Goal: Answer question/provide support

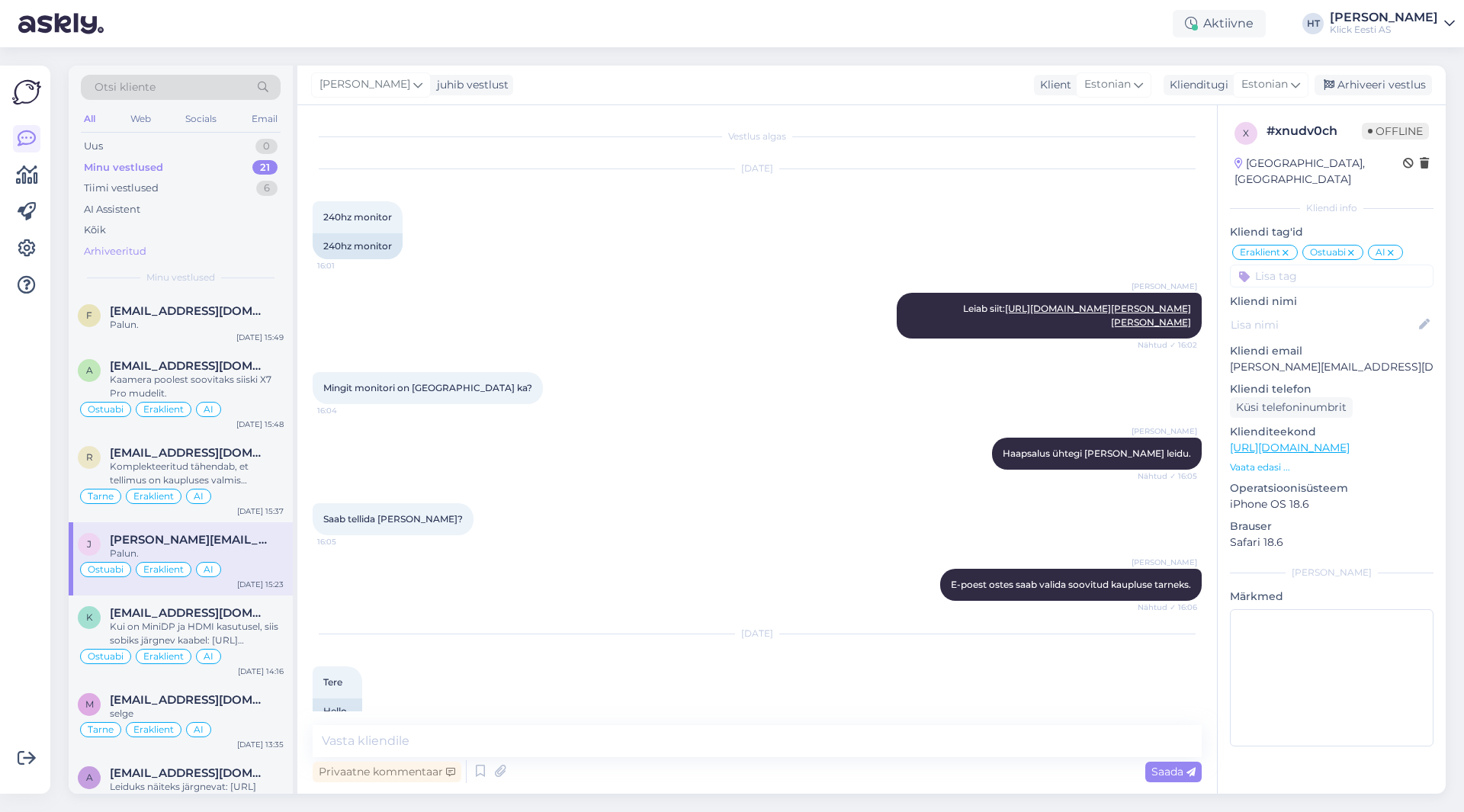
scroll to position [1298, 0]
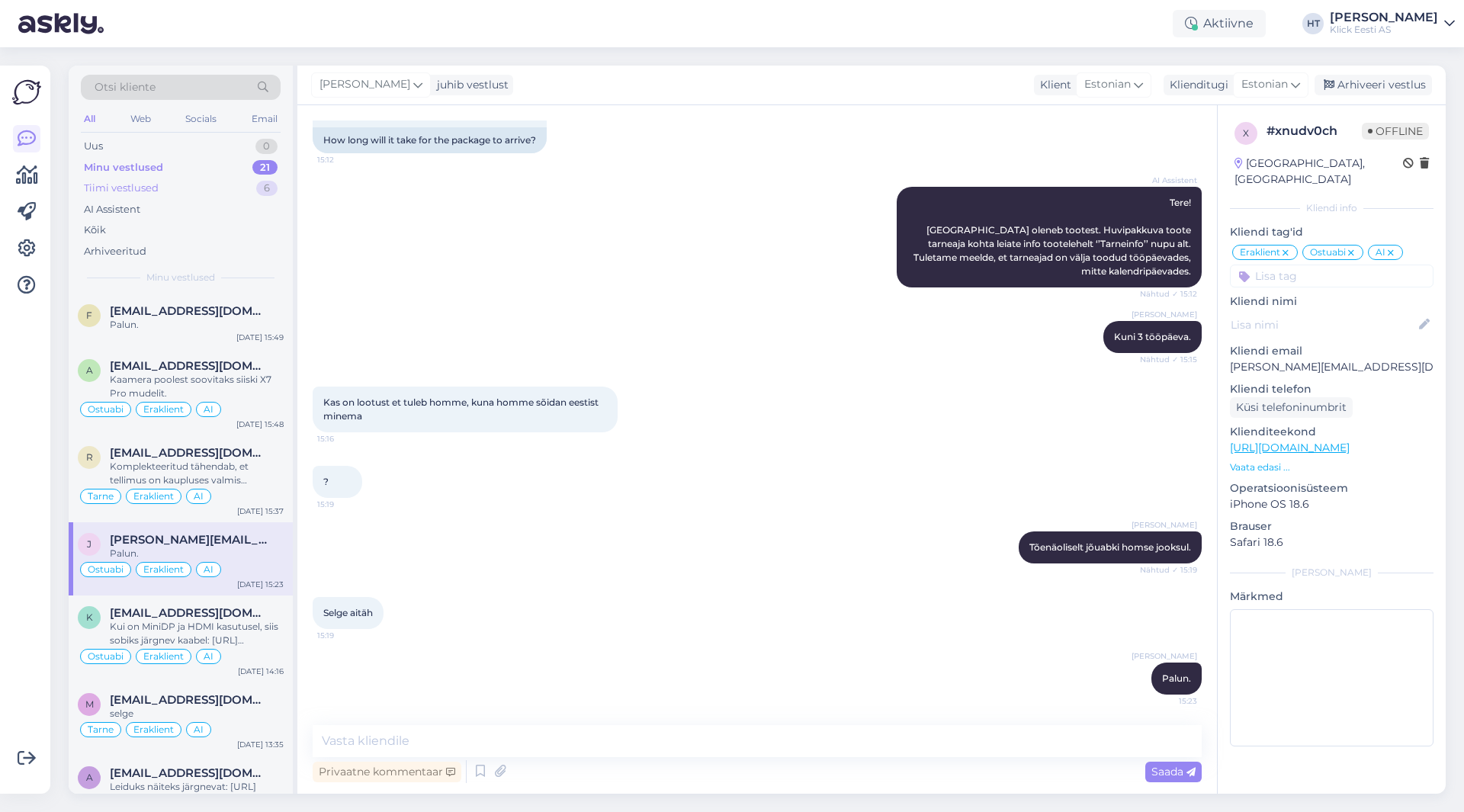
click at [253, 195] on div "Tiimi vestlused 6" at bounding box center [180, 188] width 200 height 21
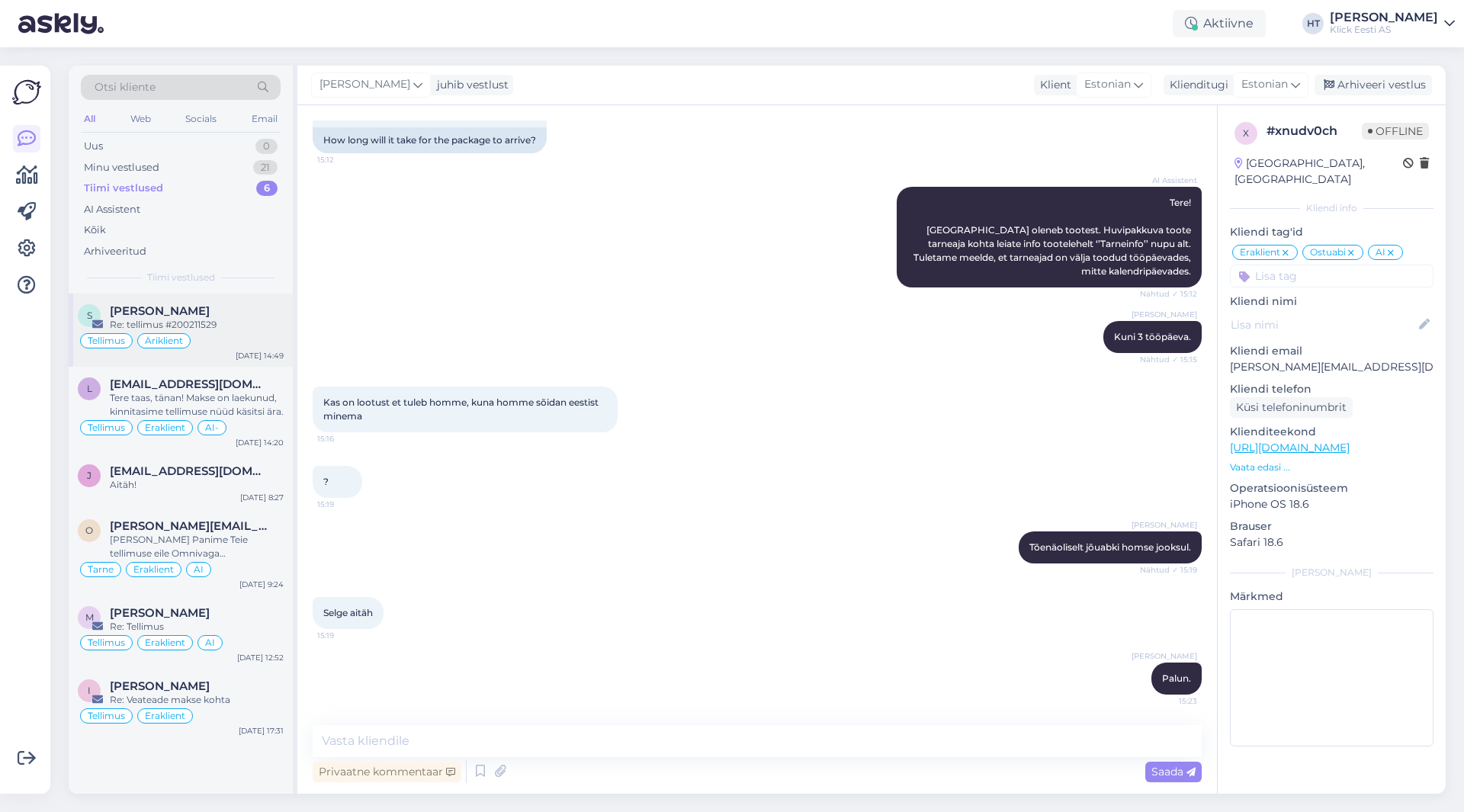
click at [227, 314] on div "[PERSON_NAME]" at bounding box center [197, 310] width 174 height 13
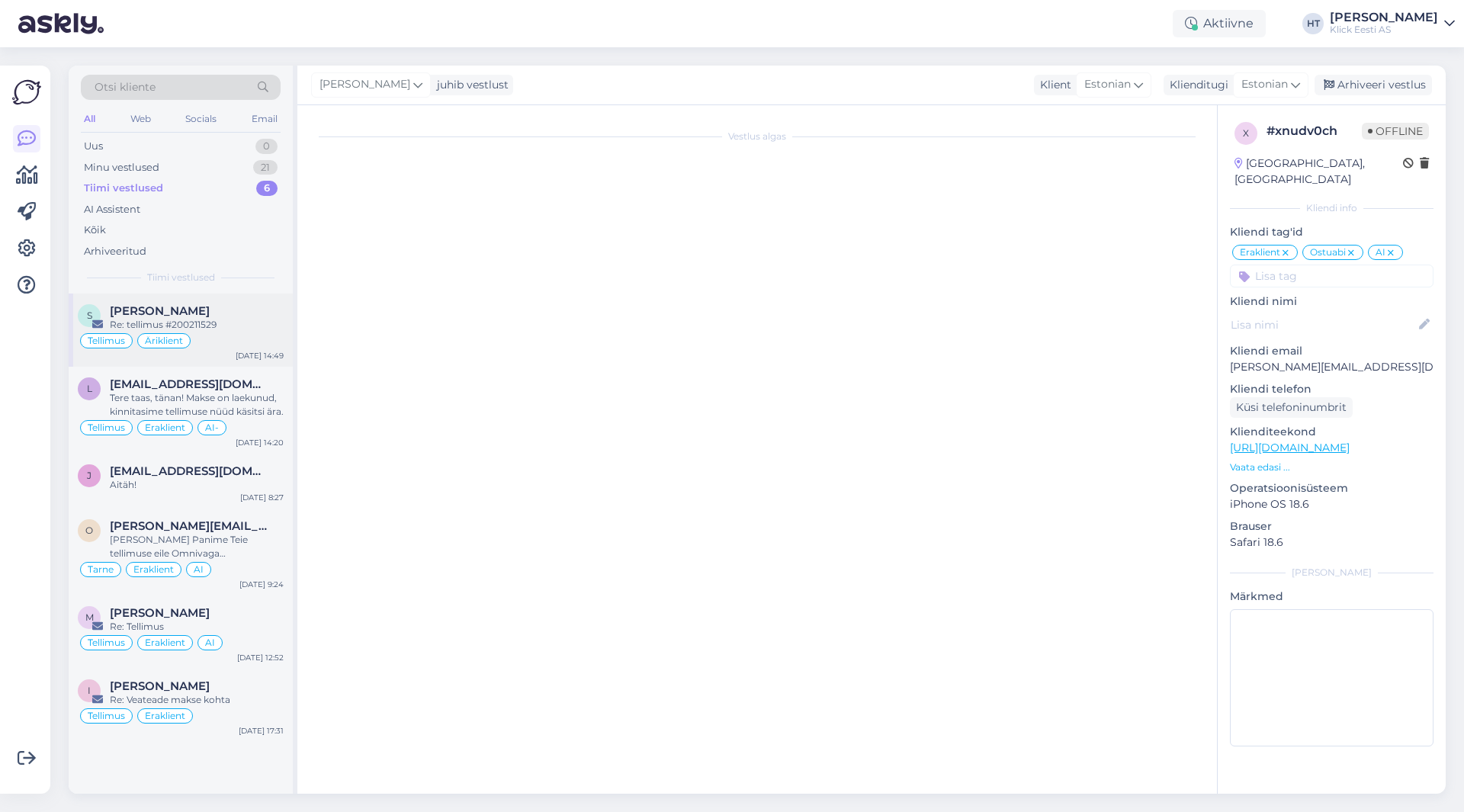
scroll to position [0, 0]
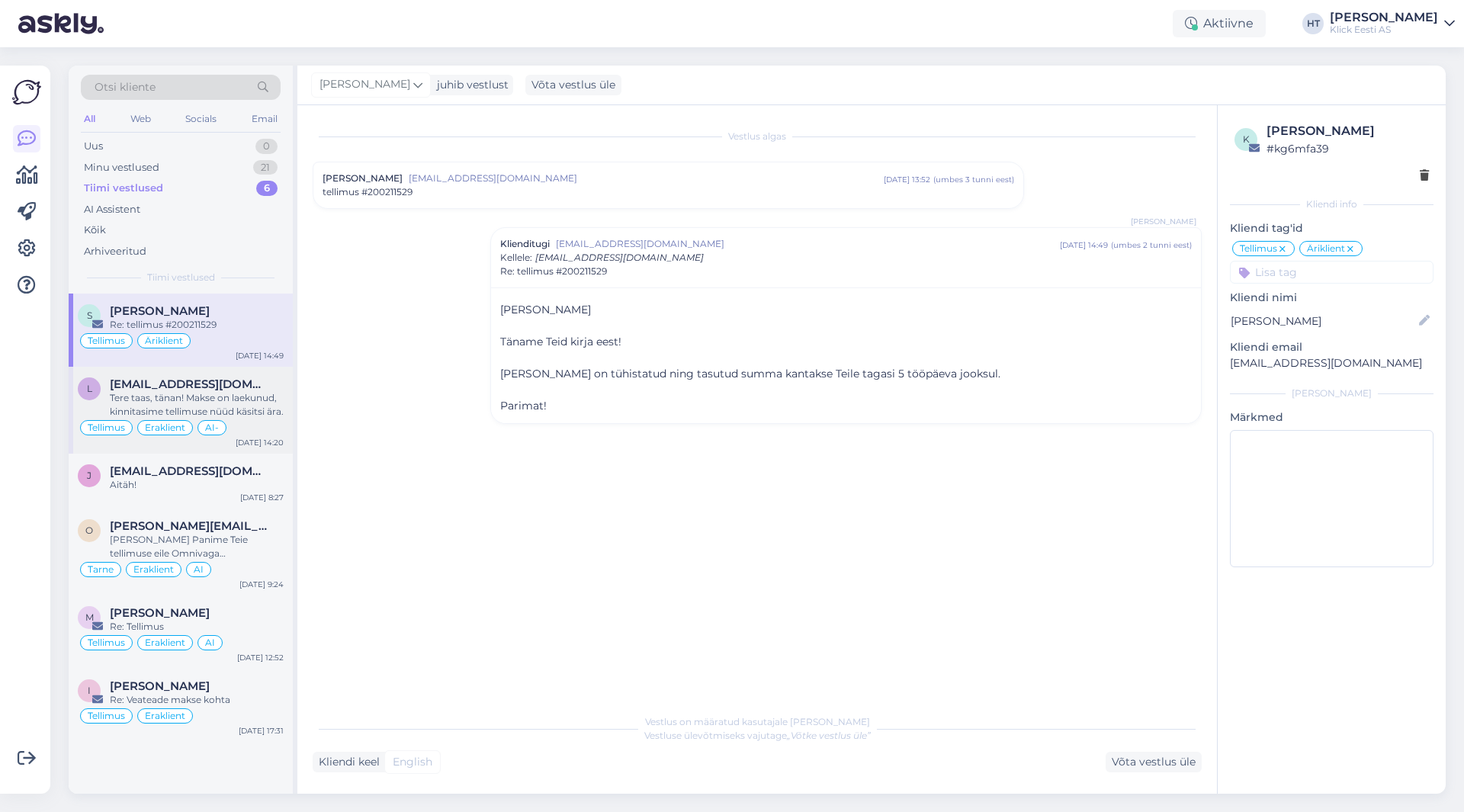
click at [239, 394] on div "Tere taas, tänan! Makse on laekunud, kinnitasime tellimuse nüüd käsitsi ära." at bounding box center [197, 404] width 174 height 27
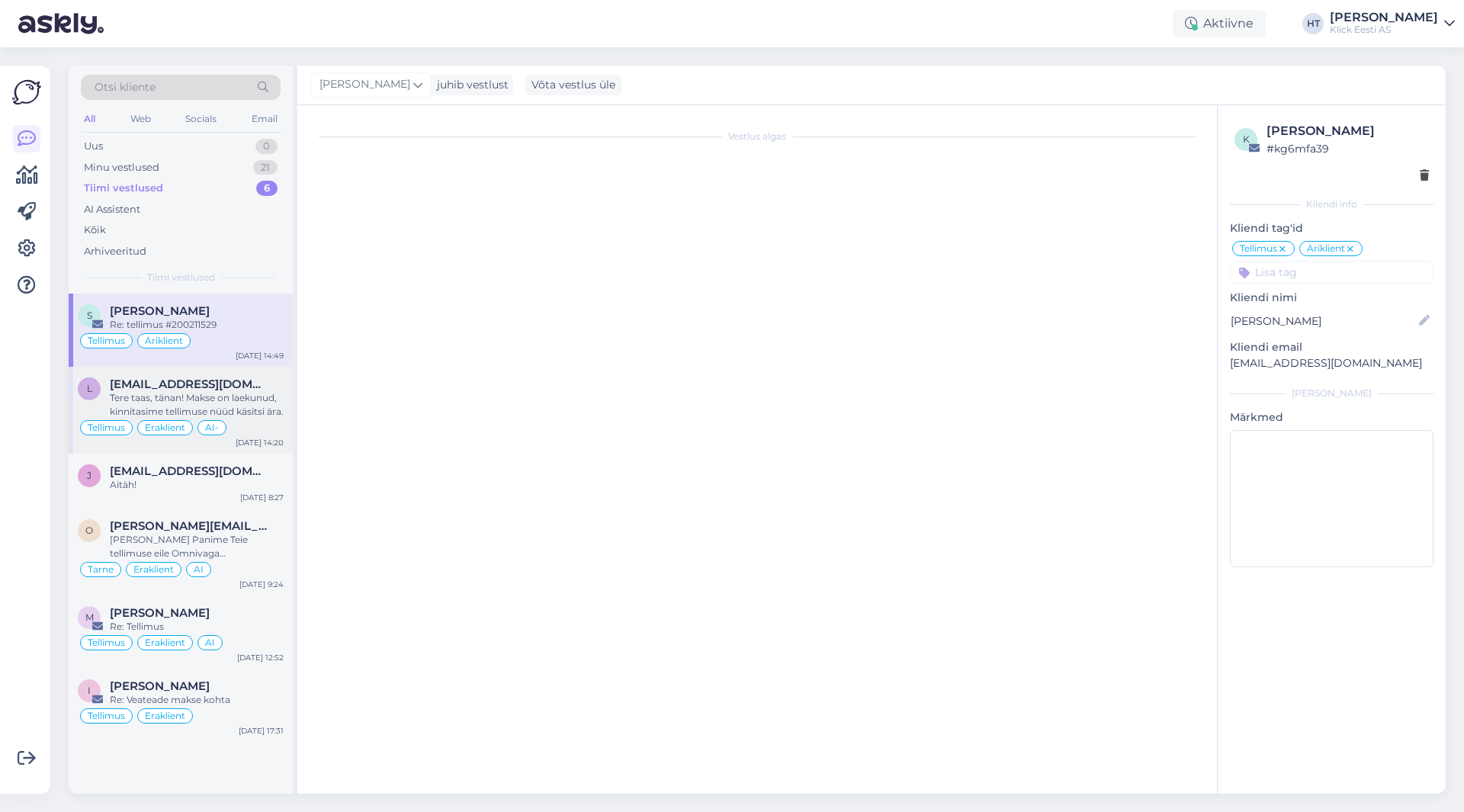
scroll to position [761, 0]
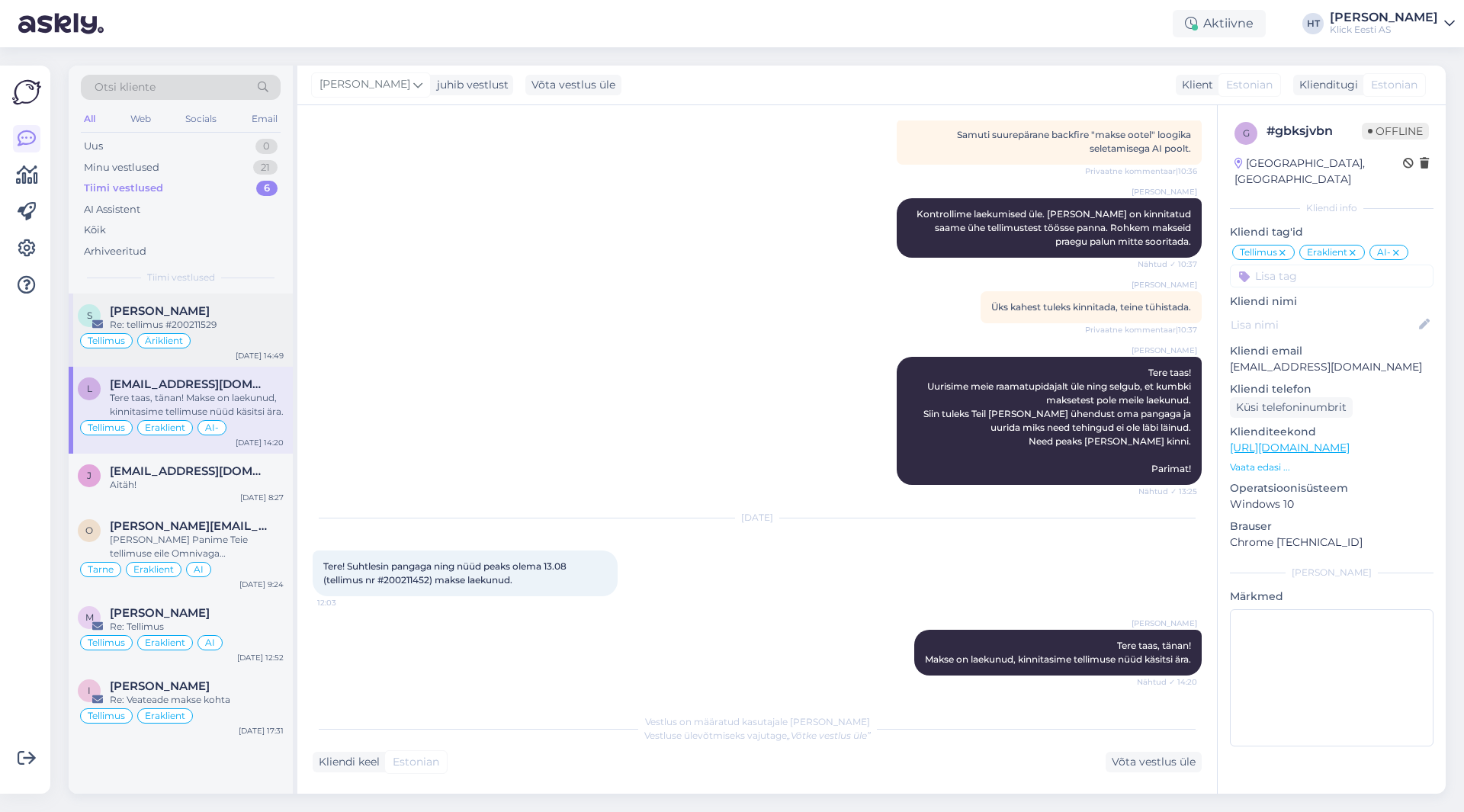
click at [239, 339] on div "Tellimus Äriklient" at bounding box center [181, 340] width 206 height 19
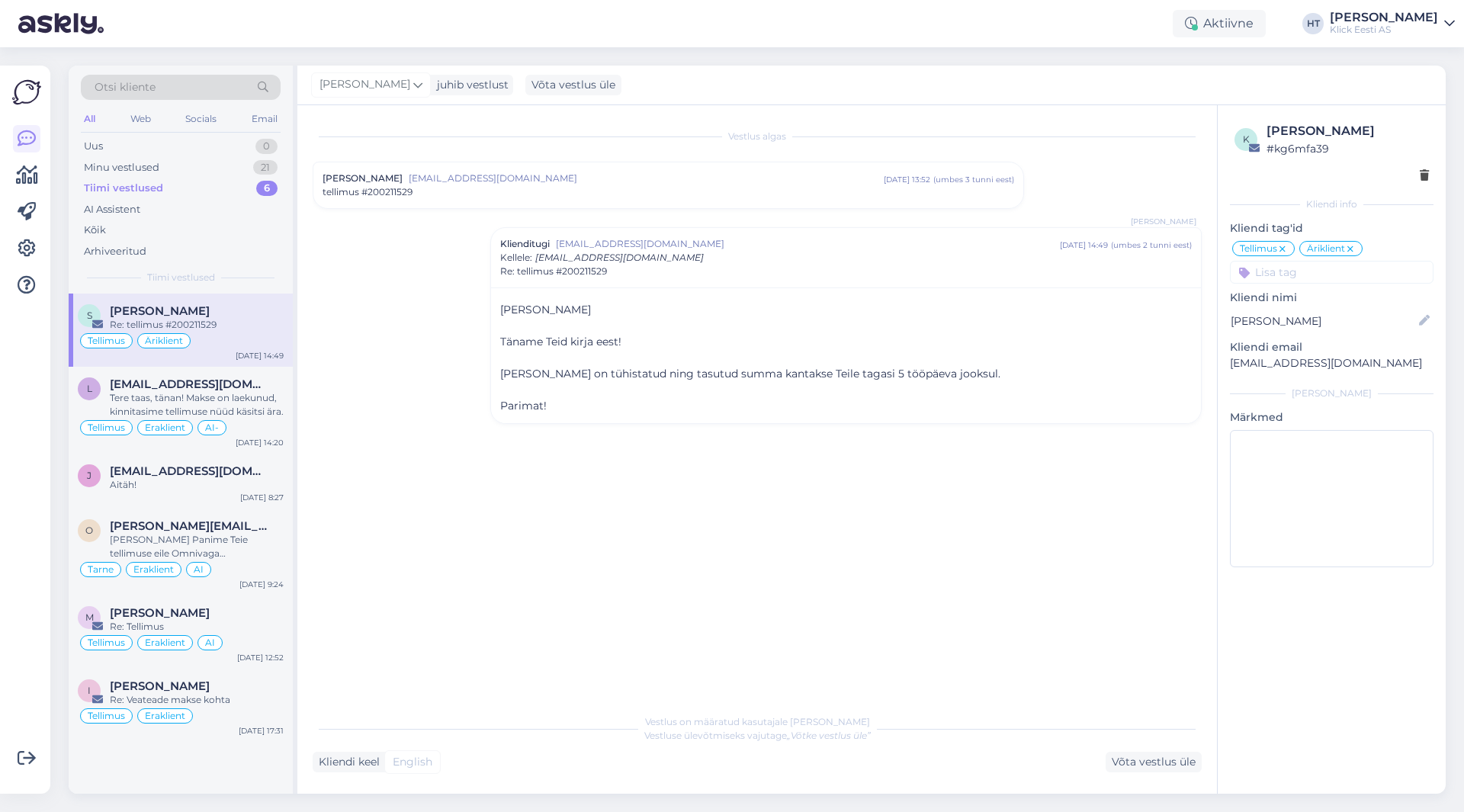
scroll to position [0, 0]
click at [231, 471] on span "[EMAIL_ADDRESS][DOMAIN_NAME]" at bounding box center [189, 471] width 159 height 13
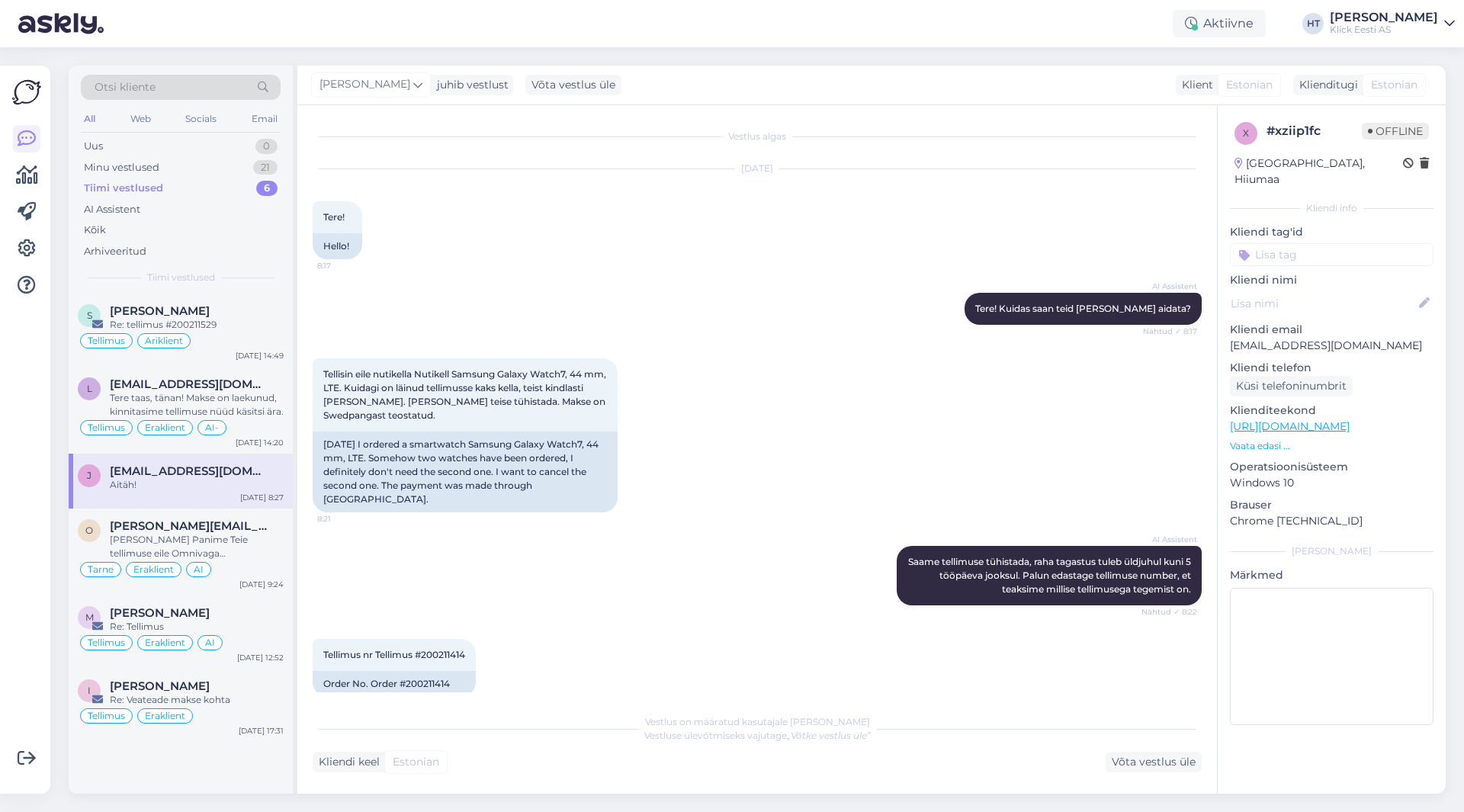
scroll to position [180, 0]
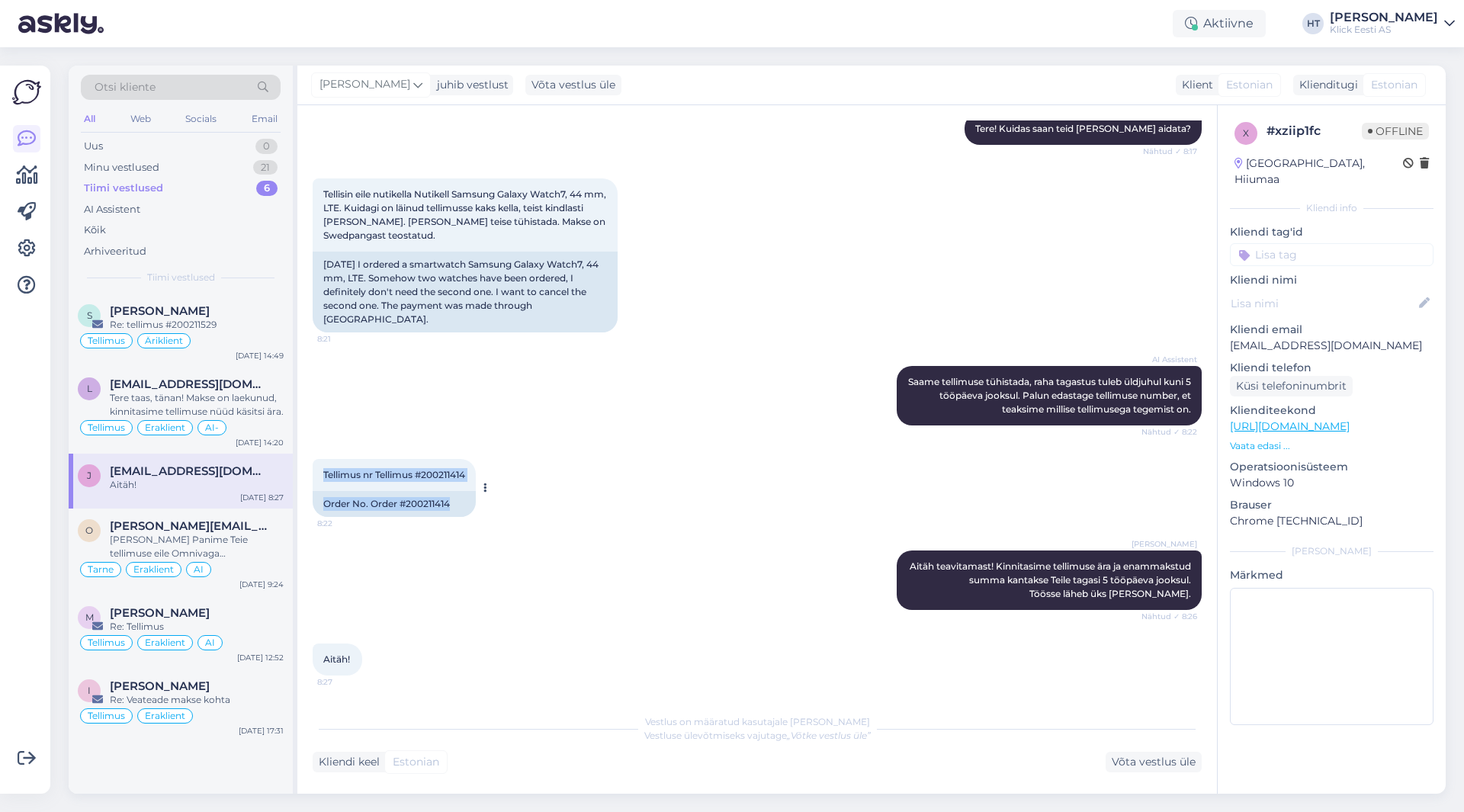
drag, startPoint x: 457, startPoint y: 489, endPoint x: 324, endPoint y: 460, distance: 136.1
click at [324, 460] on div "Tellimus nr Tellimus #200211414 8:22 Order No. Order #200211414" at bounding box center [395, 488] width 163 height 58
click at [324, 469] on span "Tellimus nr Tellimus #200211414" at bounding box center [395, 474] width 142 height 12
drag, startPoint x: 324, startPoint y: 460, endPoint x: 450, endPoint y: 488, distance: 129.1
click at [450, 488] on div "Tellimus nr Tellimus #200211414 8:22 Order No. Order #200211414" at bounding box center [395, 488] width 163 height 58
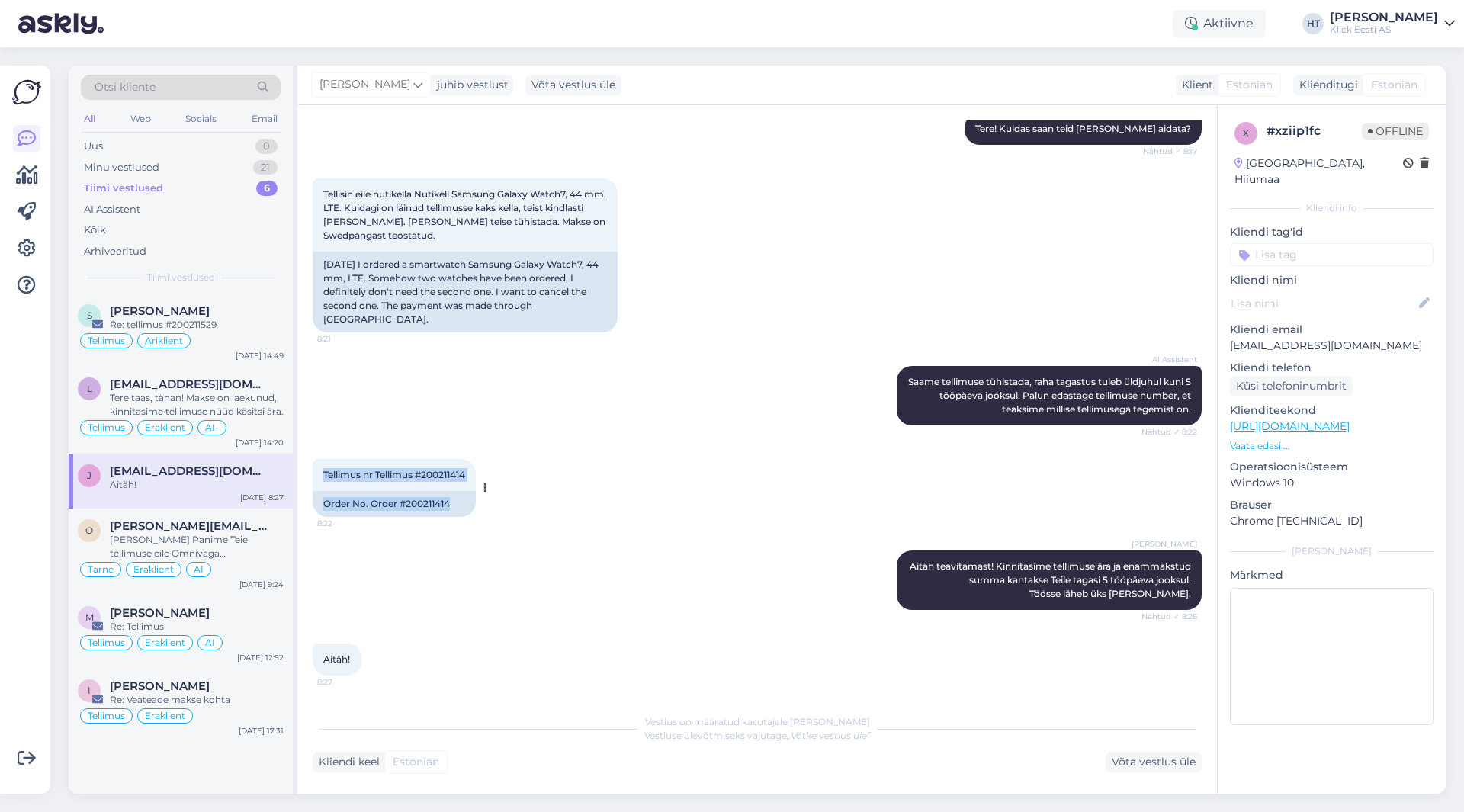
click at [458, 491] on div "Order No. Order #200211414" at bounding box center [395, 504] width 163 height 26
drag, startPoint x: 458, startPoint y: 489, endPoint x: 324, endPoint y: 460, distance: 137.1
click at [324, 460] on div "Tellimus nr Tellimus #200211414 8:22 Order No. Order #200211414" at bounding box center [395, 488] width 163 height 58
click at [324, 469] on span "Tellimus nr Tellimus #200211414" at bounding box center [395, 474] width 142 height 12
drag, startPoint x: 324, startPoint y: 460, endPoint x: 450, endPoint y: 487, distance: 128.9
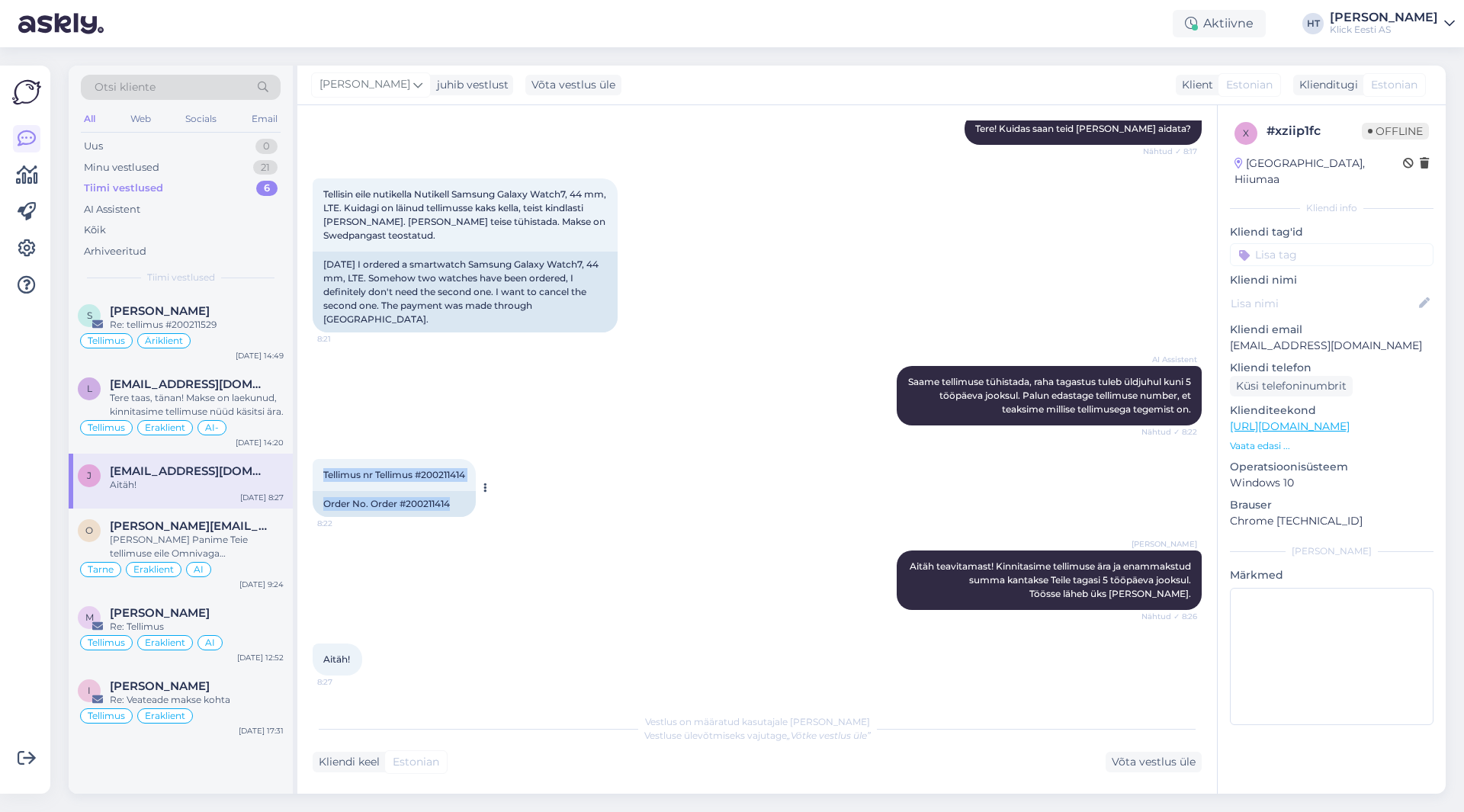
click at [450, 487] on div "Tellimus nr Tellimus #200211414 8:22 Order No. Order #200211414" at bounding box center [395, 488] width 163 height 58
click at [450, 491] on div "Order No. Order #200211414" at bounding box center [395, 504] width 163 height 26
click at [224, 349] on div "Tellimus Äriklient" at bounding box center [181, 340] width 206 height 19
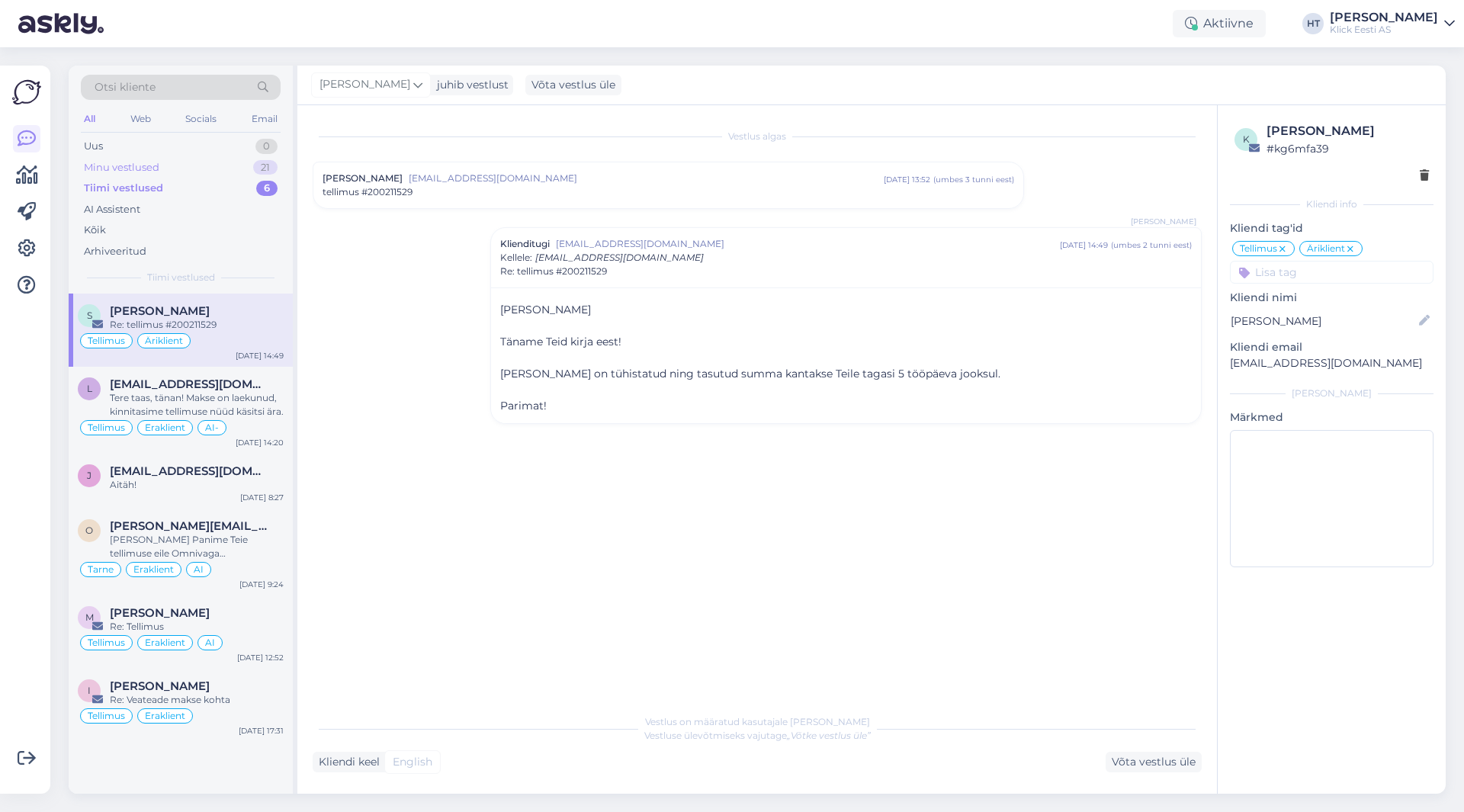
click at [253, 165] on div "21" at bounding box center [265, 168] width 25 height 15
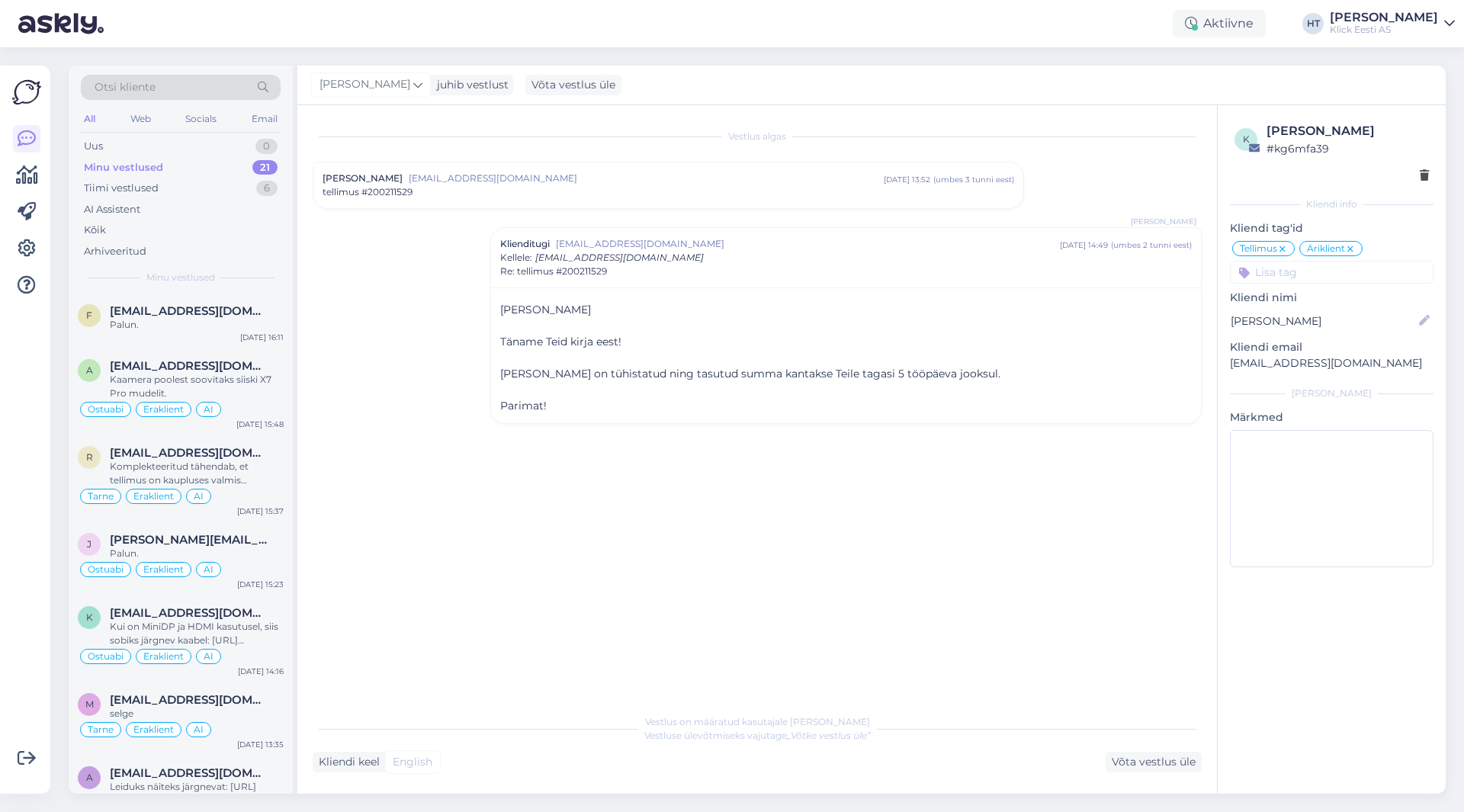
click at [435, 302] on div "Vestlus algas [PERSON_NAME] [EMAIL_ADDRESS][DOMAIN_NAME] [DATE] 13:52 ( umbes 3…" at bounding box center [764, 406] width 903 height 572
click at [221, 317] on span "[EMAIL_ADDRESS][DOMAIN_NAME]" at bounding box center [189, 310] width 159 height 13
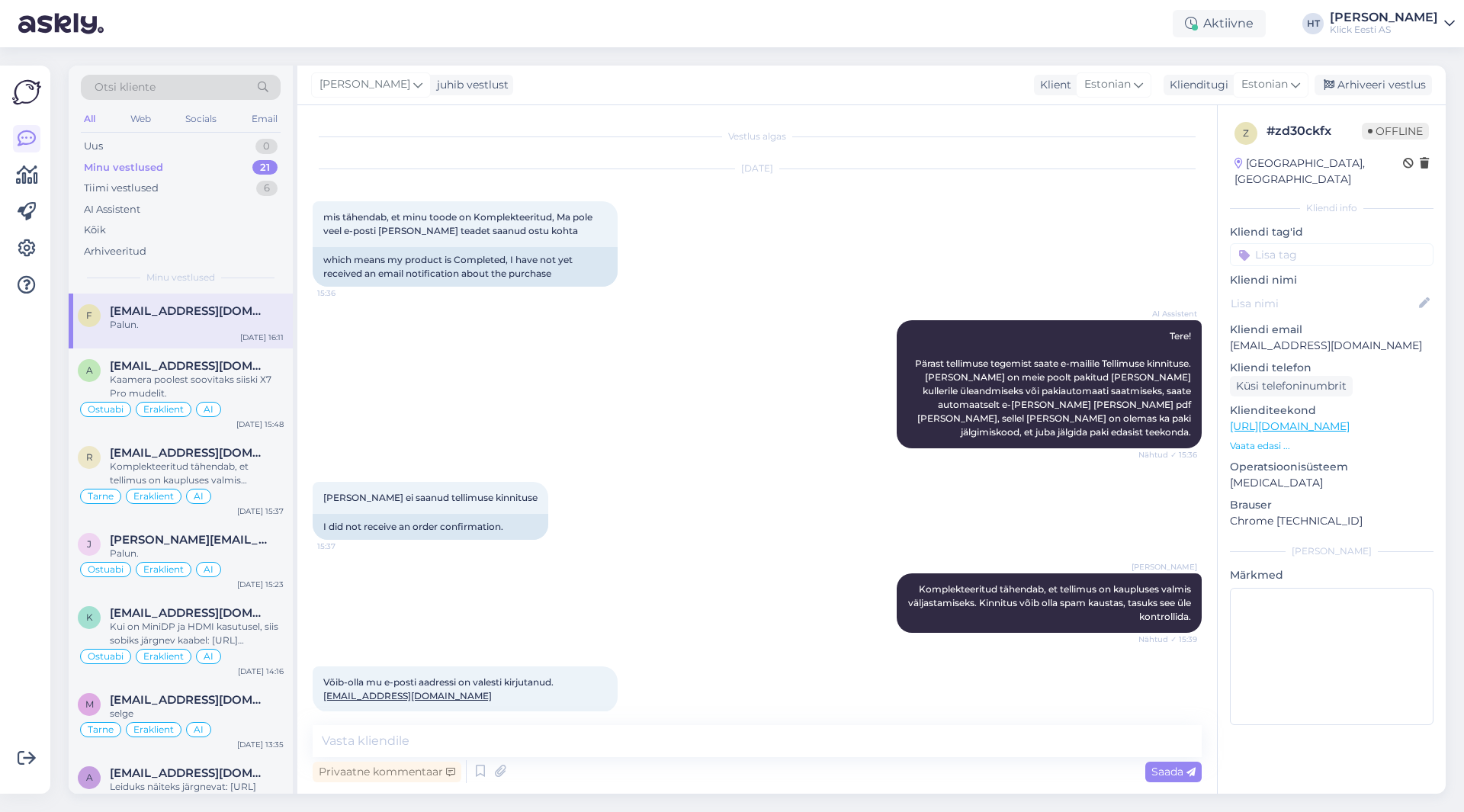
scroll to position [518, 0]
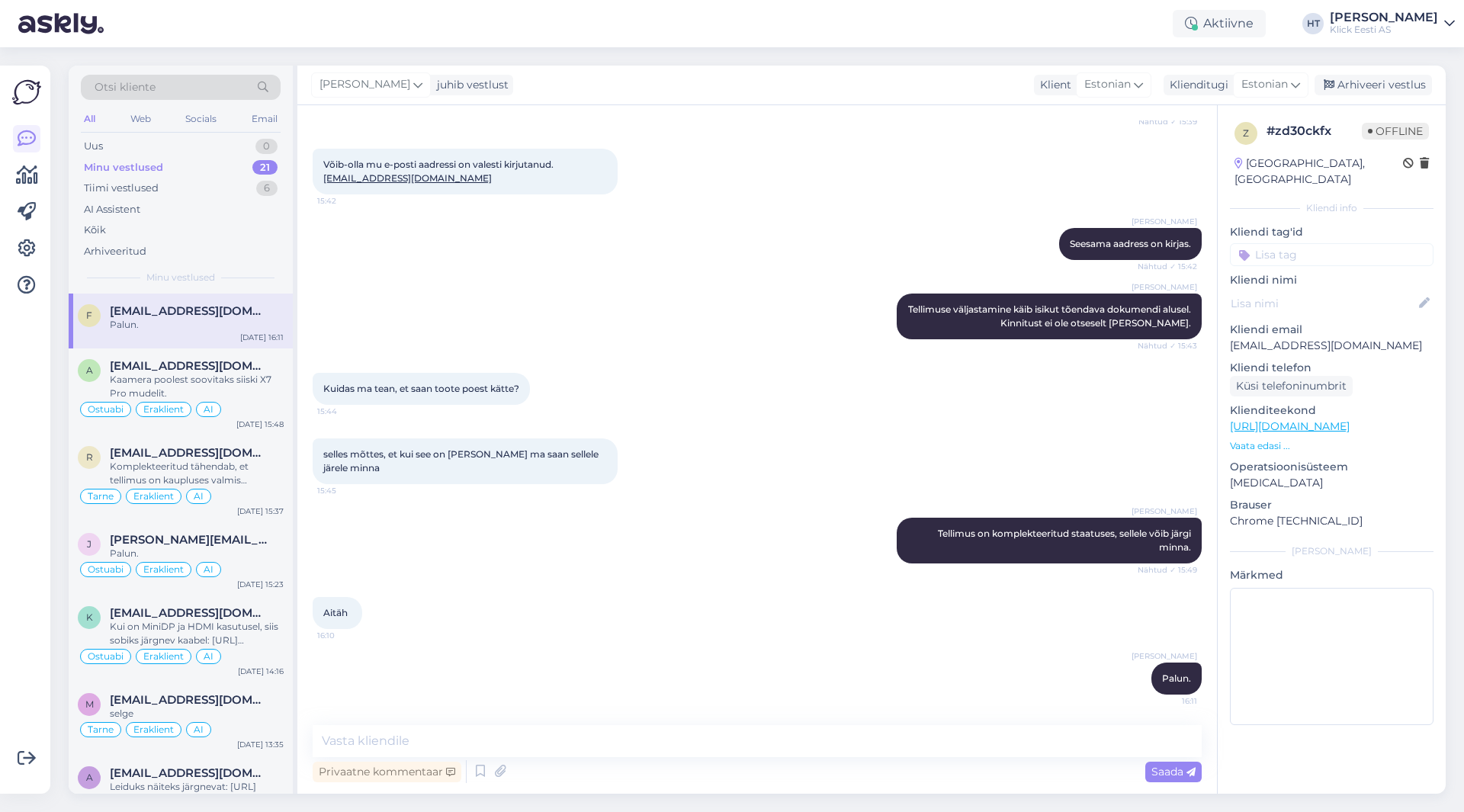
click at [422, 319] on div "[PERSON_NAME] [PERSON_NAME] väljastamine käib isikut tõendava dokumendi alusel.…" at bounding box center [757, 316] width 889 height 79
click at [262, 119] on div "Email" at bounding box center [264, 119] width 32 height 20
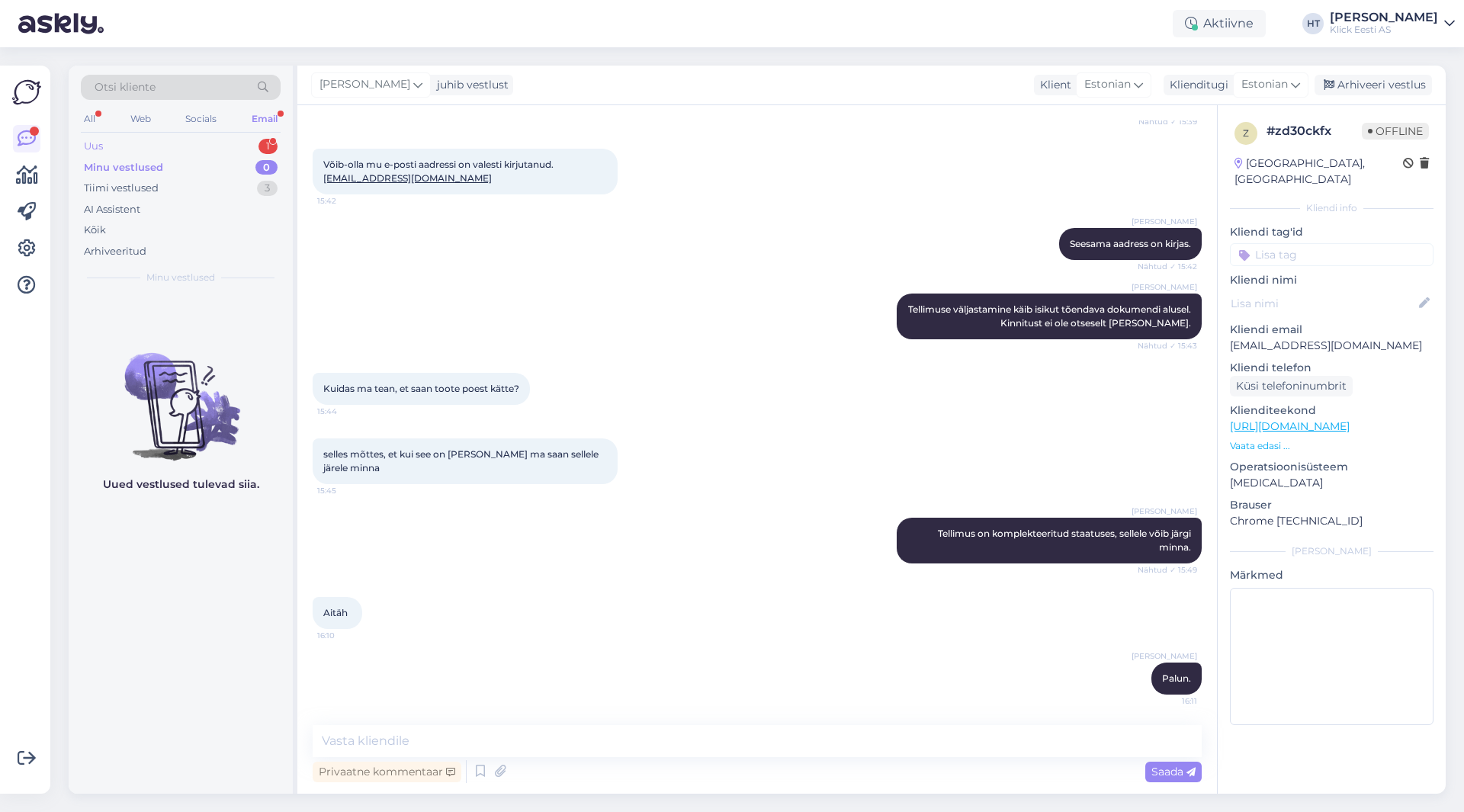
click at [221, 146] on div "Uus 1" at bounding box center [180, 146] width 200 height 21
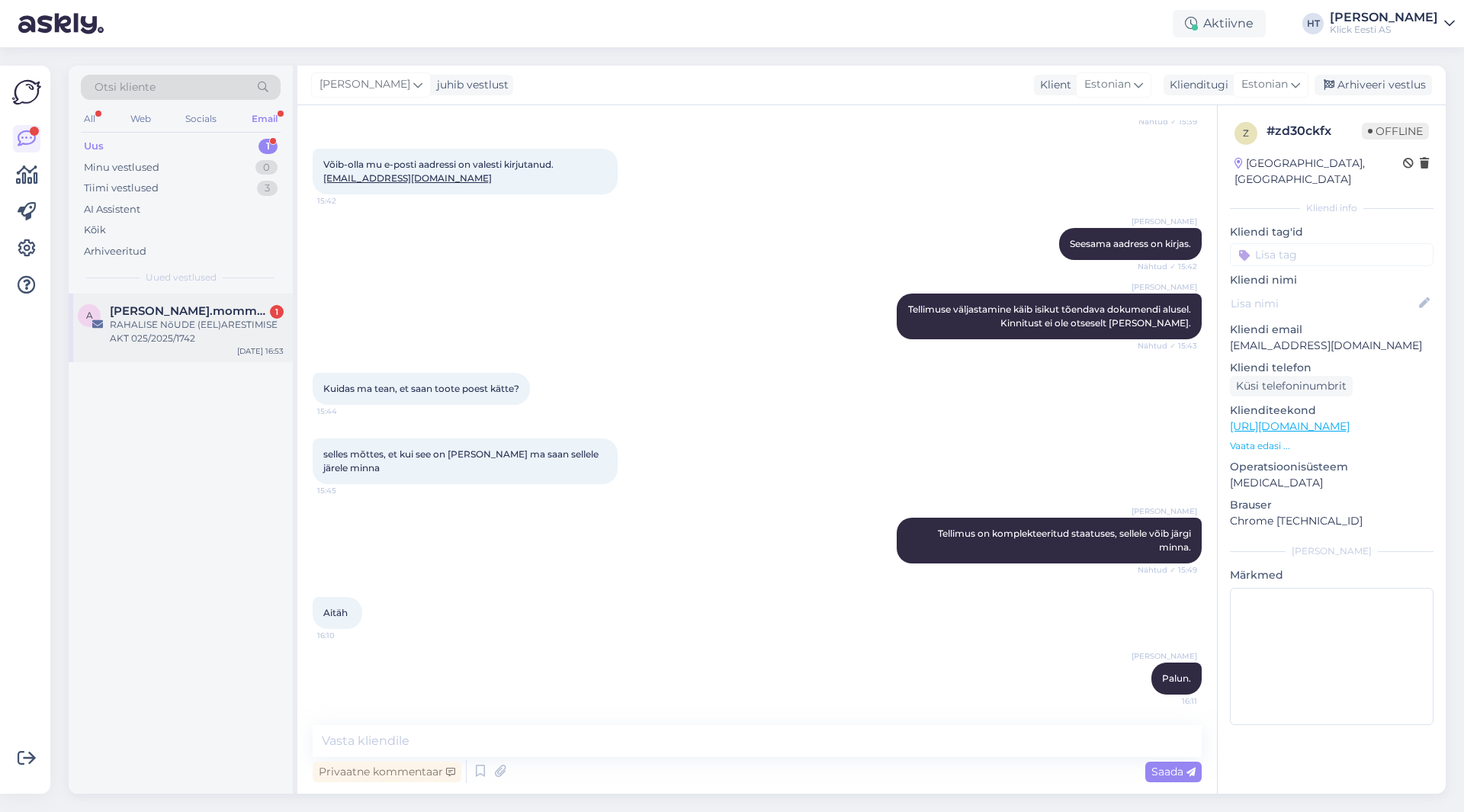
click at [213, 300] on div "a [PERSON_NAME].mommeja via [EMAIL_ADDRESS][DOMAIN_NAME] 1 RAHALISE NõUDE (EEL)…" at bounding box center [180, 327] width 224 height 68
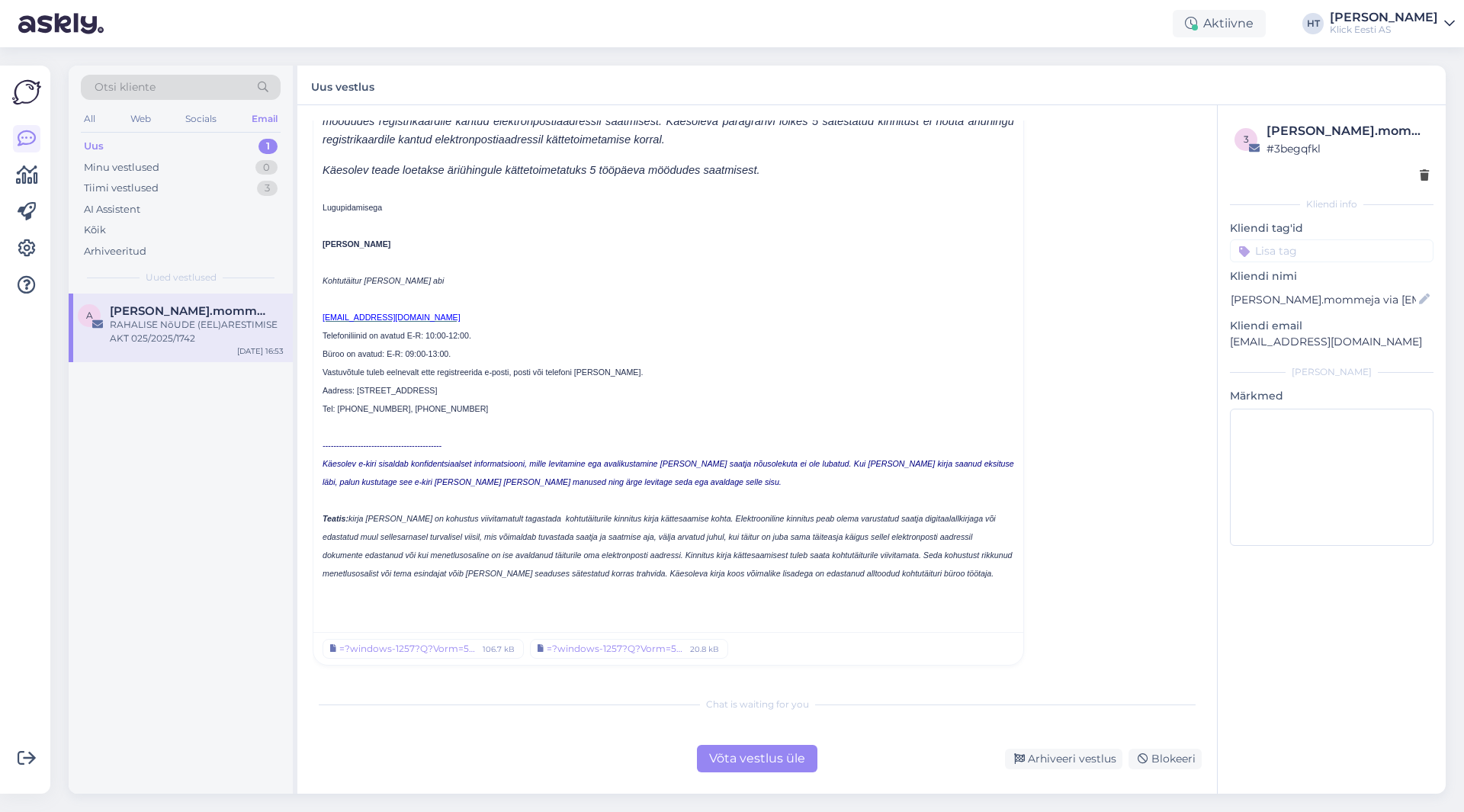
scroll to position [5656, 0]
click at [171, 145] on div "Uus 1" at bounding box center [180, 146] width 200 height 21
click at [204, 167] on div "Minu vestlused 0" at bounding box center [180, 168] width 200 height 21
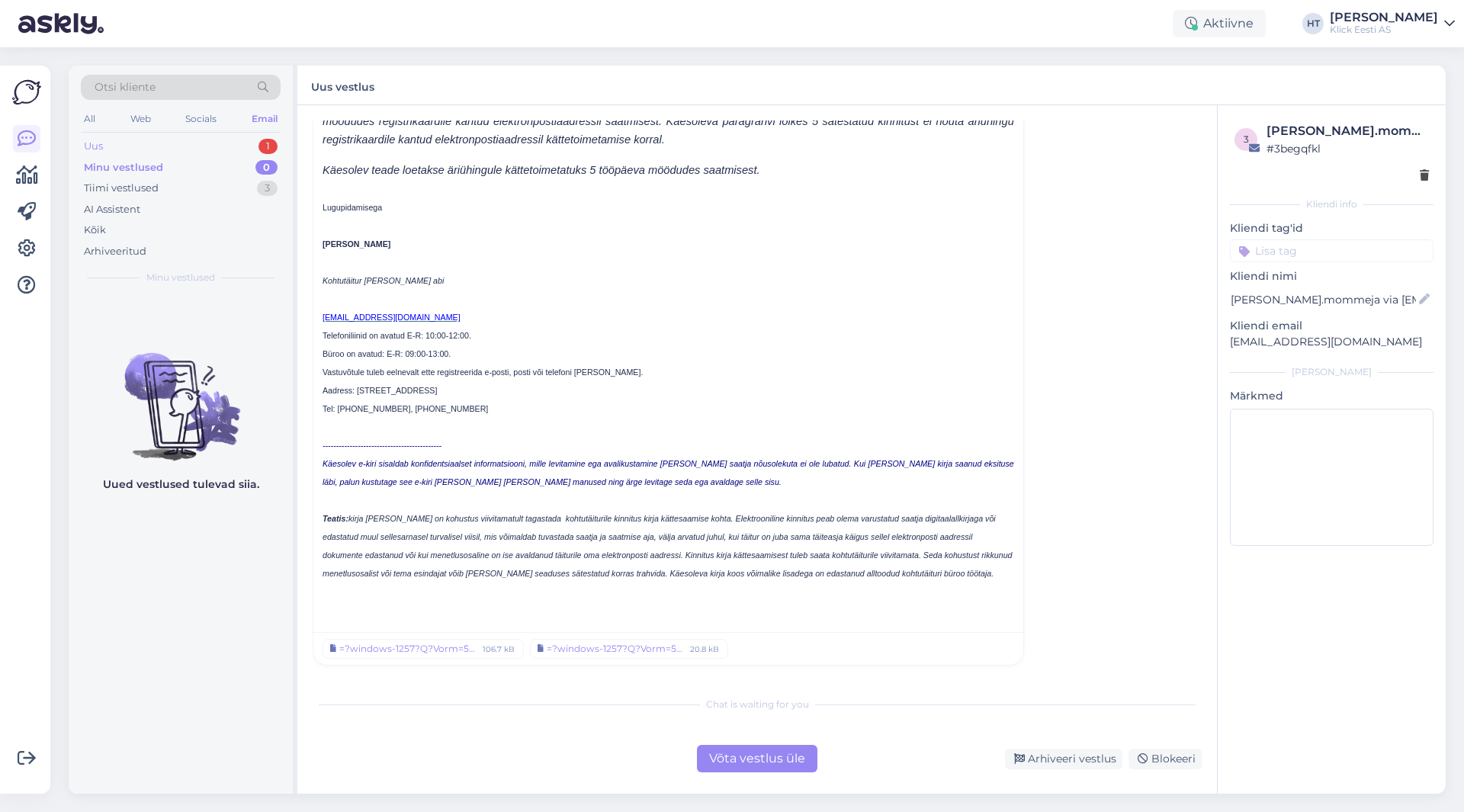
click at [205, 144] on div "Uus 1" at bounding box center [180, 146] width 200 height 21
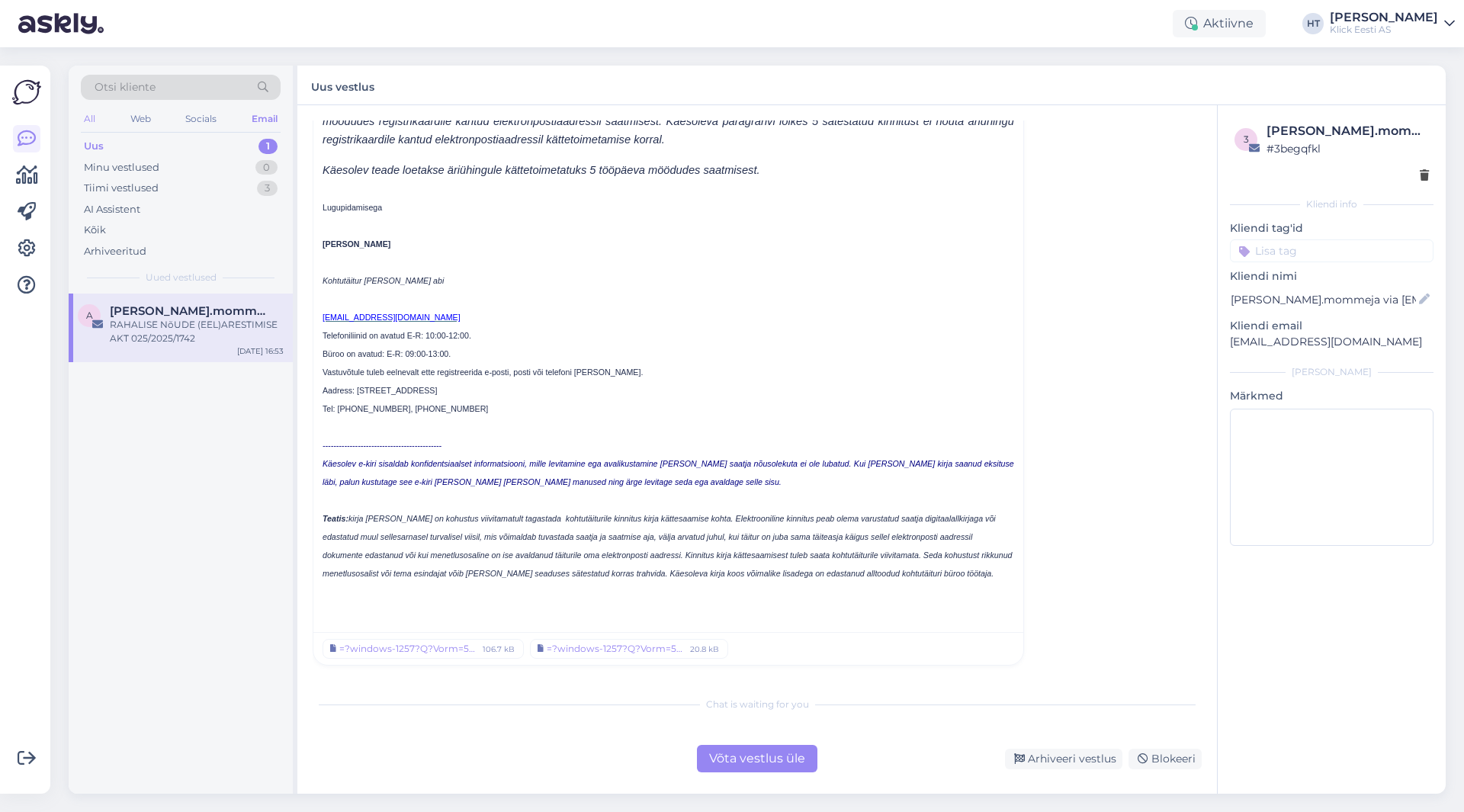
click at [94, 123] on div "All" at bounding box center [90, 119] width 18 height 20
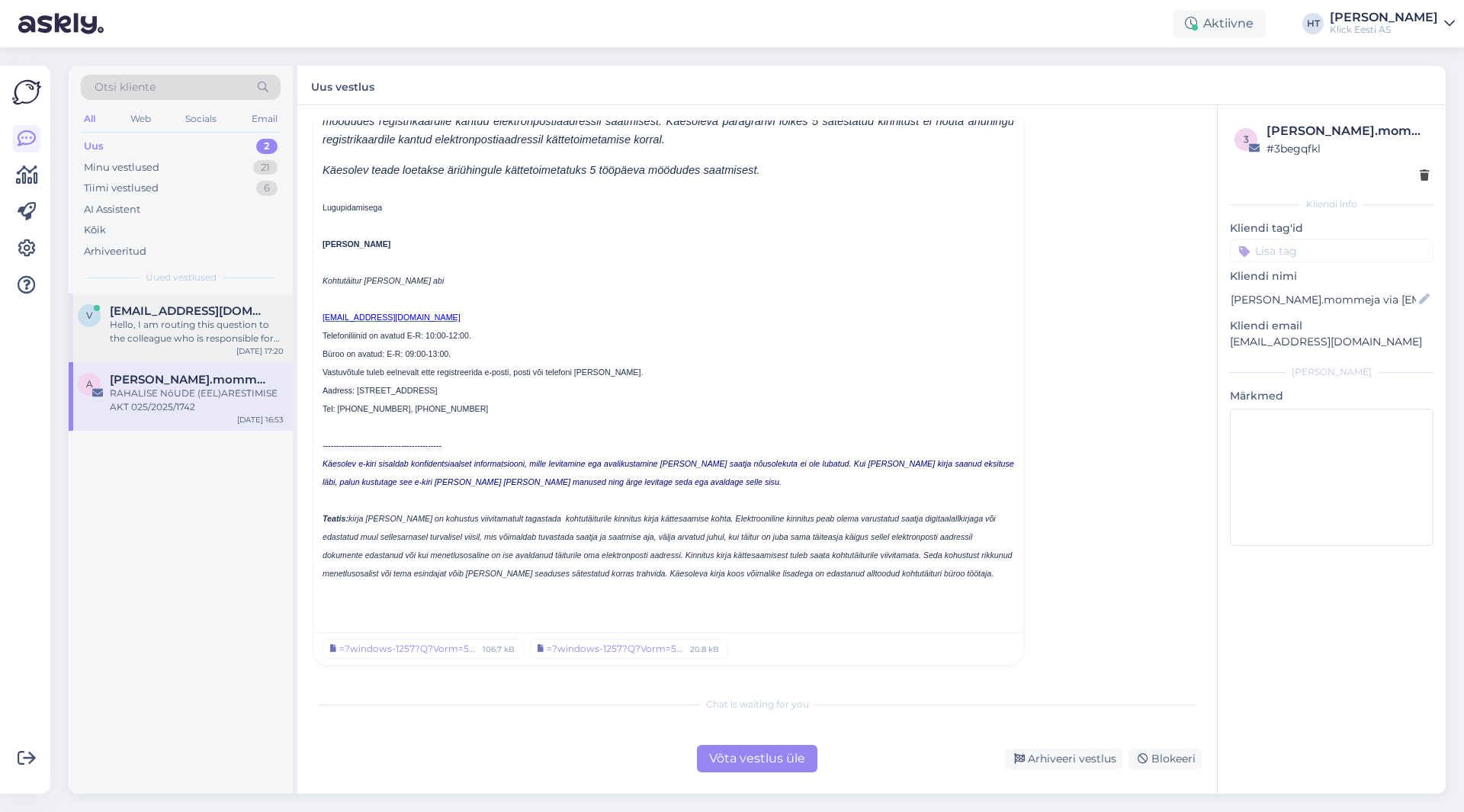
click at [198, 306] on span "[EMAIL_ADDRESS][DOMAIN_NAME]" at bounding box center [189, 310] width 159 height 13
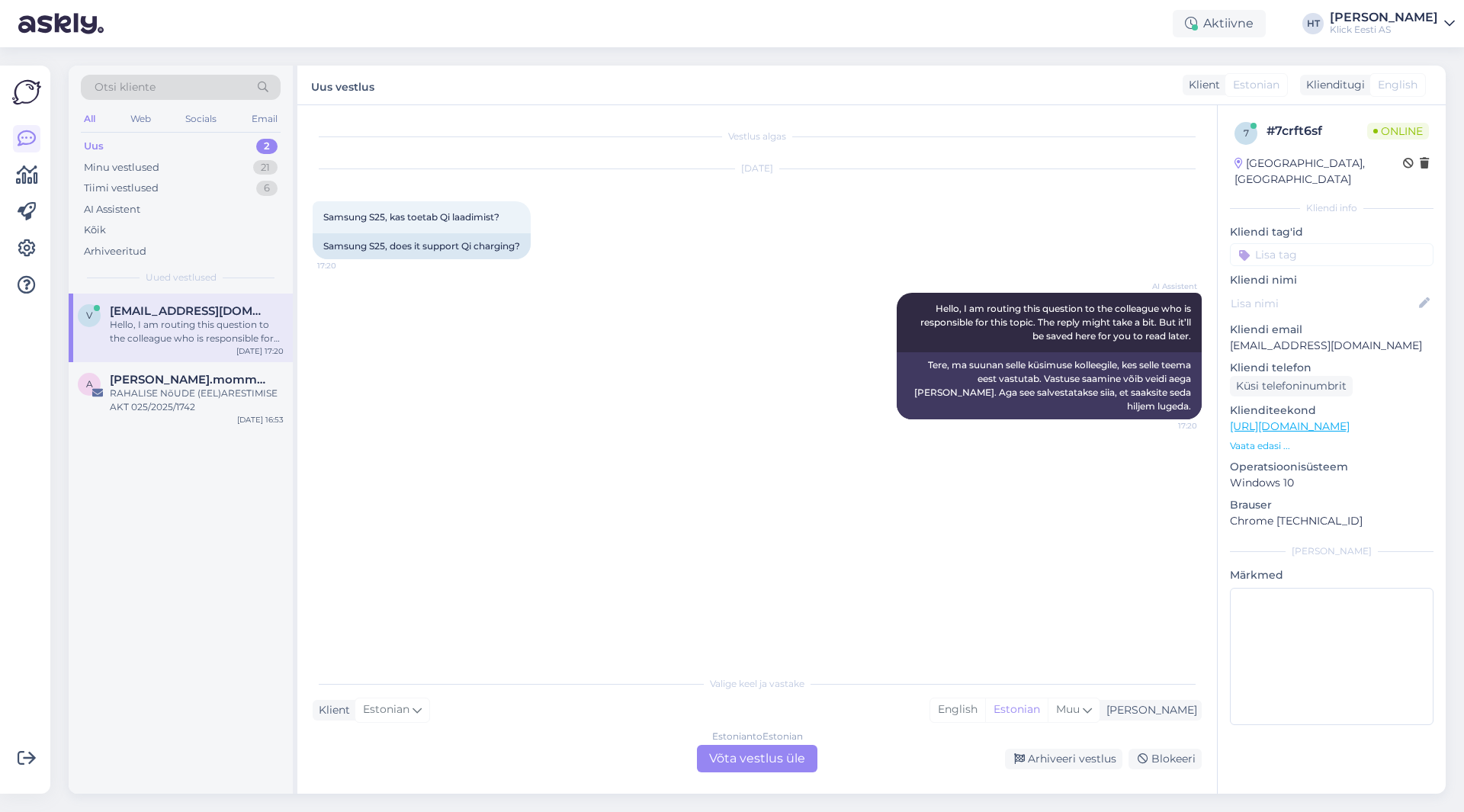
click at [740, 755] on div "Estonian to Estonian Võta vestlus üle" at bounding box center [757, 758] width 121 height 27
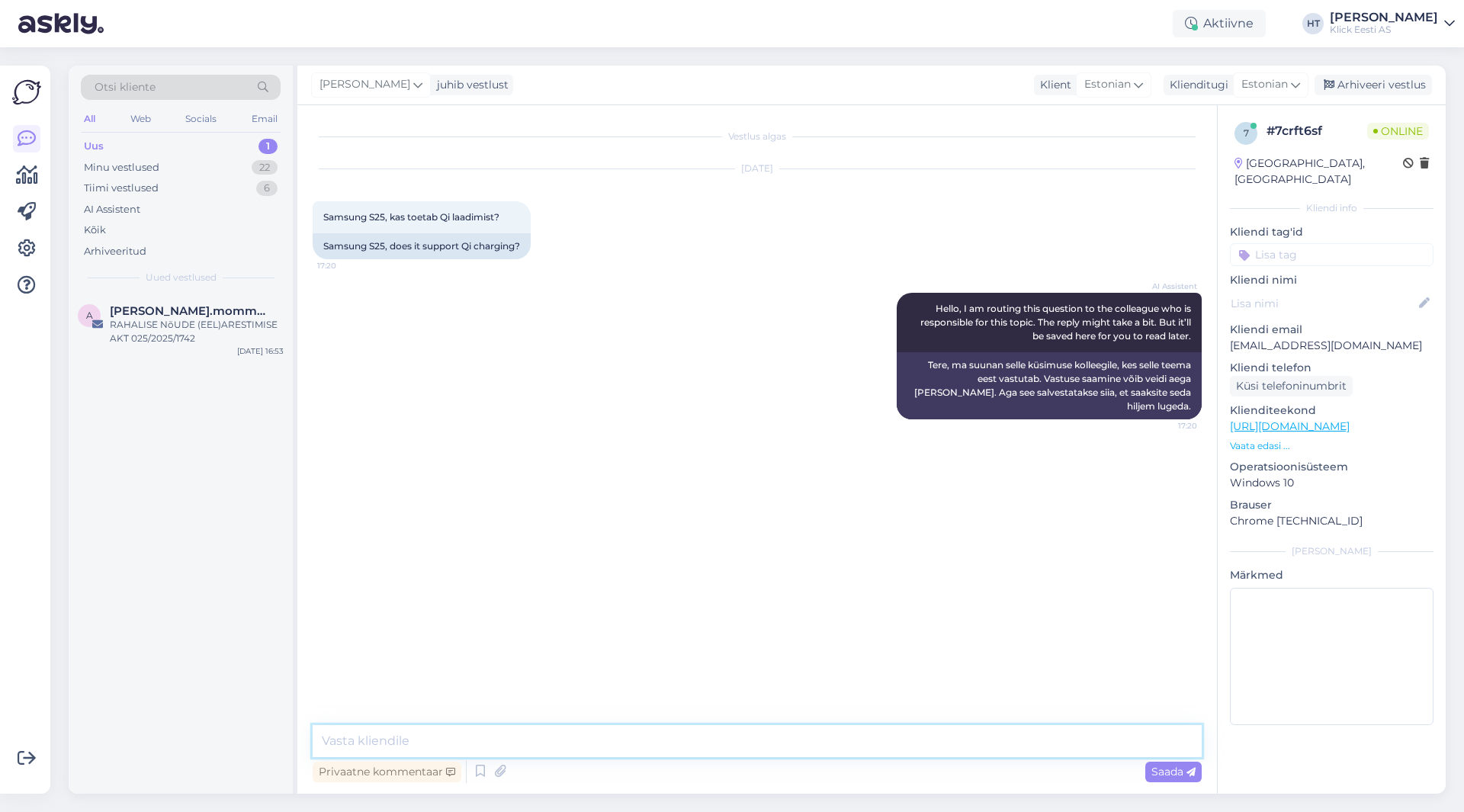
click at [743, 738] on textarea at bounding box center [757, 741] width 889 height 32
type textarea "Toetab [PERSON_NAME]."
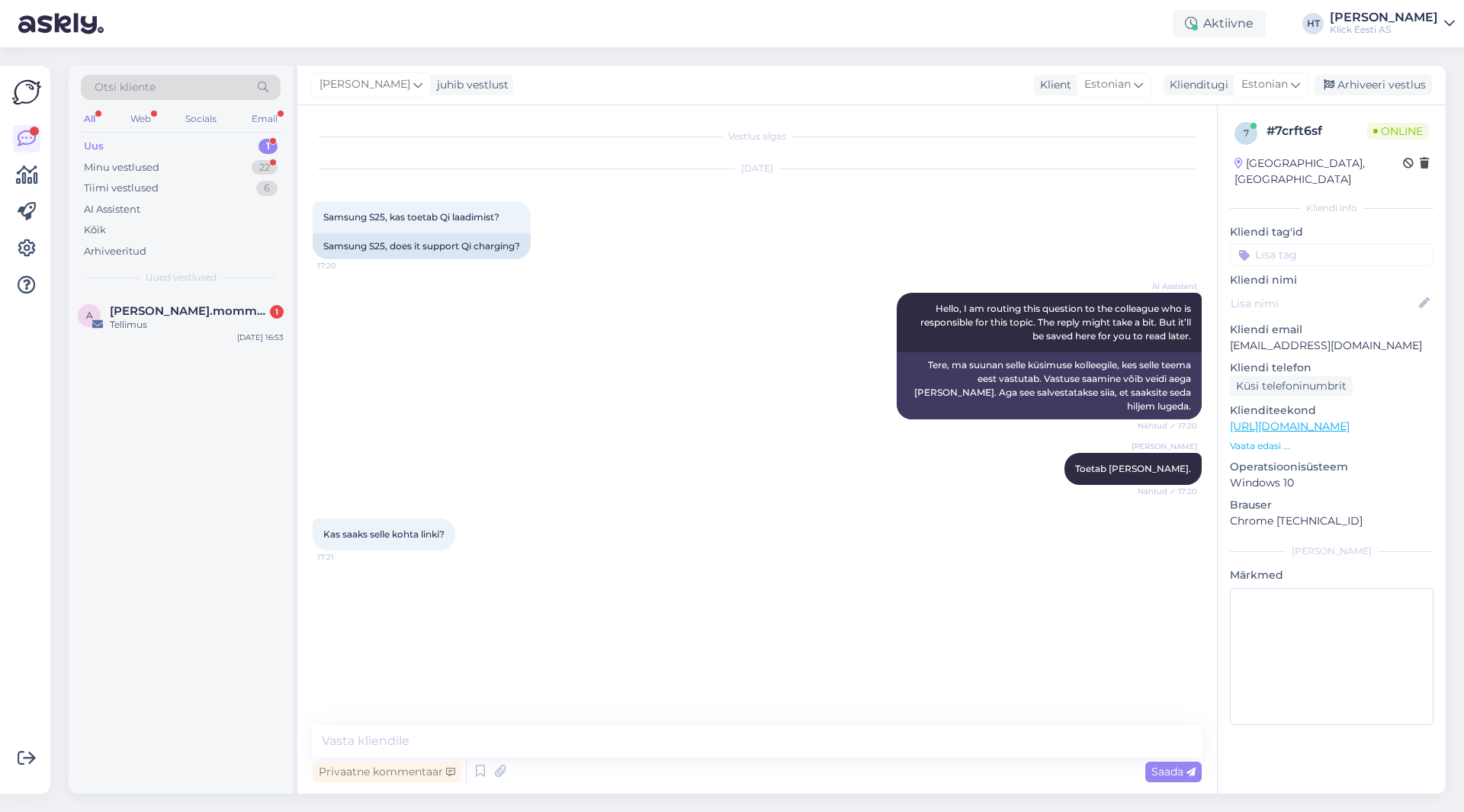
click at [563, 420] on div "AI Assistent Hello, I am routing this question to the colleague who is responsi…" at bounding box center [757, 355] width 889 height 160
click at [509, 733] on textarea at bounding box center [757, 741] width 889 height 32
type textarea "M"
click at [563, 747] on textarea at bounding box center [757, 741] width 889 height 32
paste textarea "[URL][DOMAIN_NAME]"
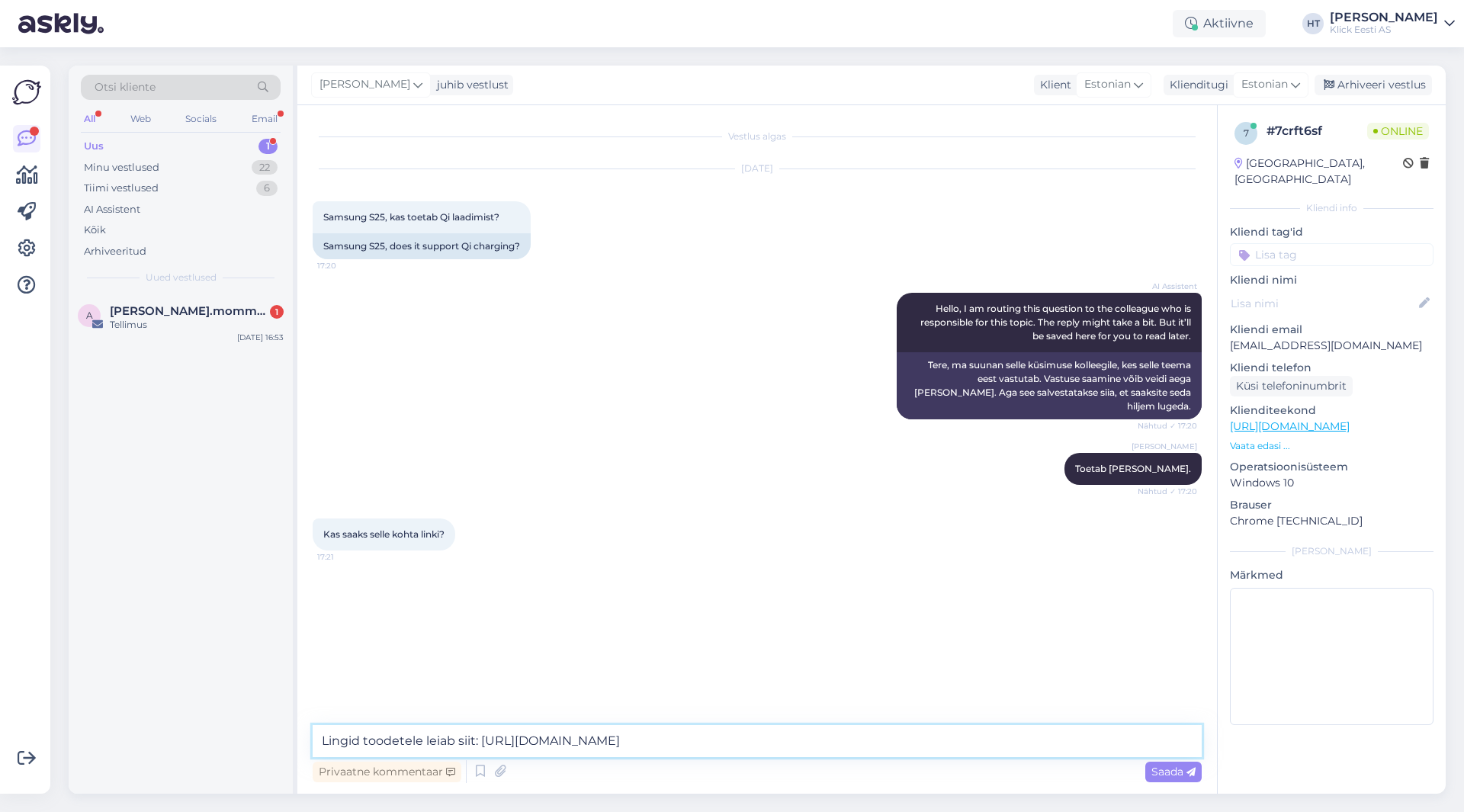
drag, startPoint x: 422, startPoint y: 743, endPoint x: 369, endPoint y: 743, distance: 53.0
click at [369, 743] on textarea "Lingid toodetele leiab siit: [URL][DOMAIN_NAME]" at bounding box center [757, 741] width 889 height 32
drag, startPoint x: 1024, startPoint y: 743, endPoint x: 435, endPoint y: 730, distance: 589.1
click at [435, 730] on textarea "Lingid telefonidele leiab siit: [URL][DOMAIN_NAME]" at bounding box center [757, 741] width 889 height 32
paste textarea "[URL][DOMAIN_NAME]"
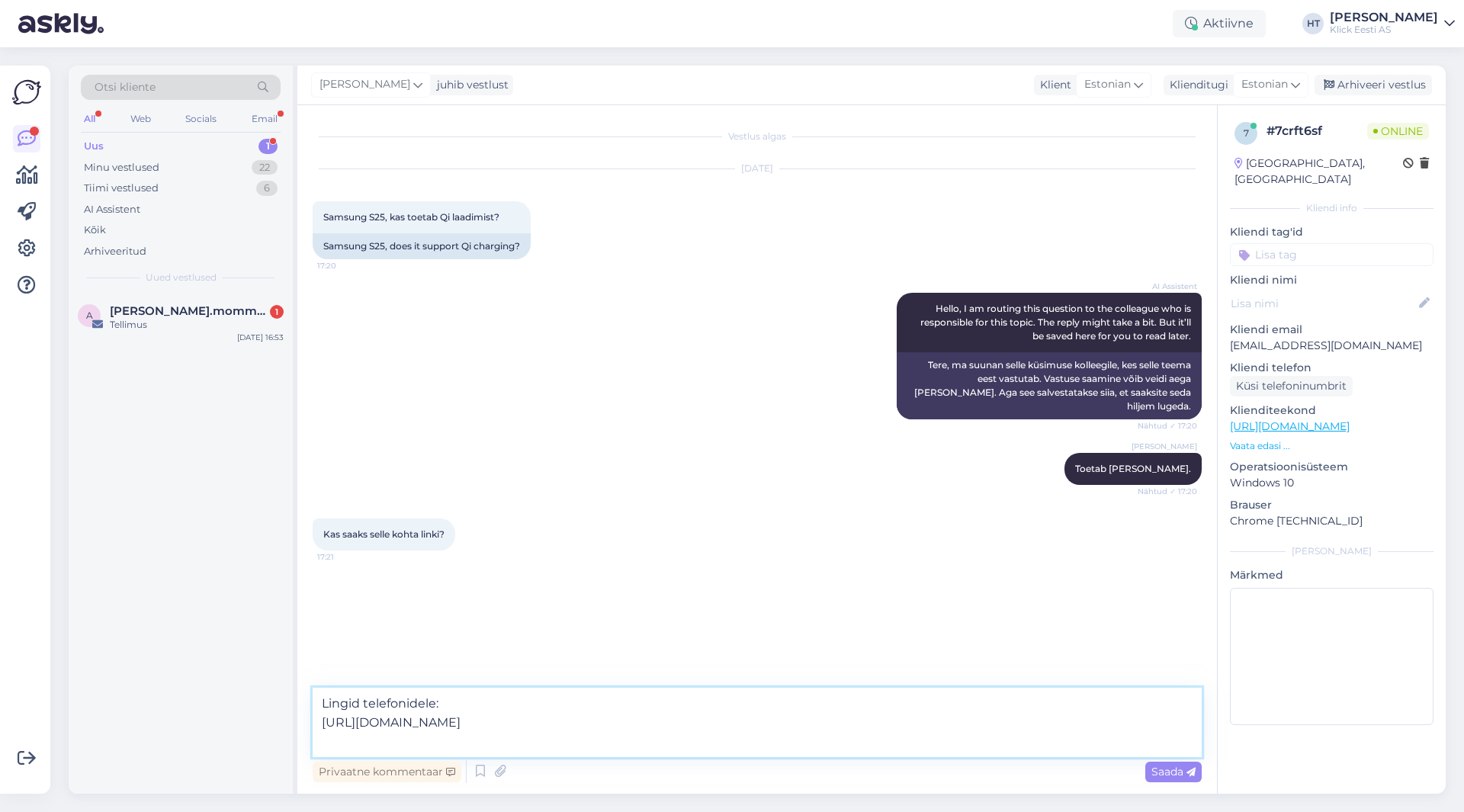
paste textarea "[URL][DOMAIN_NAME]"
type textarea "Lingid telefonidele: [URL][DOMAIN_NAME] [URL][DOMAIN_NAME]"
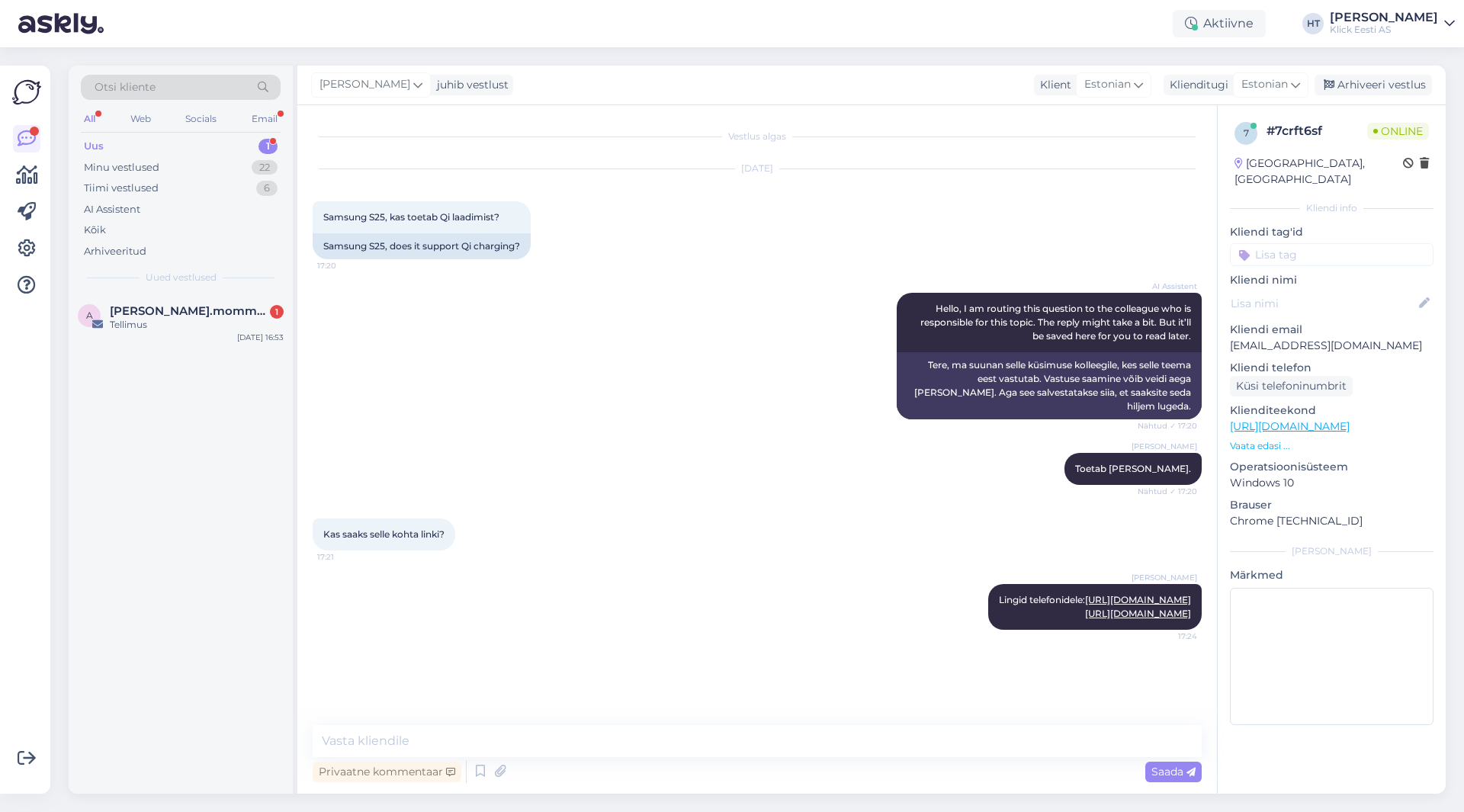
click at [254, 141] on div "Uus 1" at bounding box center [180, 146] width 200 height 21
click at [222, 170] on div "Minu vestlused 22" at bounding box center [180, 168] width 200 height 21
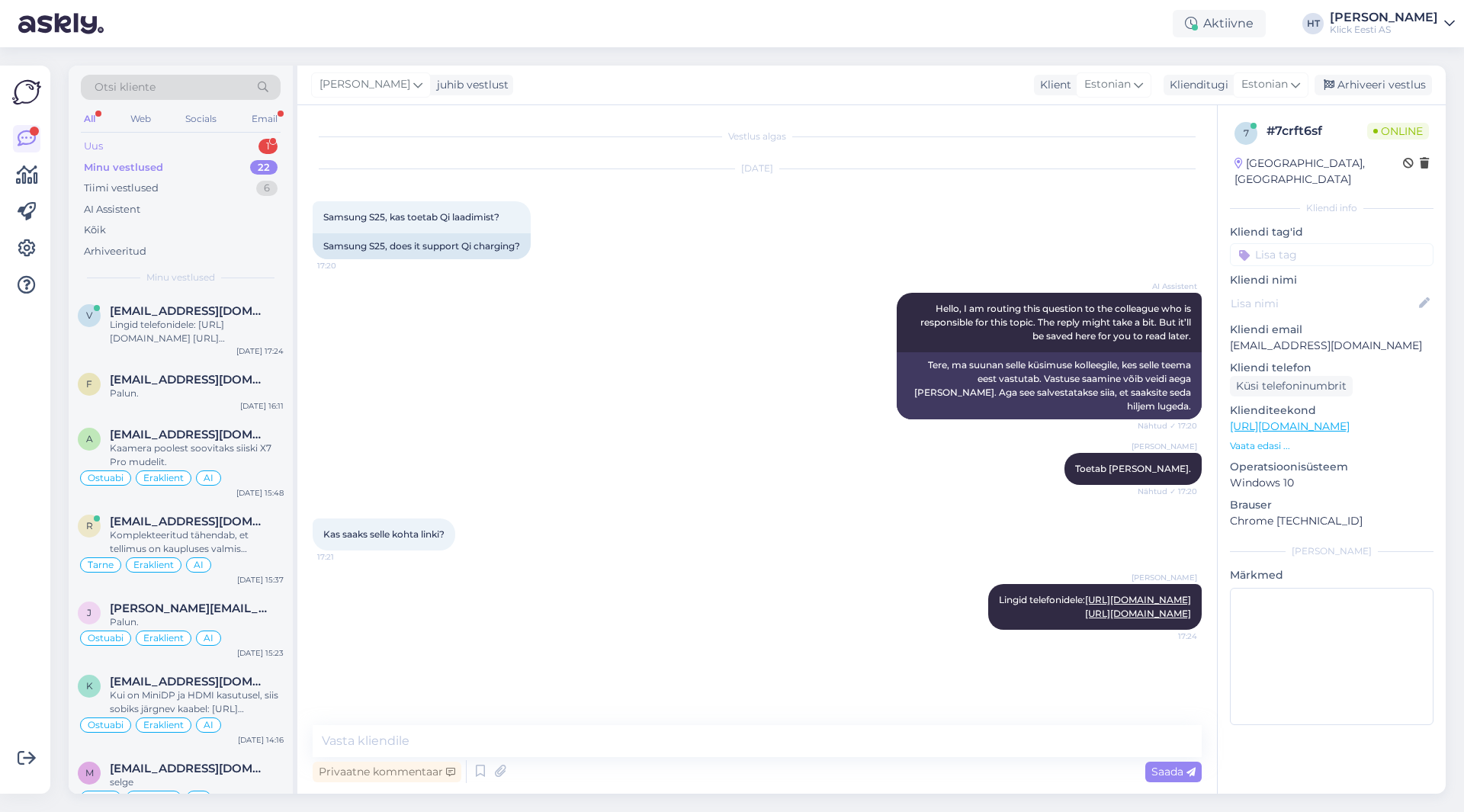
click at [221, 146] on div "Uus 1" at bounding box center [180, 146] width 200 height 21
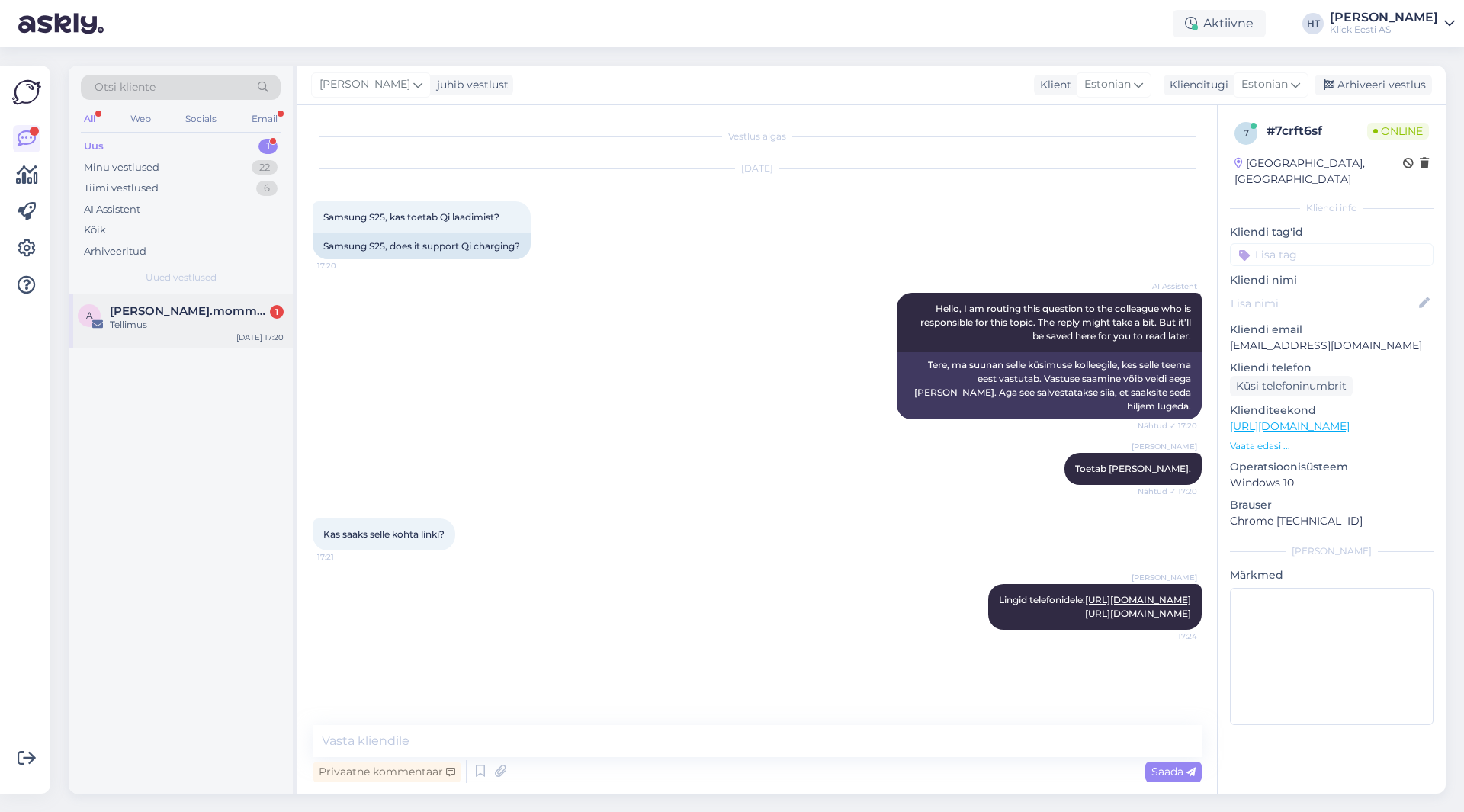
click at [199, 324] on div "Tellimus" at bounding box center [197, 324] width 174 height 13
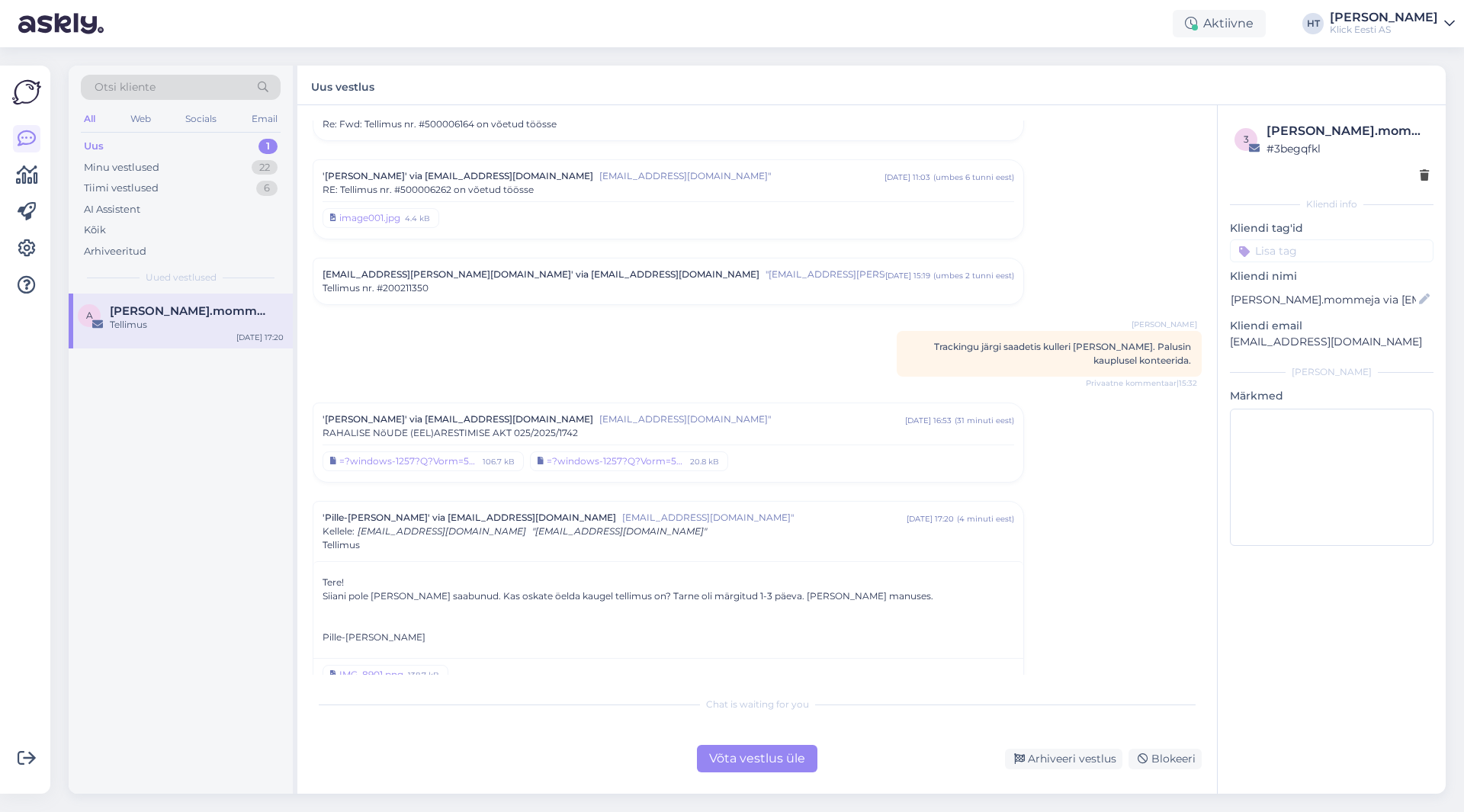
scroll to position [4676, 0]
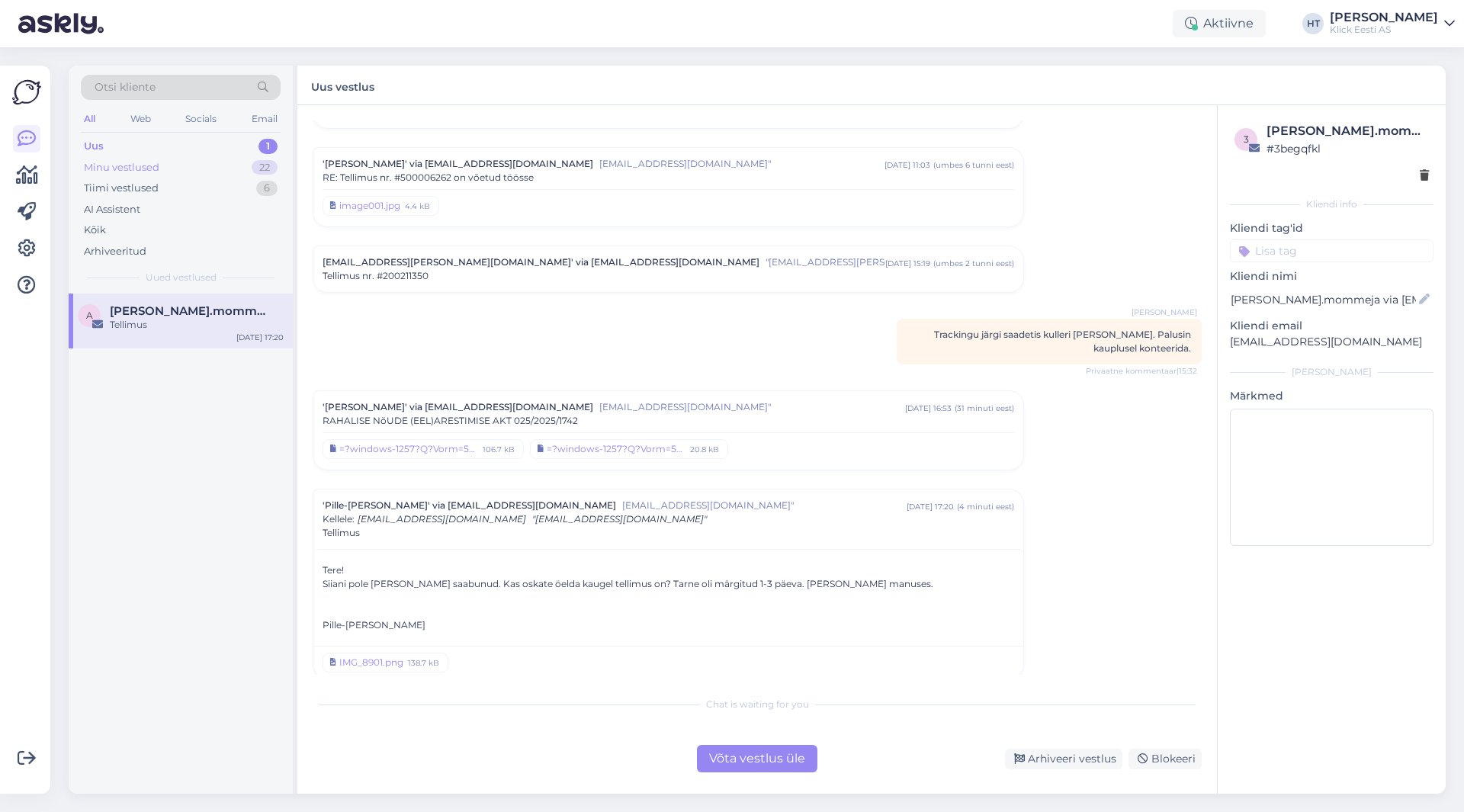
click at [218, 171] on div "Minu vestlused 22" at bounding box center [180, 168] width 200 height 21
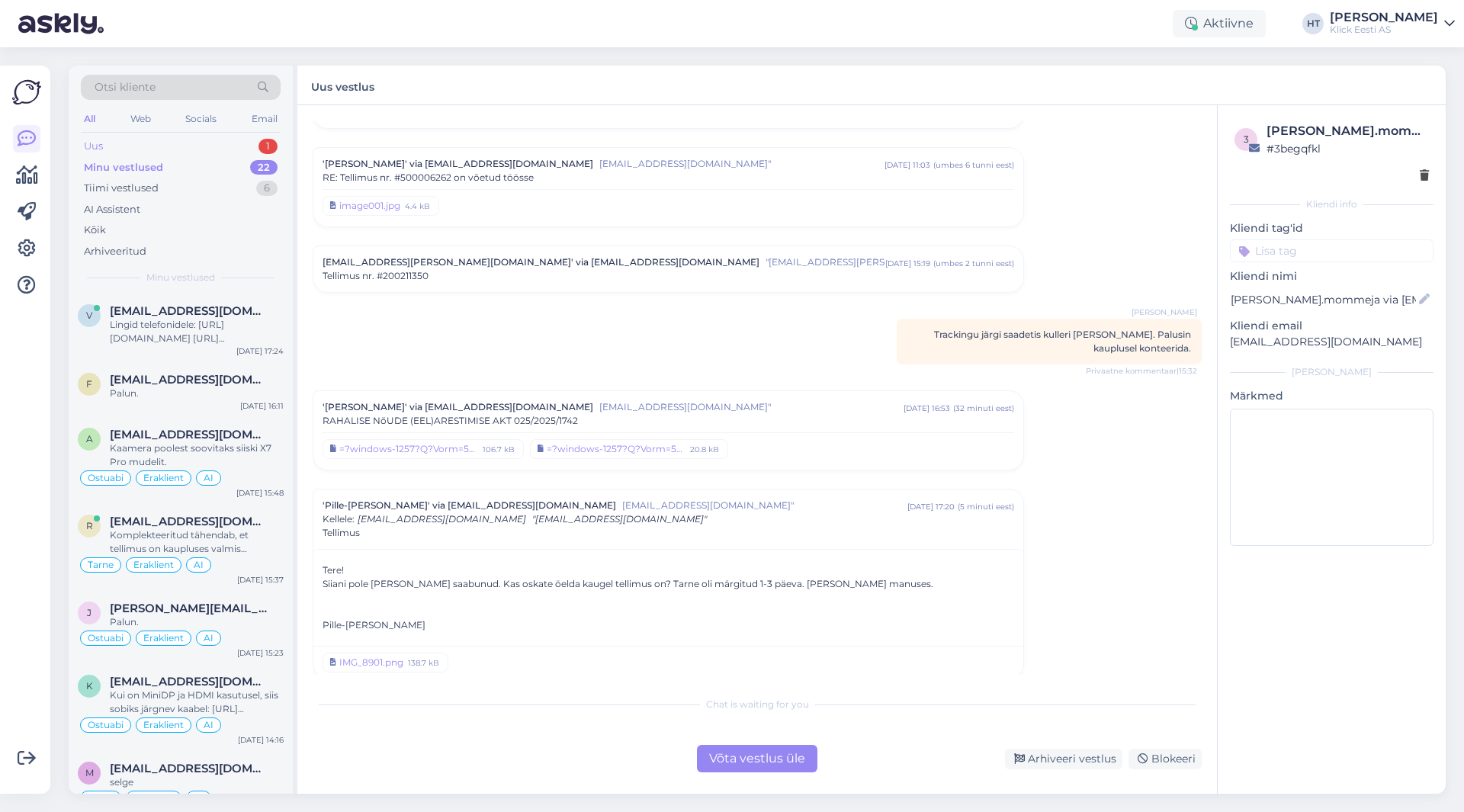
click at [249, 155] on div "Uus 1" at bounding box center [180, 146] width 200 height 21
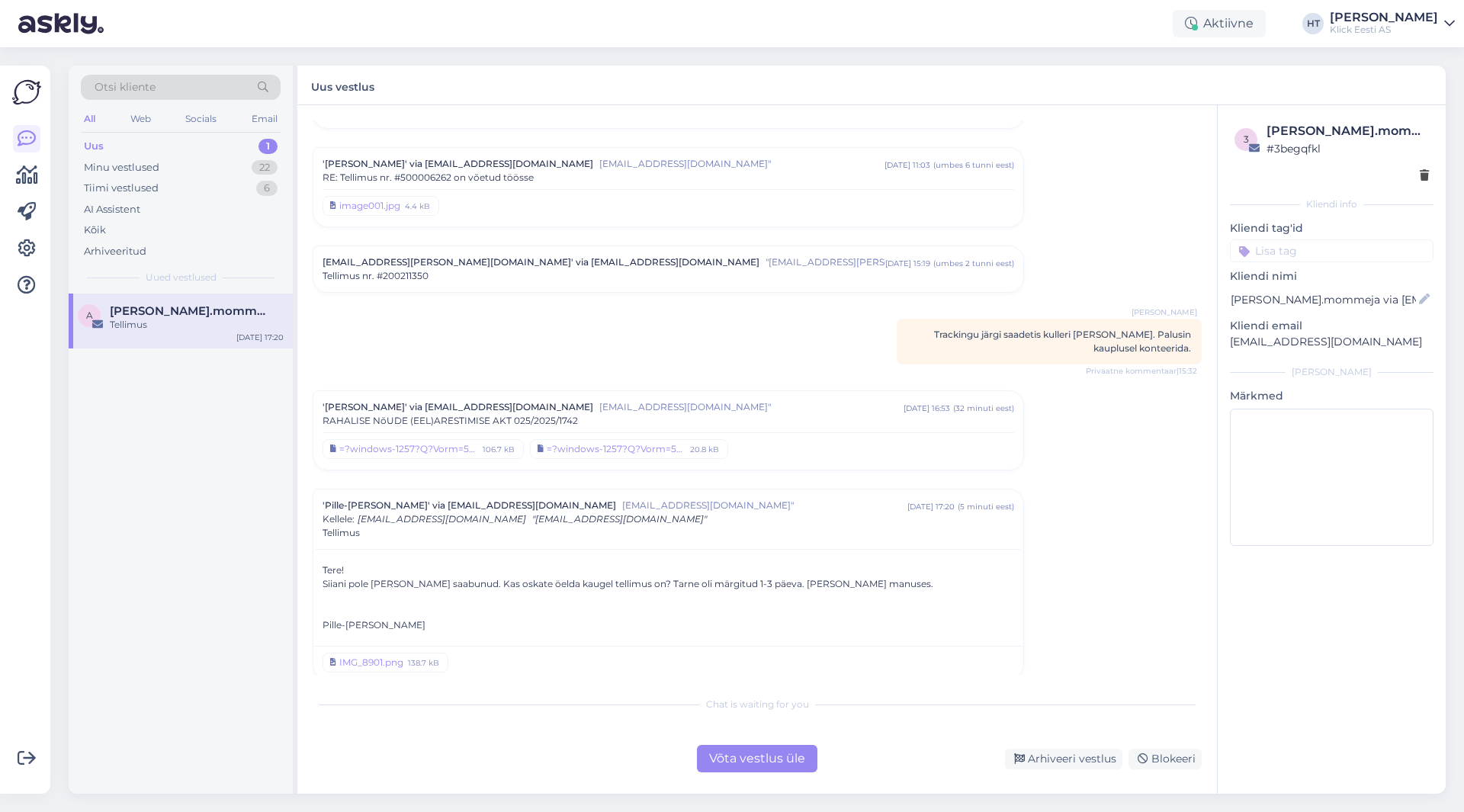
click at [215, 661] on div "a [PERSON_NAME].mommeja via [EMAIL_ADDRESS][DOMAIN_NAME] Tellimus [DATE] 17:20" at bounding box center [180, 543] width 224 height 500
click at [78, 543] on div "a [PERSON_NAME].mommeja via [EMAIL_ADDRESS][DOMAIN_NAME] Tellimus [DATE] 17:20" at bounding box center [180, 543] width 224 height 500
click at [238, 167] on div "Minu vestlused 22" at bounding box center [180, 168] width 200 height 21
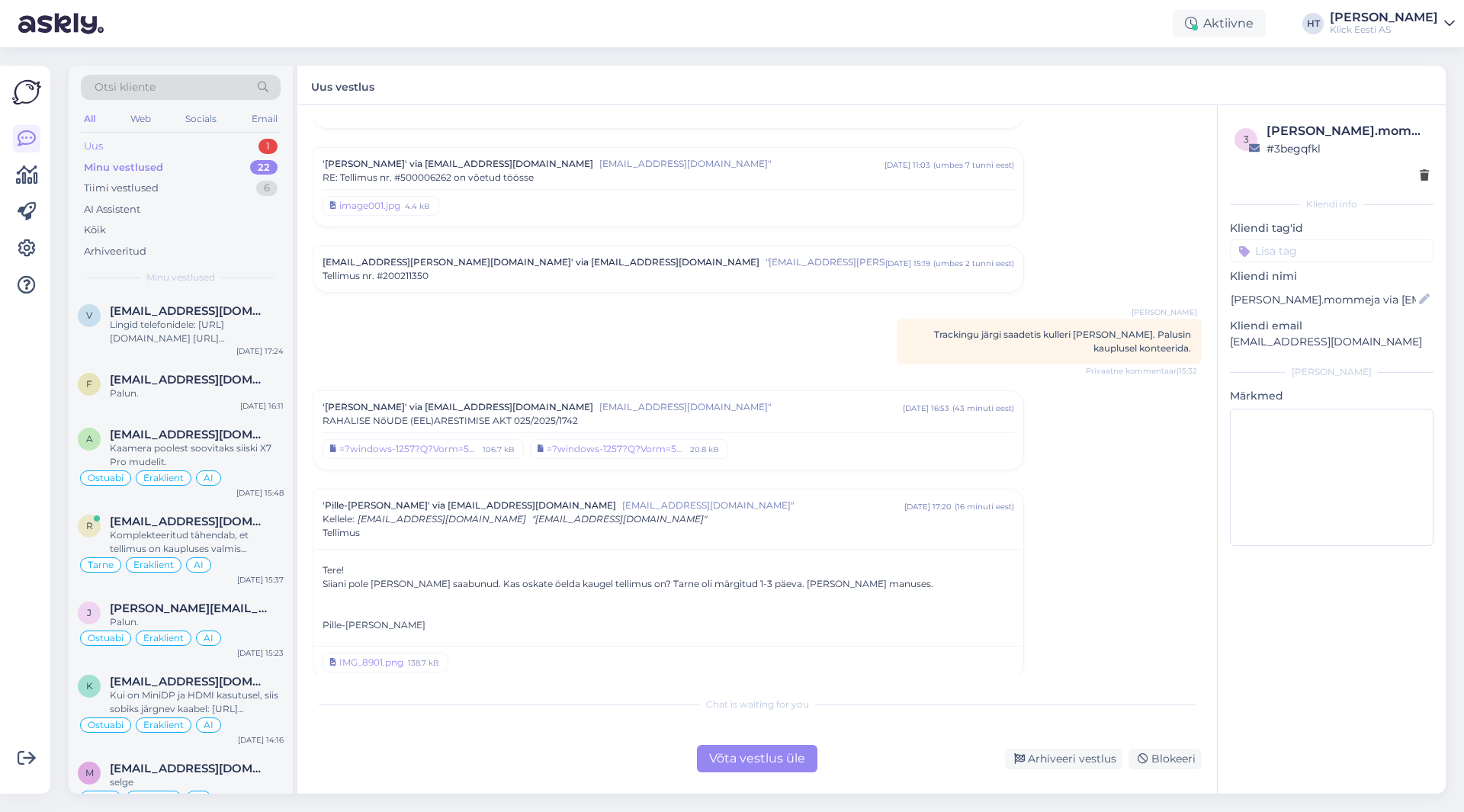
click at [247, 147] on div "Uus 1" at bounding box center [180, 146] width 200 height 21
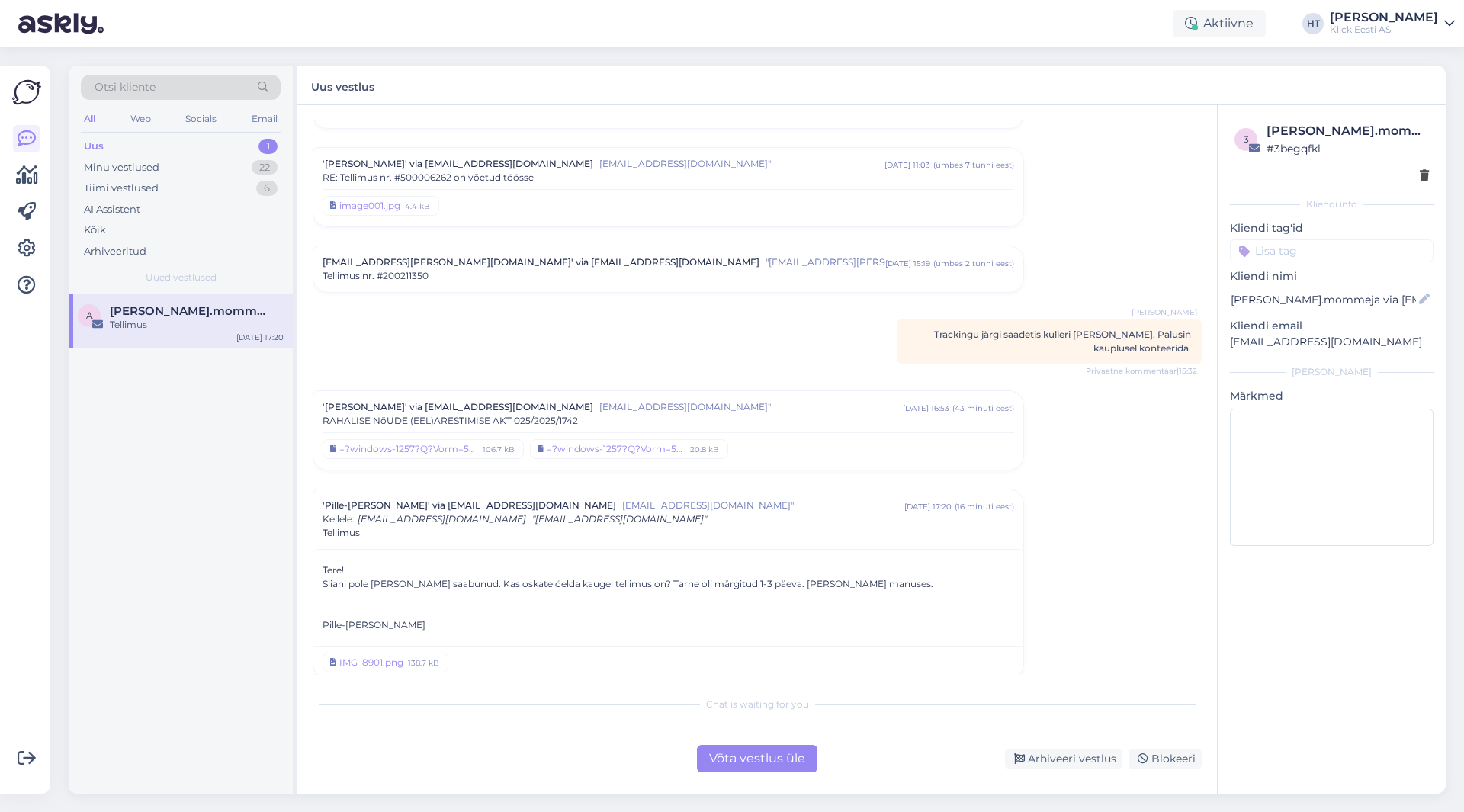
click at [761, 752] on div "Võta vestlus üle" at bounding box center [757, 758] width 121 height 27
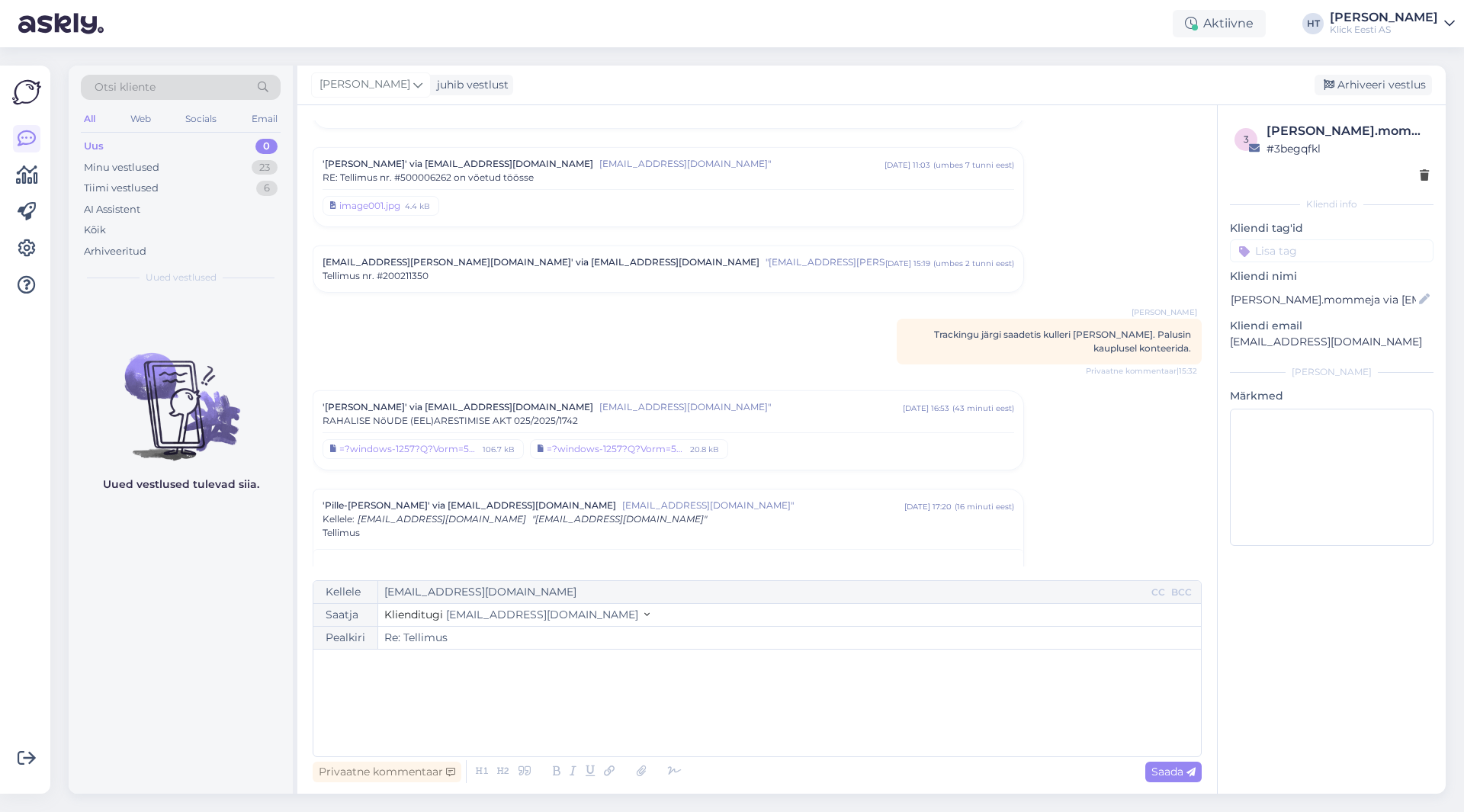
scroll to position [4784, 0]
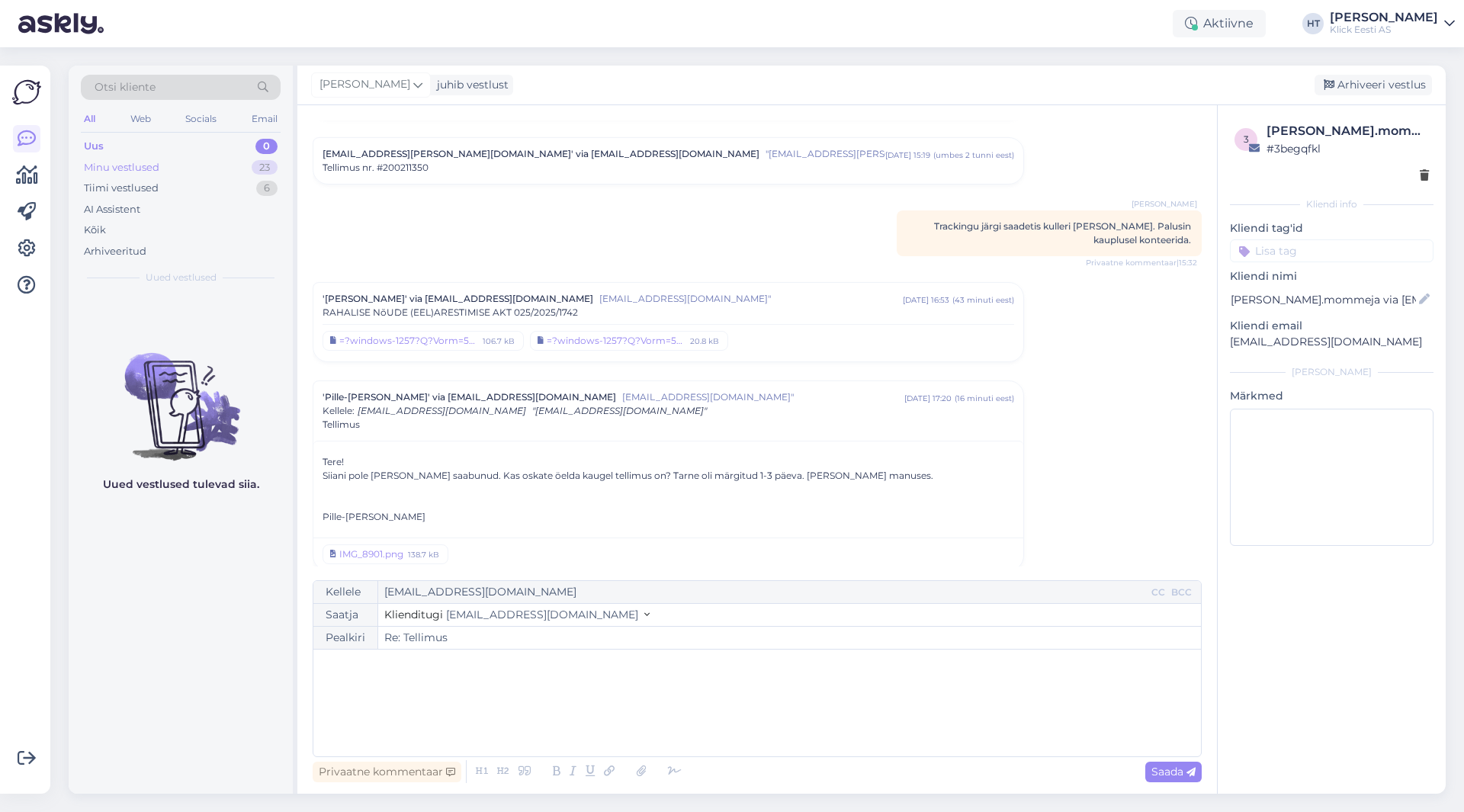
click at [253, 166] on div "23" at bounding box center [264, 168] width 26 height 15
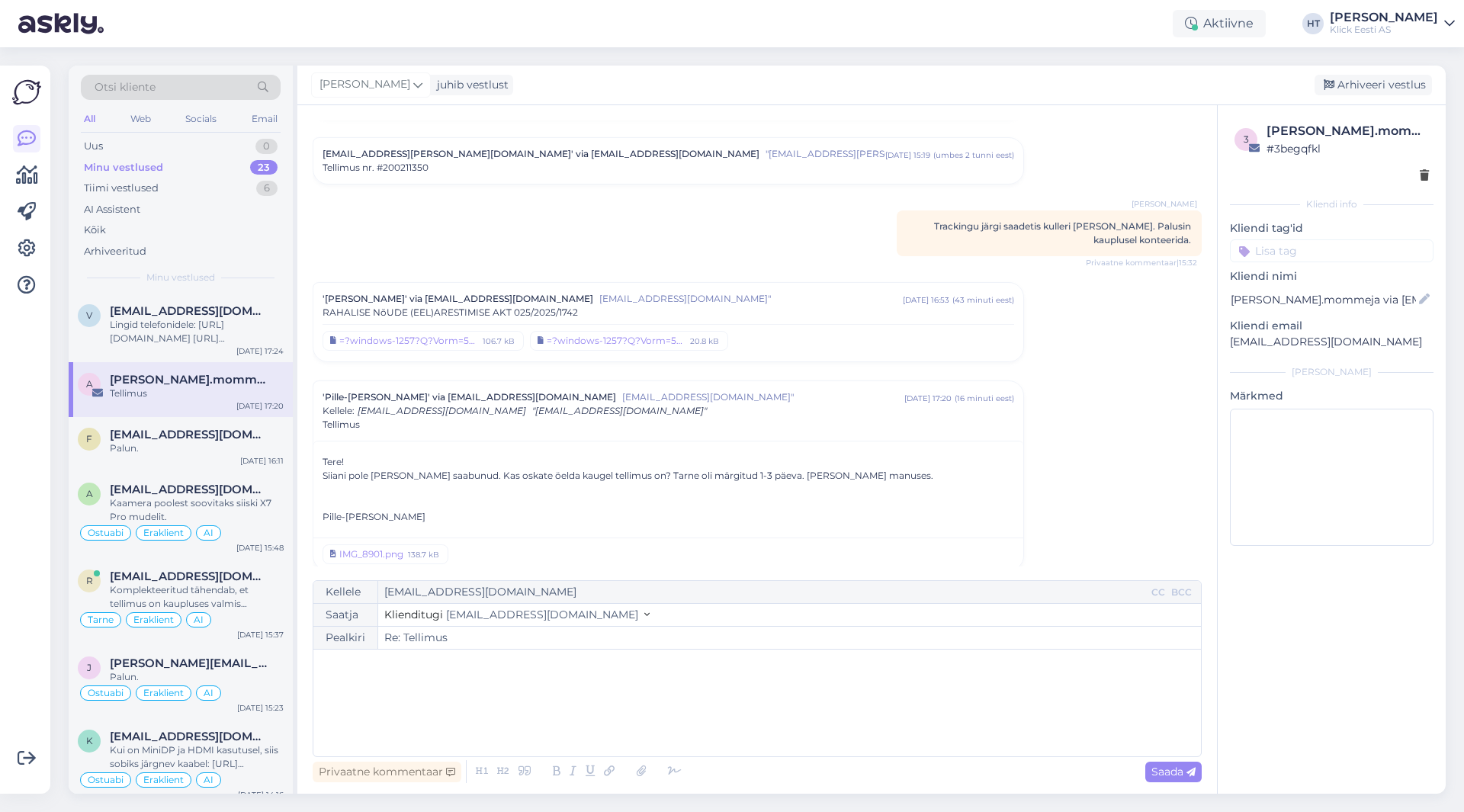
click at [994, 324] on div "=?windows-1257?Q?Vorm=5FRAHALISE_N=F5UDE_ARESTIMISE_AKT=5F025-2025-1742-1?= =?w…" at bounding box center [669, 338] width 692 height 28
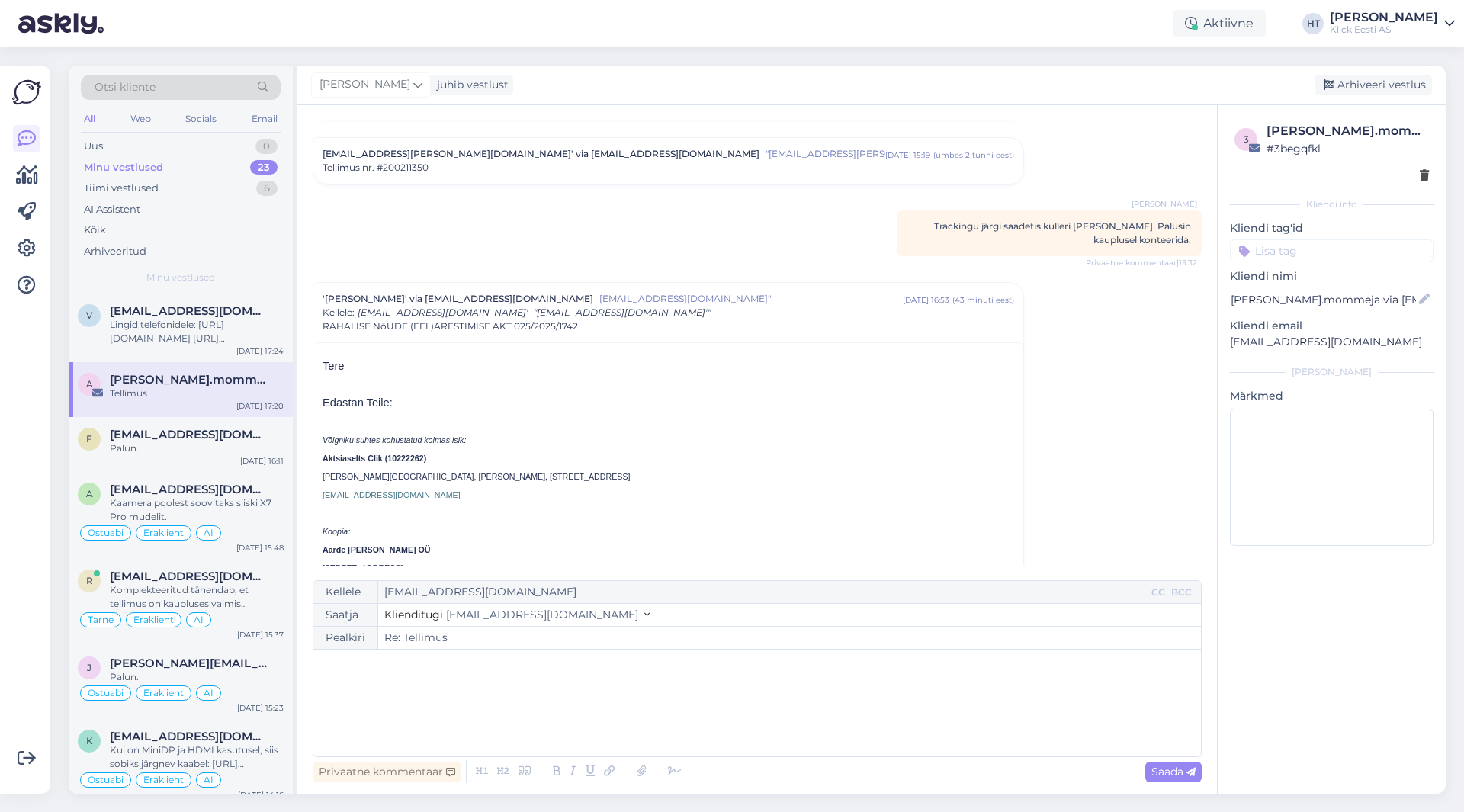
click at [993, 327] on div "'[PERSON_NAME]' via [EMAIL_ADDRESS][DOMAIN_NAME] [EMAIL_ADDRESS][DOMAIN_NAME]" …" at bounding box center [668, 312] width 710 height 59
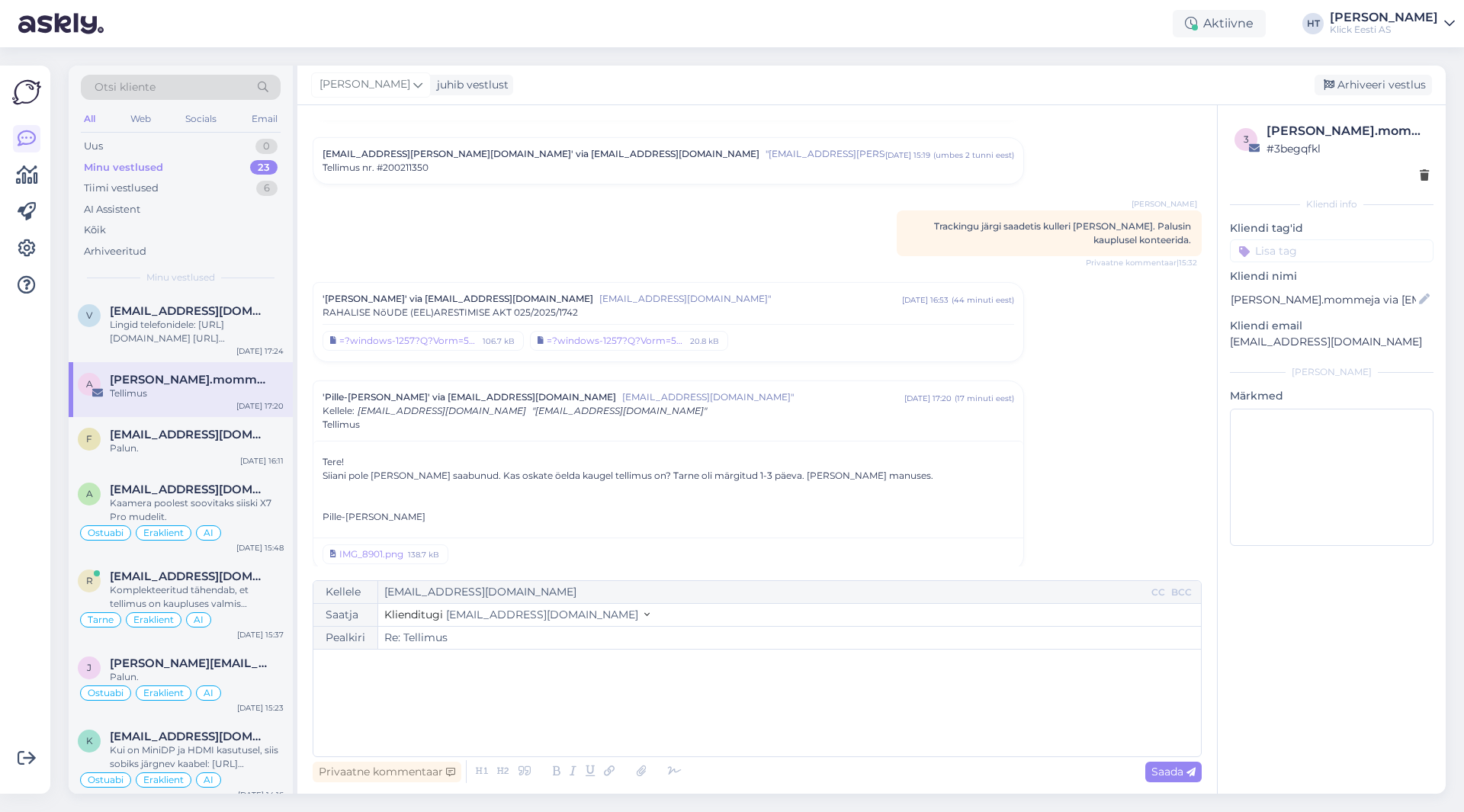
click at [832, 56] on div "Otsi kliente All Web Socials Email Uus 0 Minu vestlused 23 Tiimi vestlused 6 AI…" at bounding box center [762, 429] width 1405 height 765
click at [220, 150] on div "Uus 1" at bounding box center [180, 146] width 200 height 21
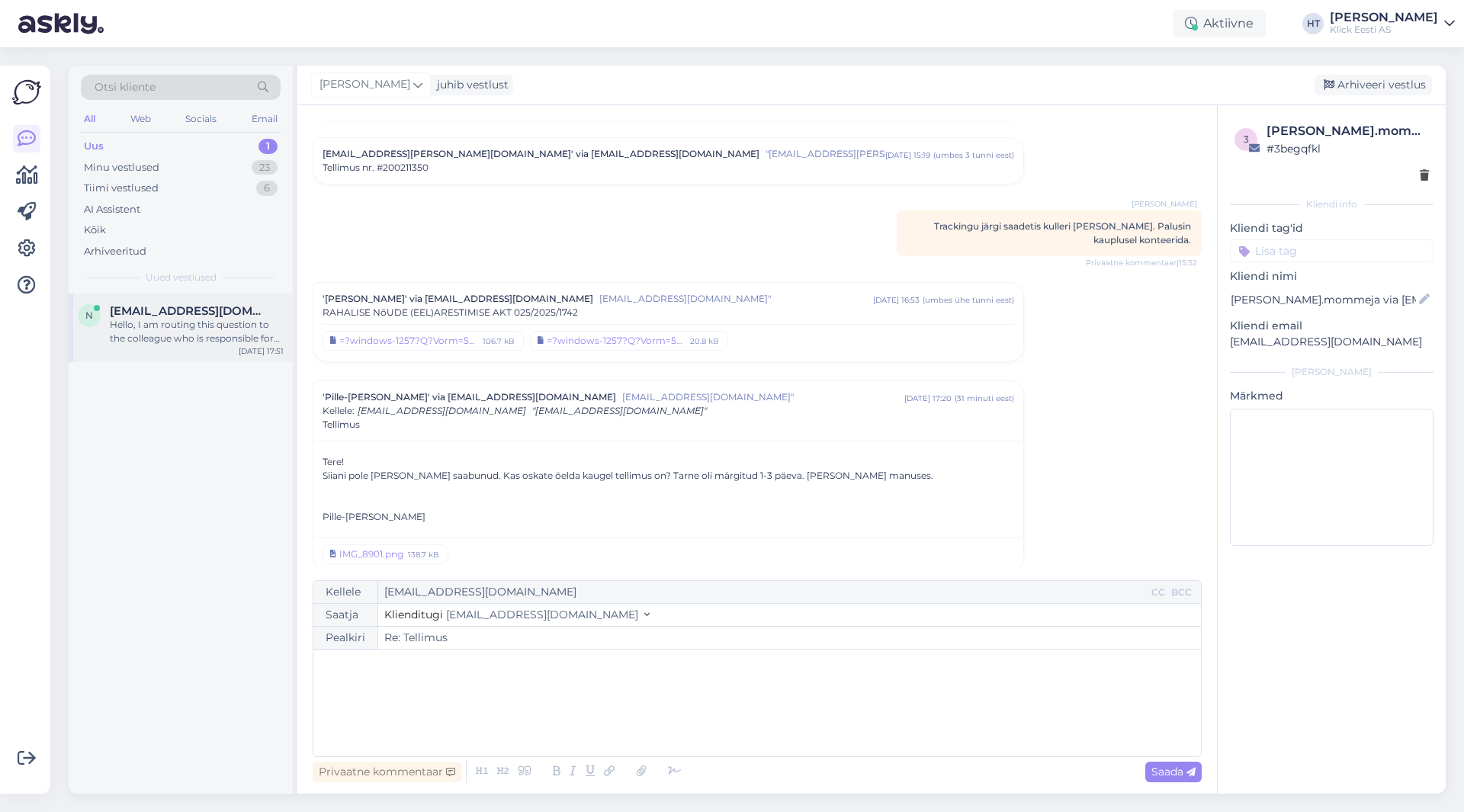
click at [200, 332] on div "Hello, I am routing this question to the colleague who is responsible for this …" at bounding box center [197, 332] width 174 height 27
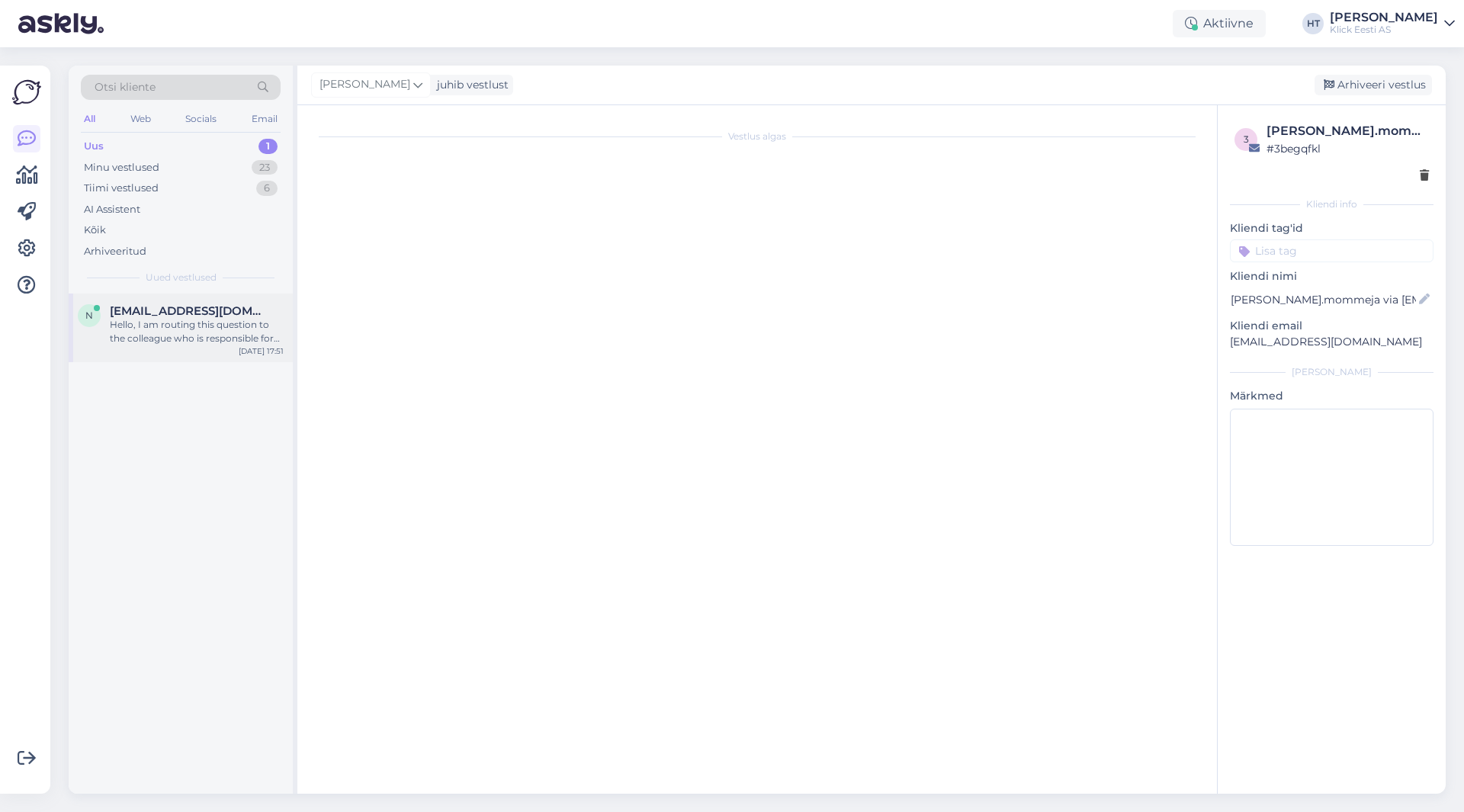
scroll to position [0, 0]
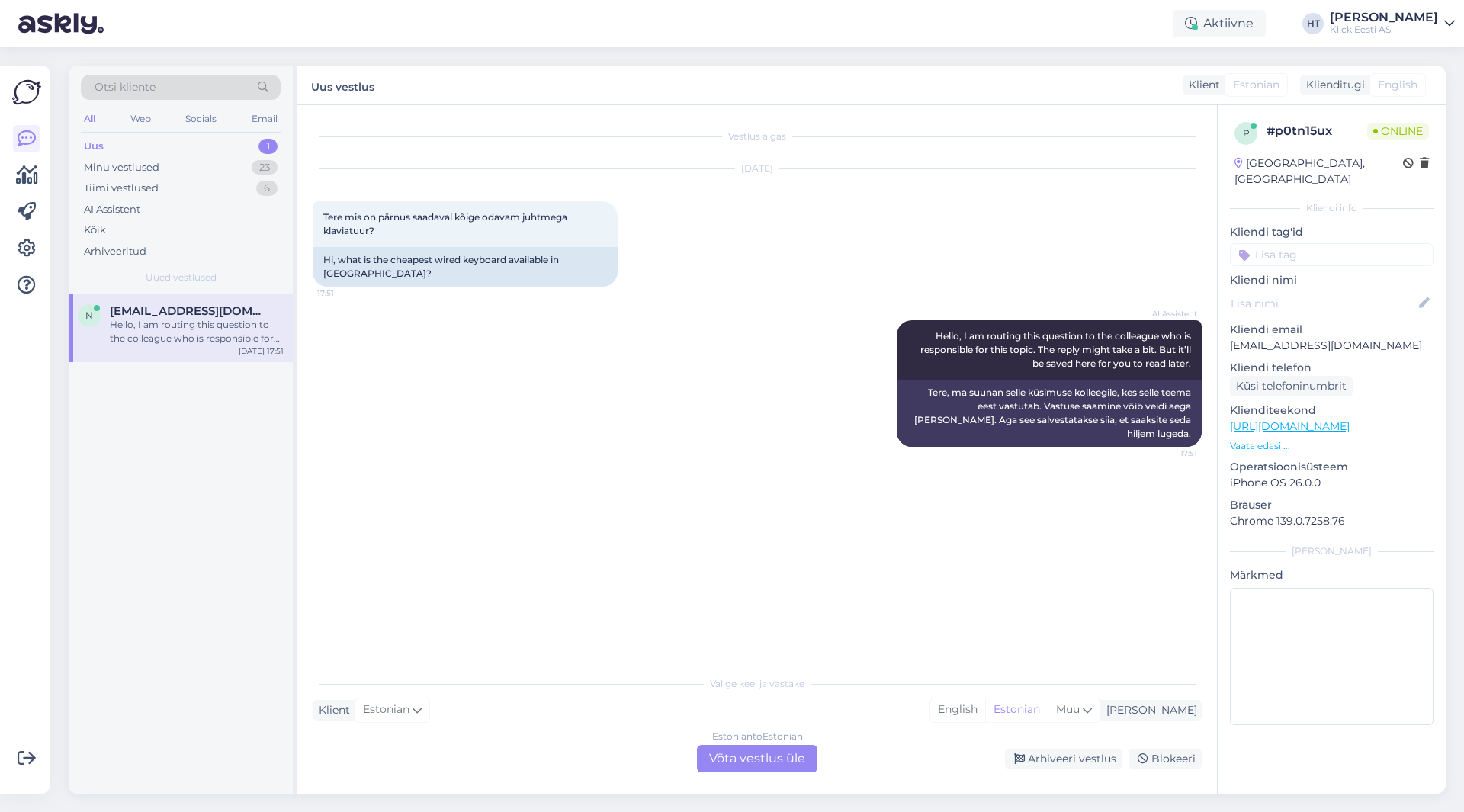
click at [768, 768] on div "Estonian to Estonian Võta vestlus üle" at bounding box center [757, 758] width 121 height 27
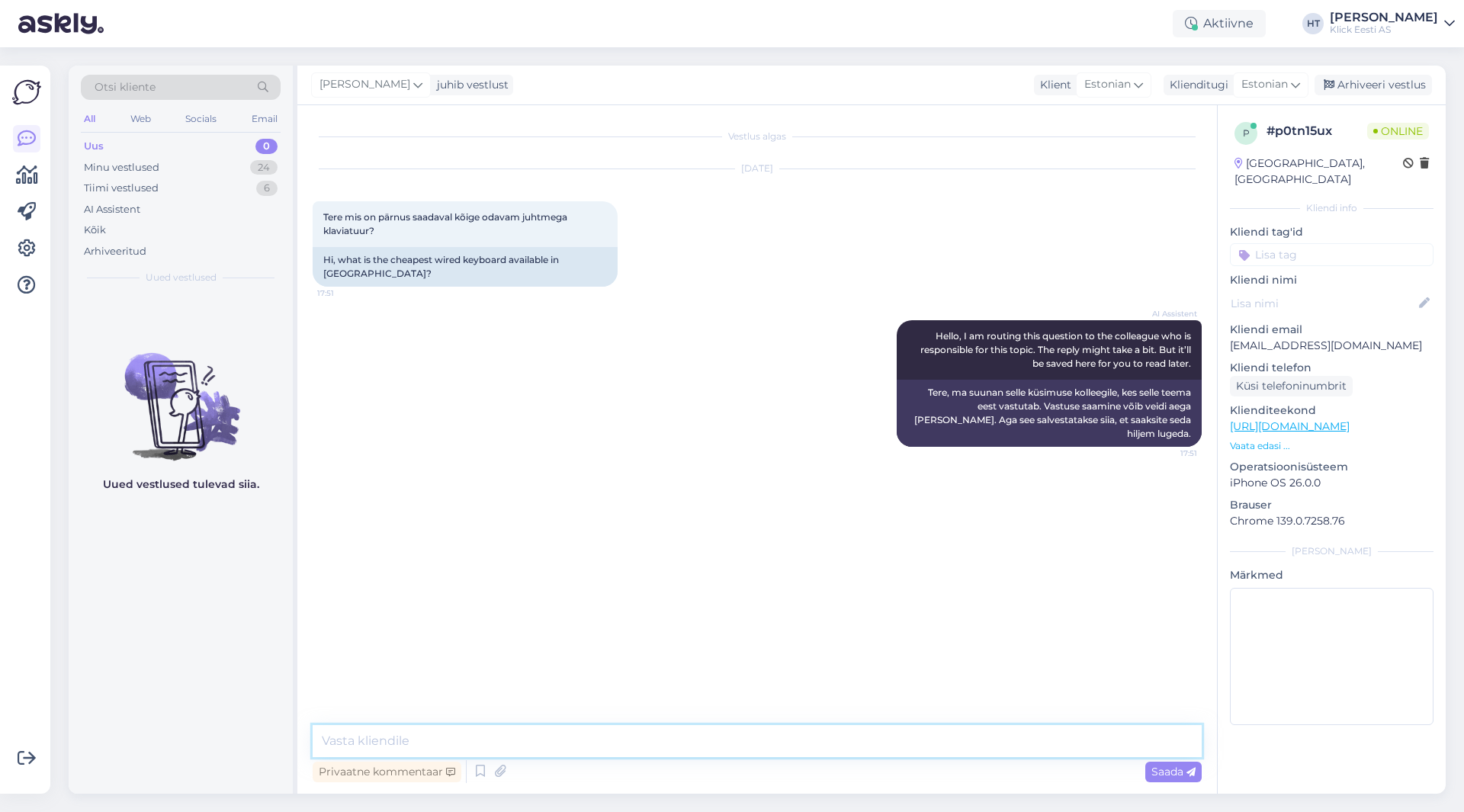
click at [745, 743] on textarea at bounding box center [757, 741] width 889 height 32
paste textarea "[URL][DOMAIN_NAME]"
type textarea "Kõige soodsam on järgnev: [URL][DOMAIN_NAME]"
click at [651, 386] on div "AI Assistent Hello, I am routing this question to the colleague who is responsi…" at bounding box center [757, 383] width 889 height 160
click at [1331, 243] on input at bounding box center [1332, 254] width 204 height 23
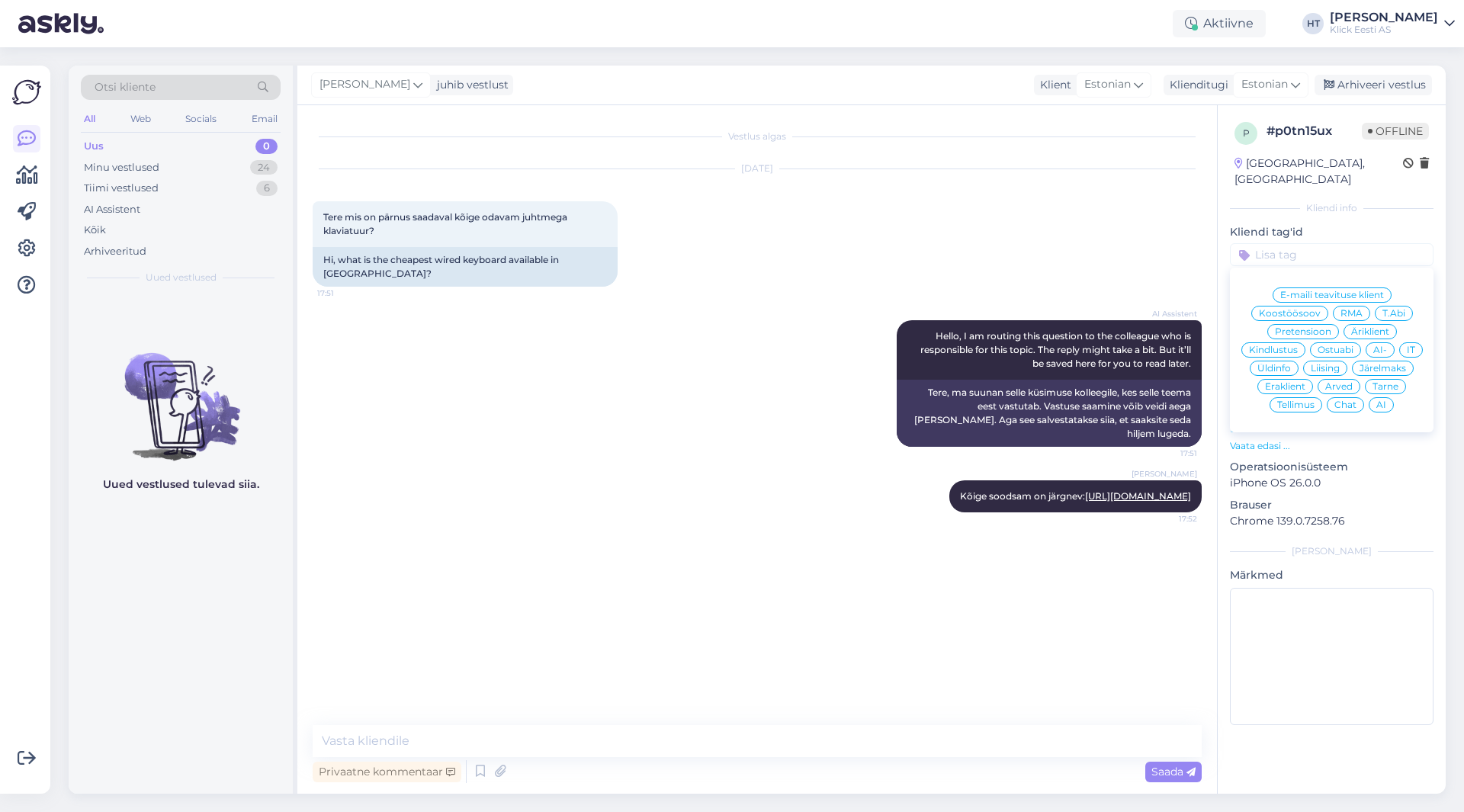
click at [1342, 346] on span "Ostuabi" at bounding box center [1335, 350] width 35 height 9
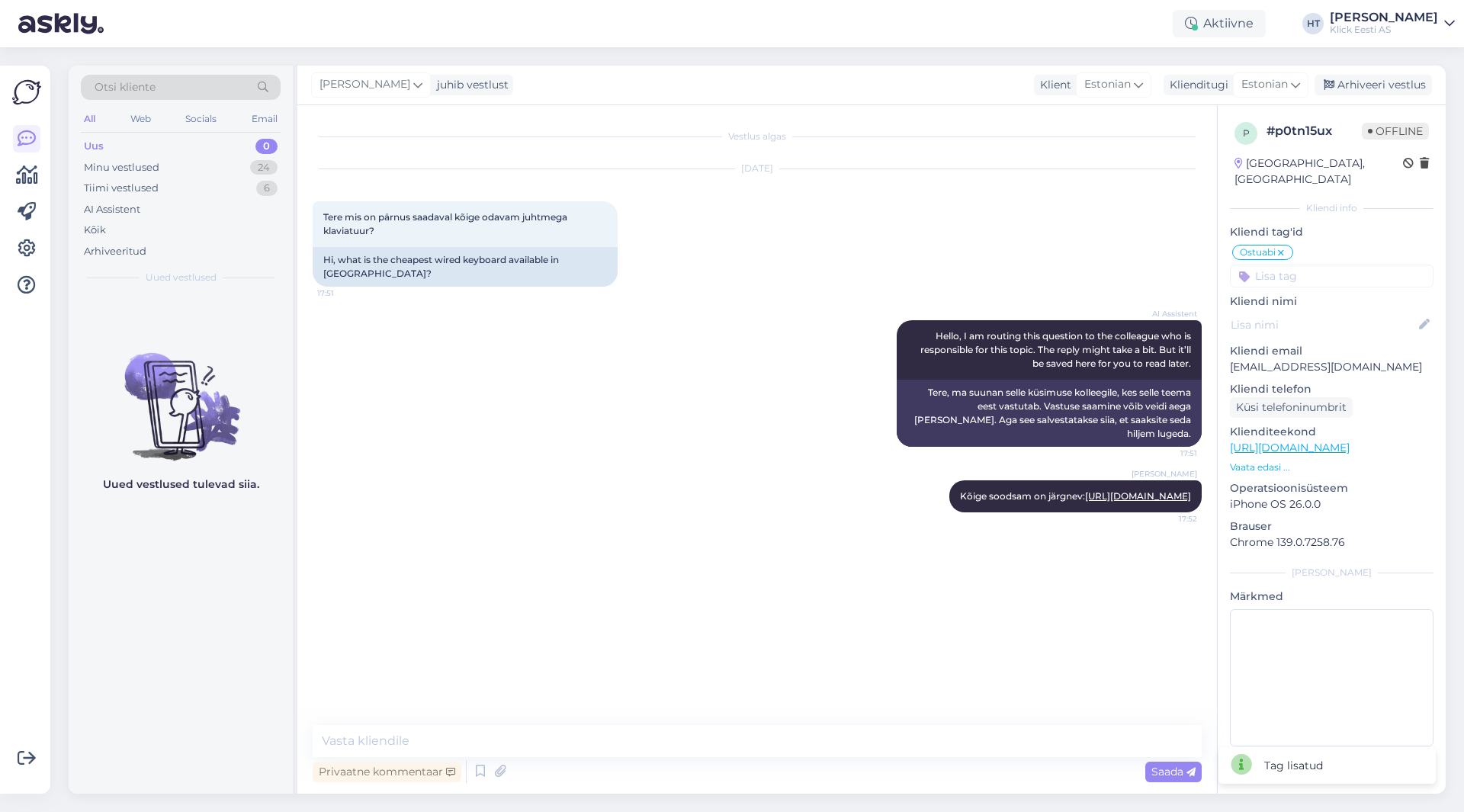
click at [1328, 264] on input at bounding box center [1332, 276] width 204 height 23
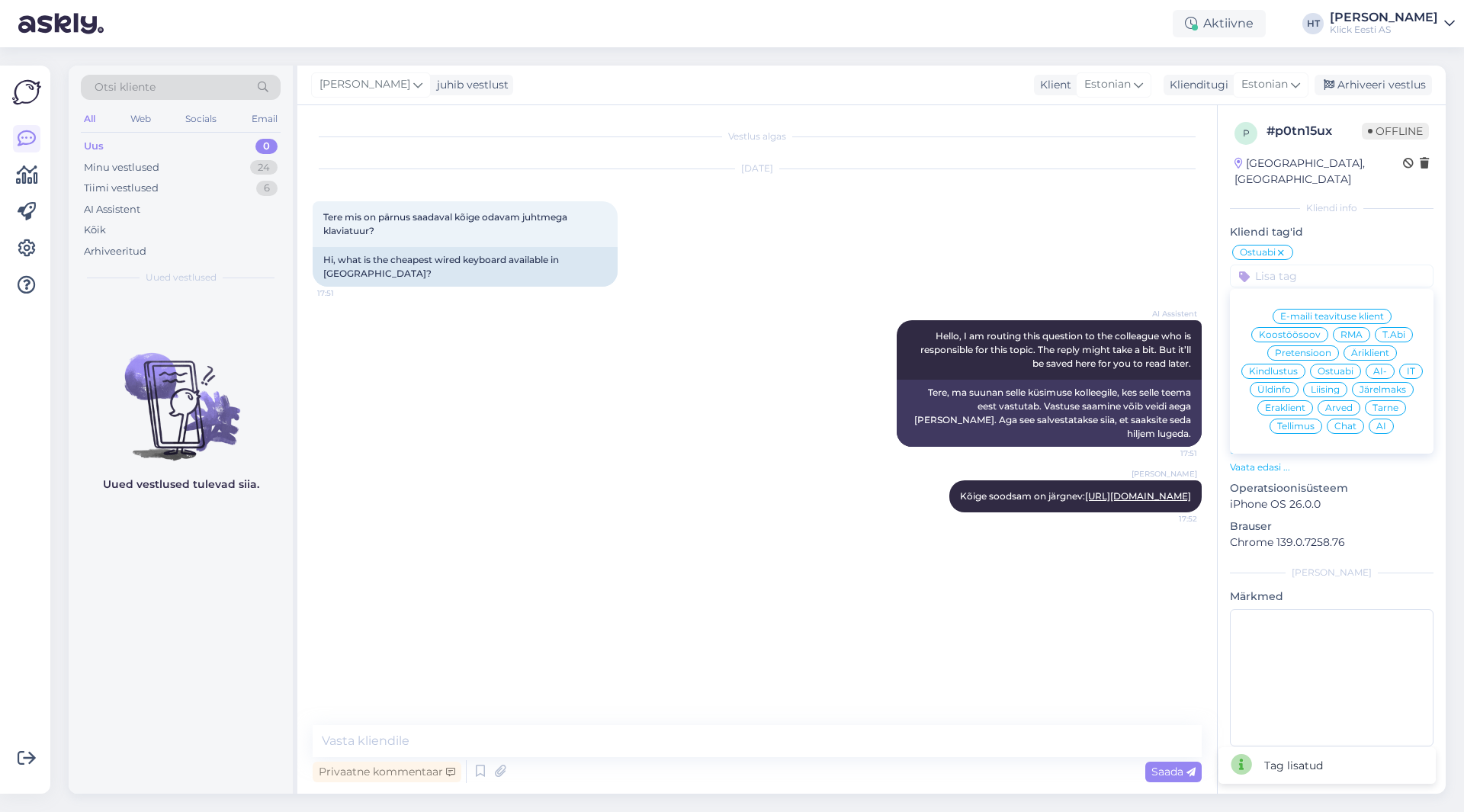
click at [1294, 403] on span "Eraklient" at bounding box center [1286, 408] width 41 height 9
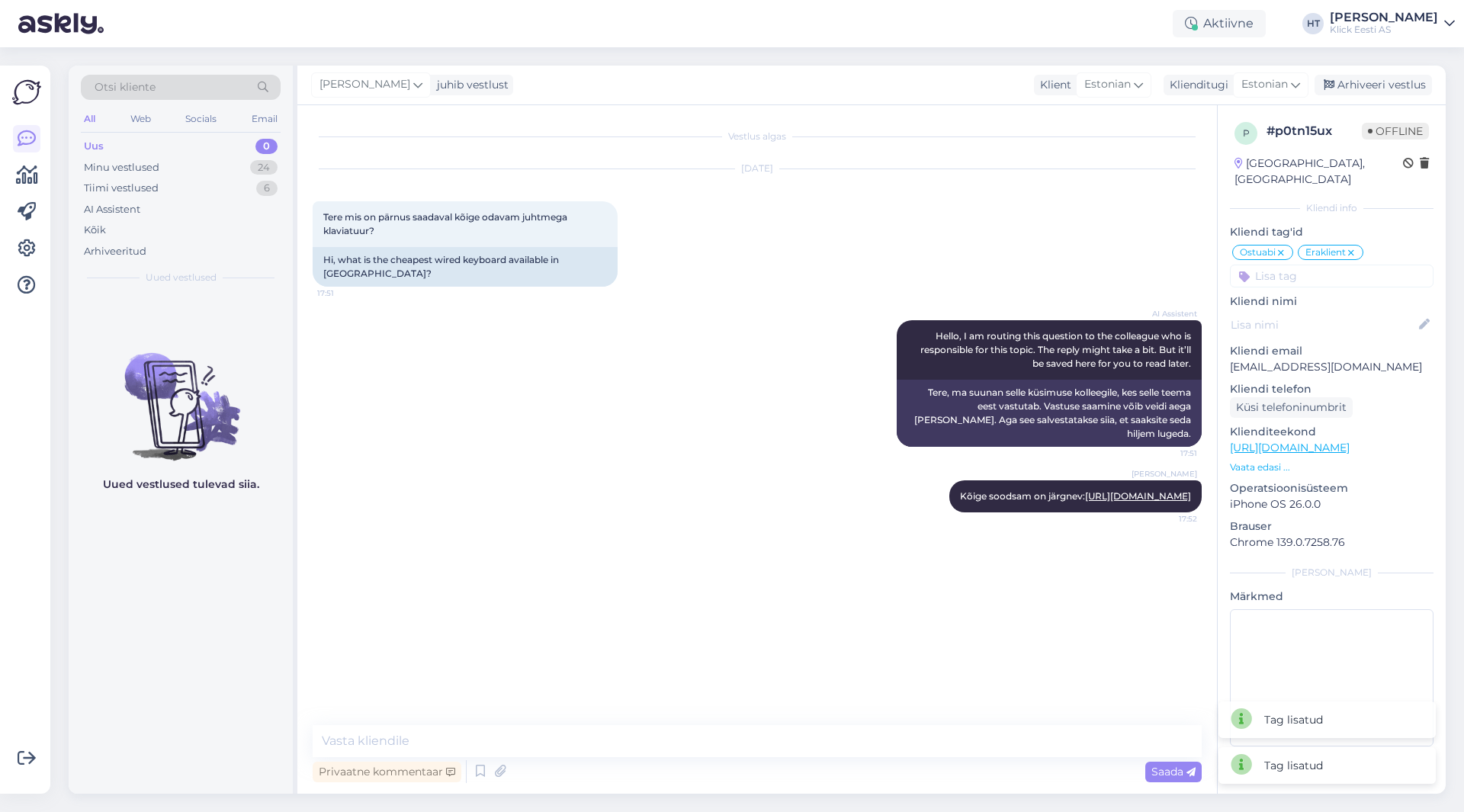
click at [1335, 264] on input at bounding box center [1332, 276] width 204 height 23
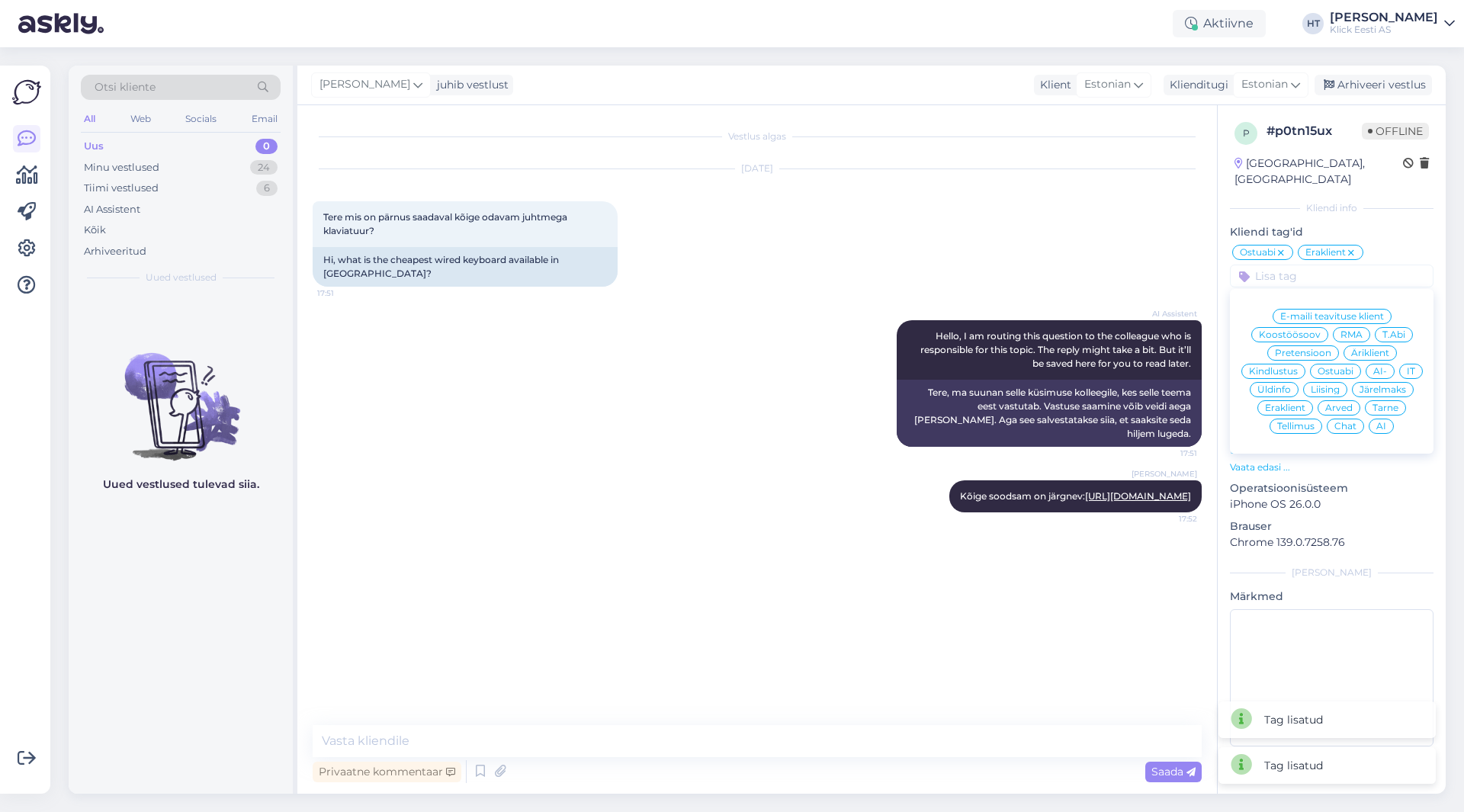
click at [1384, 422] on span "AI" at bounding box center [1381, 426] width 10 height 9
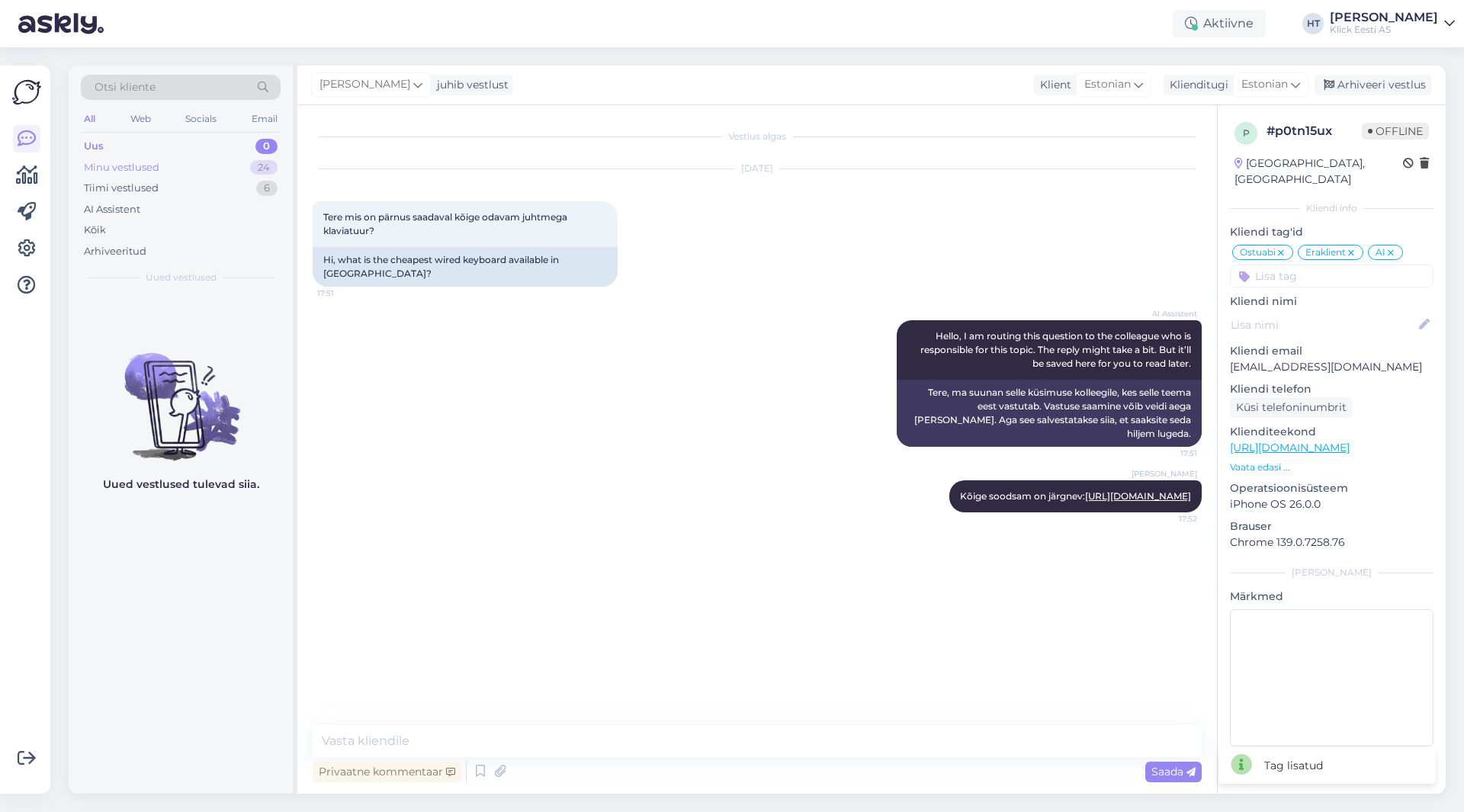
click at [226, 171] on div "Minu vestlused 24" at bounding box center [180, 168] width 200 height 21
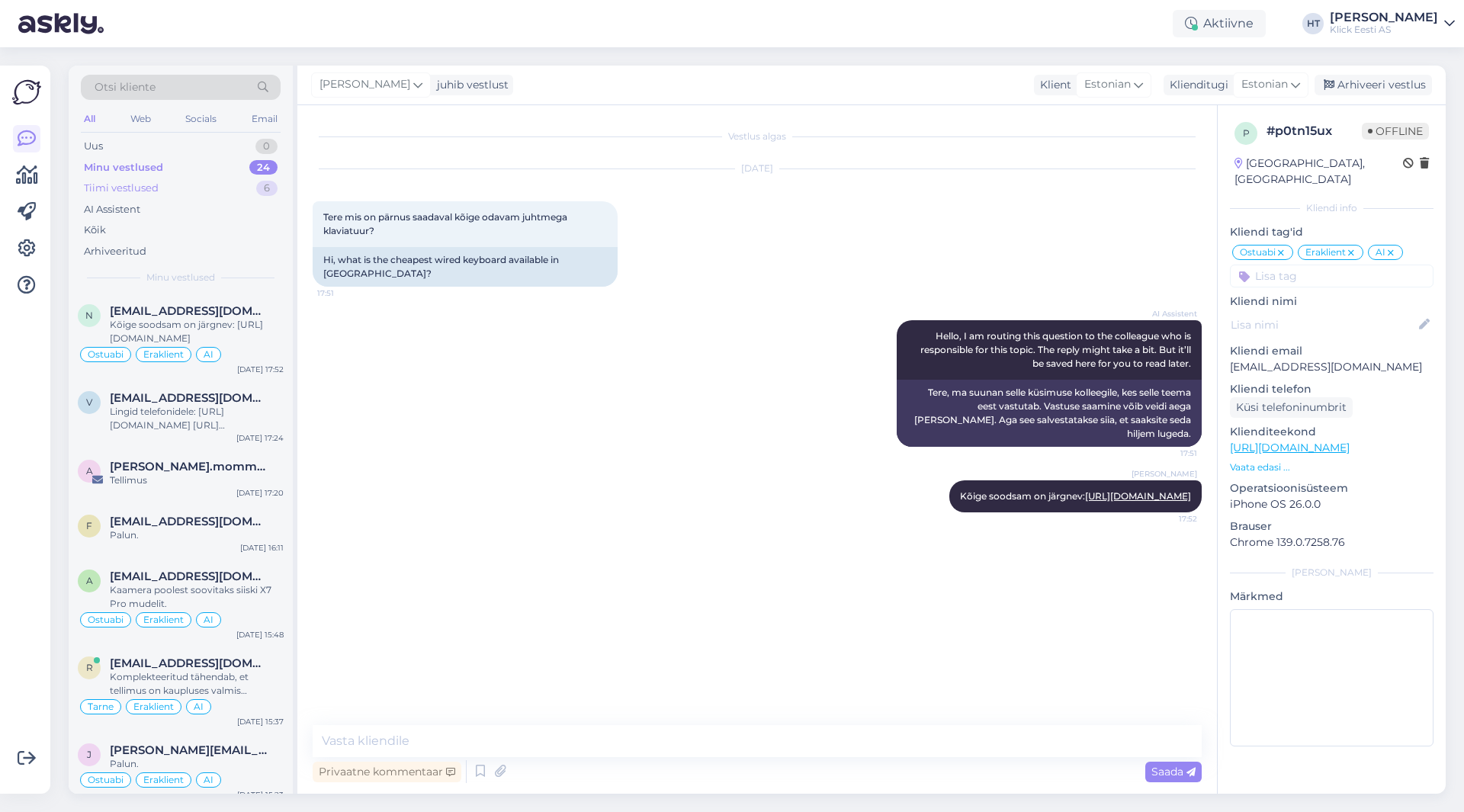
click at [231, 197] on div "Tiimi vestlused 6" at bounding box center [180, 188] width 200 height 21
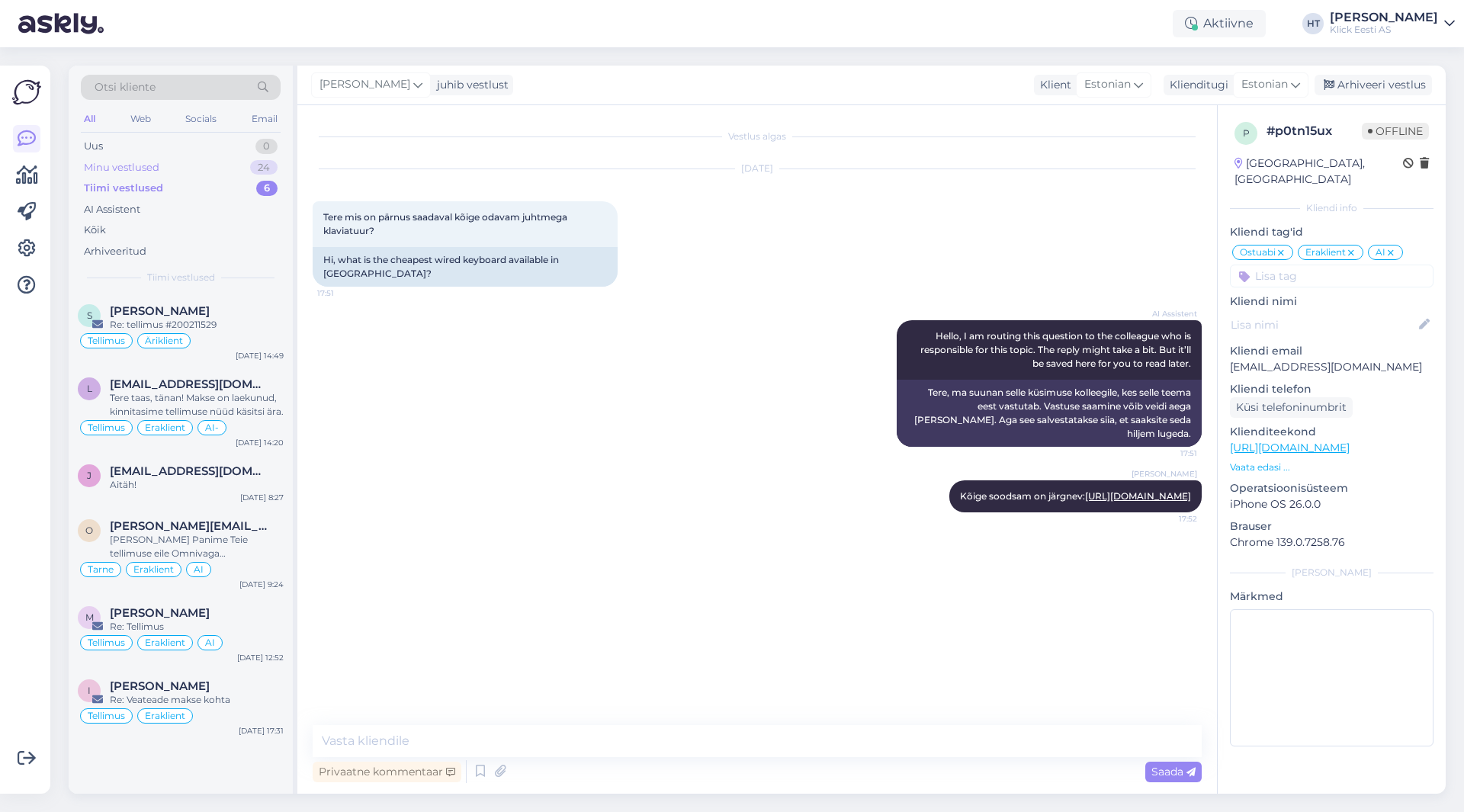
click at [231, 166] on div "Minu vestlused 24" at bounding box center [180, 168] width 200 height 21
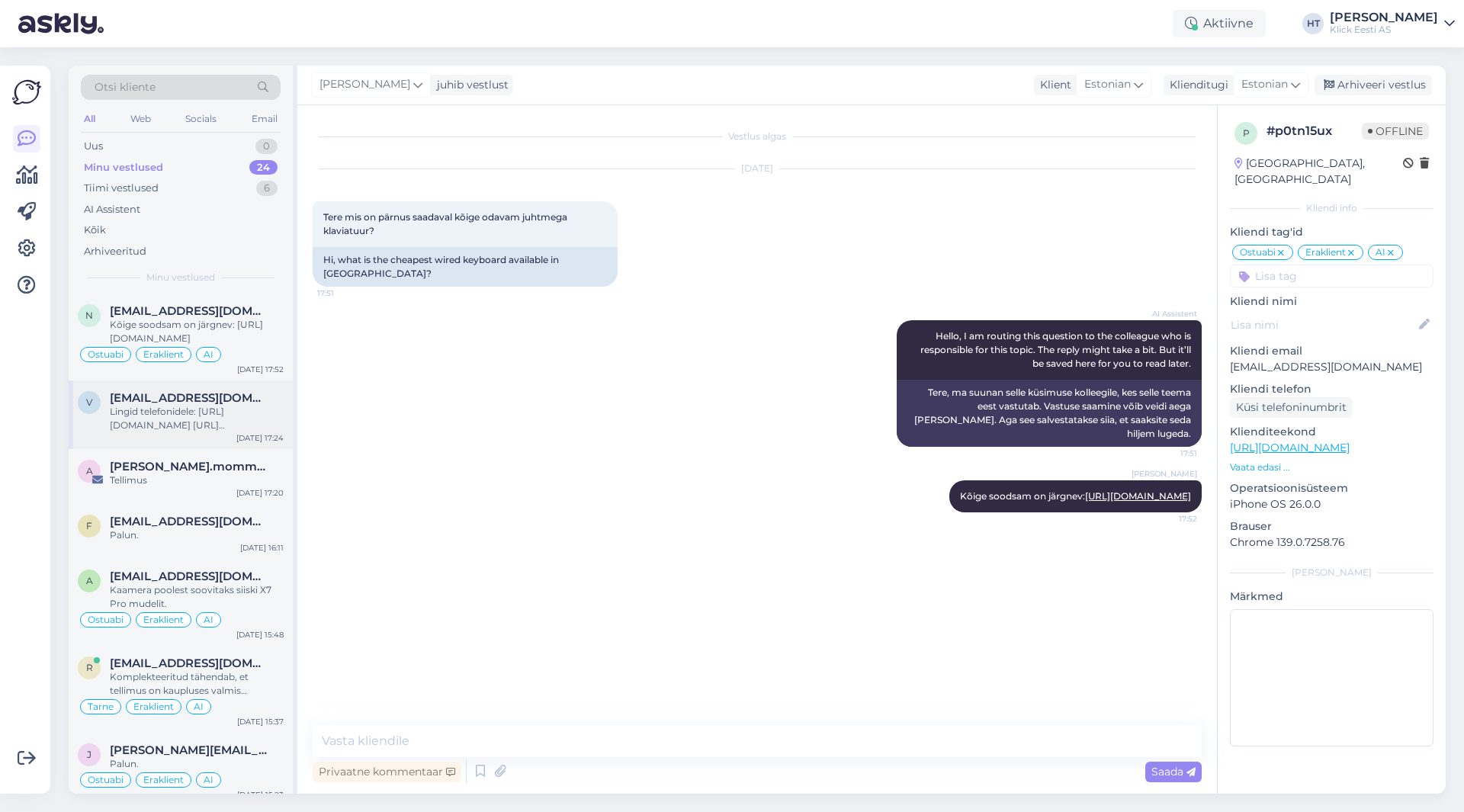
click at [220, 410] on div "Lingid telefonidele: [URL][DOMAIN_NAME] [URL][DOMAIN_NAME]" at bounding box center [197, 418] width 174 height 27
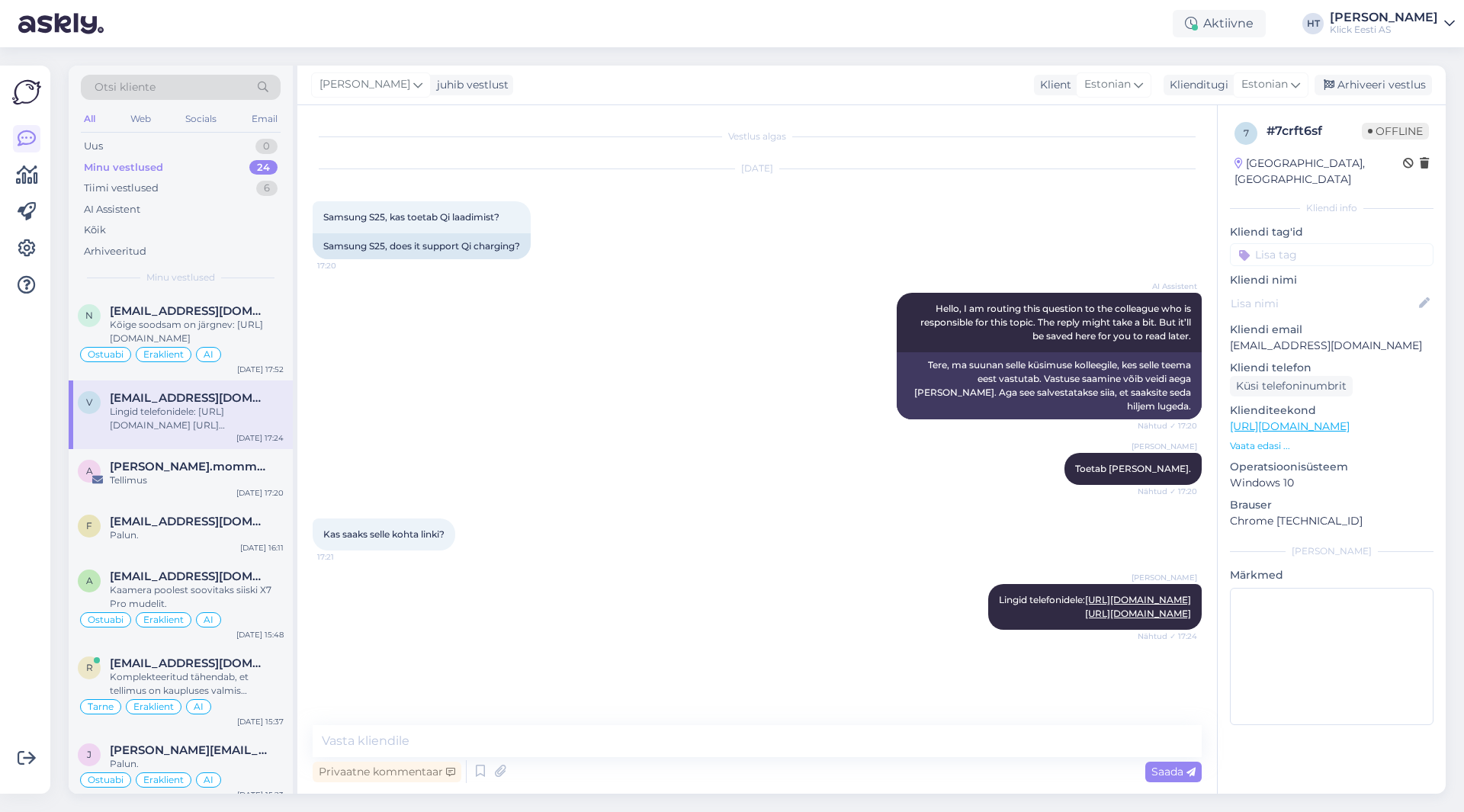
click at [1305, 254] on div "7 # 7crft6sf Offline [GEOGRAPHIC_DATA], [GEOGRAPHIC_DATA] Kliendi info Kliendi …" at bounding box center [1331, 426] width 228 height 643
click at [1310, 243] on input at bounding box center [1332, 254] width 204 height 23
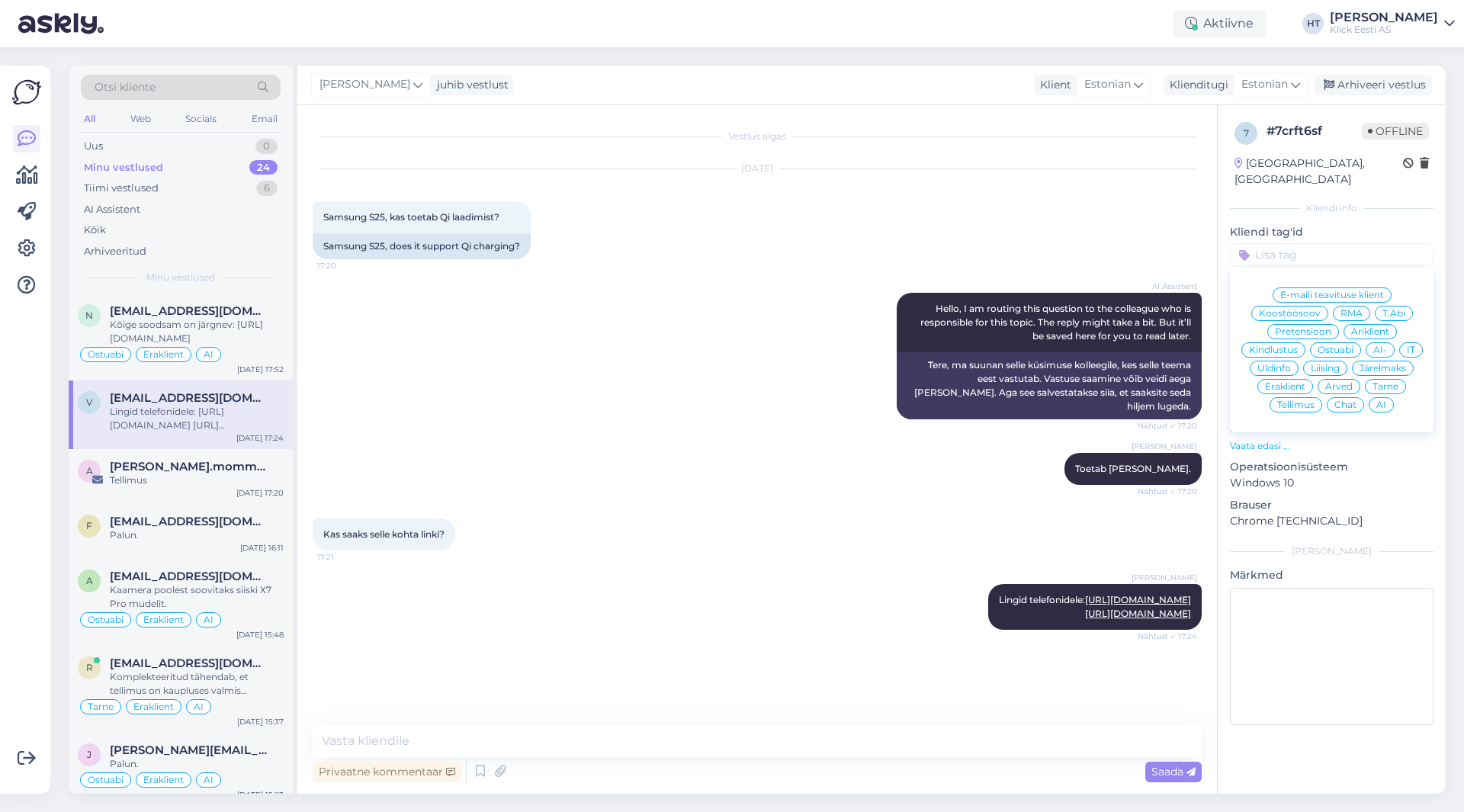
click at [1340, 346] on span "Ostuabi" at bounding box center [1335, 350] width 35 height 9
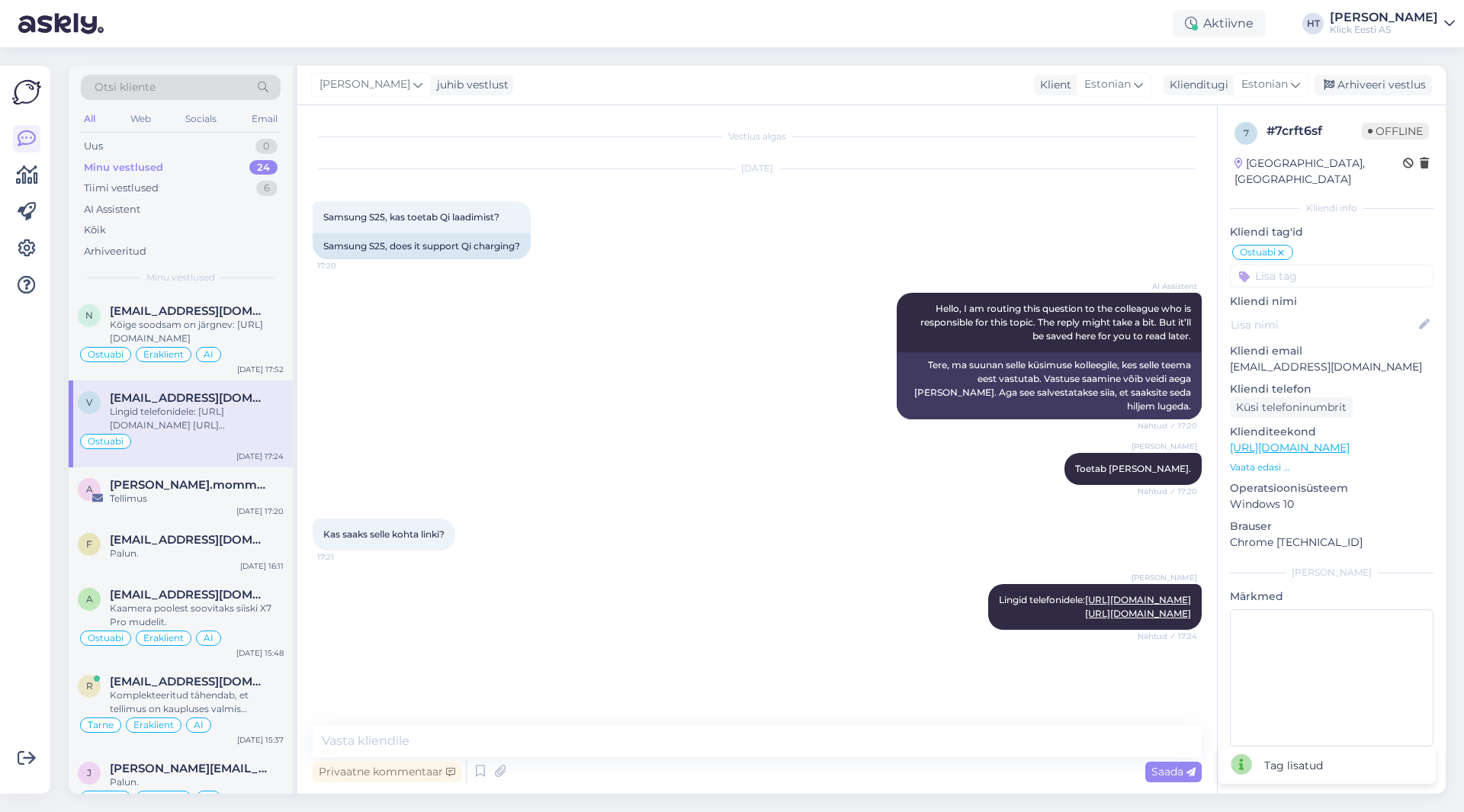
click at [1334, 264] on input at bounding box center [1332, 276] width 204 height 23
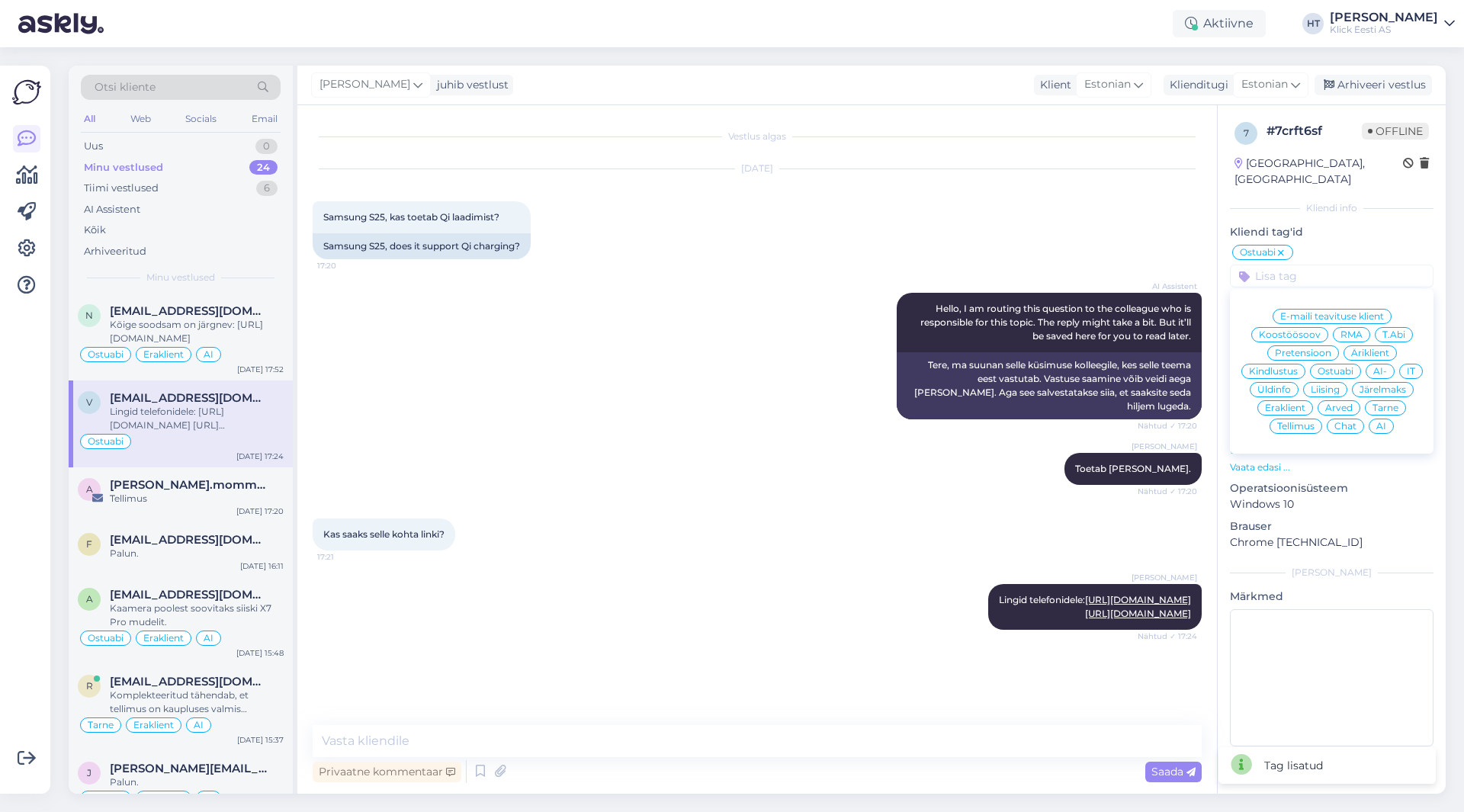
click at [1291, 403] on span "Eraklient" at bounding box center [1286, 408] width 41 height 9
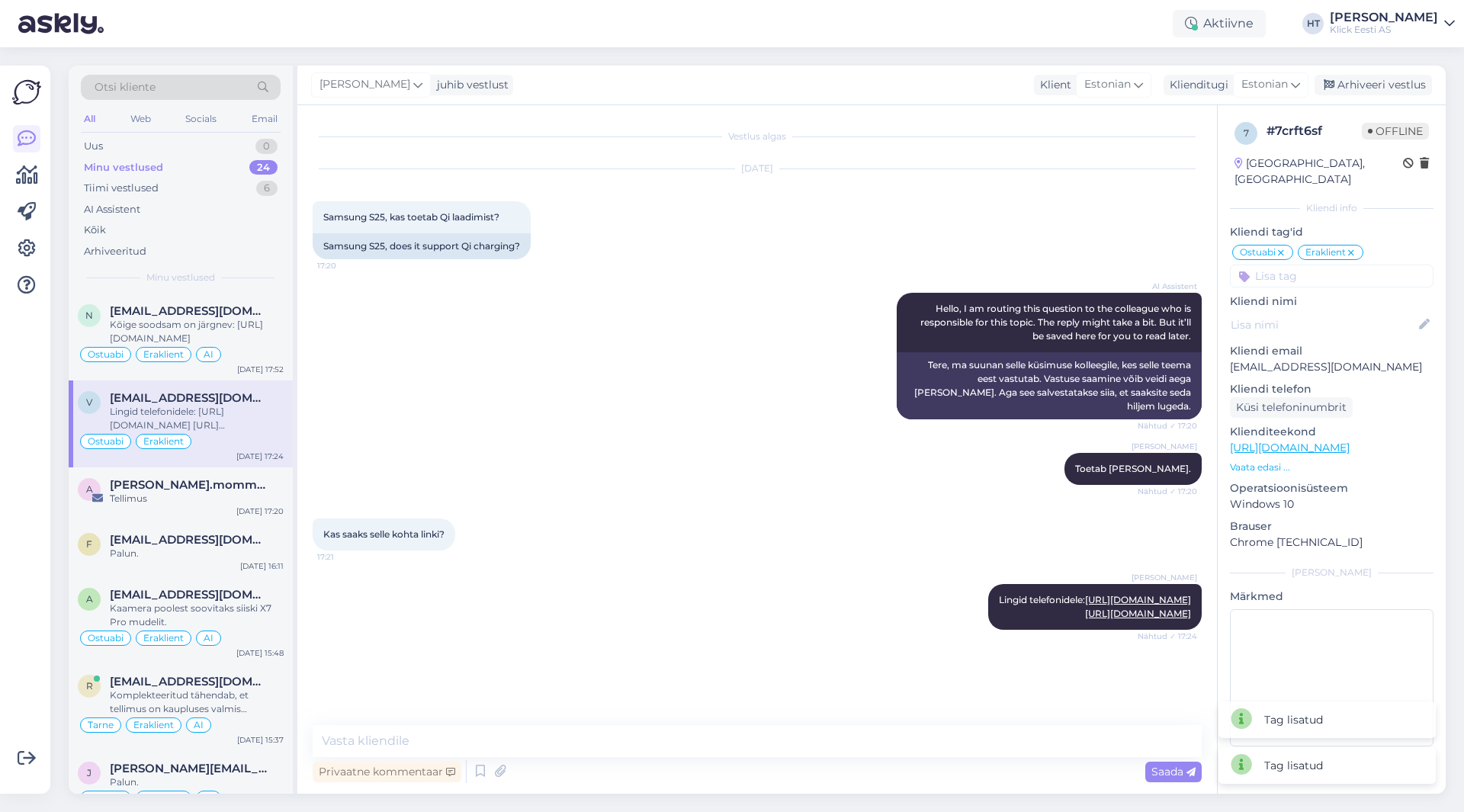
click at [1319, 264] on input at bounding box center [1332, 276] width 204 height 23
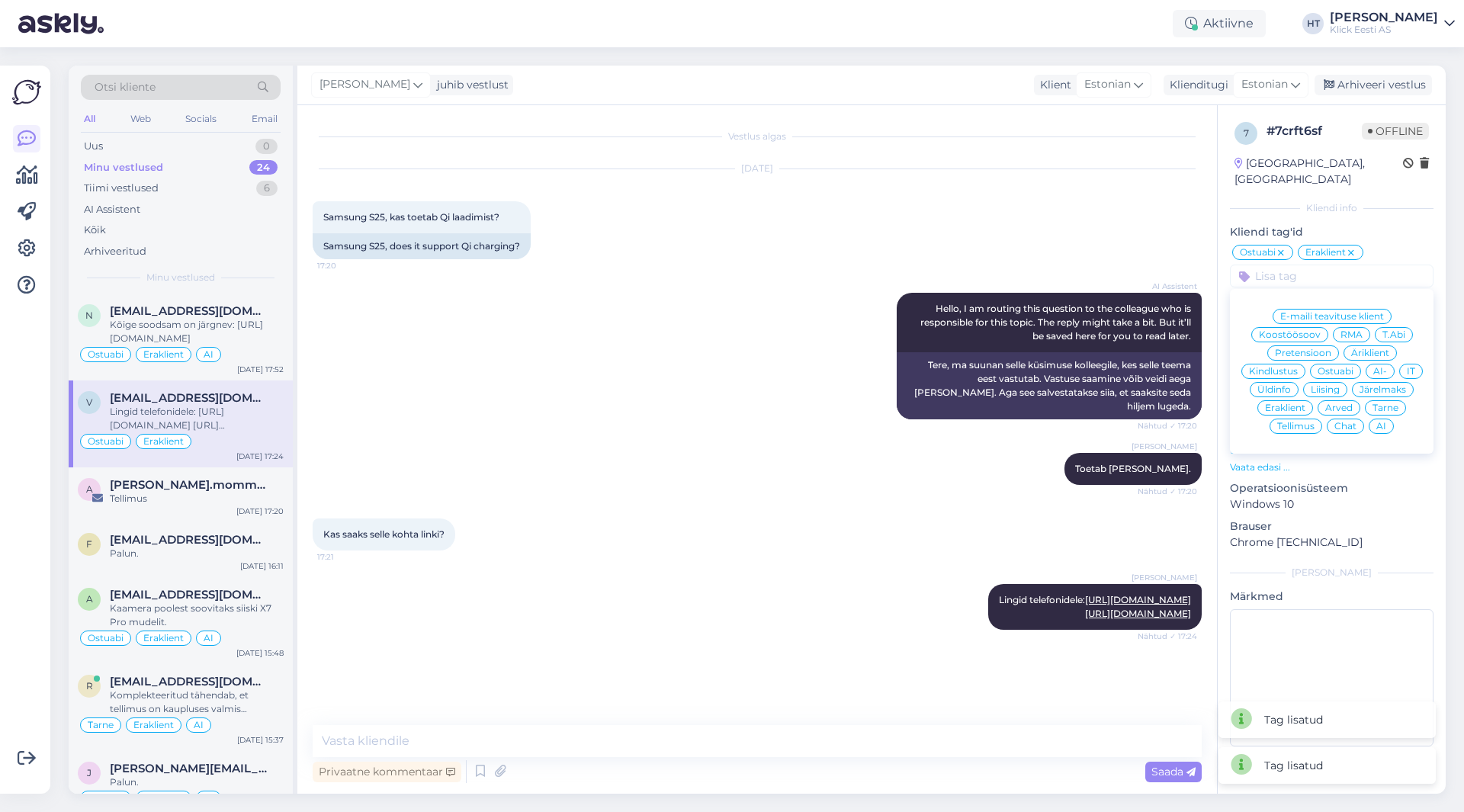
click at [1383, 422] on span "AI" at bounding box center [1381, 426] width 10 height 9
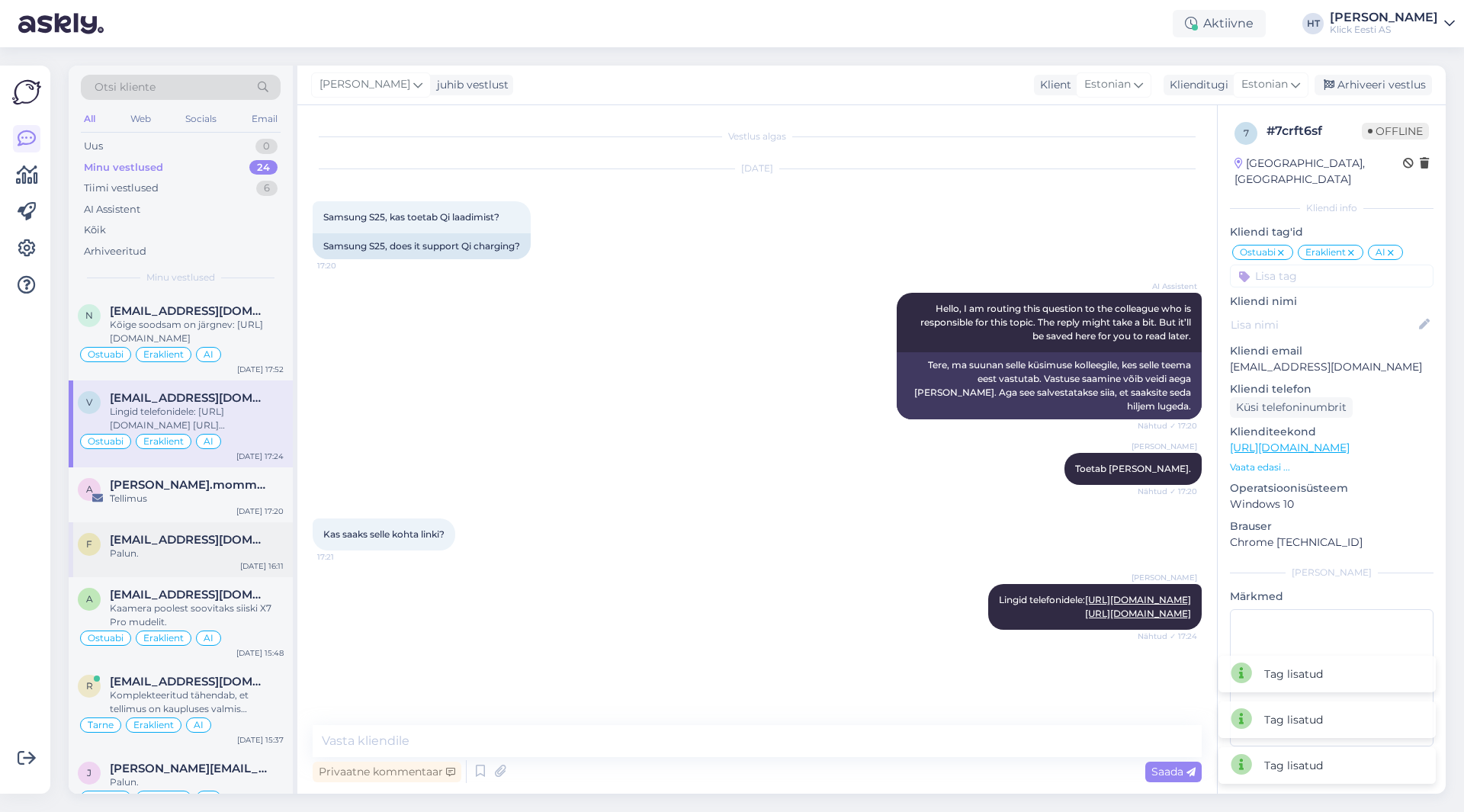
click at [198, 538] on span "[EMAIL_ADDRESS][DOMAIN_NAME]" at bounding box center [189, 539] width 159 height 13
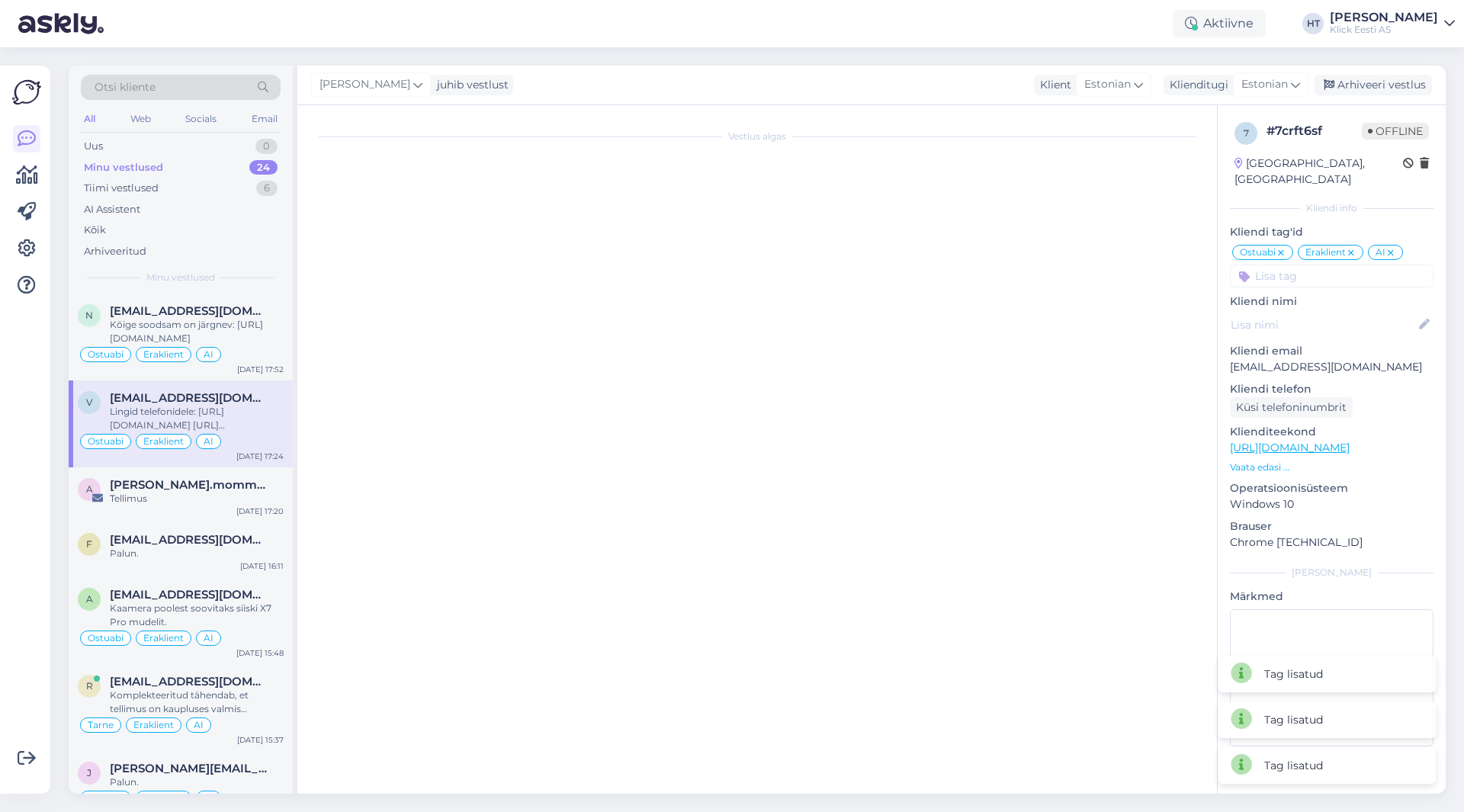
scroll to position [518, 0]
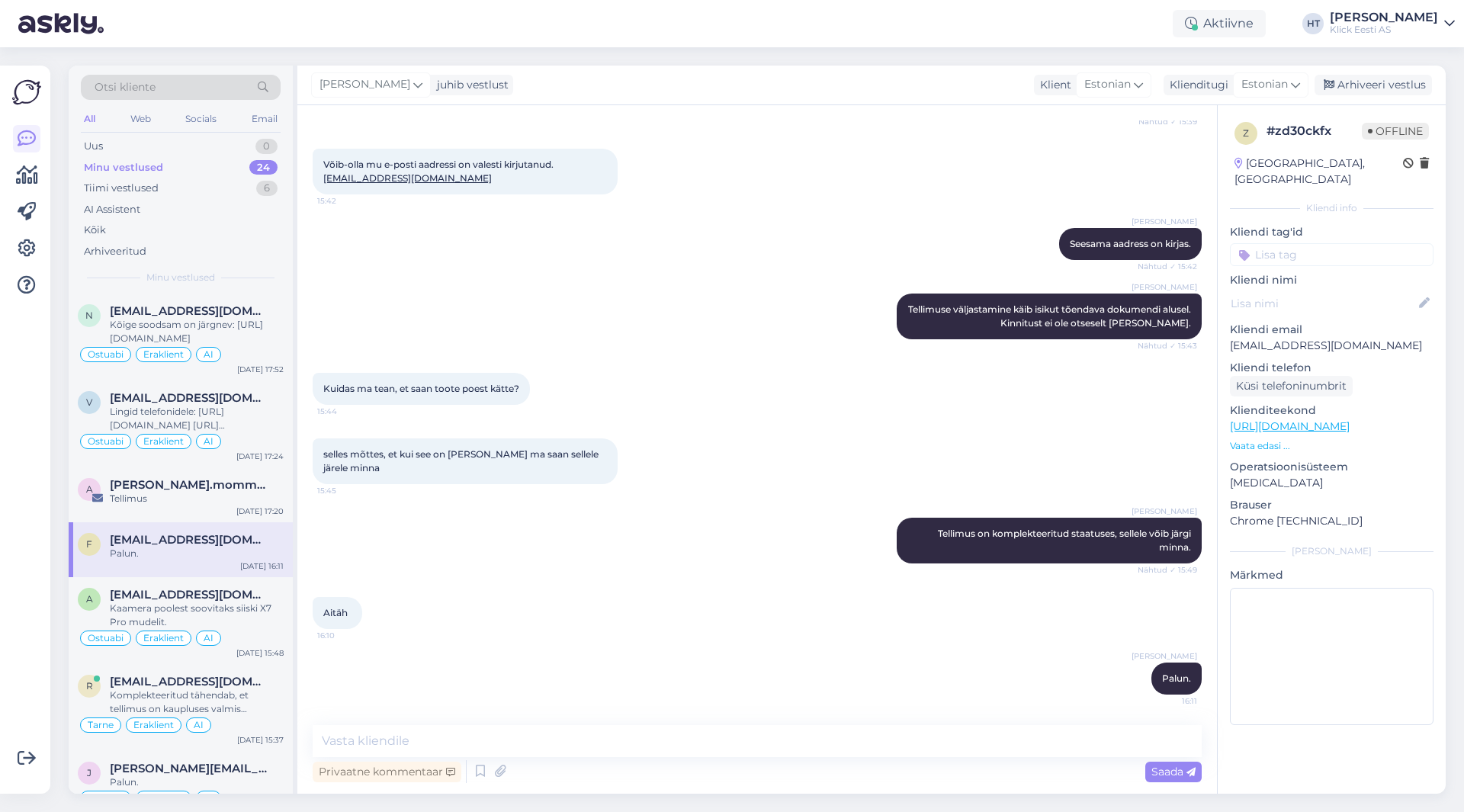
click at [1343, 243] on input at bounding box center [1332, 254] width 204 height 23
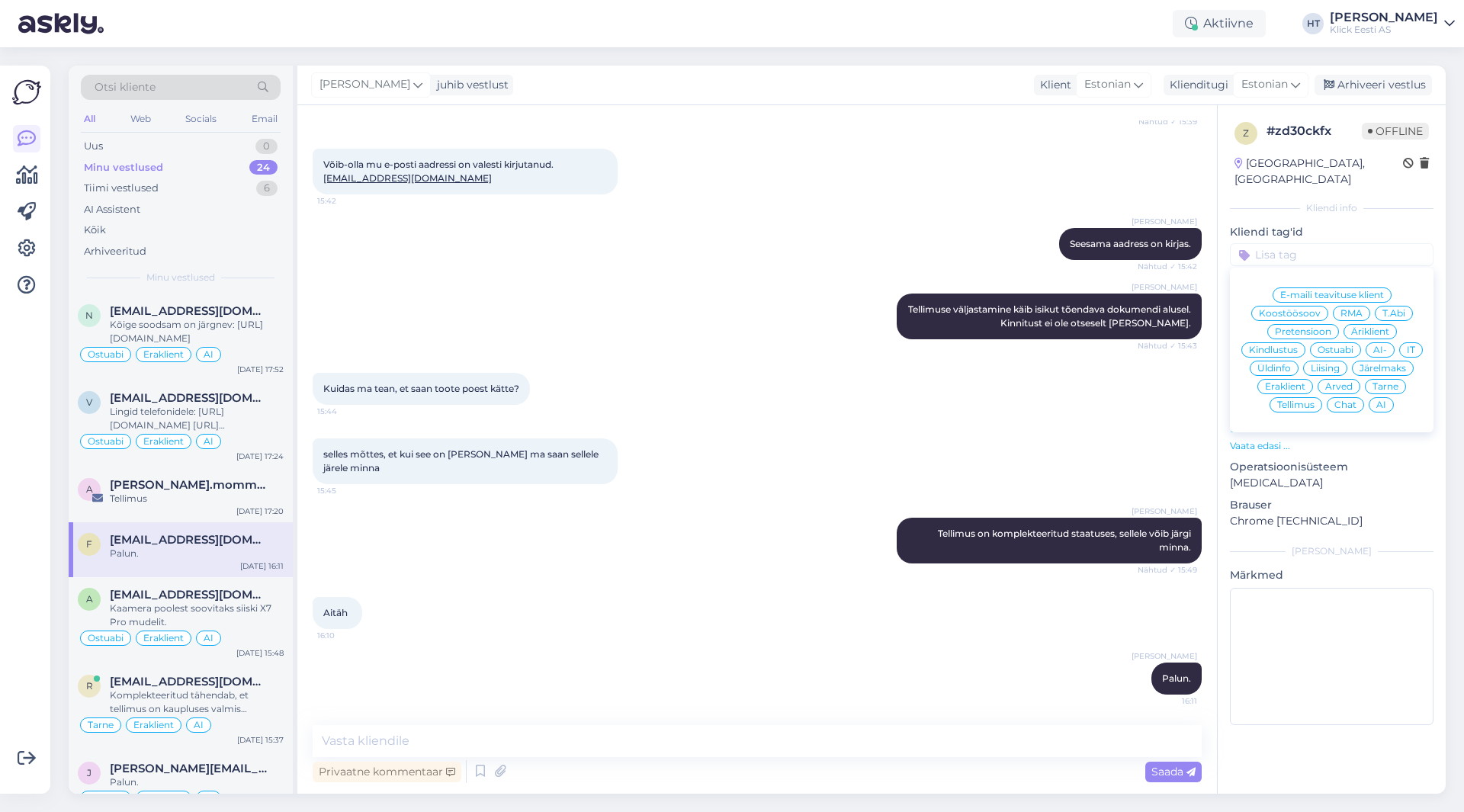
click at [1381, 382] on span "Tarne" at bounding box center [1385, 386] width 26 height 9
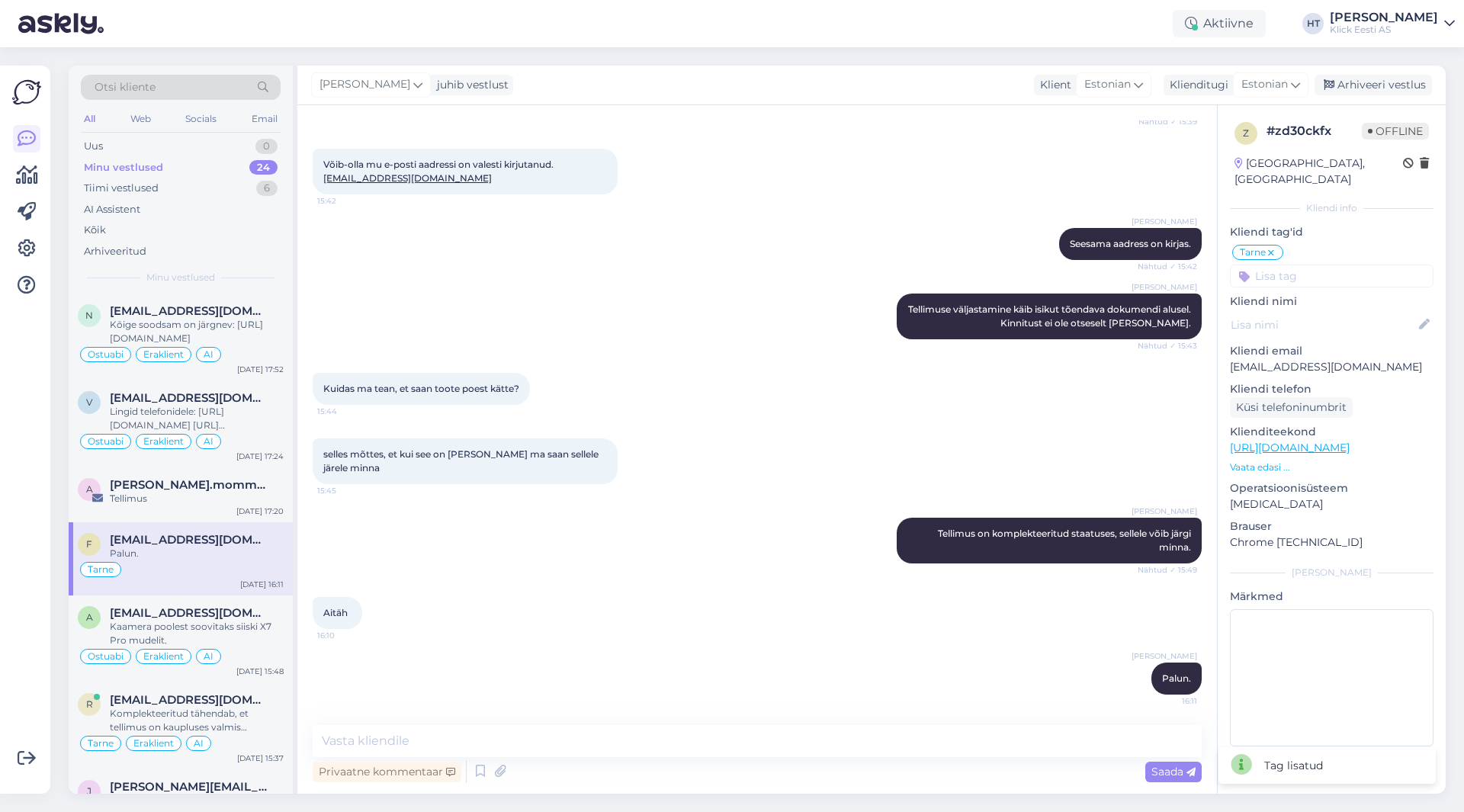
click at [1286, 264] on input at bounding box center [1332, 276] width 204 height 23
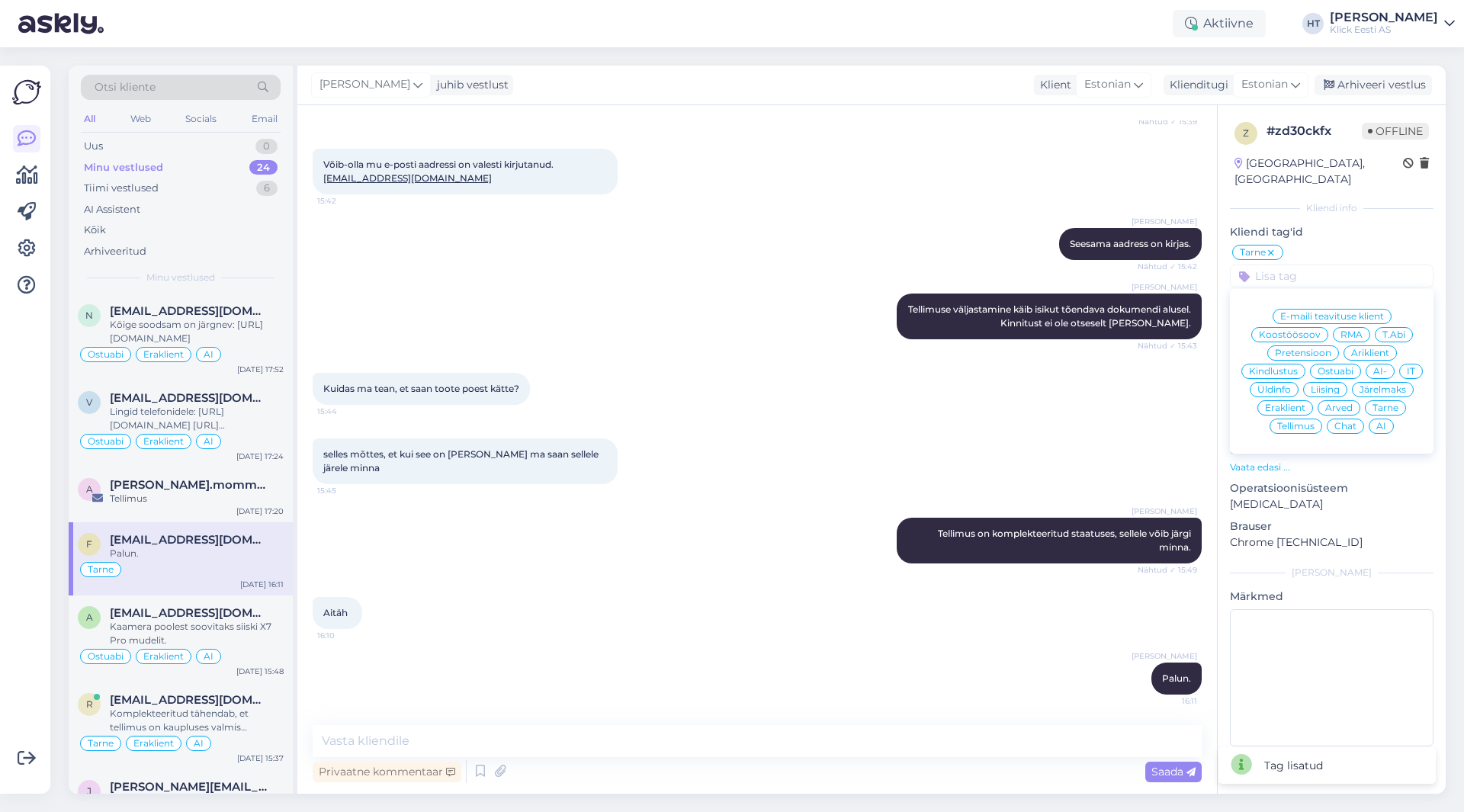
click at [1288, 403] on span "Eraklient" at bounding box center [1286, 408] width 41 height 9
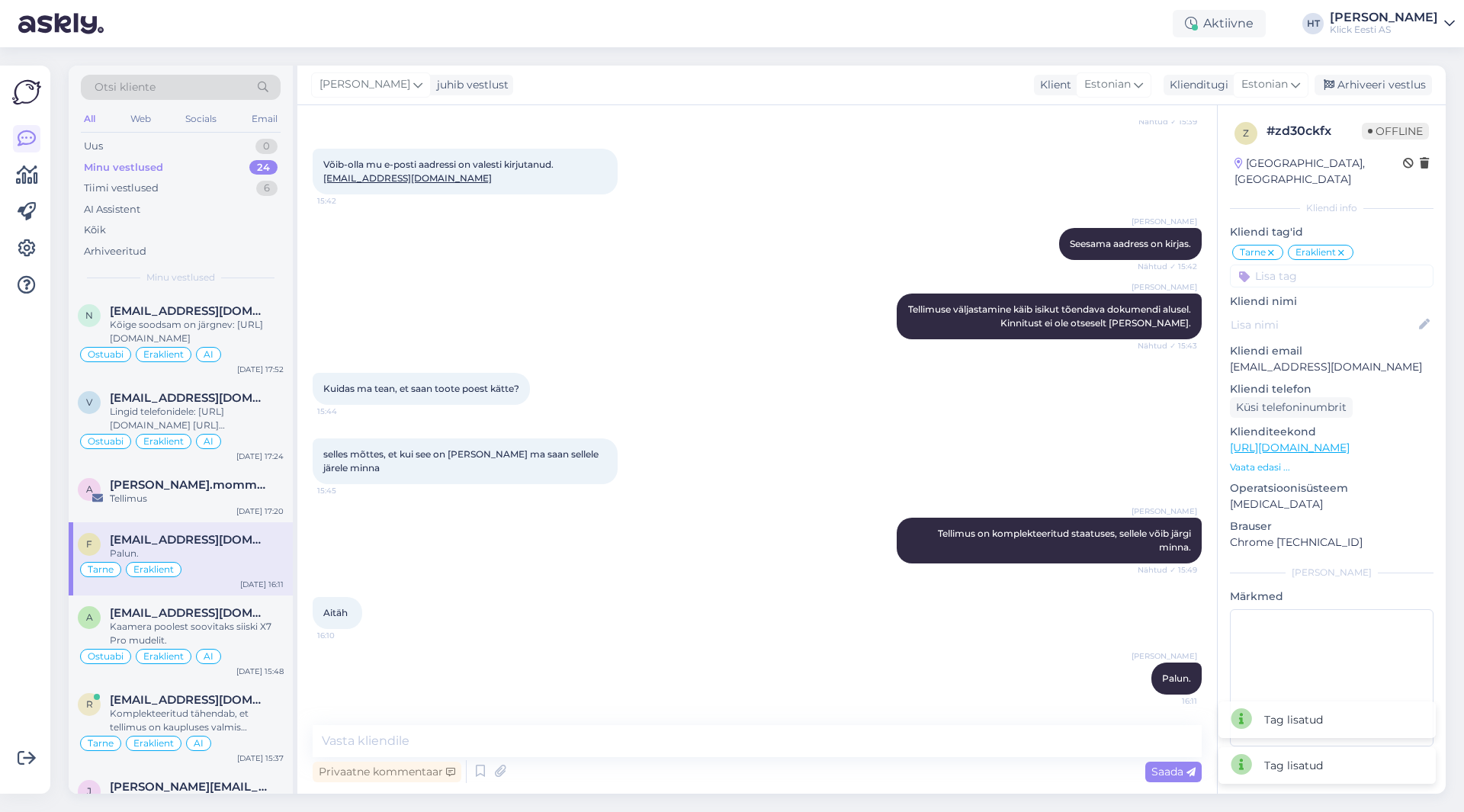
click at [1319, 264] on input at bounding box center [1332, 276] width 204 height 23
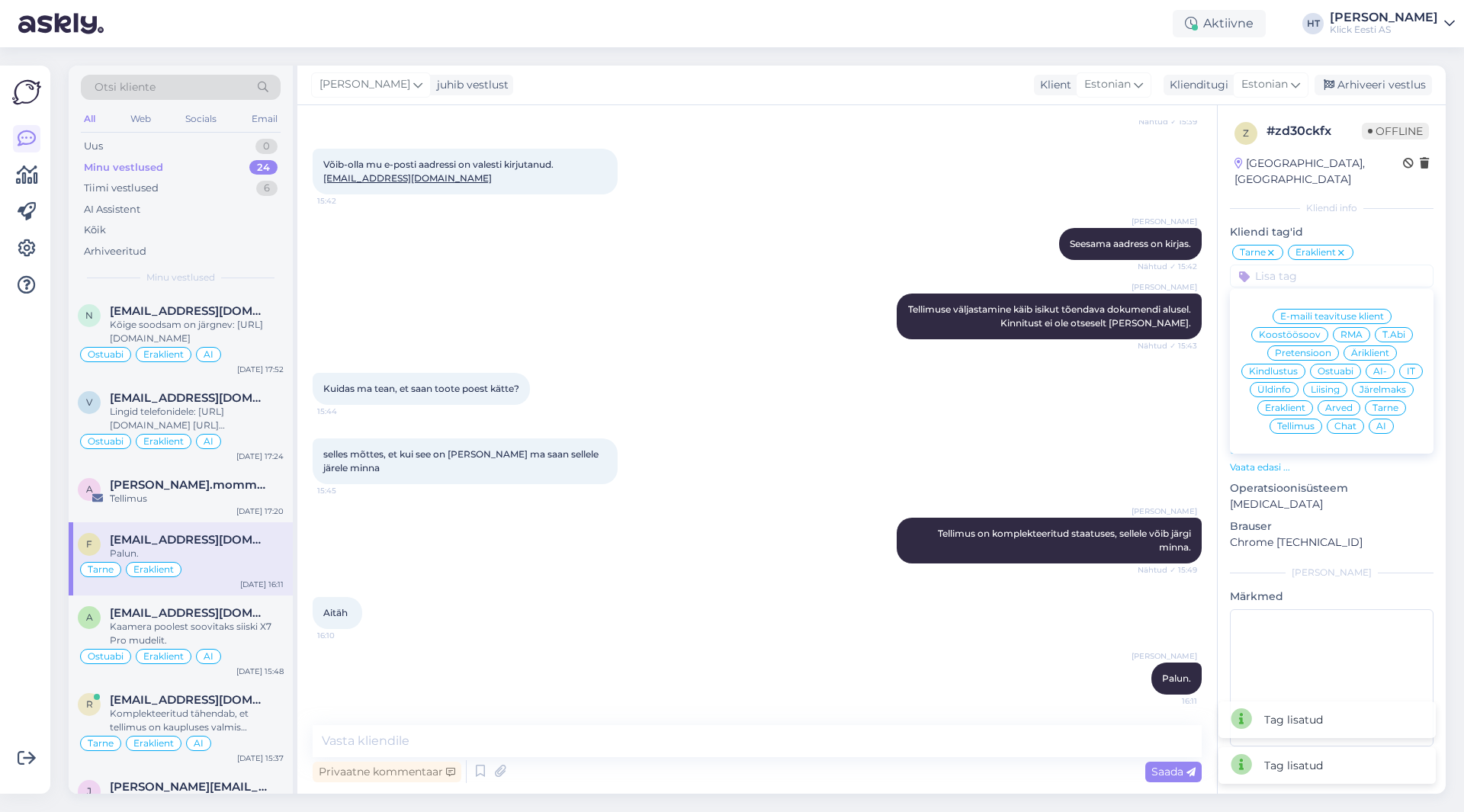
click at [1382, 422] on span "AI" at bounding box center [1381, 426] width 10 height 9
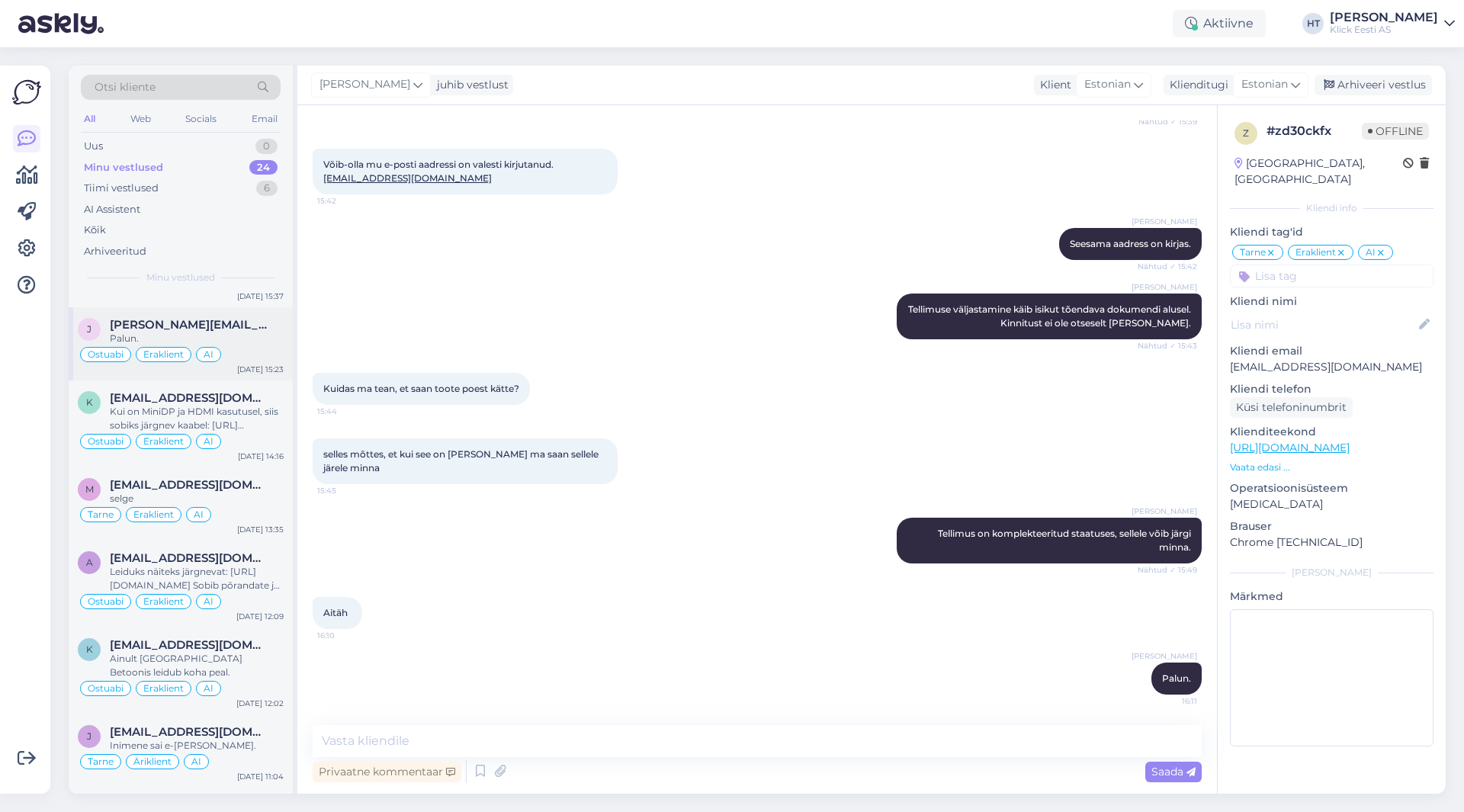
scroll to position [381, 0]
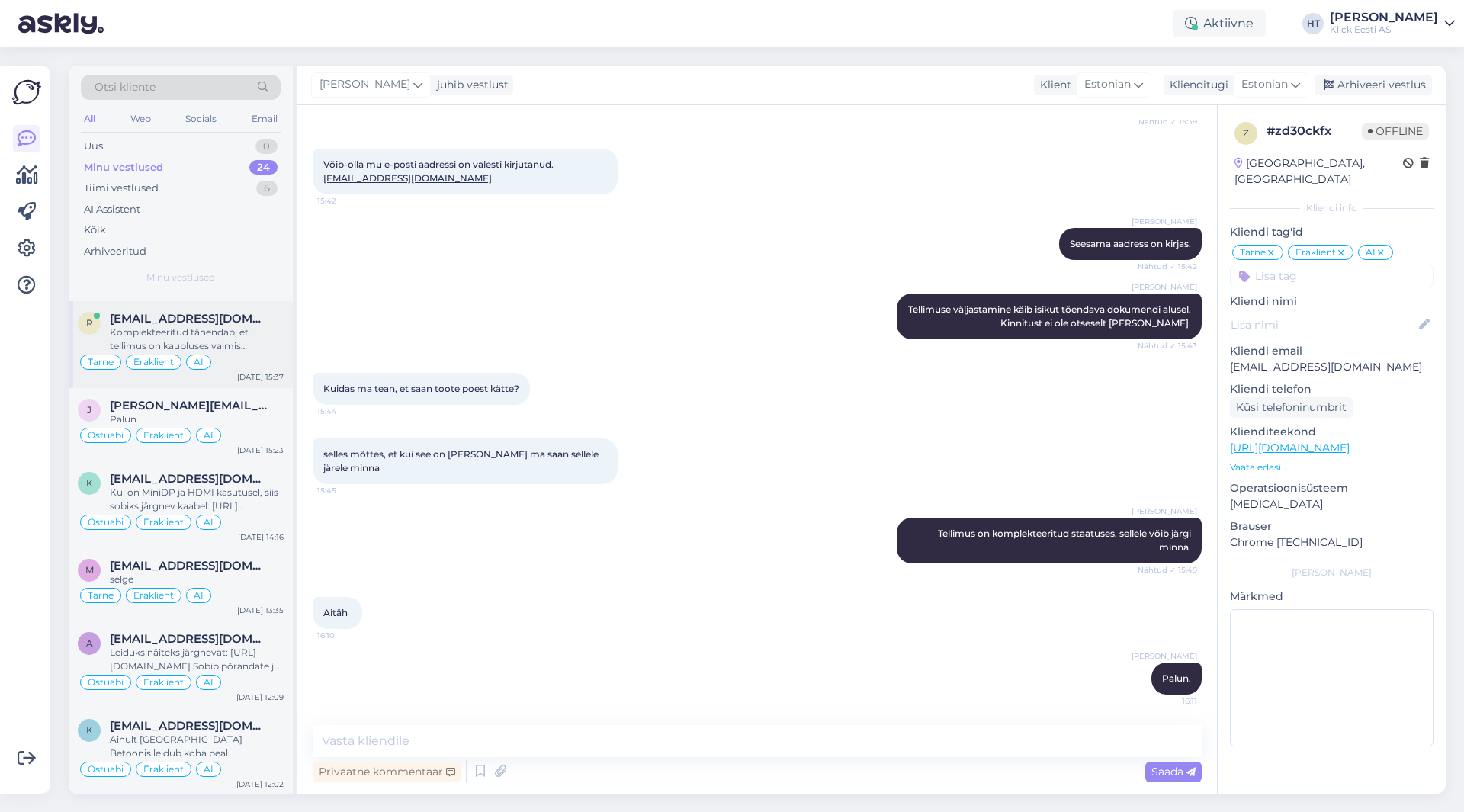
click at [253, 356] on div "Tarne Eraklient AI" at bounding box center [181, 362] width 206 height 19
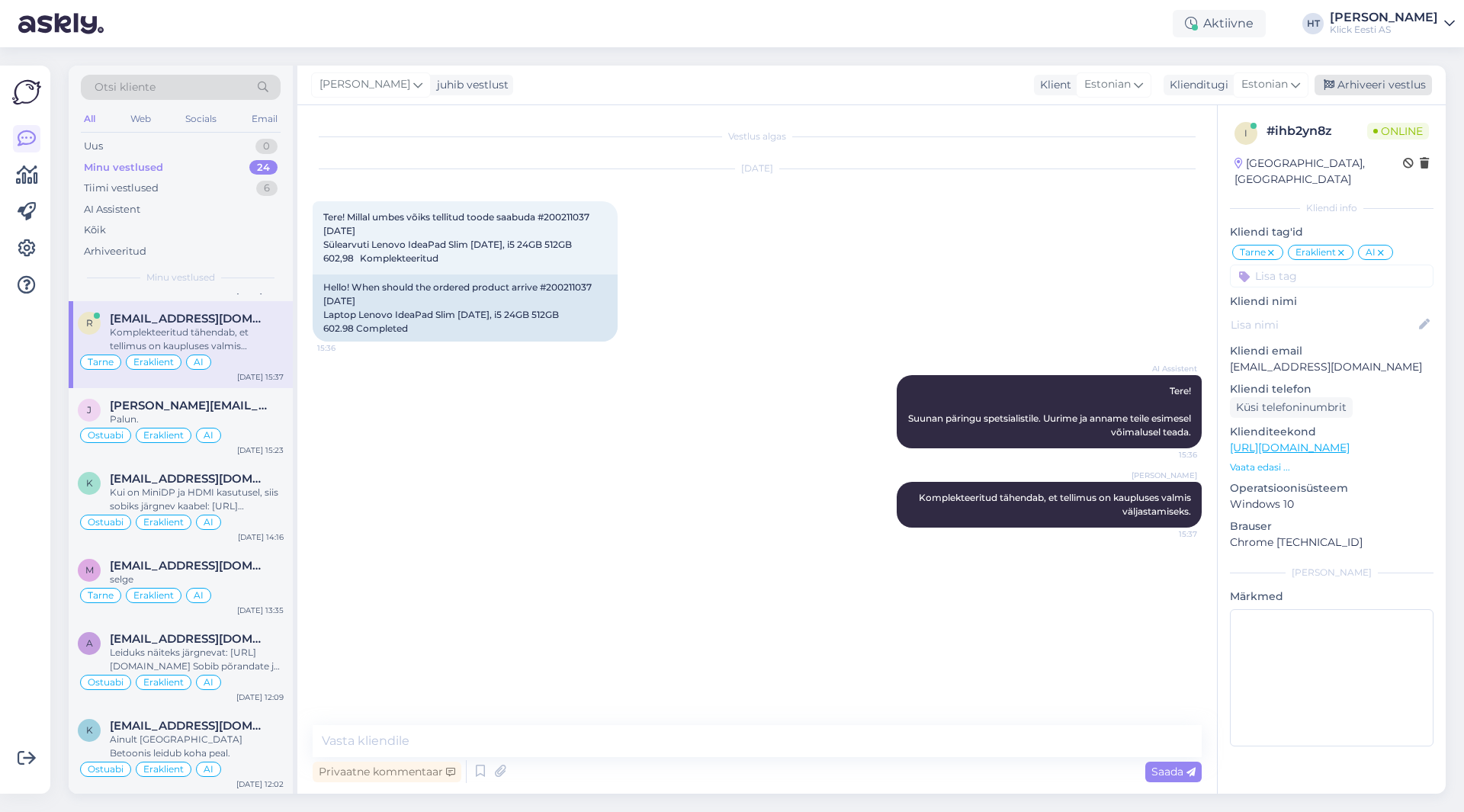
click at [1372, 94] on div "Arhiveeri vestlus" at bounding box center [1374, 84] width 117 height 20
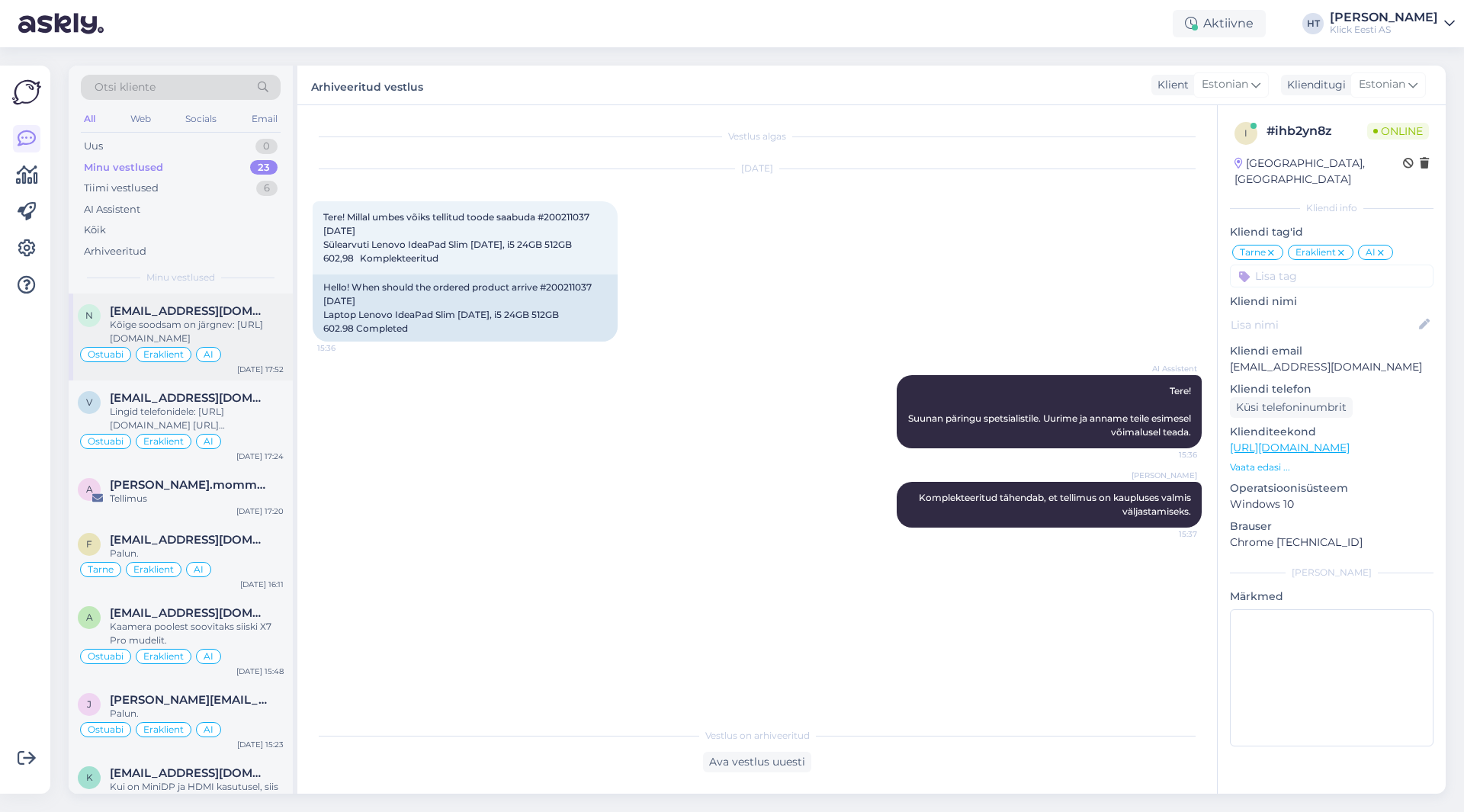
click at [255, 346] on div "Ostuabi Eraklient AI" at bounding box center [181, 355] width 206 height 19
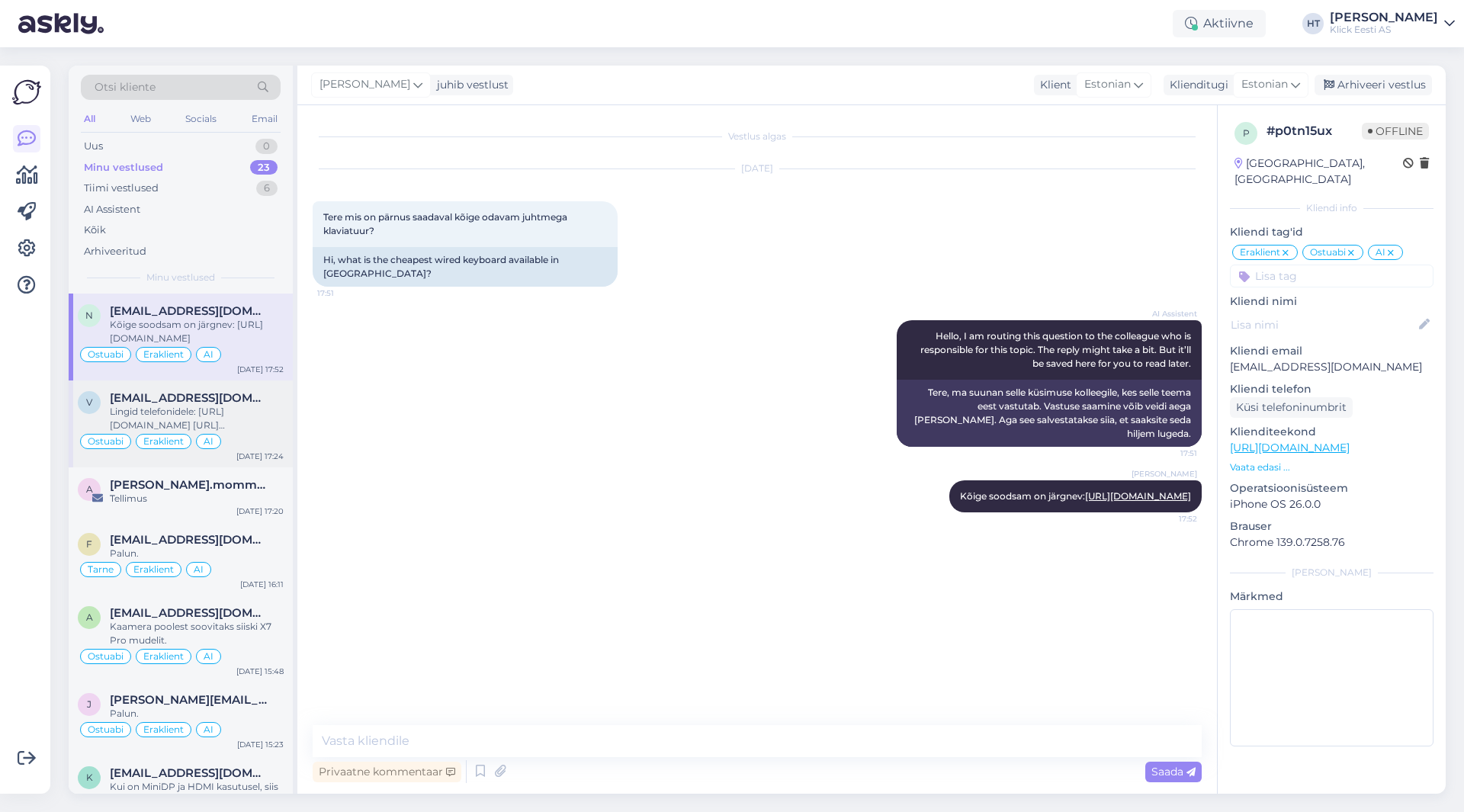
click at [121, 401] on span "[EMAIL_ADDRESS][DOMAIN_NAME]" at bounding box center [189, 397] width 159 height 13
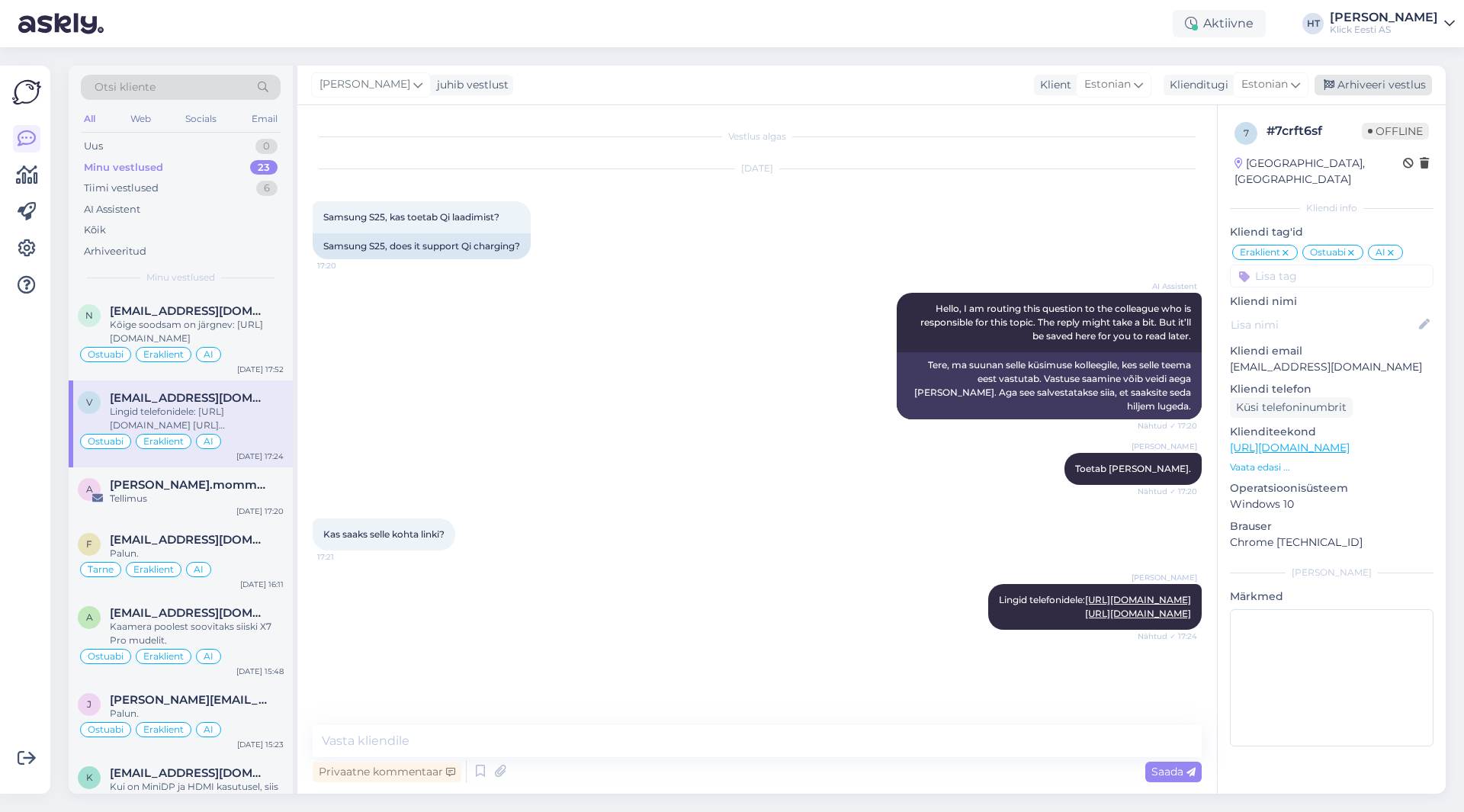
click at [1349, 84] on div "Arhiveeri vestlus" at bounding box center [1374, 84] width 117 height 20
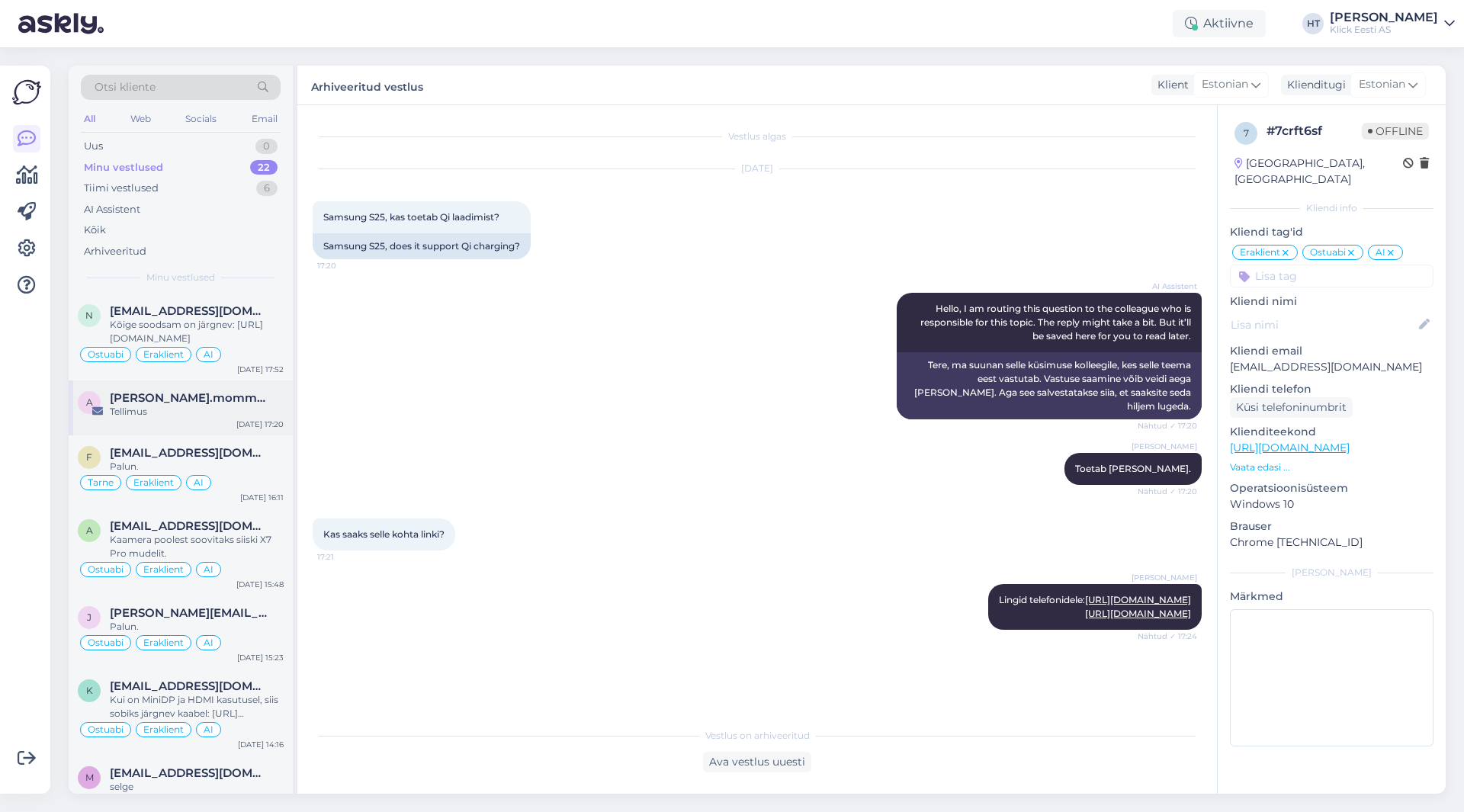
click at [216, 423] on div "a [PERSON_NAME].mommeja via [EMAIL_ADDRESS][DOMAIN_NAME] Tellimus [DATE] 17:20" at bounding box center [180, 408] width 224 height 55
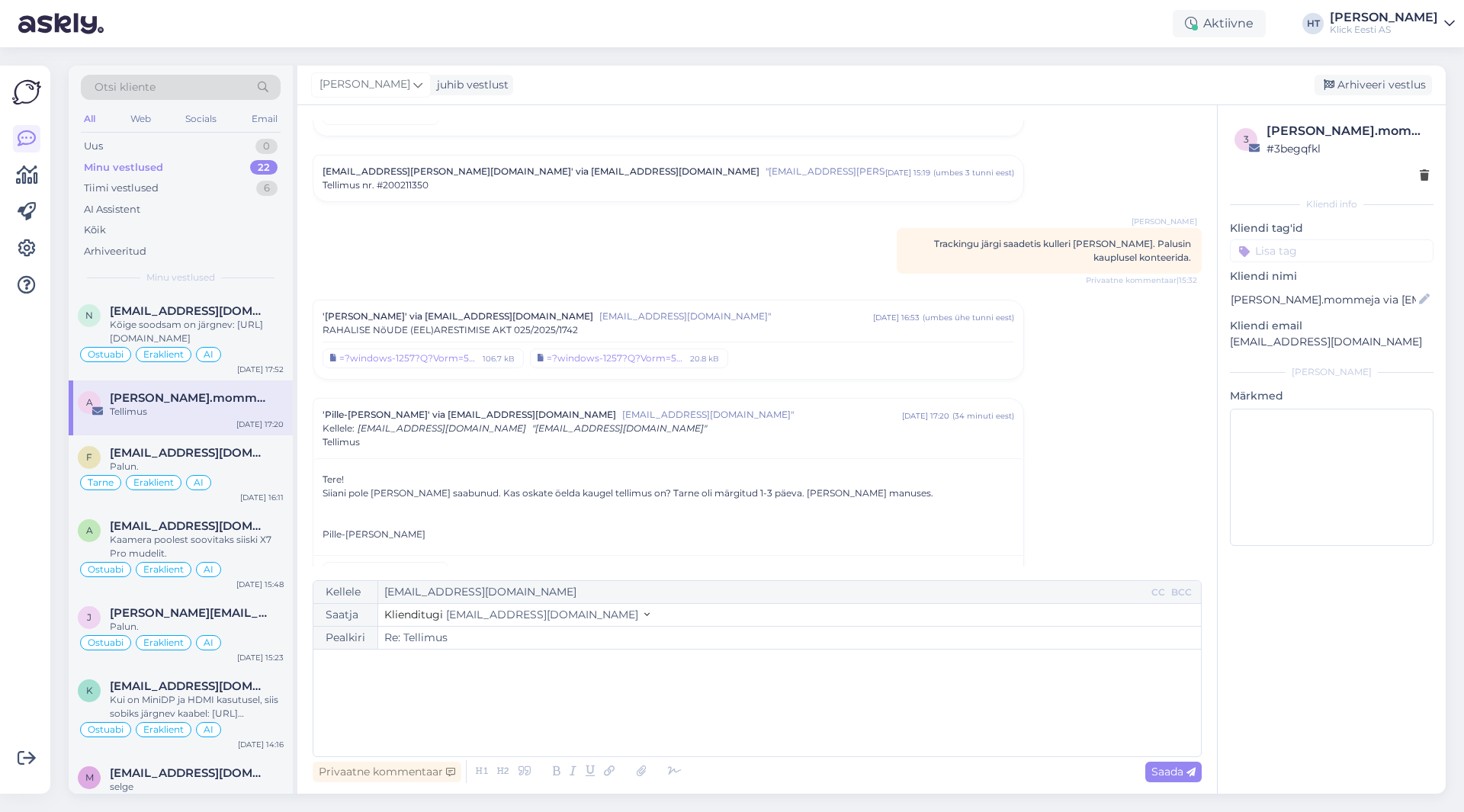
scroll to position [4784, 0]
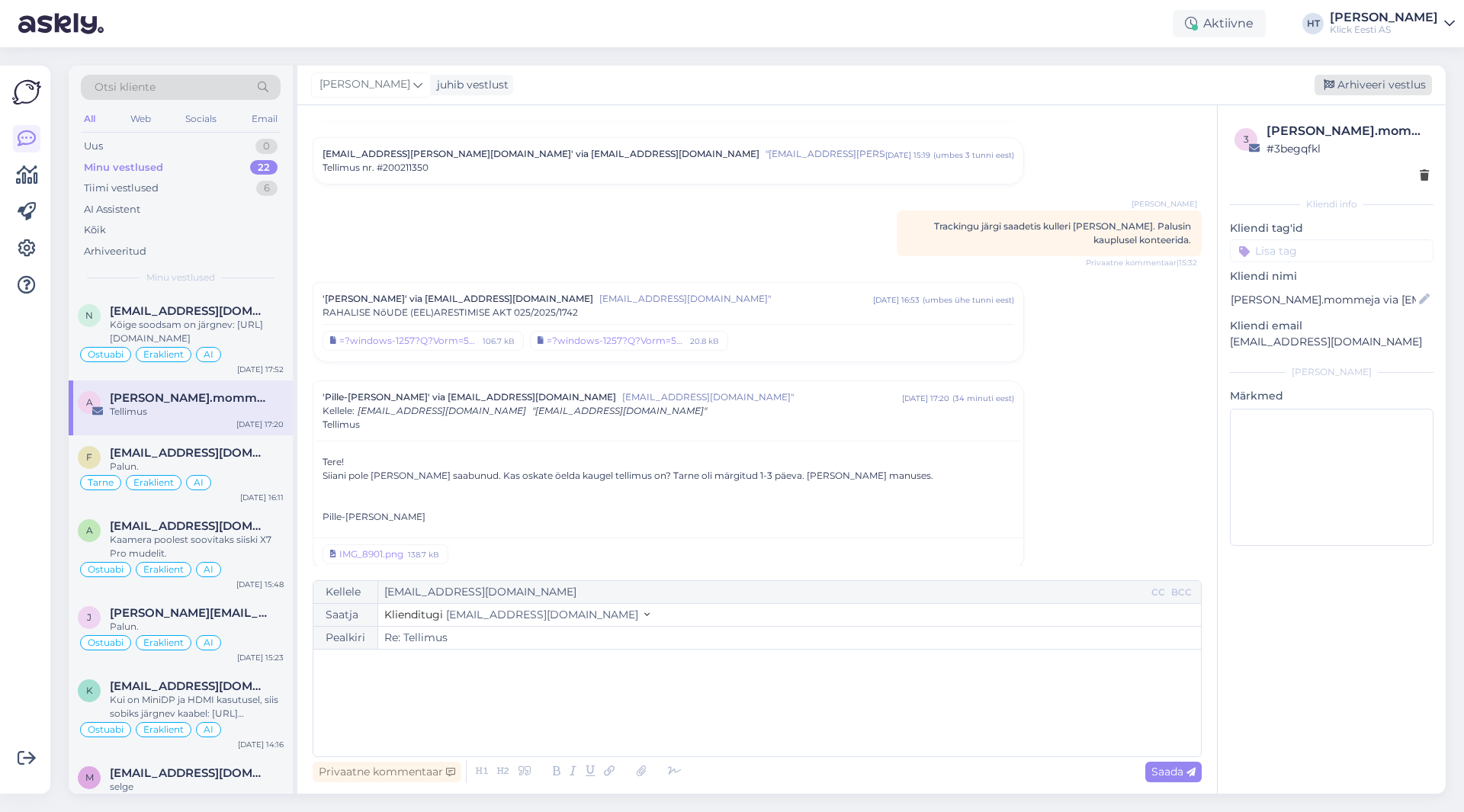
click at [1382, 82] on div "Arhiveeri vestlus" at bounding box center [1374, 84] width 117 height 20
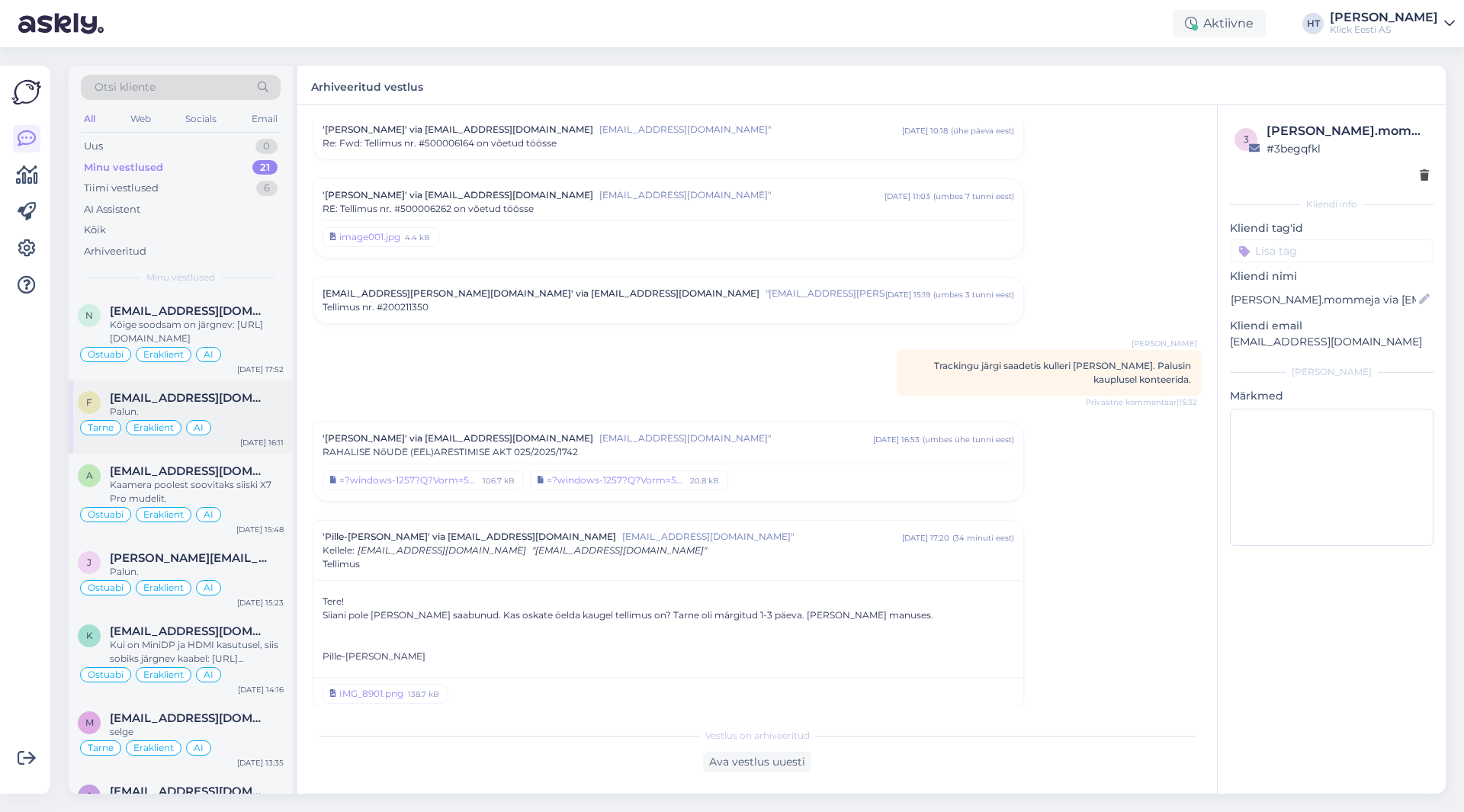
click at [209, 396] on span "[EMAIL_ADDRESS][DOMAIN_NAME]" at bounding box center [189, 397] width 159 height 13
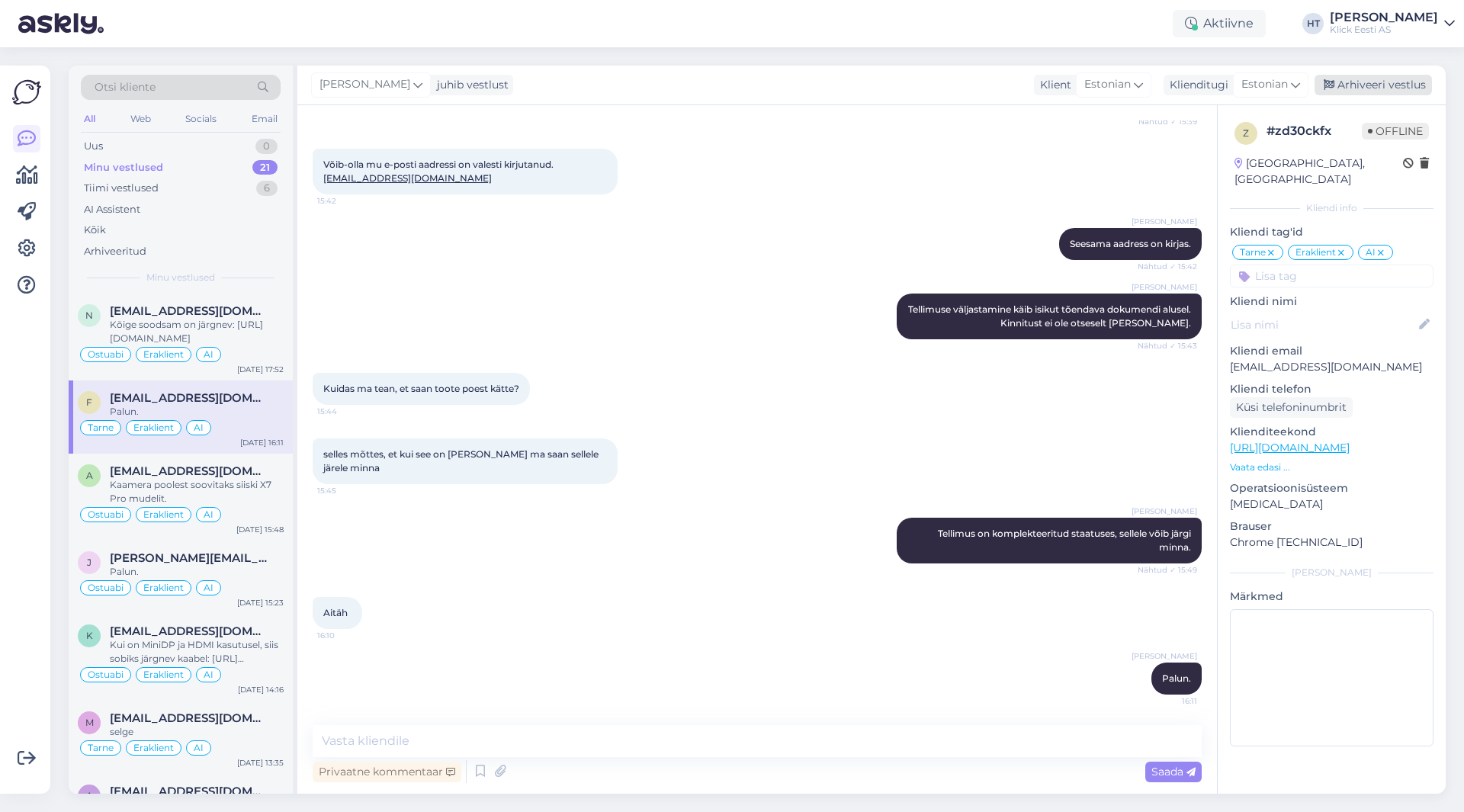
click at [1378, 81] on div "Arhiveeri vestlus" at bounding box center [1374, 84] width 117 height 20
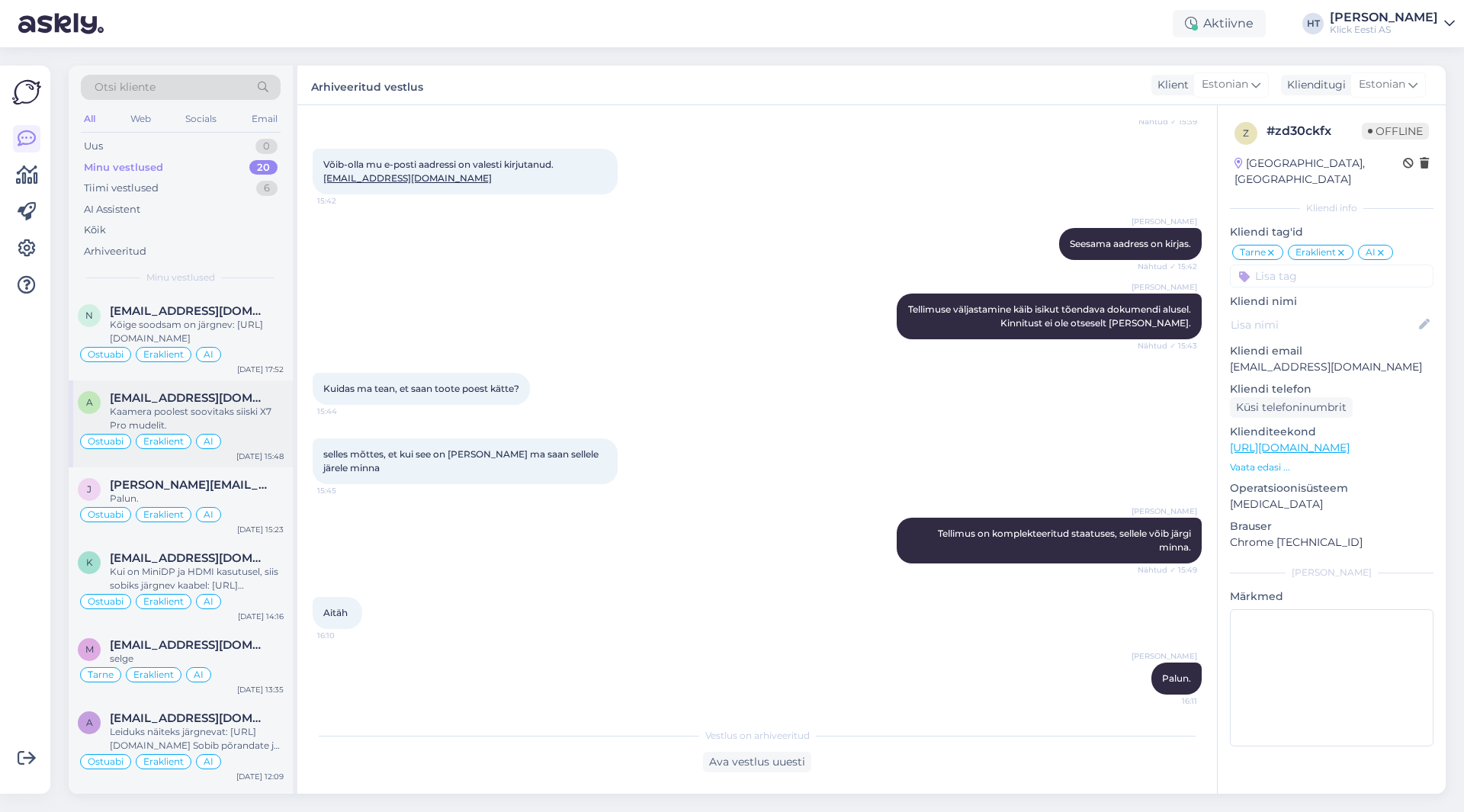
click at [260, 401] on span "[EMAIL_ADDRESS][DOMAIN_NAME]" at bounding box center [189, 397] width 159 height 13
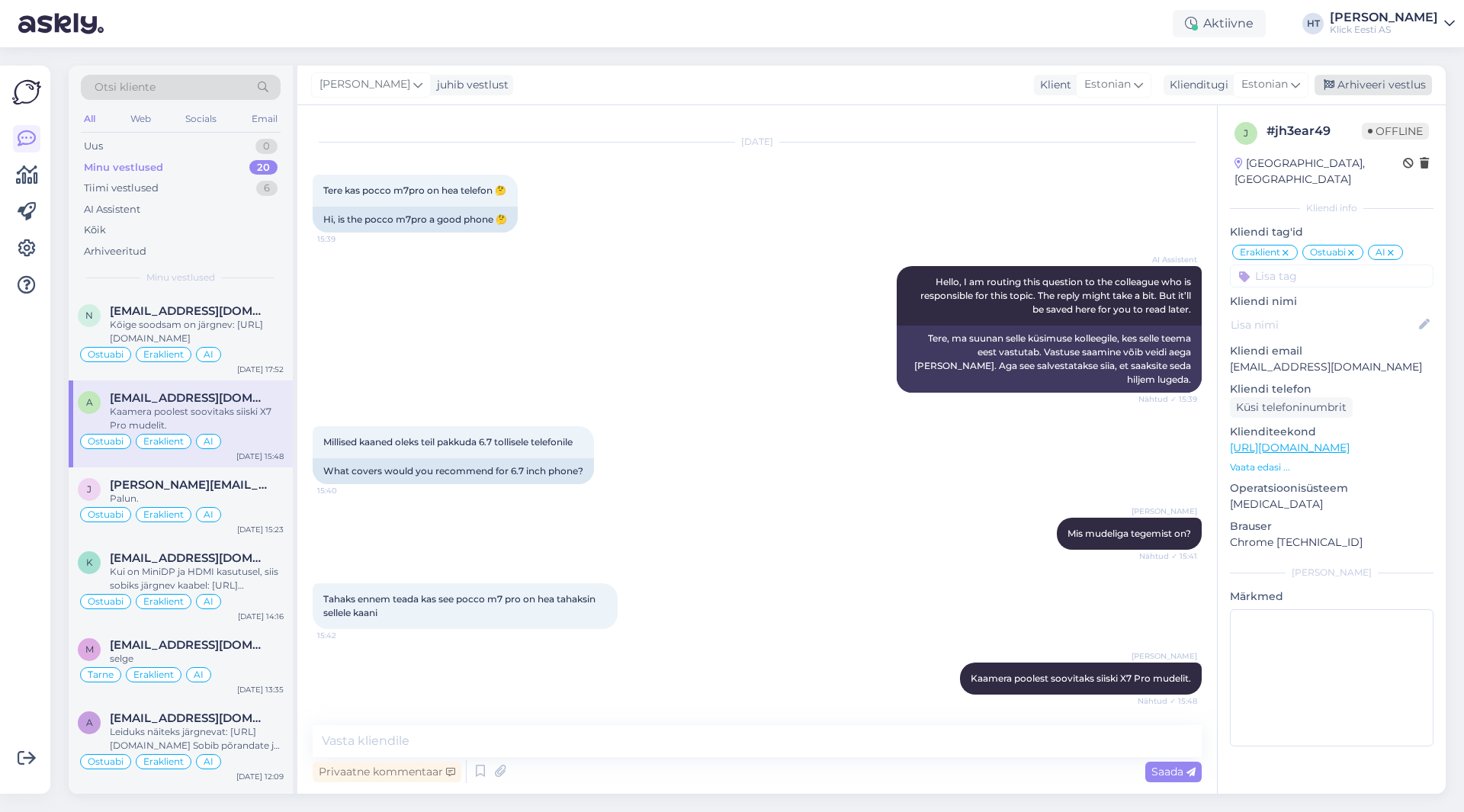
click at [1366, 79] on div "Arhiveeri vestlus" at bounding box center [1374, 84] width 117 height 20
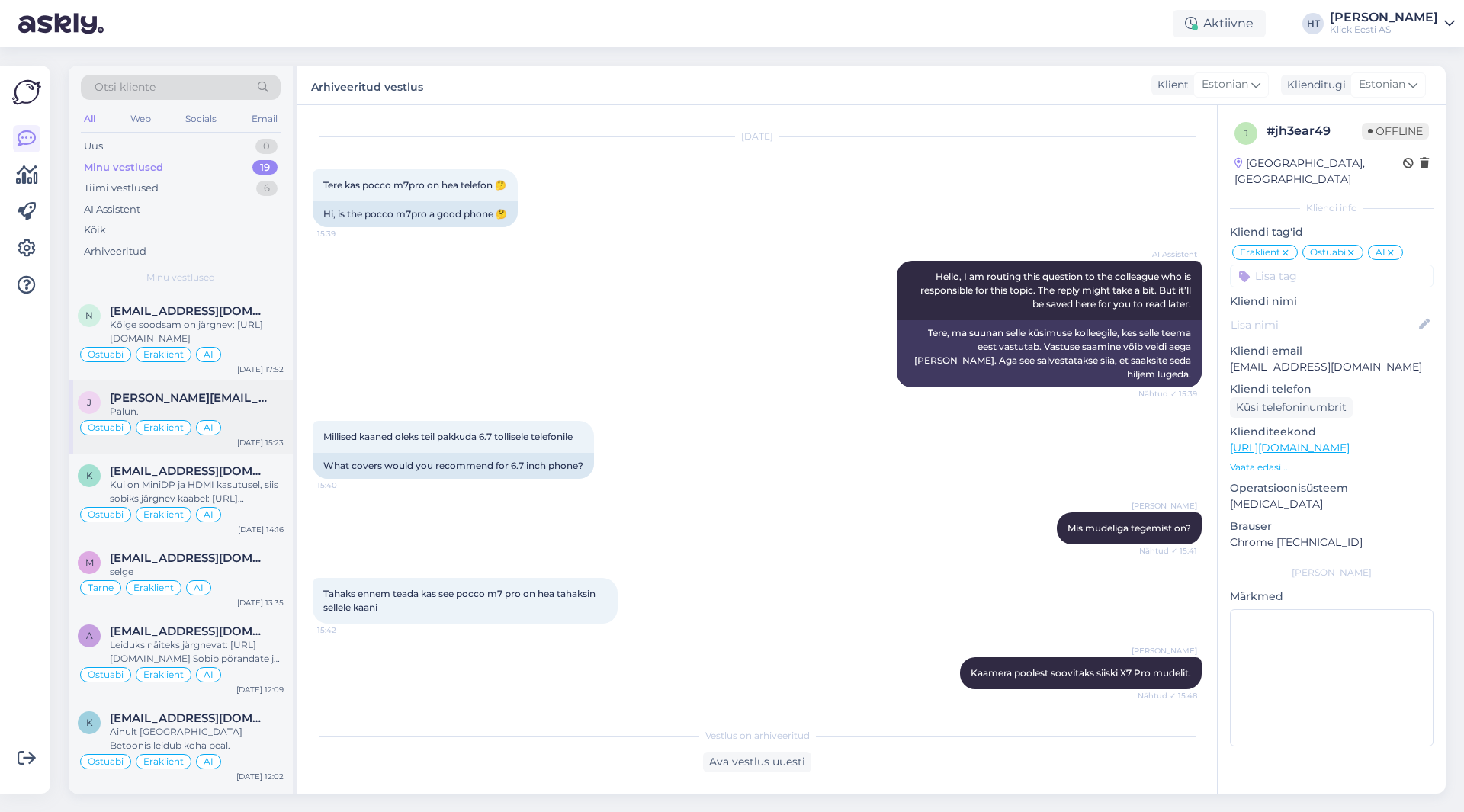
click at [191, 409] on div "Palun." at bounding box center [197, 411] width 174 height 13
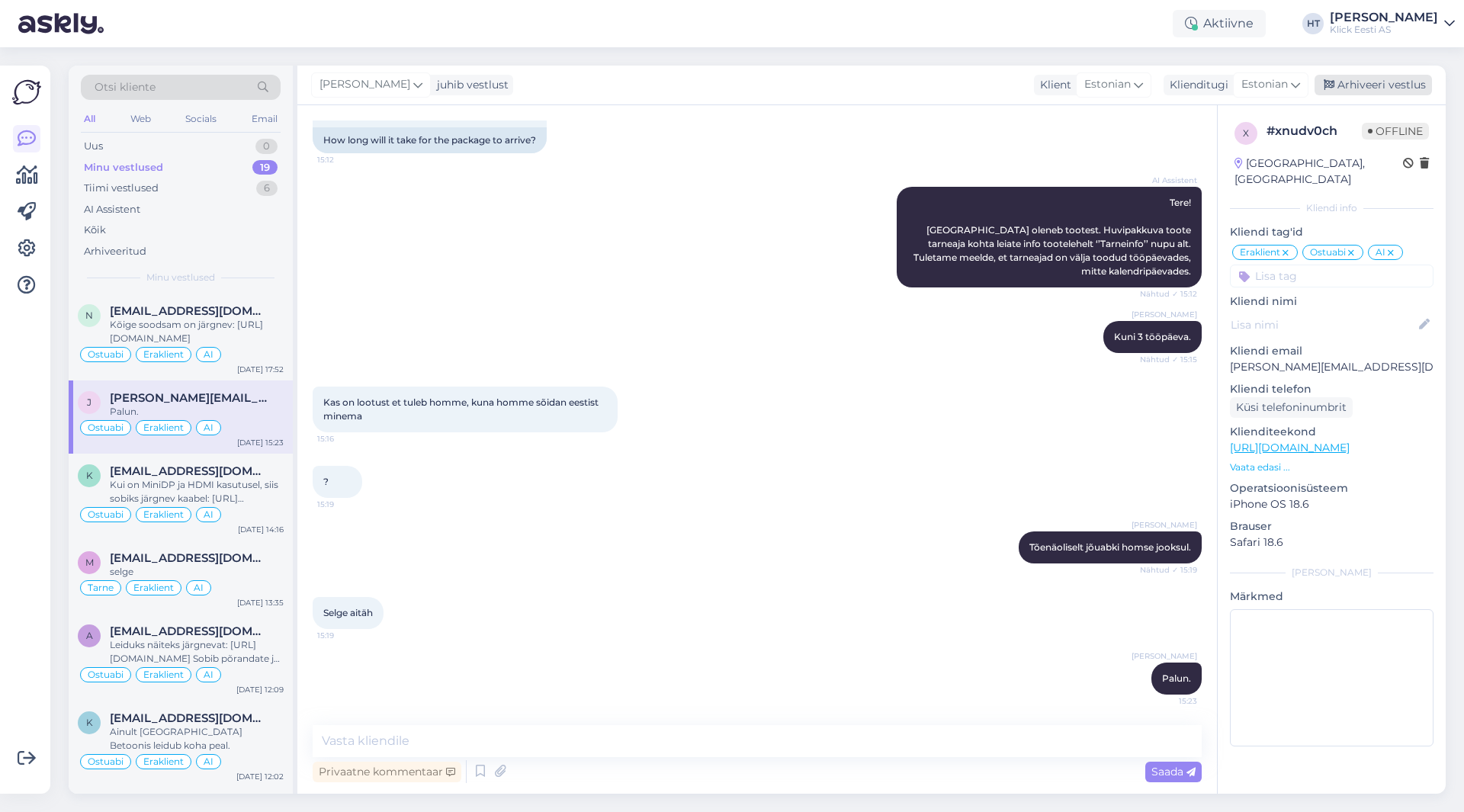
click at [1372, 90] on div "Arhiveeri vestlus" at bounding box center [1374, 84] width 117 height 20
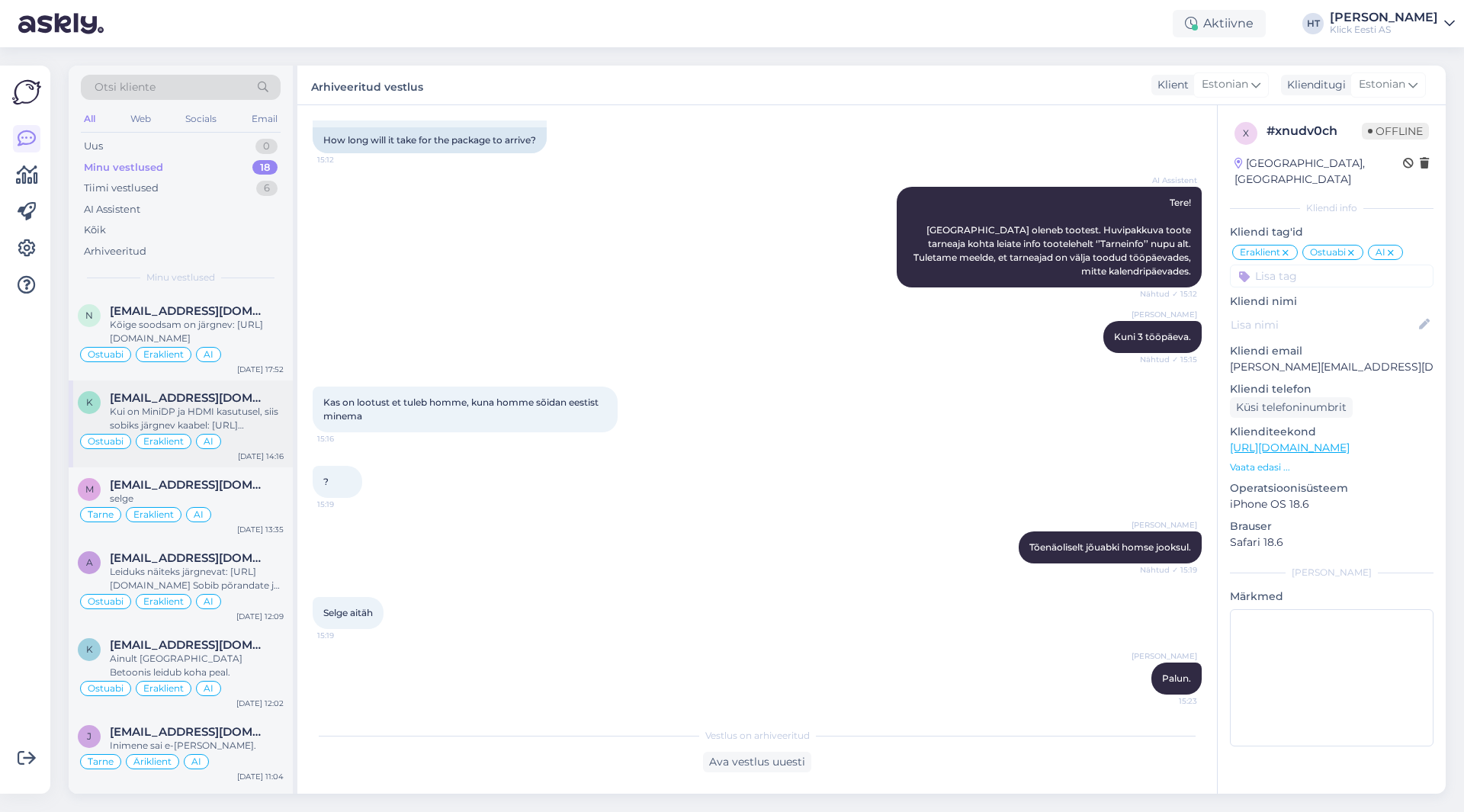
click at [227, 436] on div "Ostuabi Eraklient AI" at bounding box center [181, 441] width 206 height 19
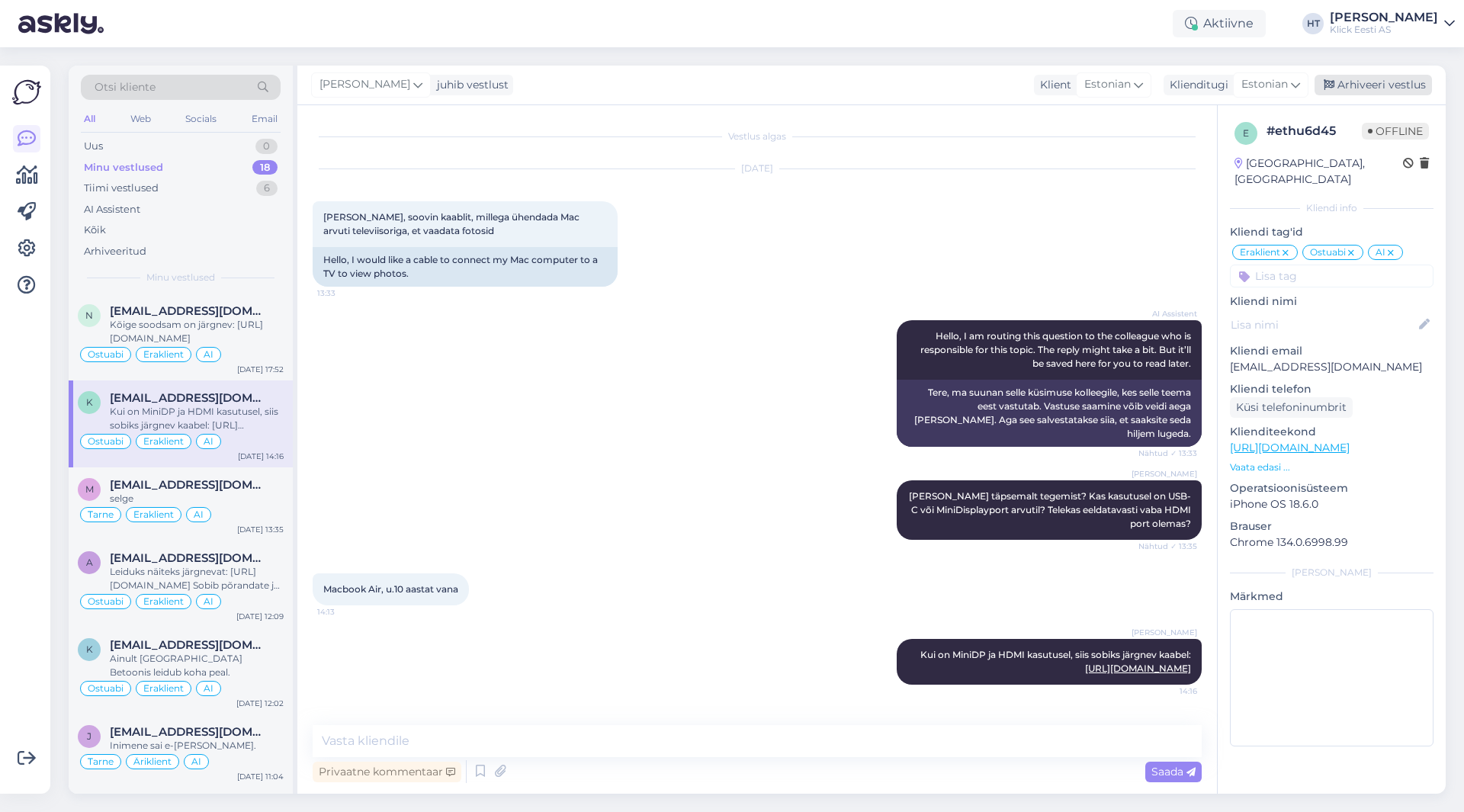
click at [1386, 89] on div "Arhiveeri vestlus" at bounding box center [1374, 84] width 117 height 20
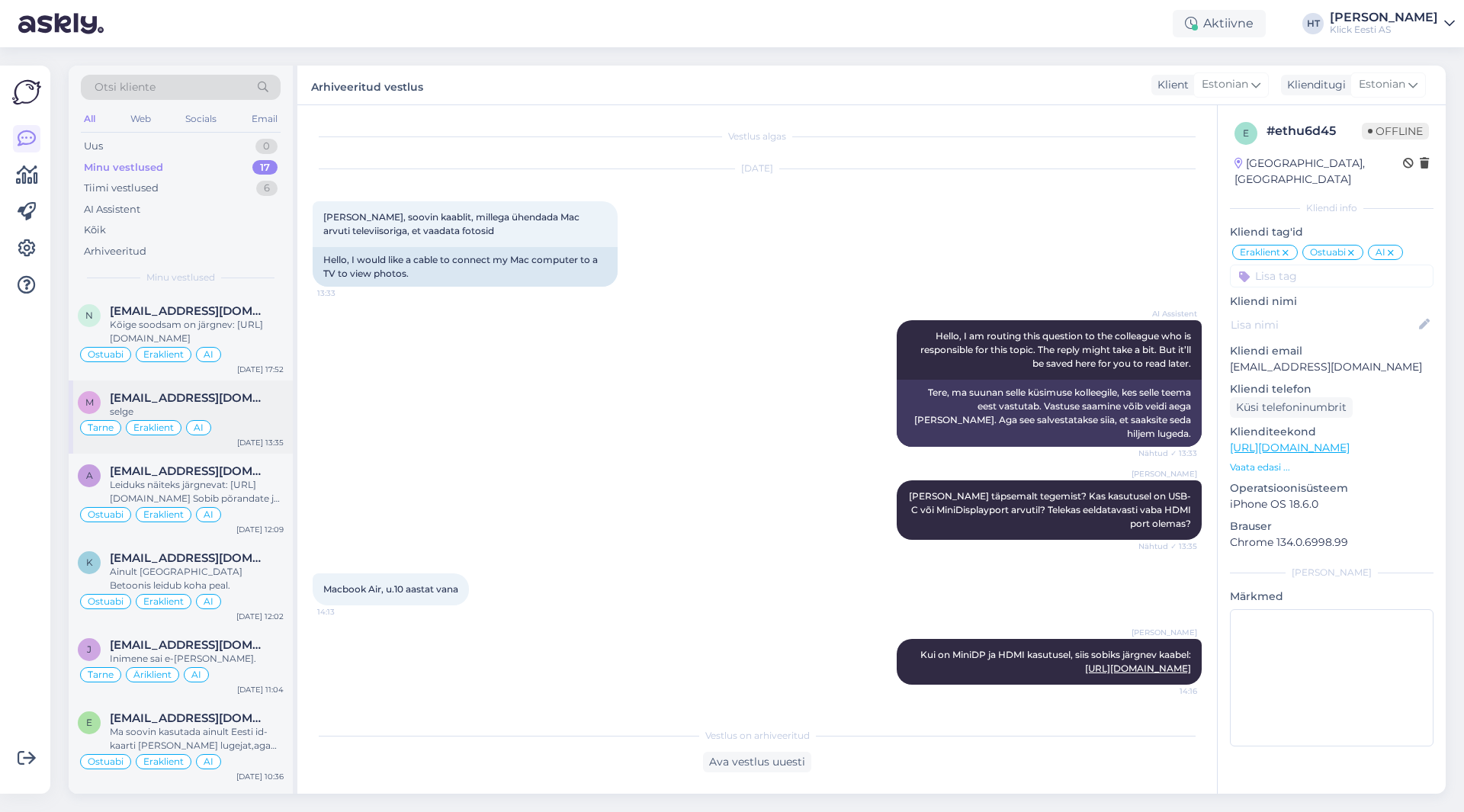
click at [237, 426] on div "Tarne Eraklient AI" at bounding box center [181, 427] width 206 height 19
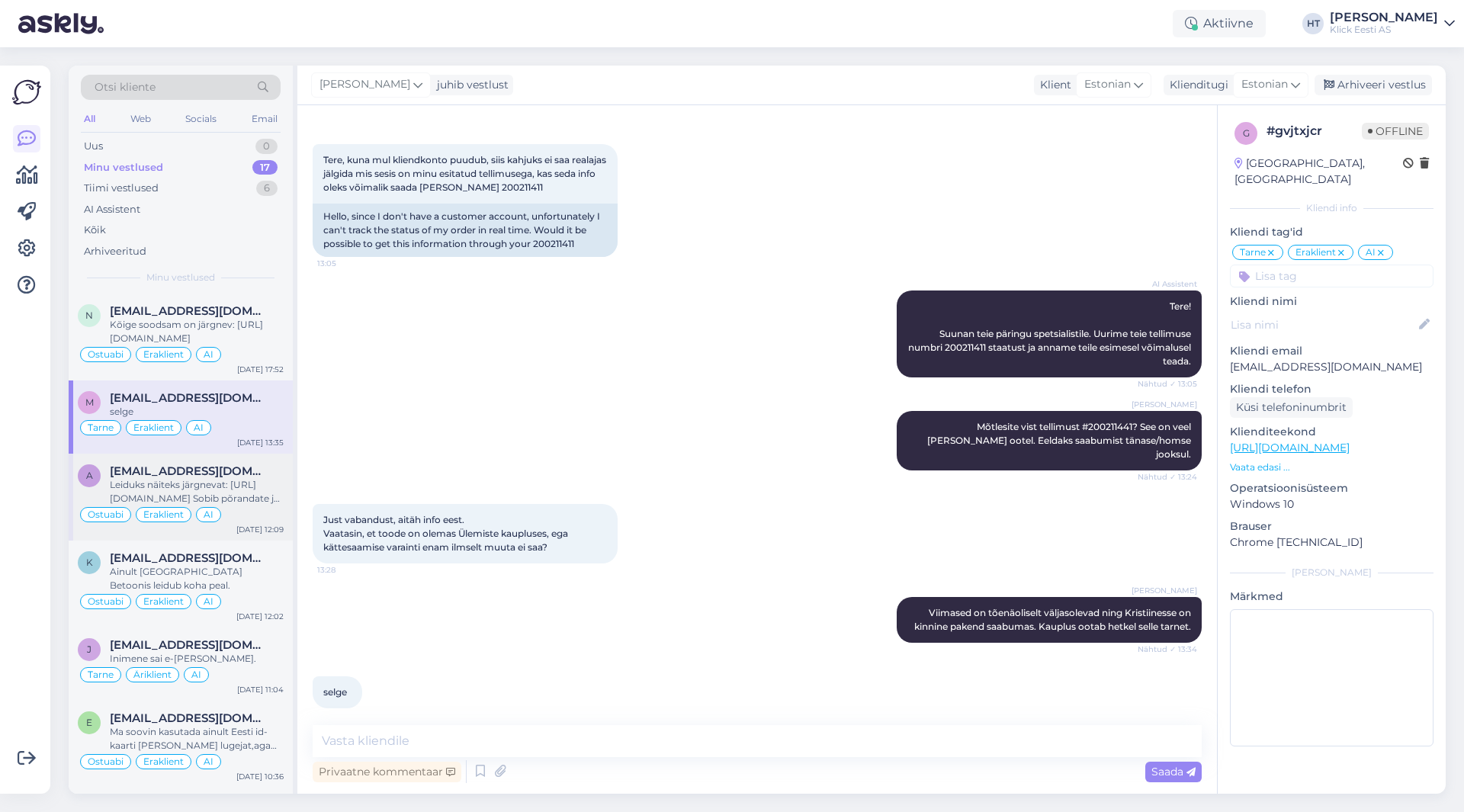
click at [247, 493] on div "Leiduks näiteks järgnevat: [URL][DOMAIN_NAME] Sobib põrandate ja seinaplaatide …" at bounding box center [197, 491] width 174 height 27
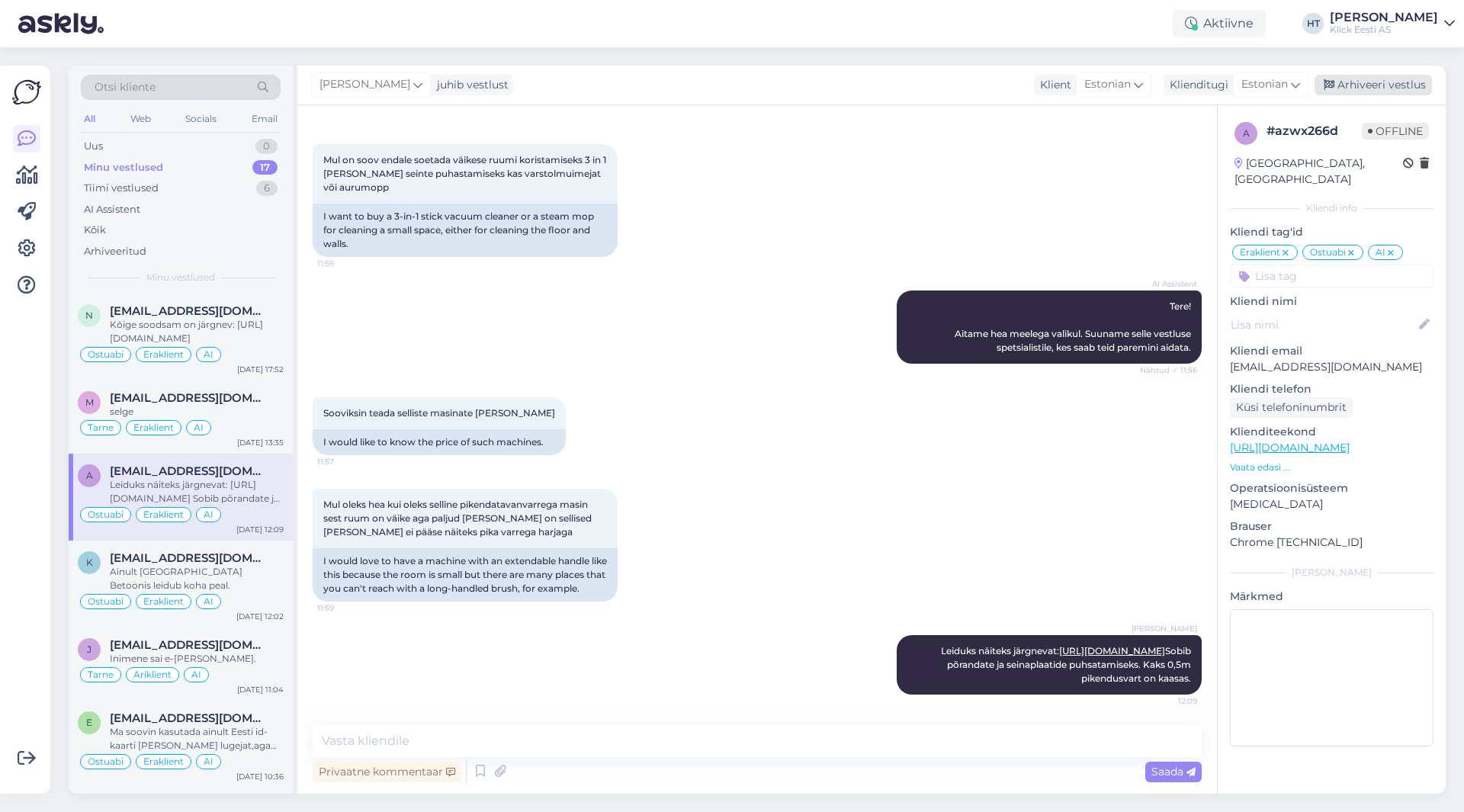
click at [1372, 84] on div "Arhiveeri vestlus" at bounding box center [1374, 84] width 117 height 20
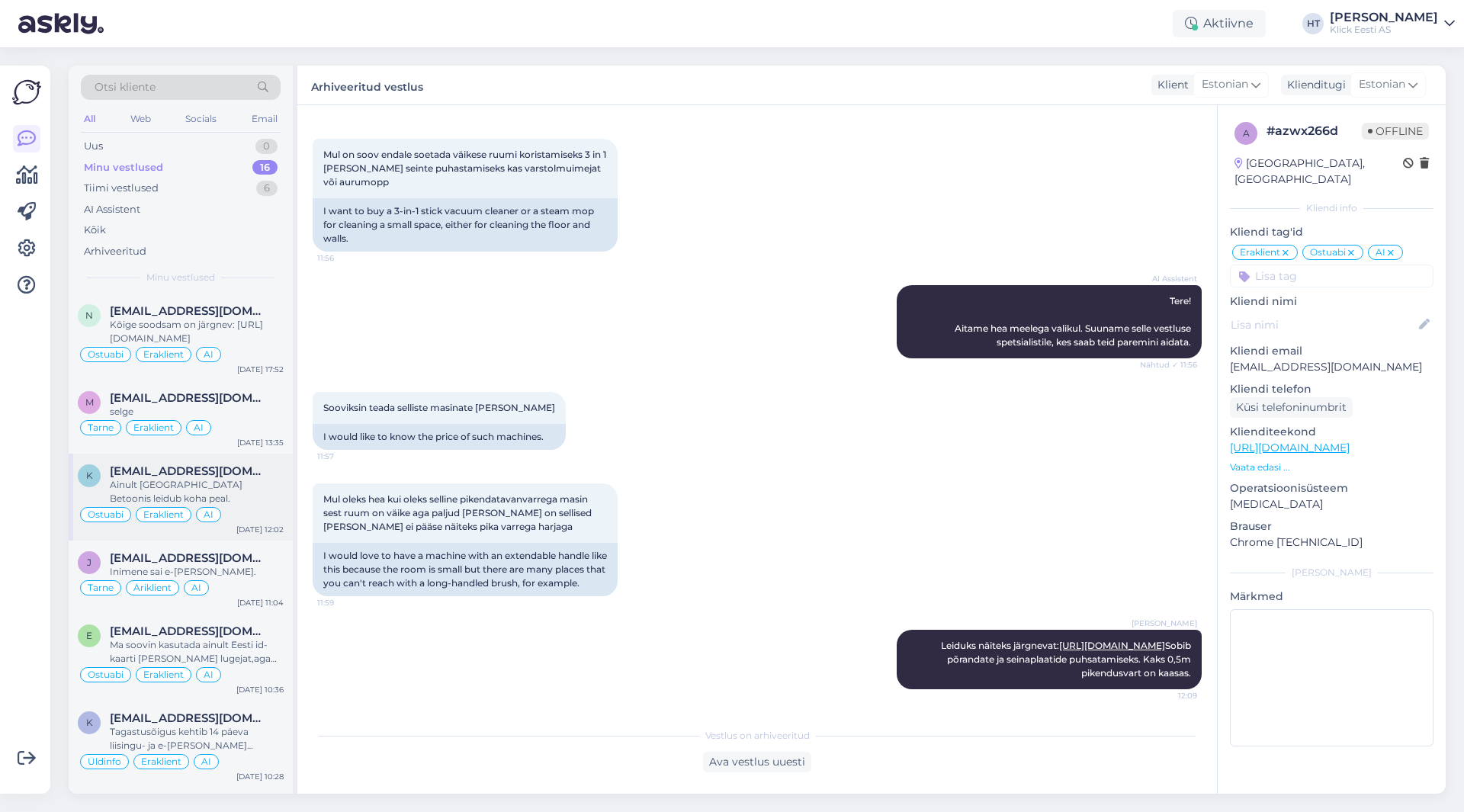
click at [258, 483] on div "Ainult [GEOGRAPHIC_DATA] Betoonis leidub koha peal." at bounding box center [197, 491] width 174 height 27
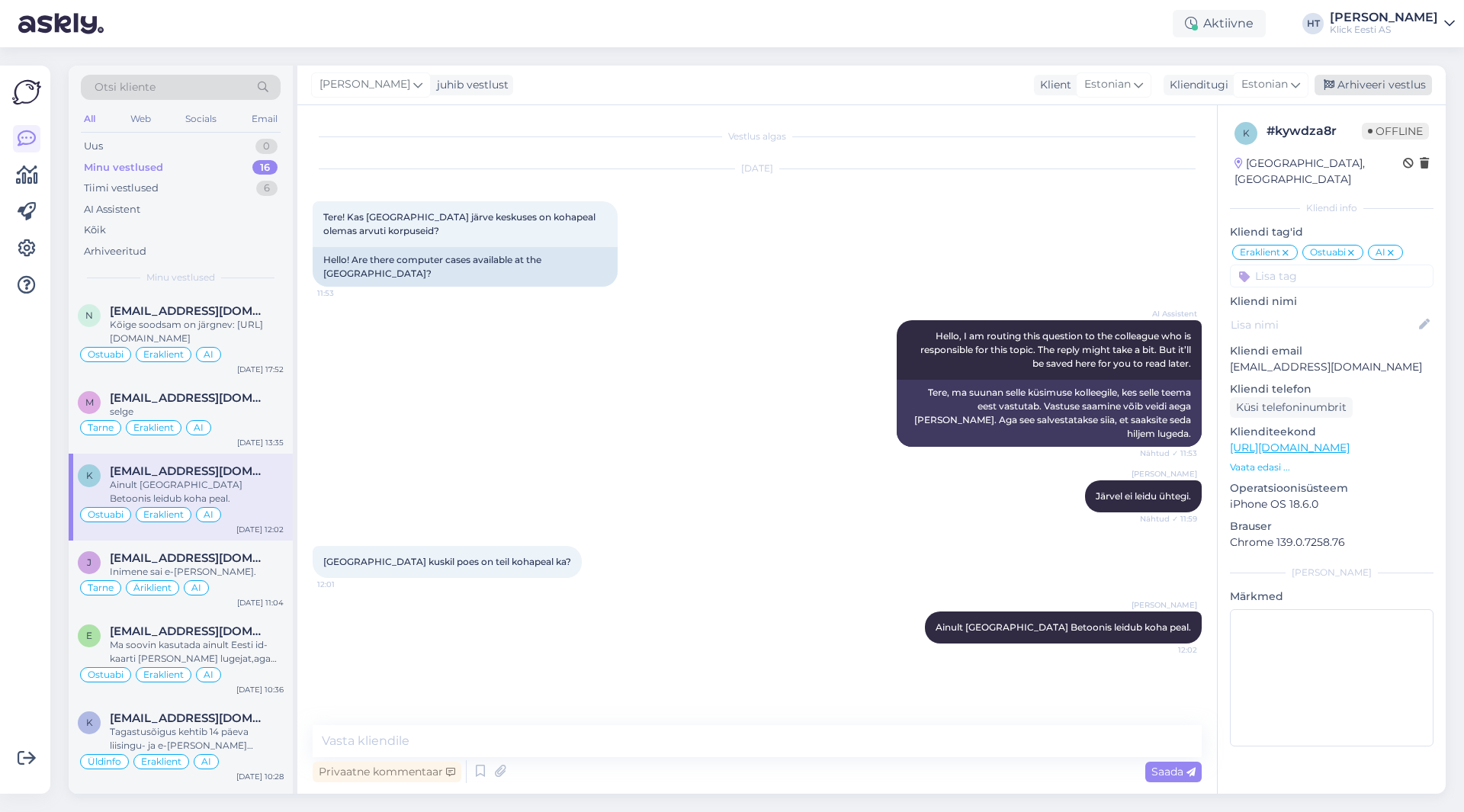
click at [1380, 82] on div "Arhiveeri vestlus" at bounding box center [1374, 84] width 117 height 20
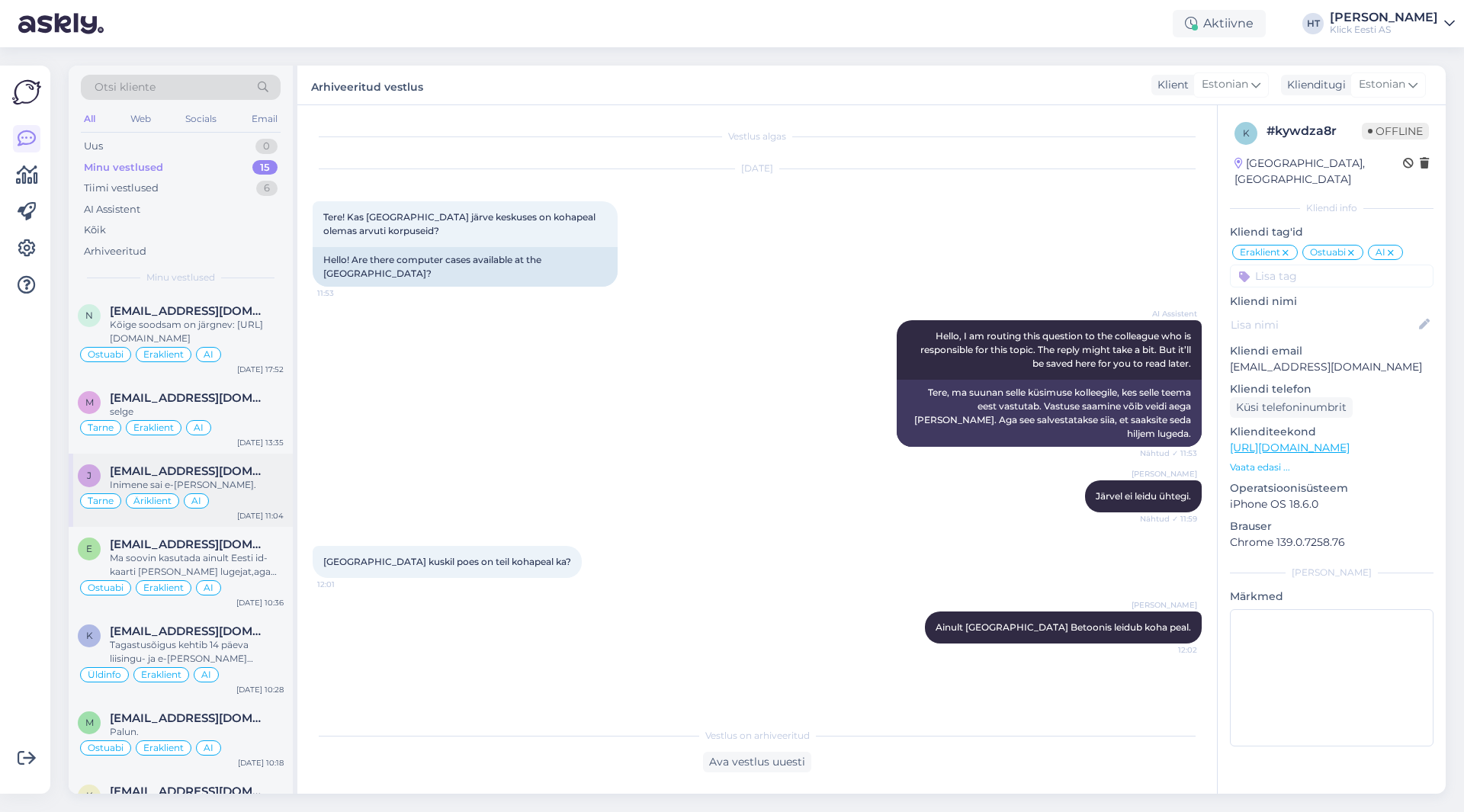
click at [231, 507] on div "Tarne Äriklient AI" at bounding box center [181, 501] width 206 height 19
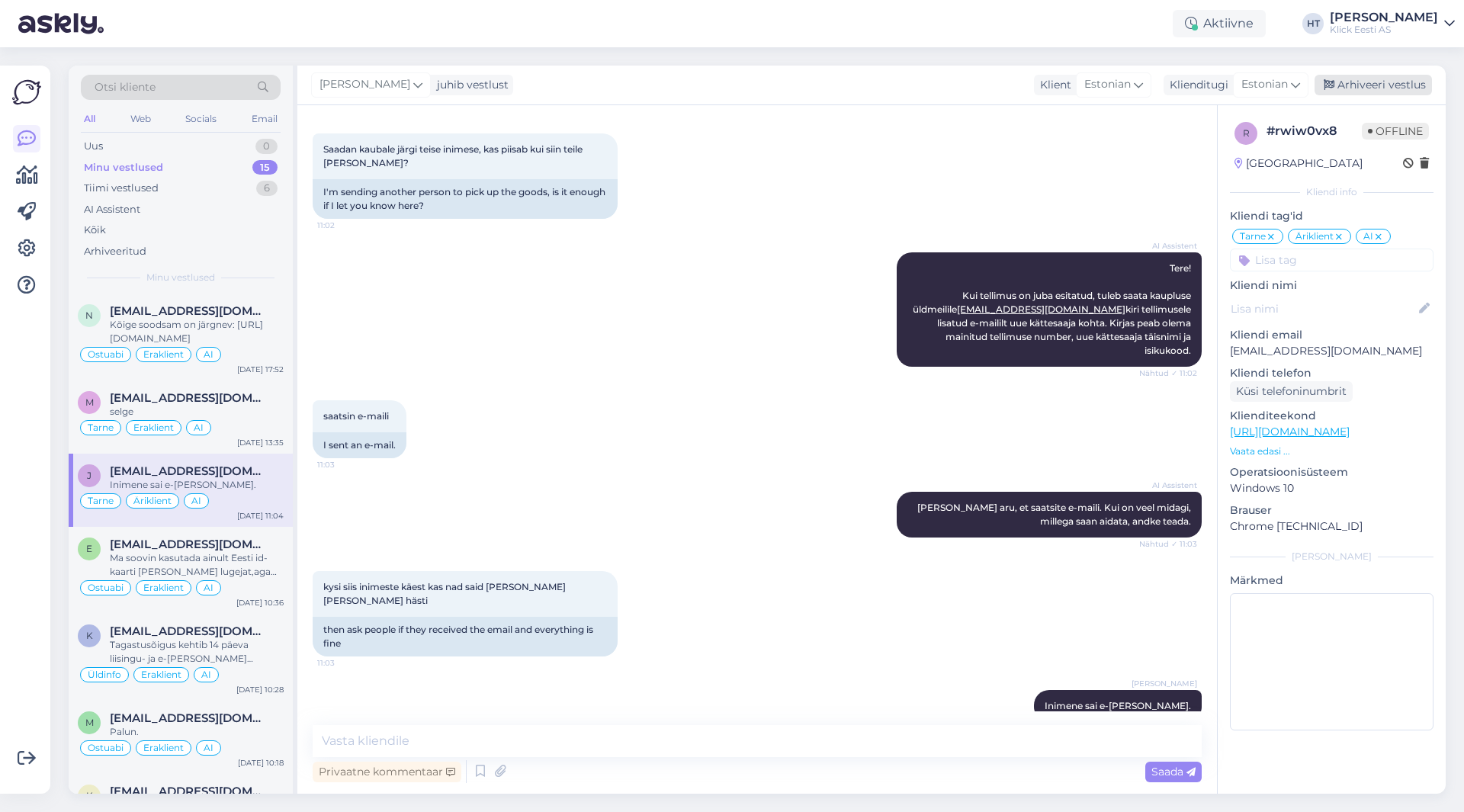
click at [1342, 86] on div "Arhiveeri vestlus" at bounding box center [1374, 84] width 117 height 20
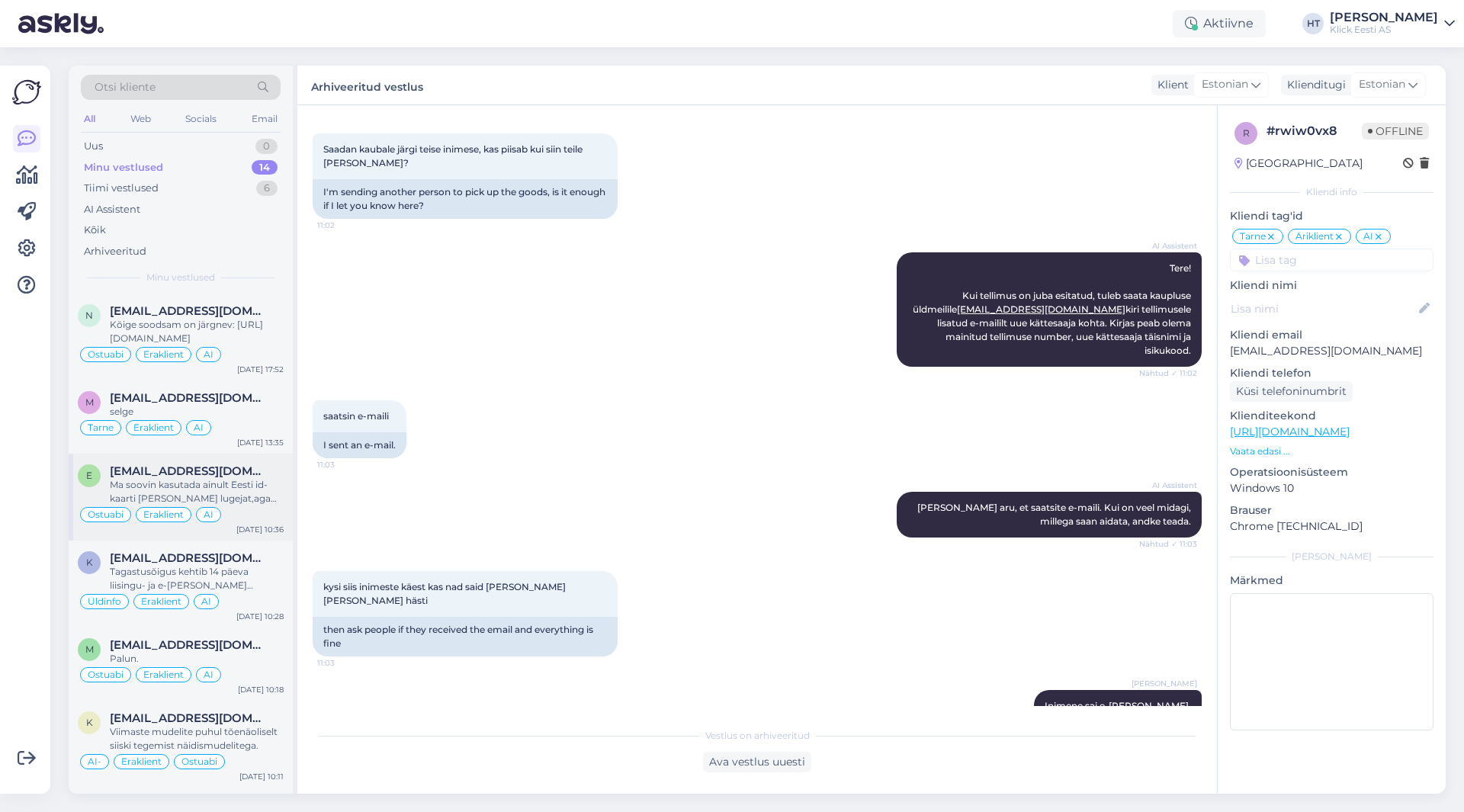
click at [265, 464] on div "e [EMAIL_ADDRESS][DOMAIN_NAME] Ma soovin kasutada ainult Eesti id- kaarti [PERS…" at bounding box center [180, 497] width 224 height 87
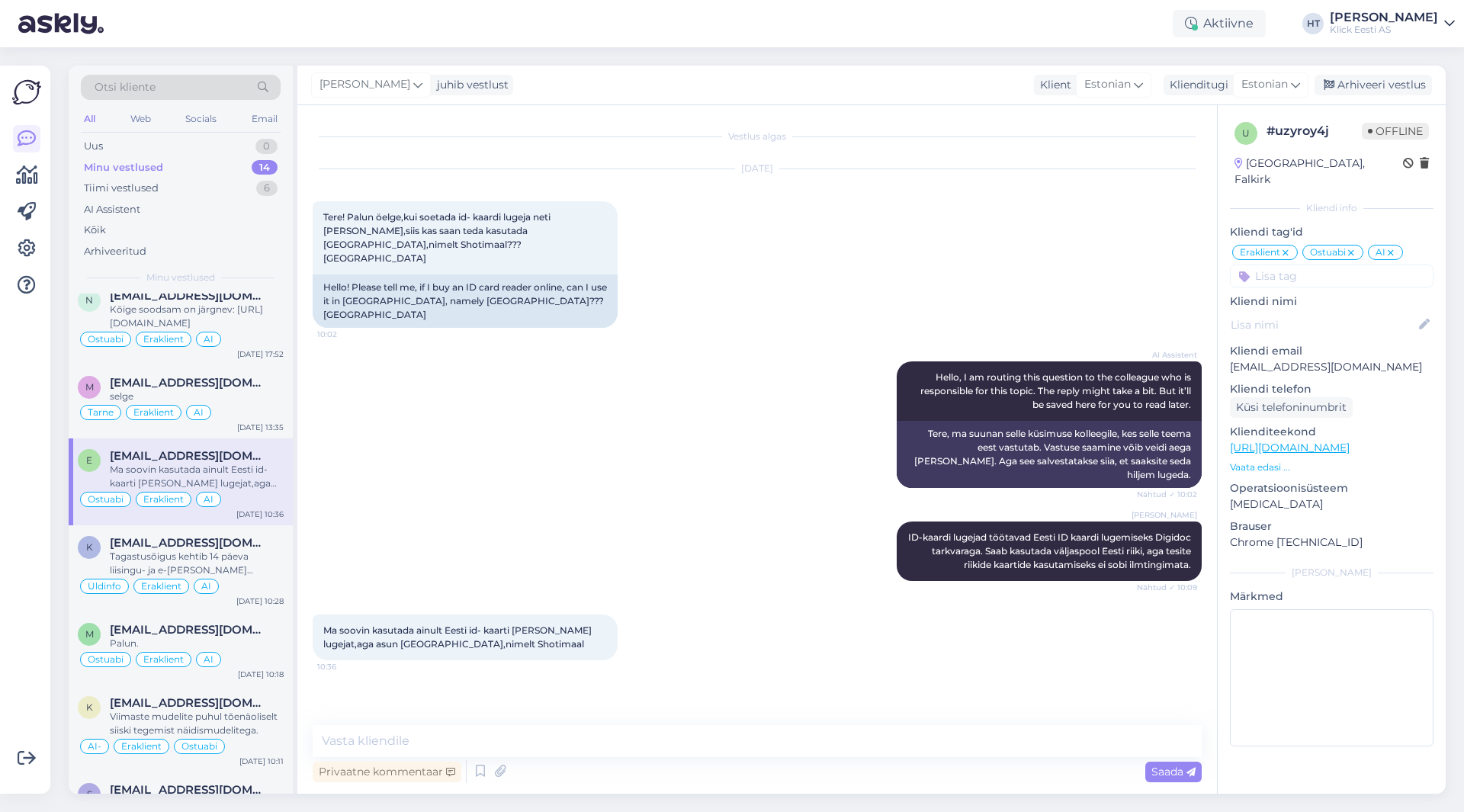
scroll to position [0, 0]
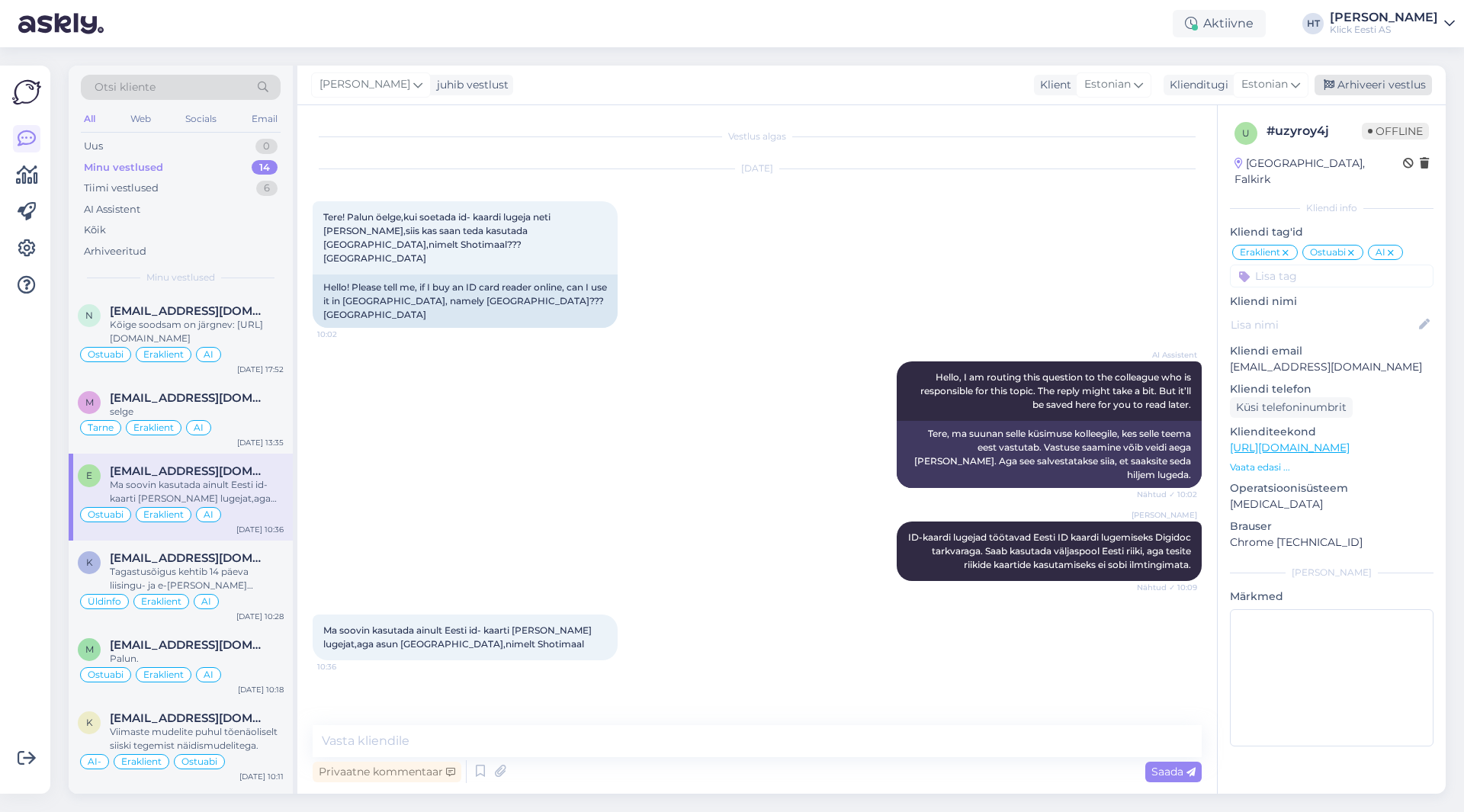
click at [1353, 81] on div "Arhiveeri vestlus" at bounding box center [1374, 84] width 117 height 20
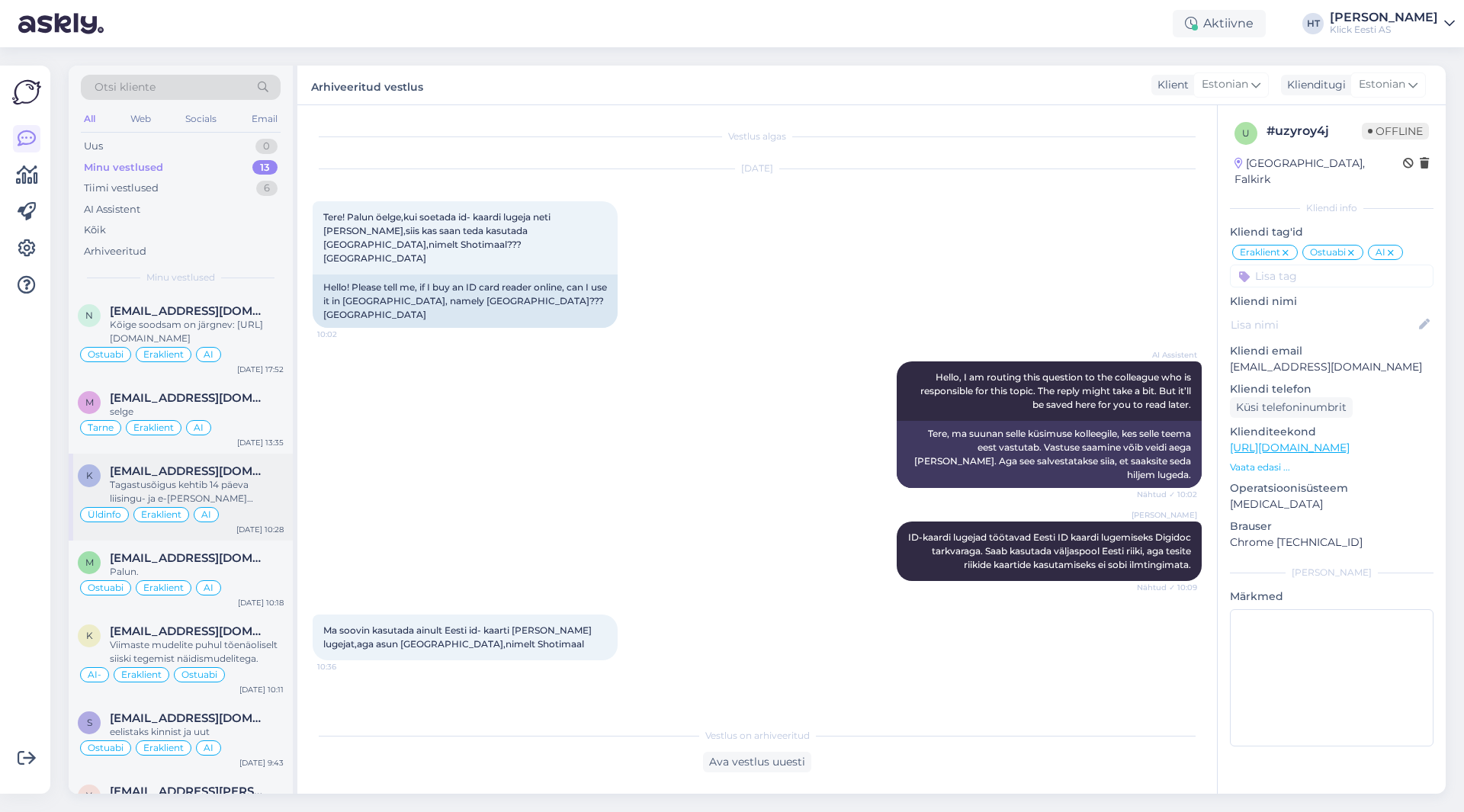
click at [264, 485] on div "Tagastusõigus kehtib 14 päeva liisingu- ja e-[PERSON_NAME] ostudele, ja ainult …" at bounding box center [197, 491] width 174 height 27
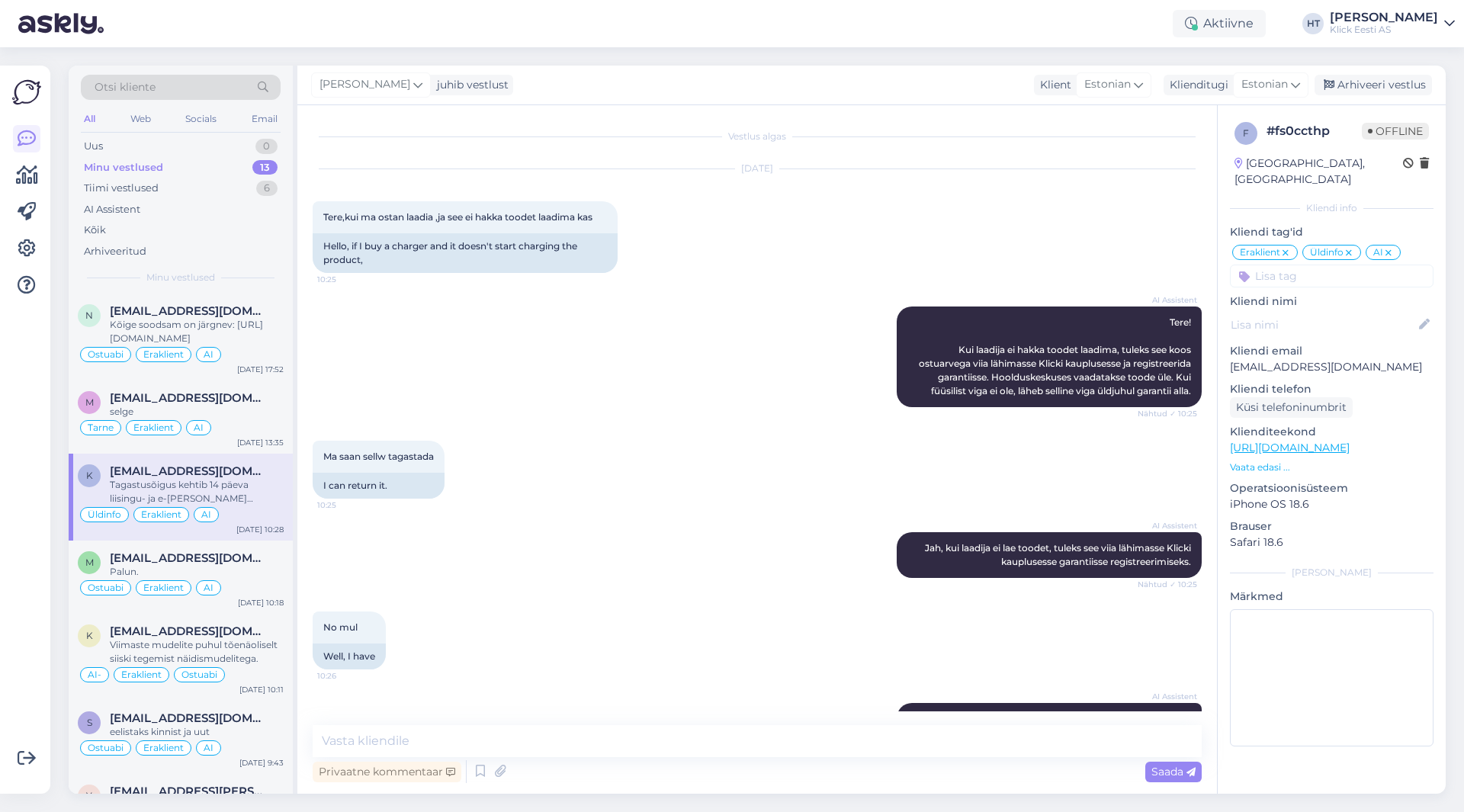
scroll to position [645, 0]
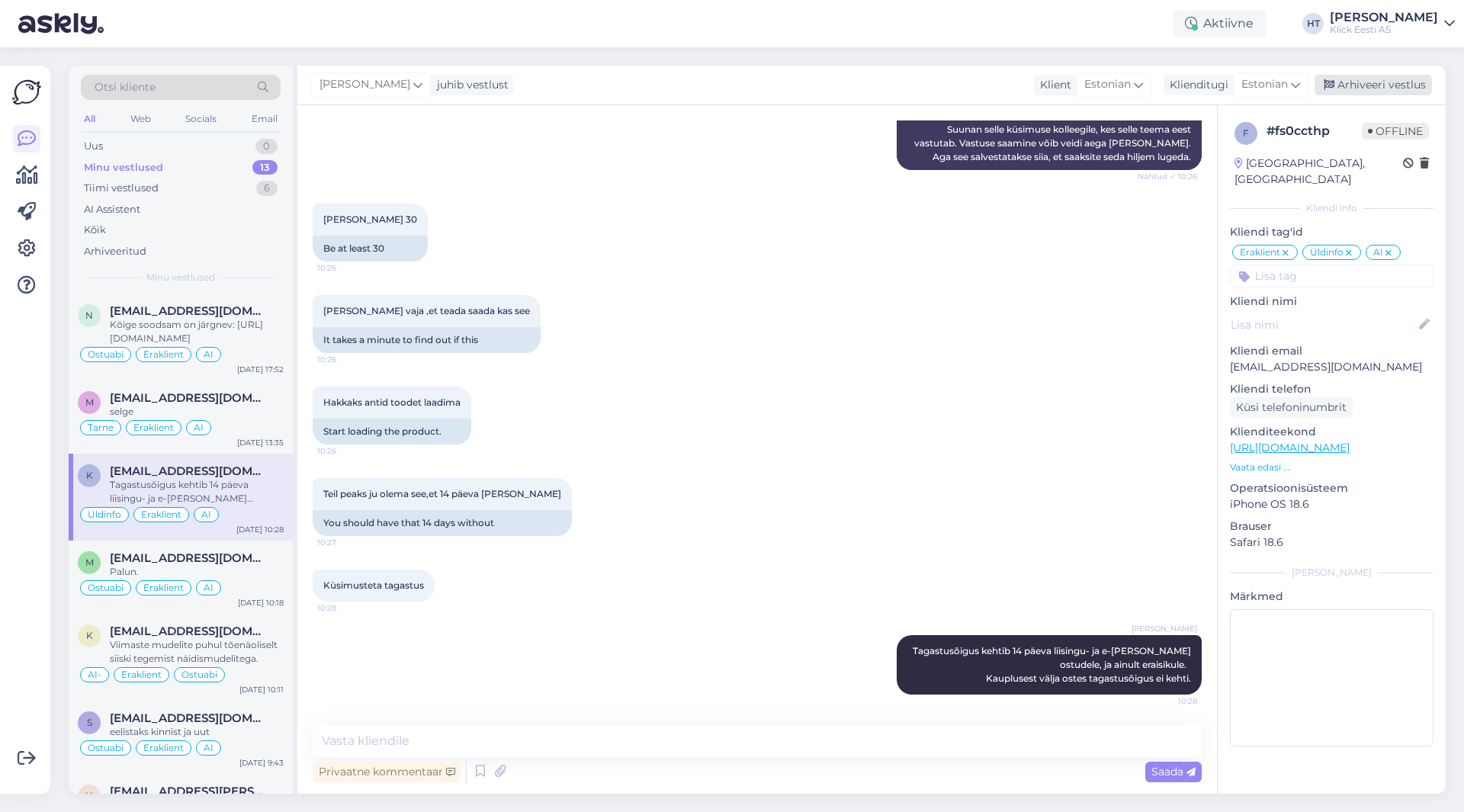
click at [1405, 79] on div "Arhiveeri vestlus" at bounding box center [1374, 84] width 117 height 20
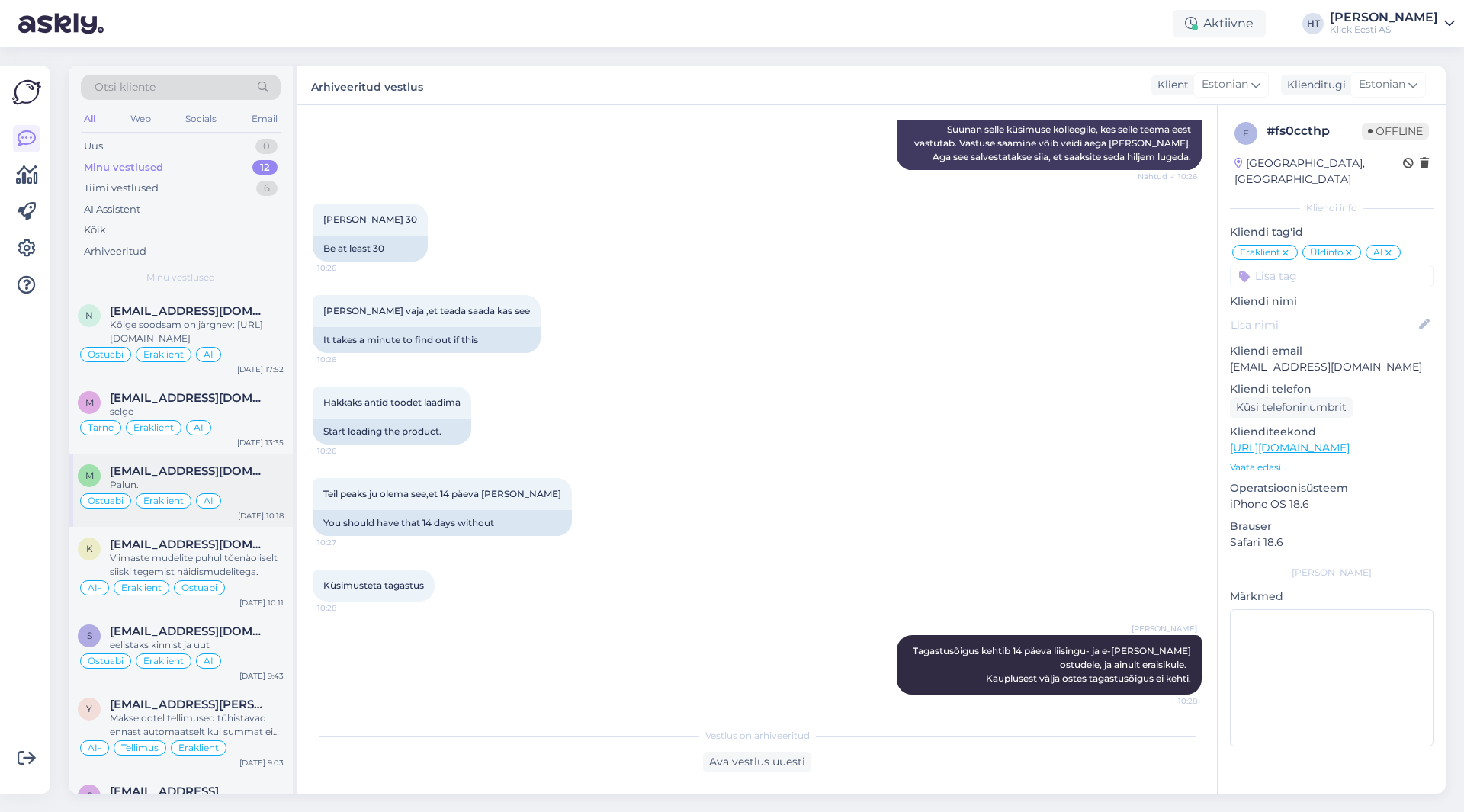
click at [234, 480] on div "Palun." at bounding box center [197, 484] width 174 height 13
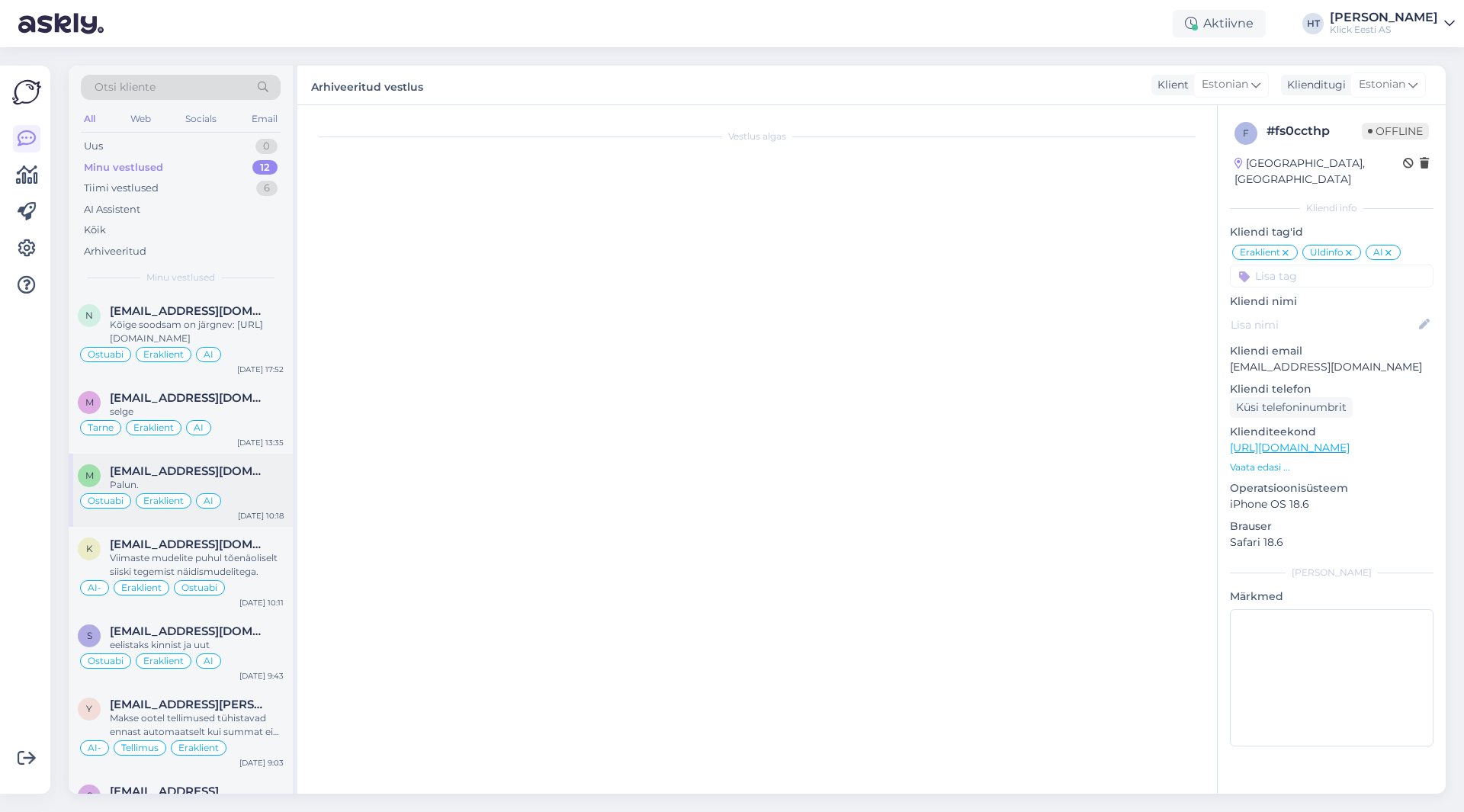
scroll to position [9261, 0]
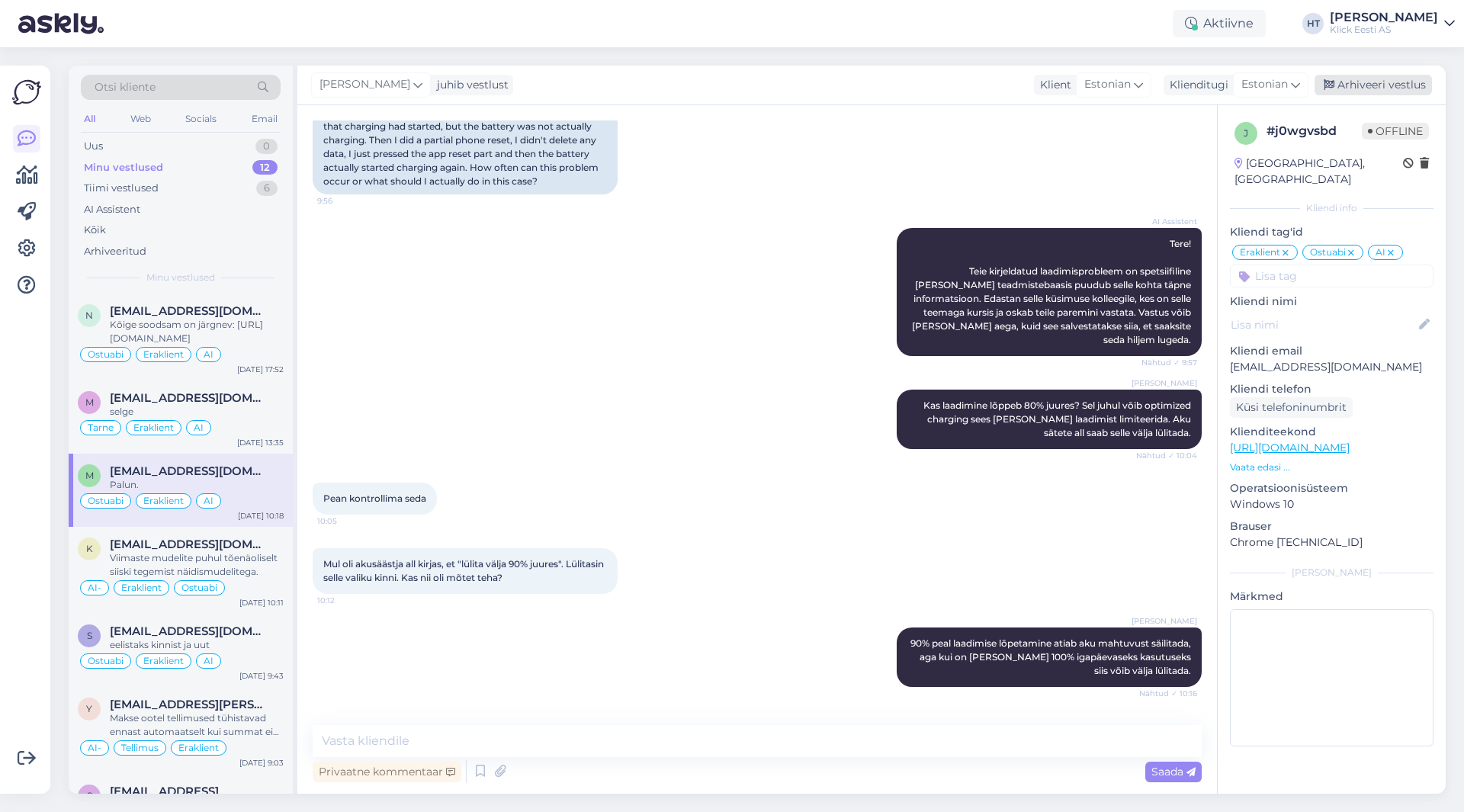
click at [1362, 90] on div "Arhiveeri vestlus" at bounding box center [1374, 84] width 117 height 20
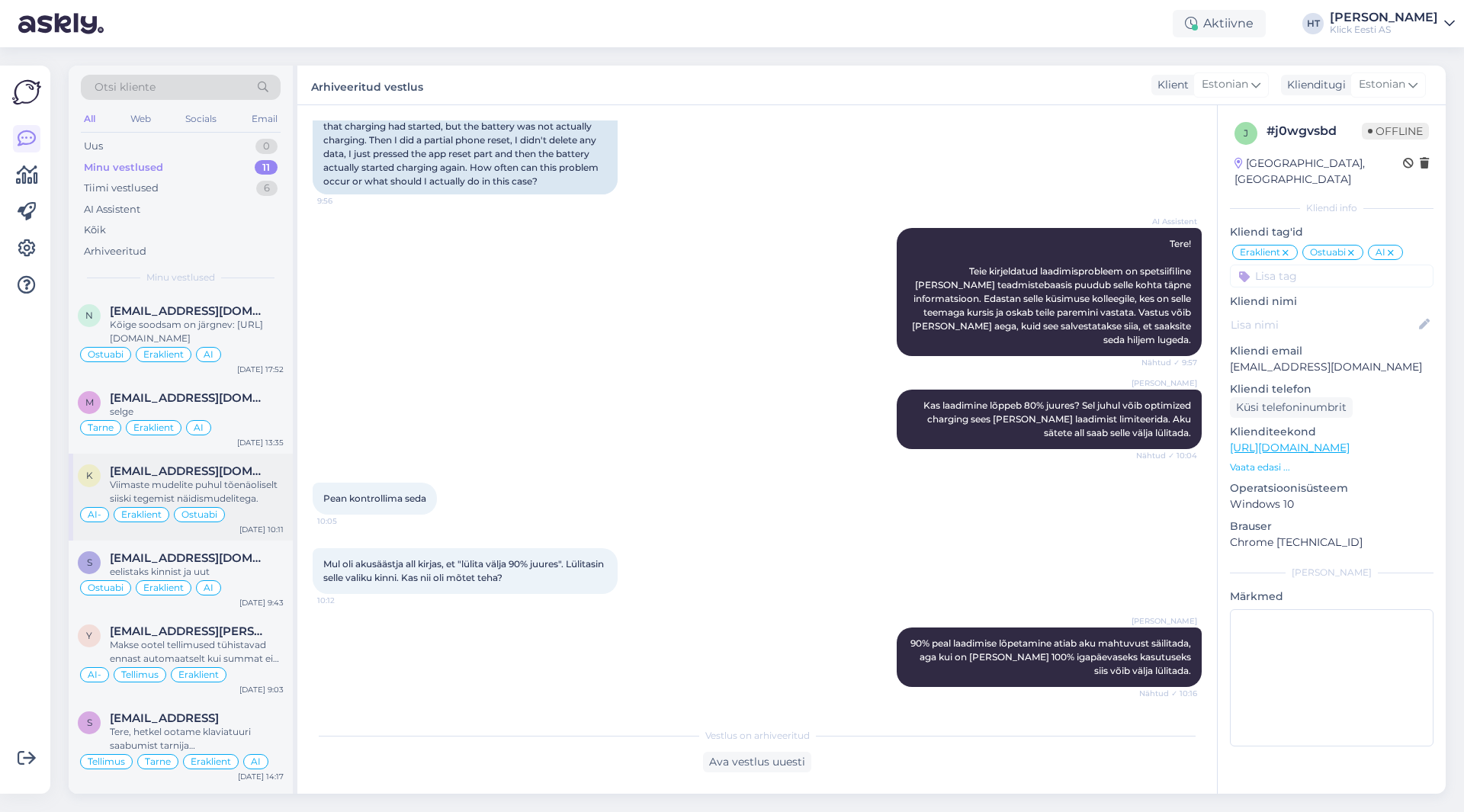
click at [216, 502] on div "Viimaste mudelite puhul tõenäoliselt siiski tegemist näidismudelitega." at bounding box center [197, 491] width 174 height 27
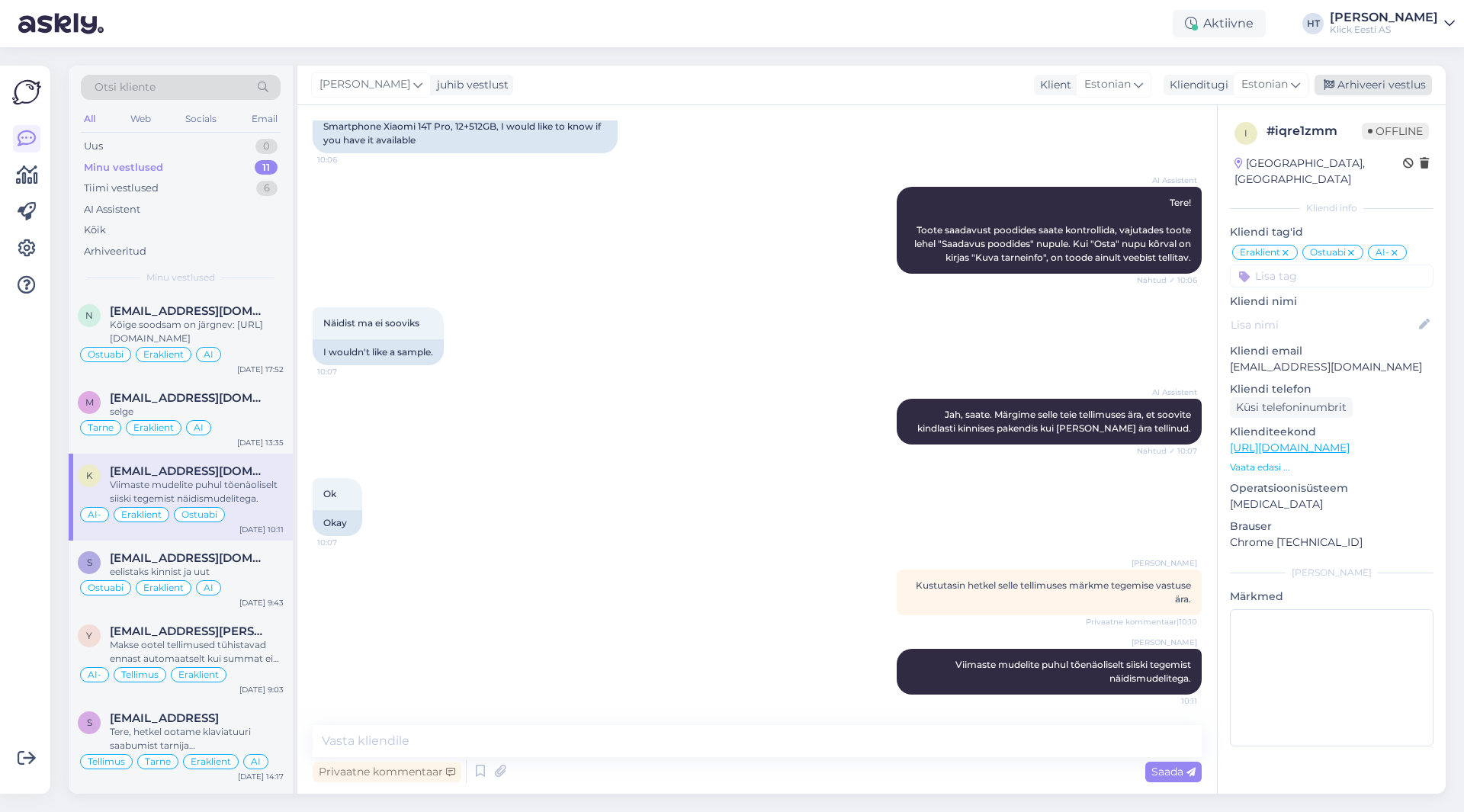
click at [1369, 81] on div "Arhiveeri vestlus" at bounding box center [1374, 84] width 117 height 20
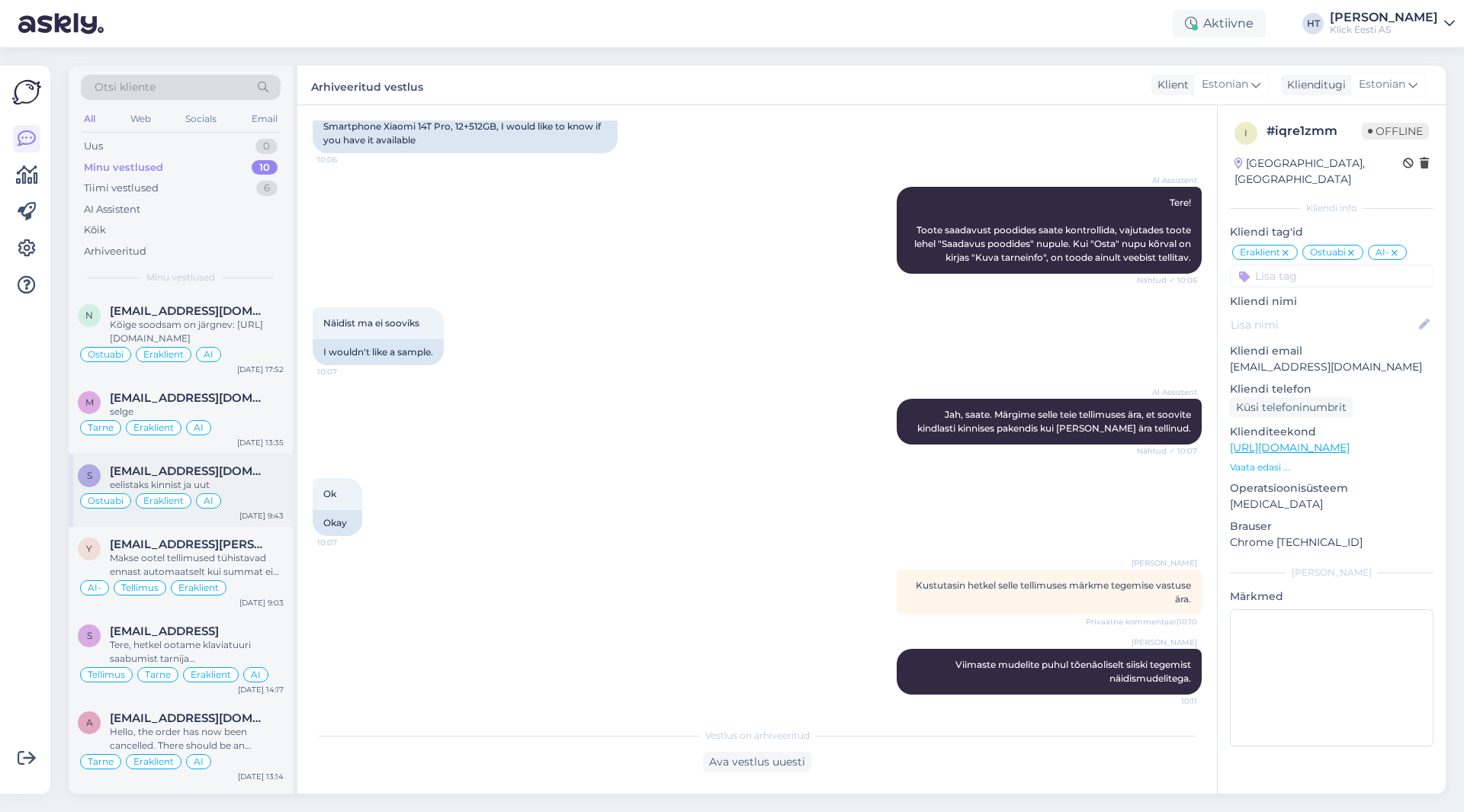
click at [284, 487] on div "s [EMAIL_ADDRESS][DOMAIN_NAME] eelistaks kinnist ja uut Ostuabi Eraklient AI [D…" at bounding box center [180, 490] width 224 height 74
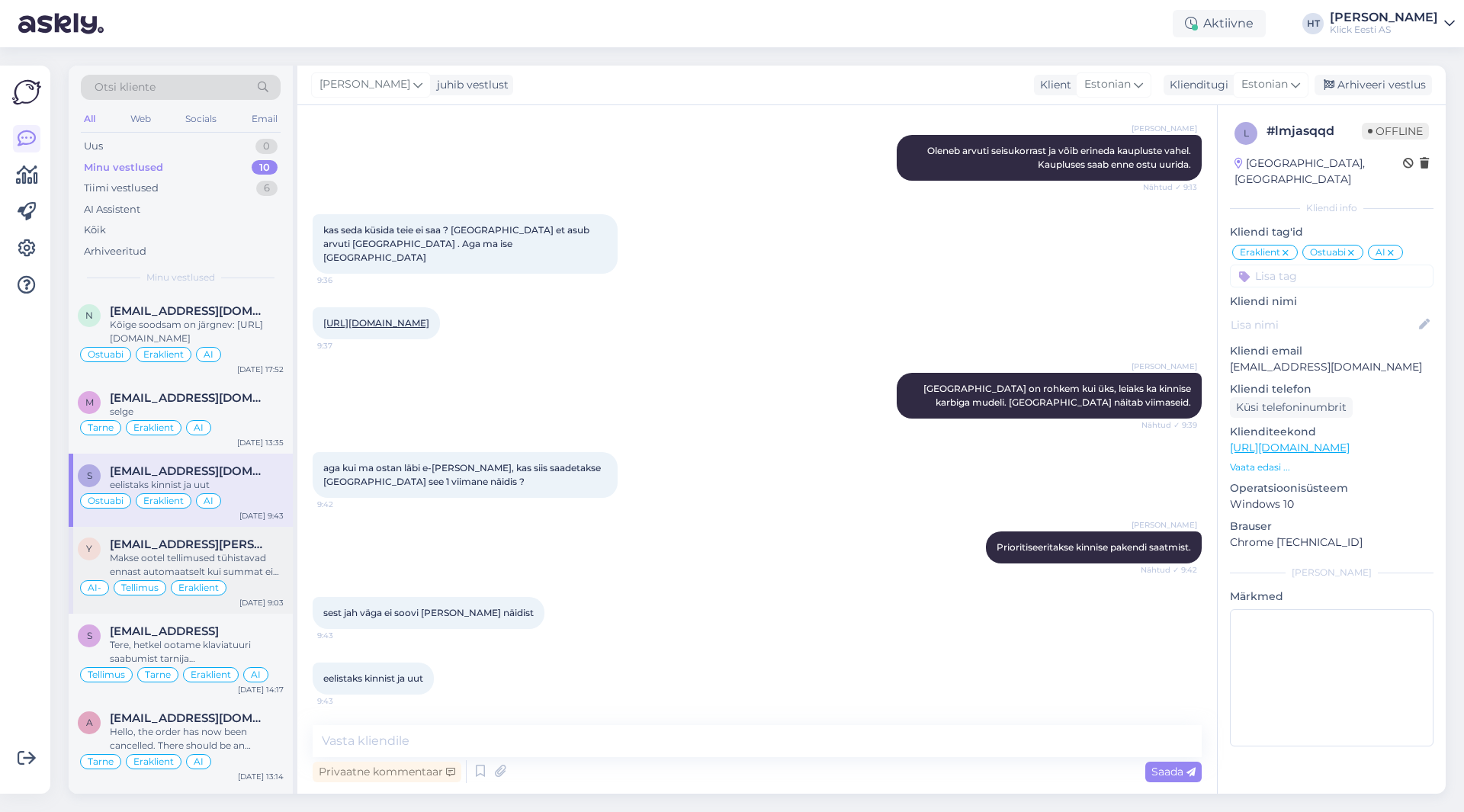
click at [241, 558] on div "Makse ootel tellimused tühistavad ennast automaatselt kui summat ei laeku." at bounding box center [197, 565] width 174 height 27
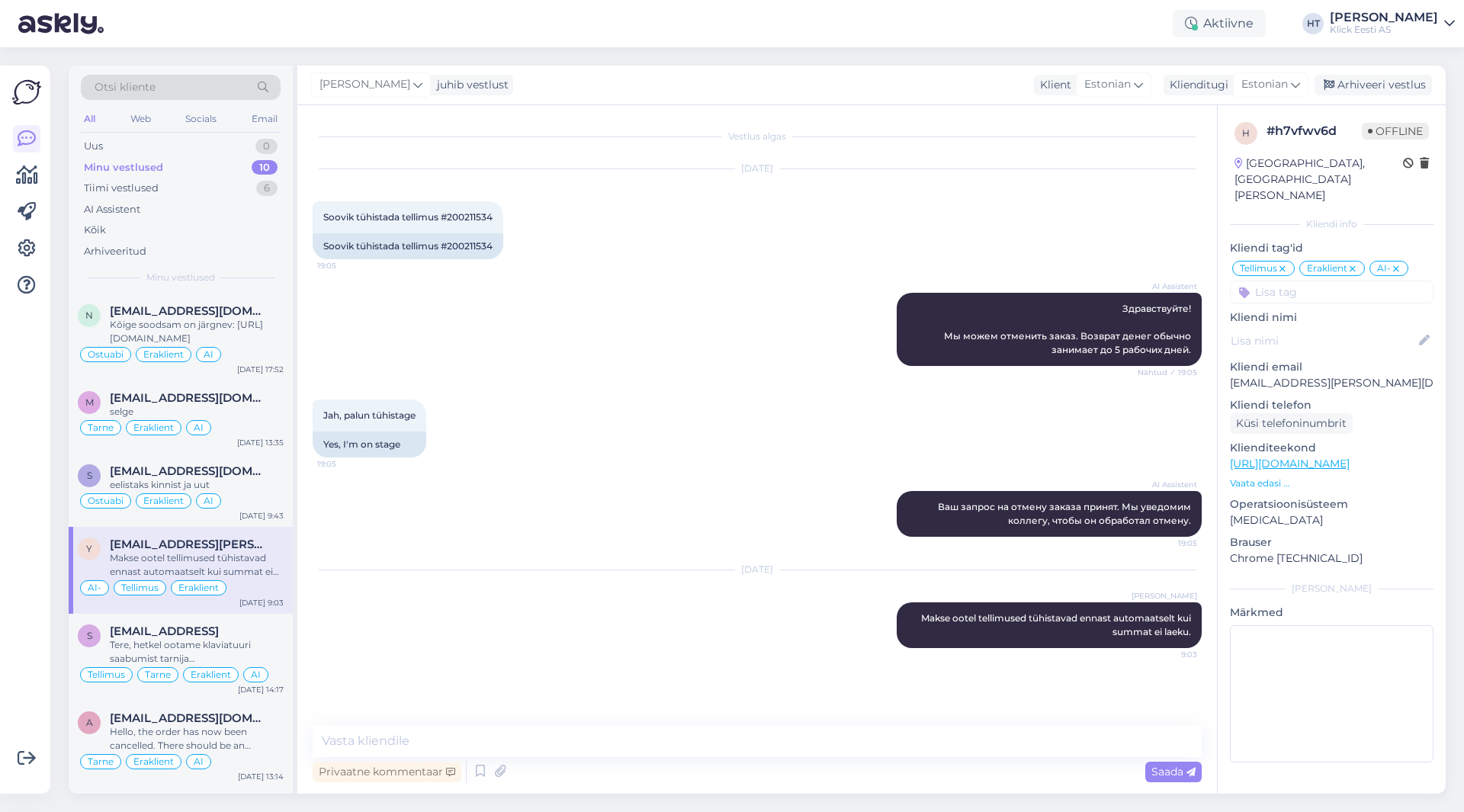
scroll to position [0, 0]
click at [1387, 90] on div "Arhiveeri vestlus" at bounding box center [1374, 84] width 117 height 20
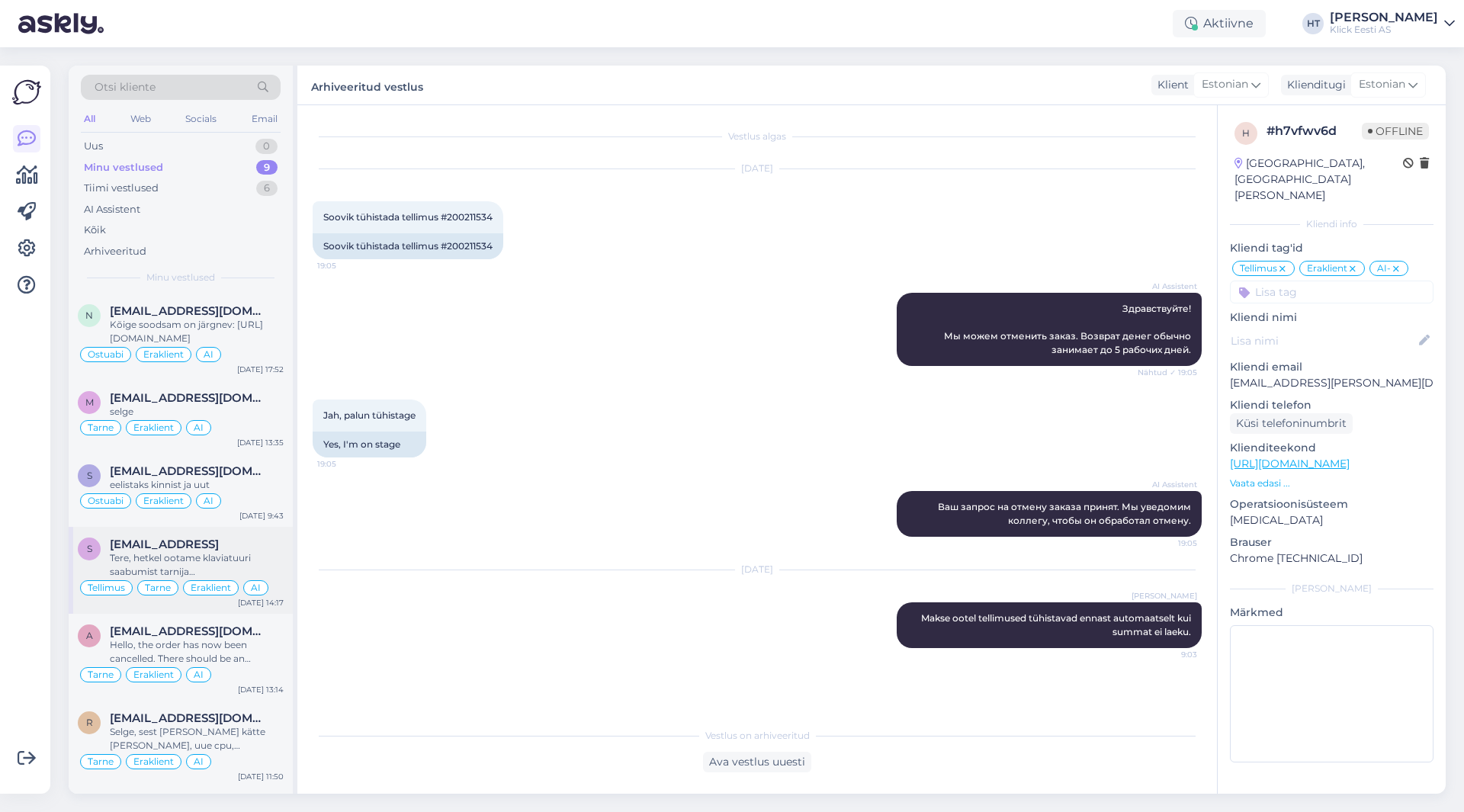
click at [192, 565] on div "Tere, hetkel ootame klaviatuuri saabumist tarnija [GEOGRAPHIC_DATA]. Kui oleme …" at bounding box center [197, 565] width 174 height 27
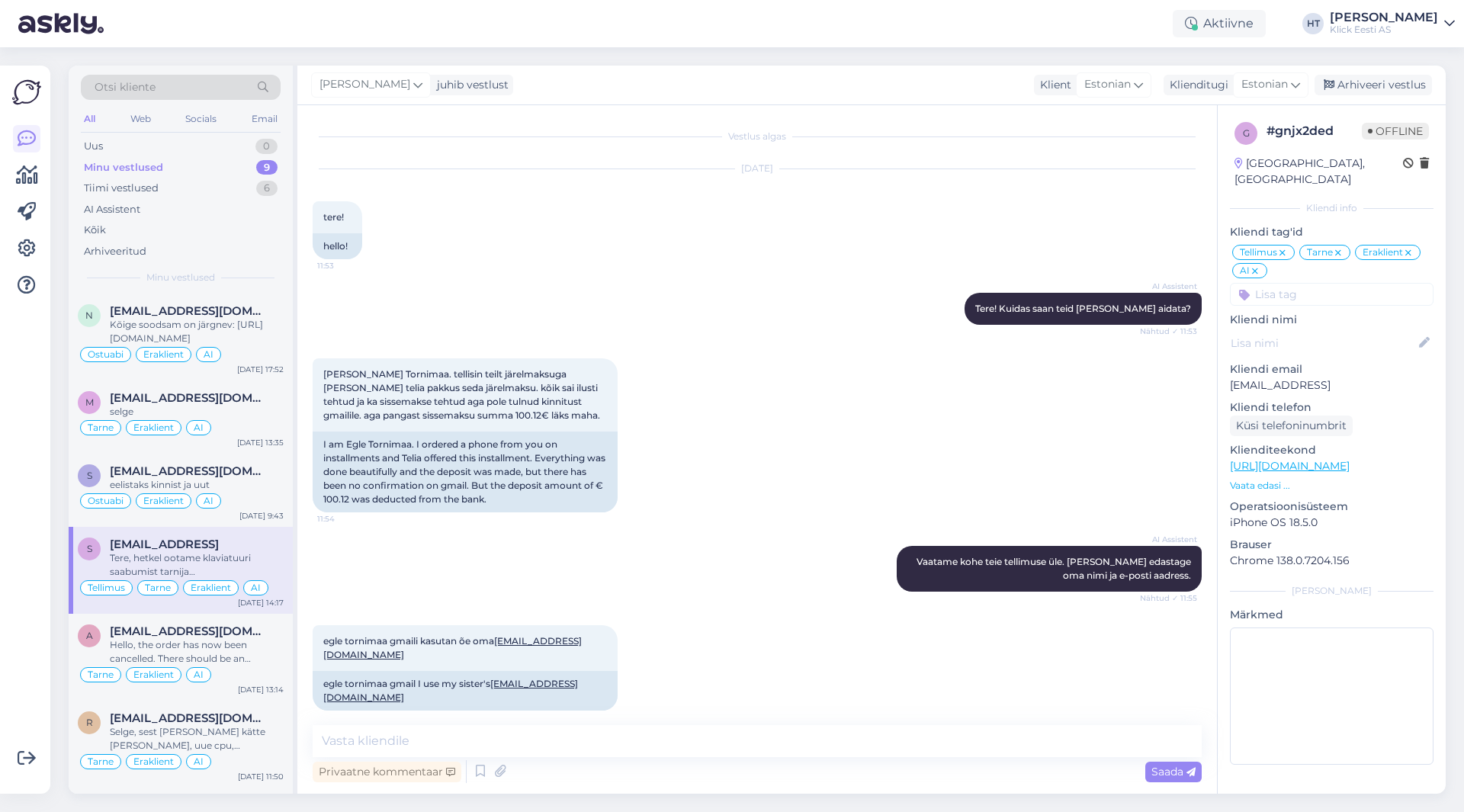
scroll to position [1814, 0]
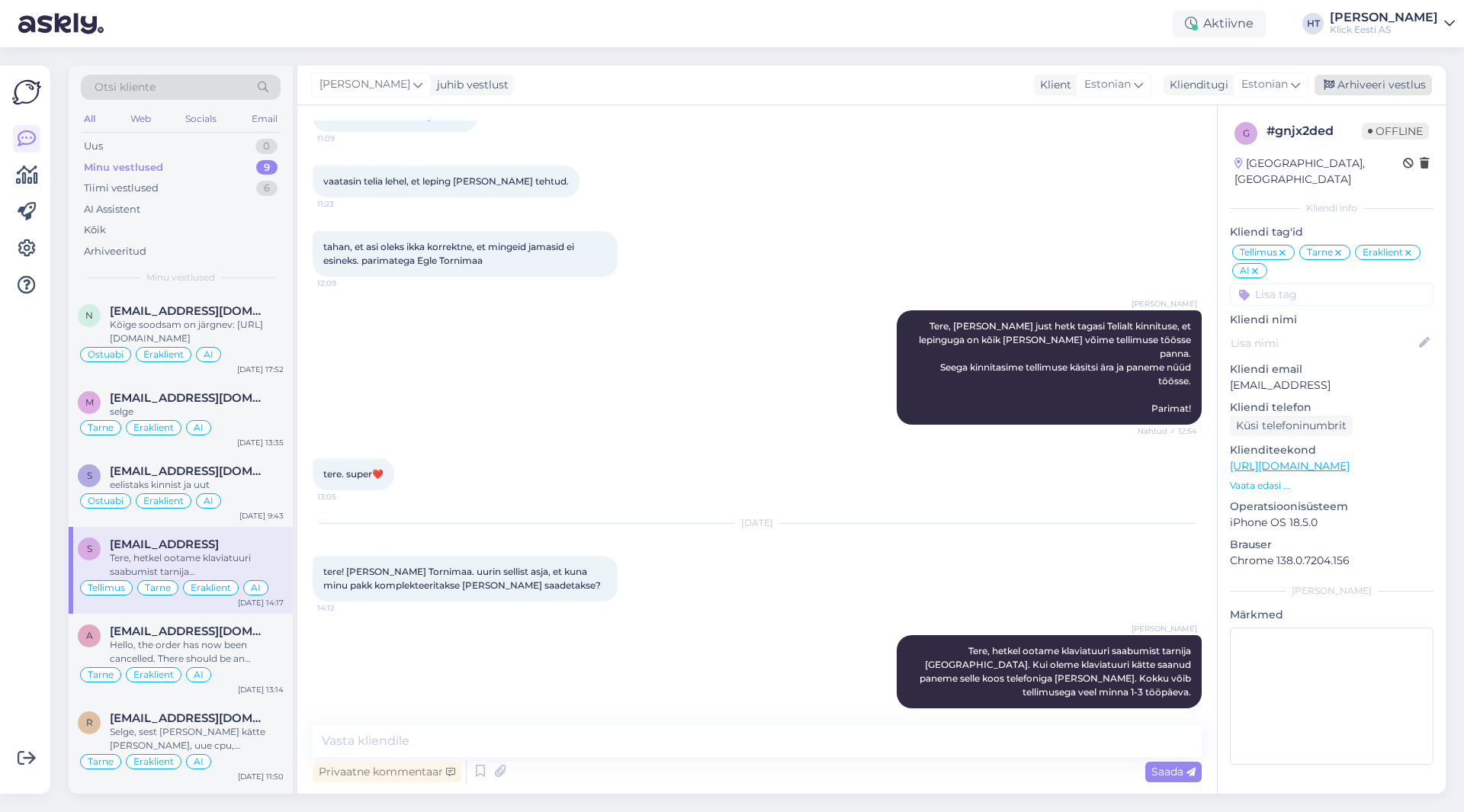
click at [1387, 86] on div "Arhiveeri vestlus" at bounding box center [1374, 84] width 117 height 20
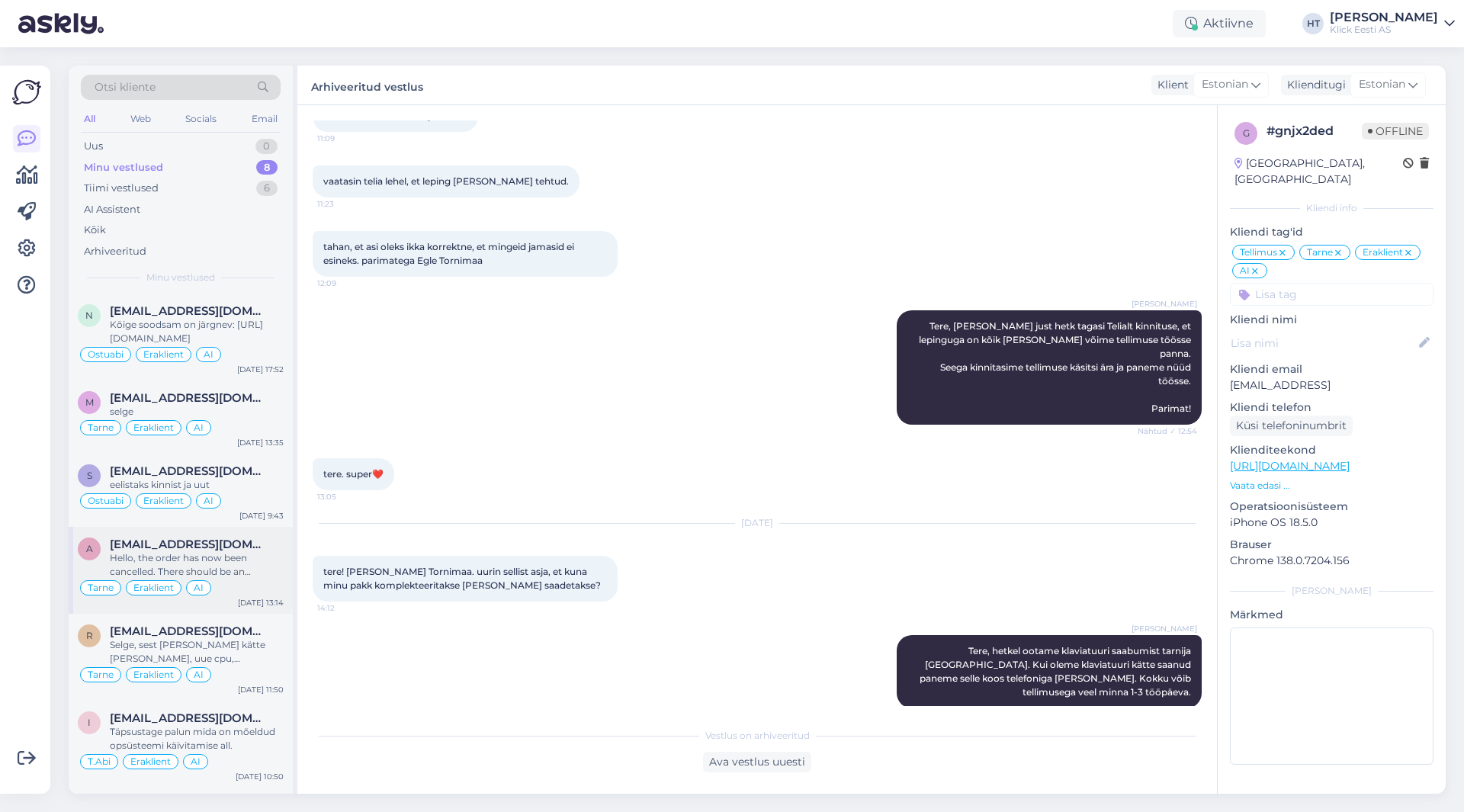
click at [270, 555] on div "Hello, the order has now been cancelled. There should be an indication about it…" at bounding box center [197, 565] width 174 height 27
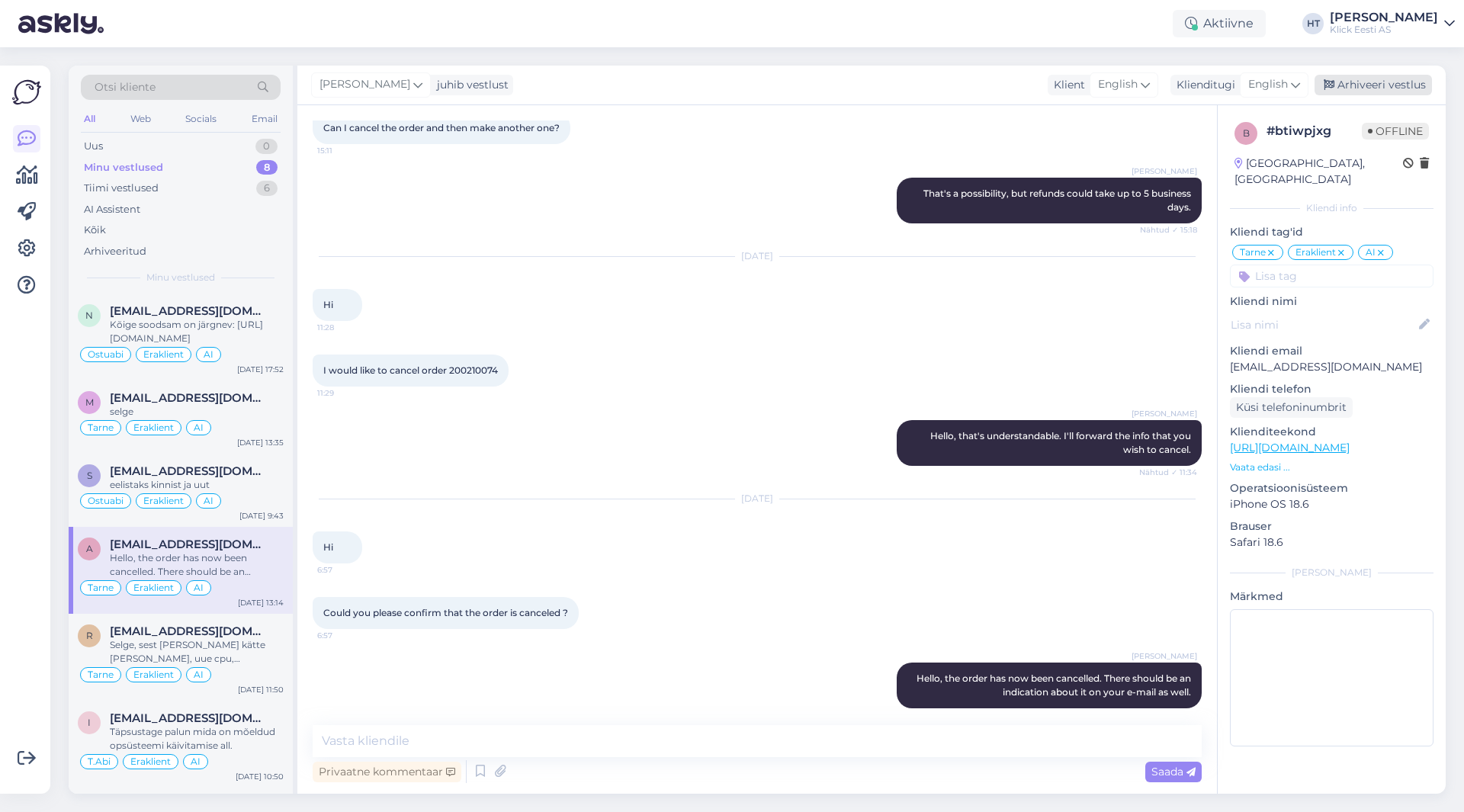
click at [1339, 76] on div "Arhiveeri vestlus" at bounding box center [1374, 84] width 117 height 20
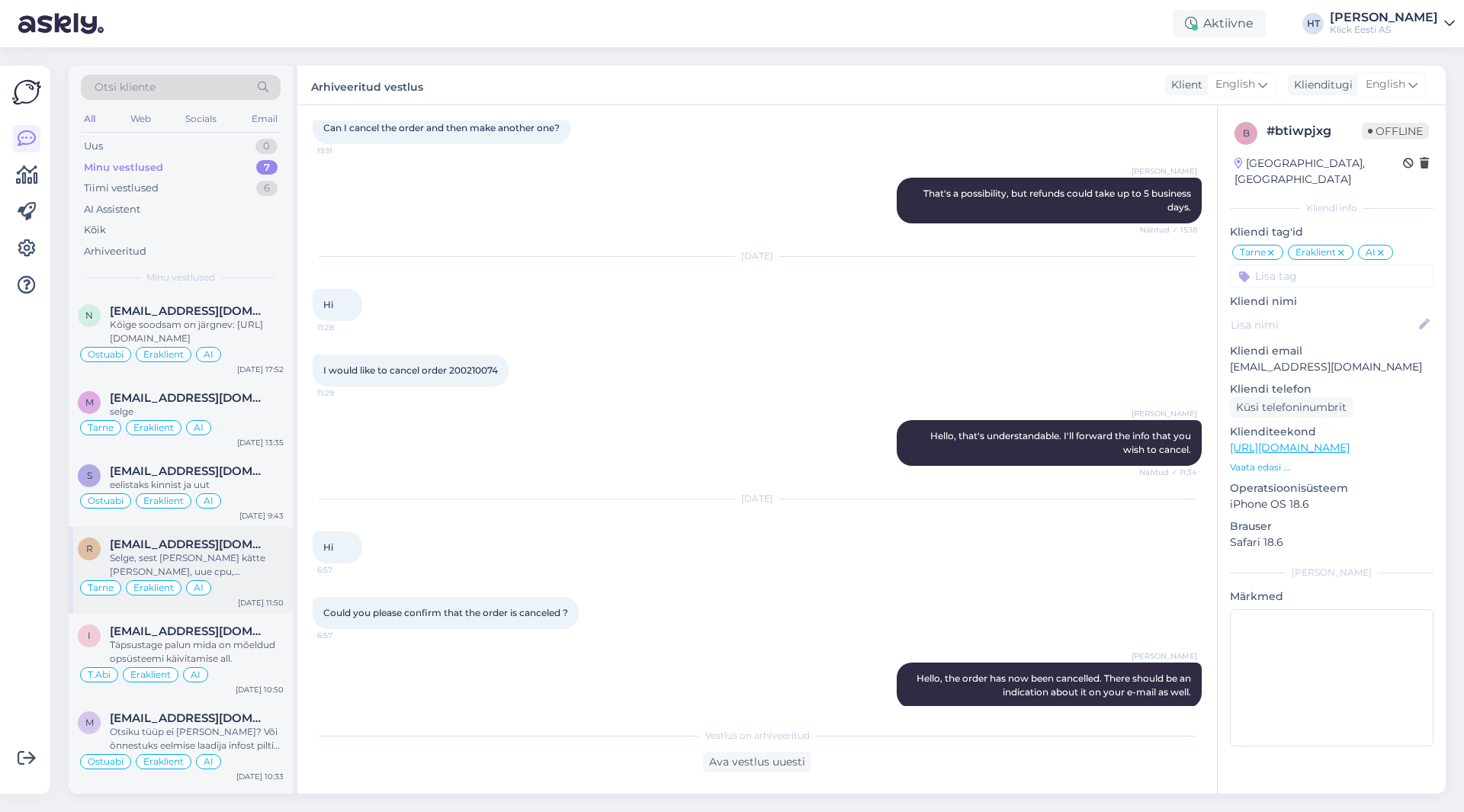
click at [220, 570] on div "Selge, sest [PERSON_NAME] kätte [PERSON_NAME], uue cpu, [PERSON_NAME] siis toit…" at bounding box center [197, 565] width 174 height 27
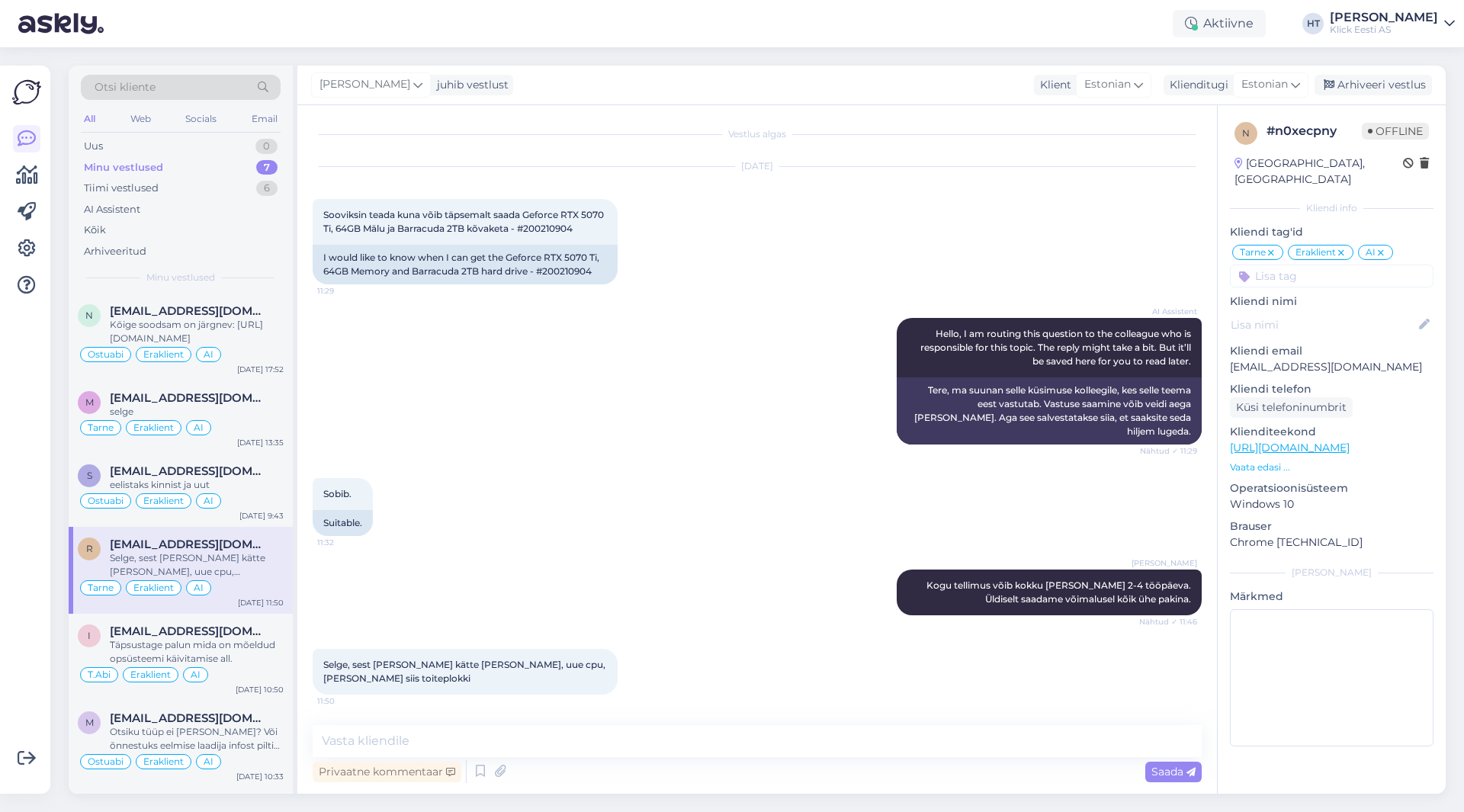
scroll to position [0, 0]
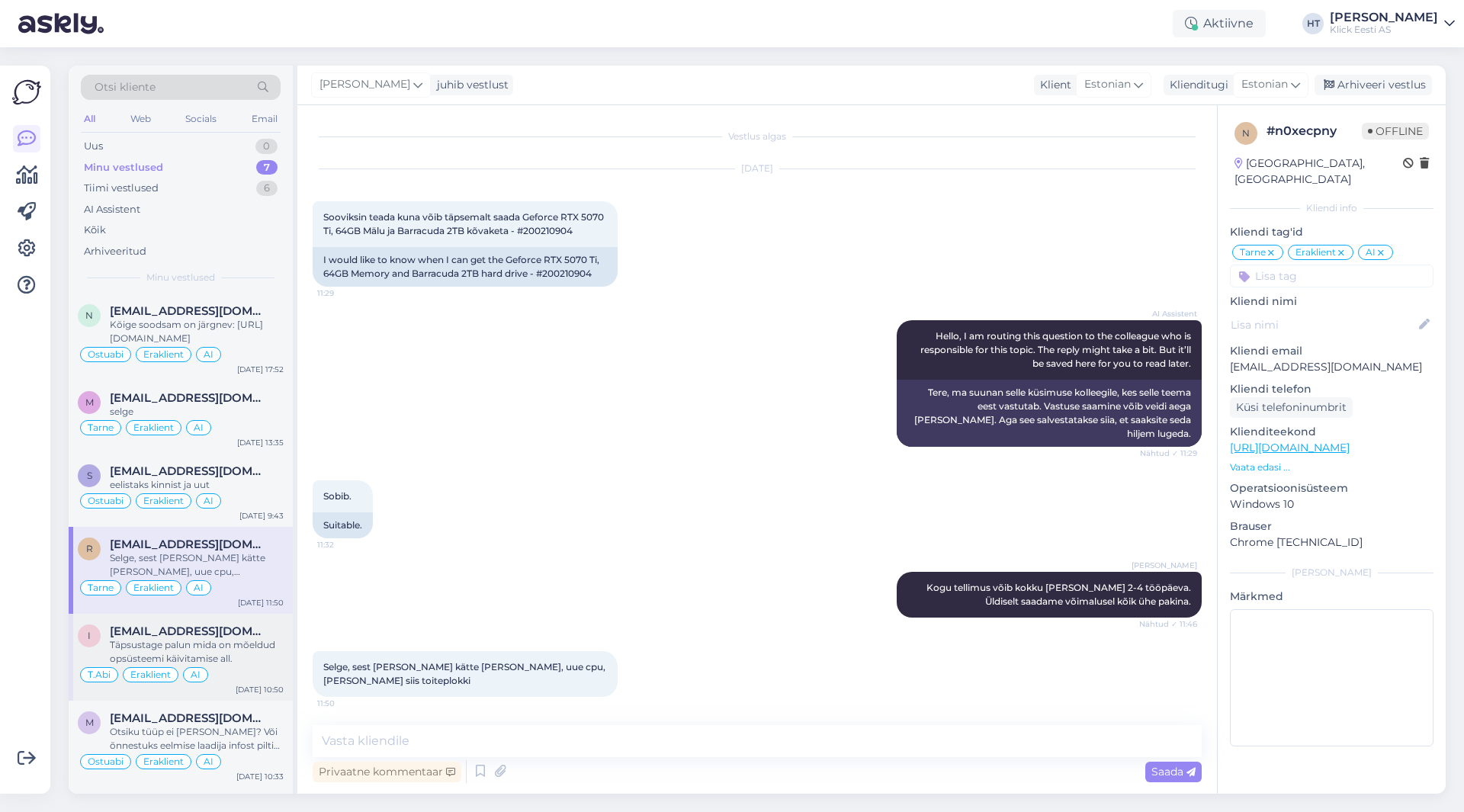
click at [232, 663] on div "Täpsustage palun mida on mõeldud opsüsteemi käivitamise all." at bounding box center [197, 652] width 174 height 27
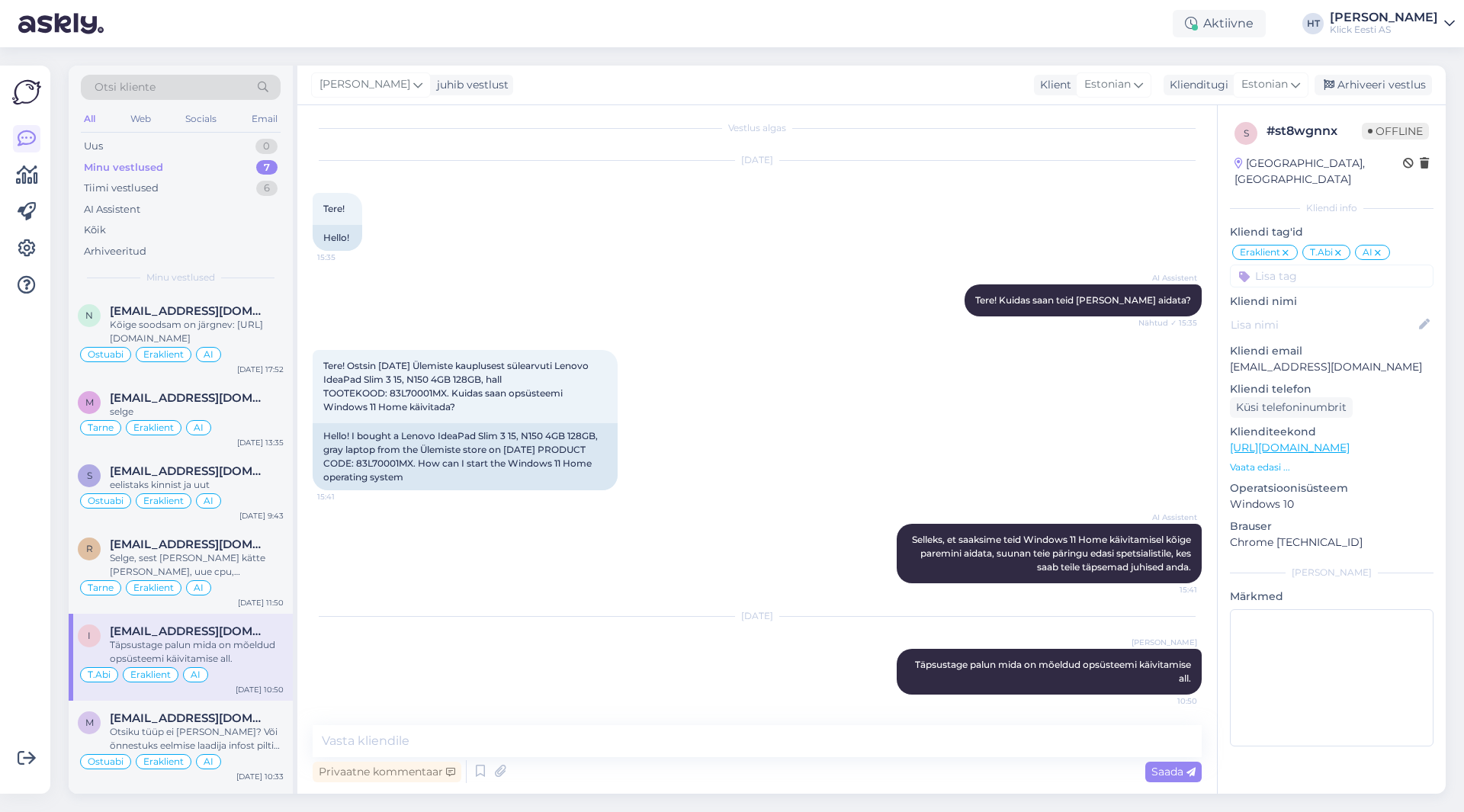
click at [842, 67] on div "[PERSON_NAME] juhib vestlust Klient [DEMOGRAPHIC_DATA] Klienditugi [DEMOGRAPHIC…" at bounding box center [871, 85] width 1148 height 40
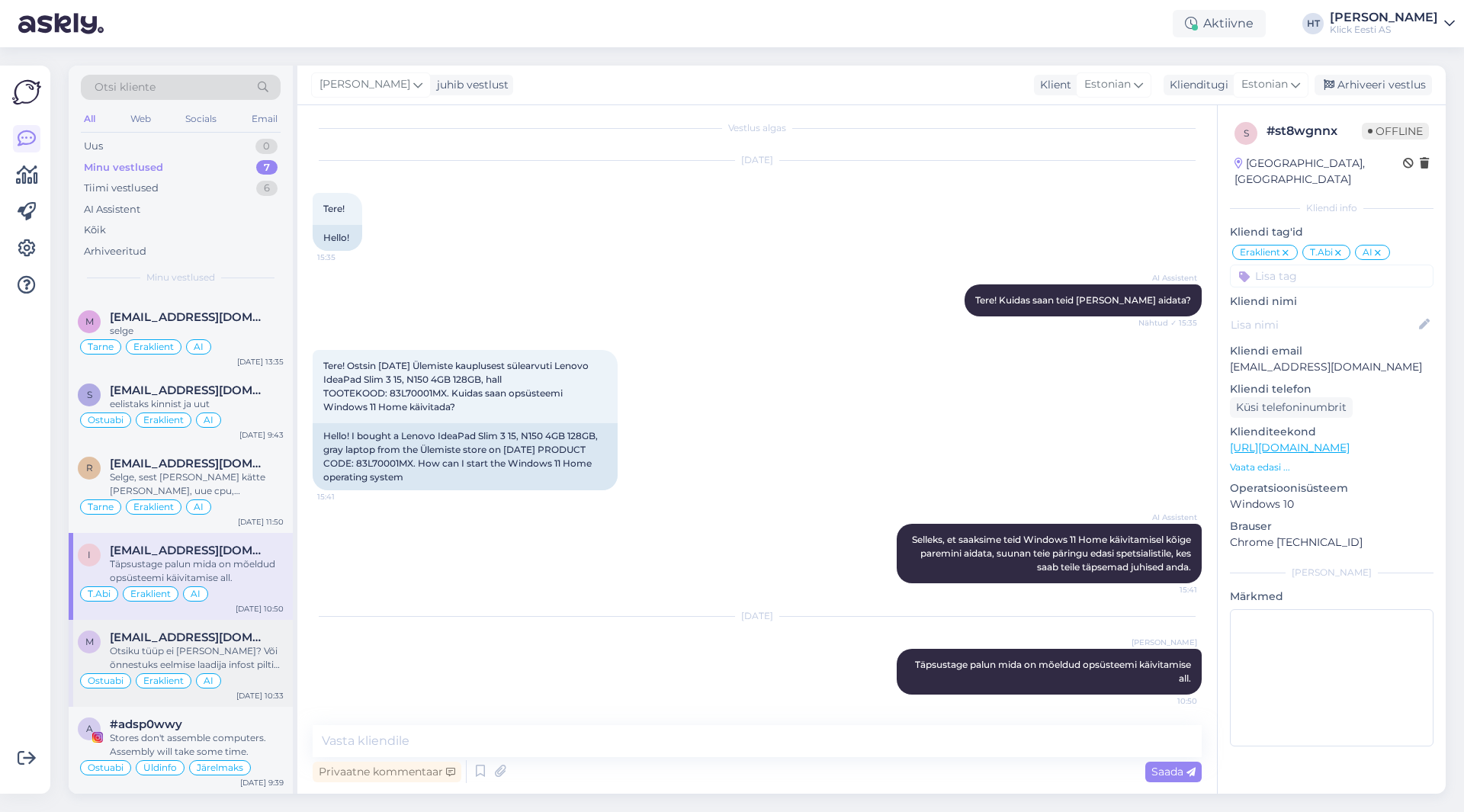
click at [246, 654] on div "Otsiku tüüp ei [PERSON_NAME]? Või õnnestuks eelmise laadija infost pilti saata?" at bounding box center [197, 658] width 174 height 27
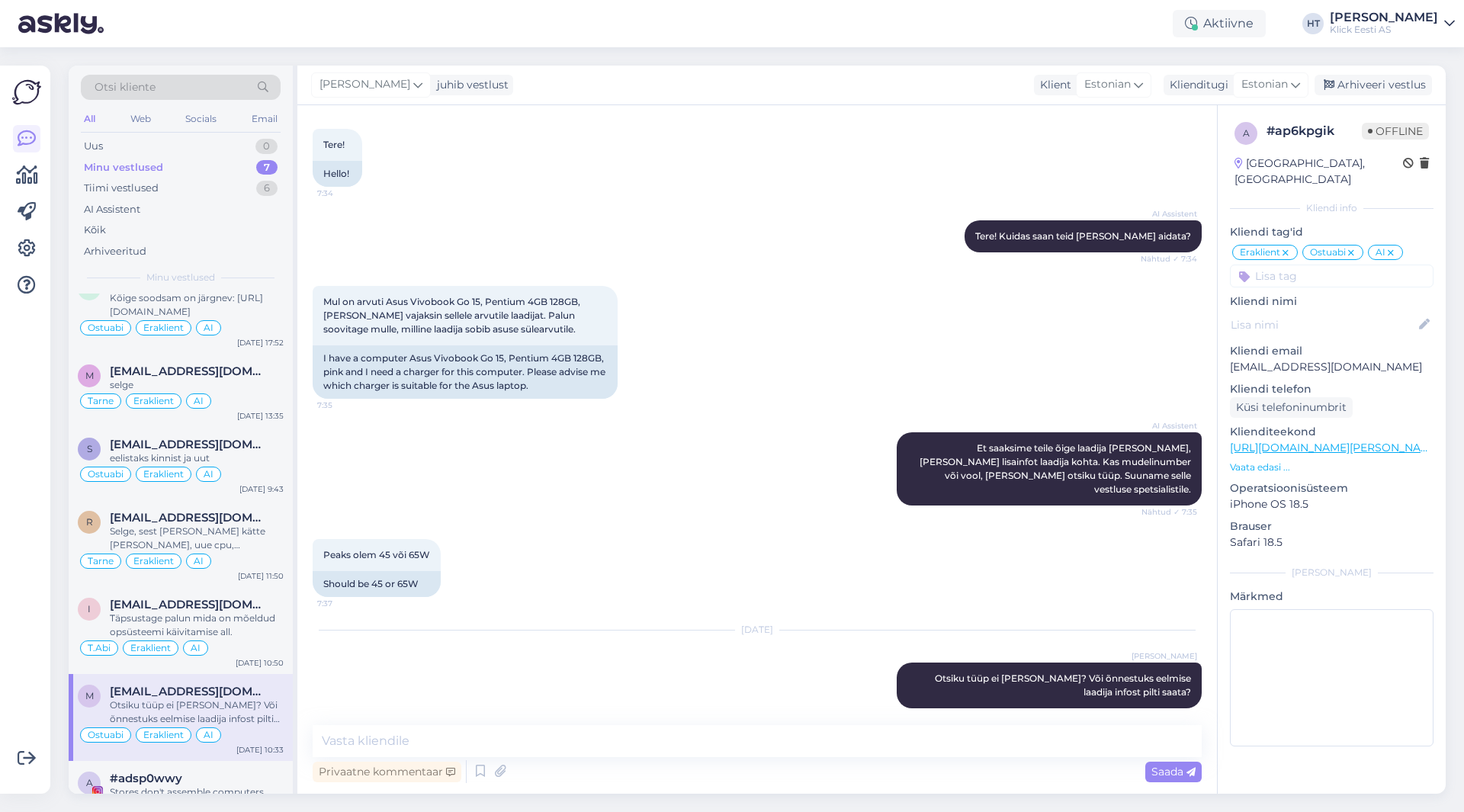
scroll to position [0, 0]
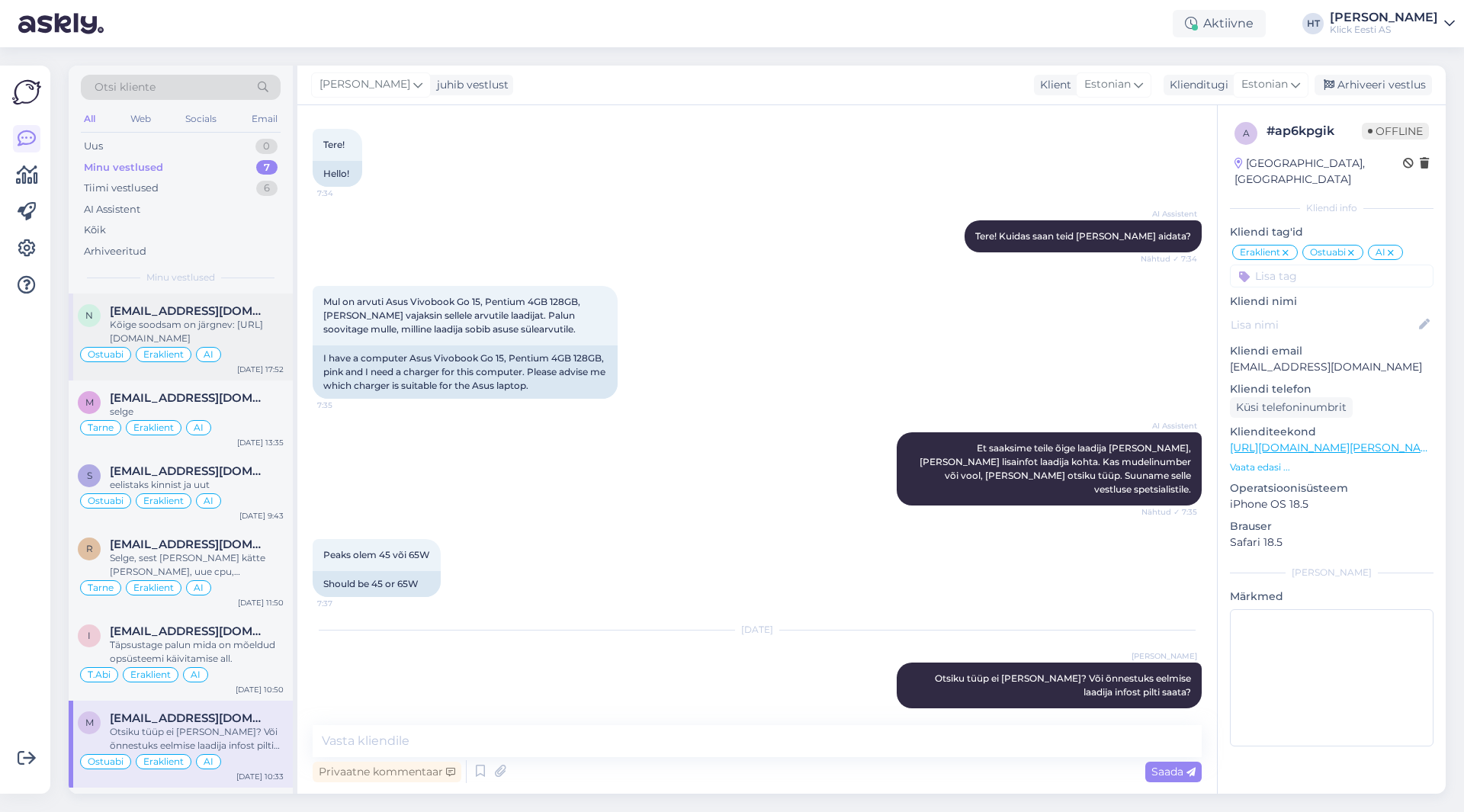
click at [234, 351] on div "Ostuabi Eraklient AI" at bounding box center [181, 355] width 206 height 19
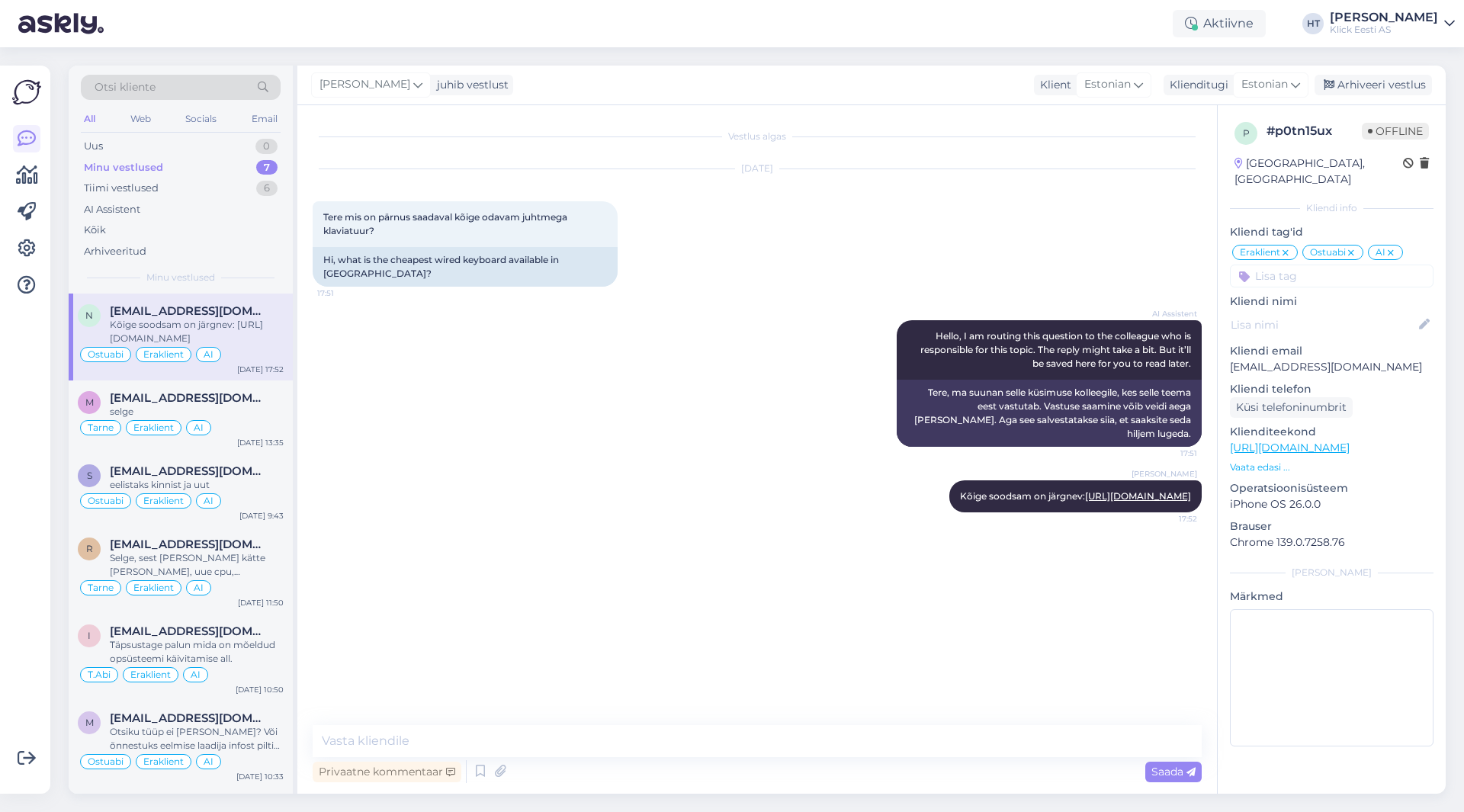
click at [536, 375] on div "AI Assistent Hello, I am routing this question to the colleague who is responsi…" at bounding box center [757, 383] width 889 height 160
click at [1357, 80] on div "Arhiveeri vestlus" at bounding box center [1374, 84] width 117 height 20
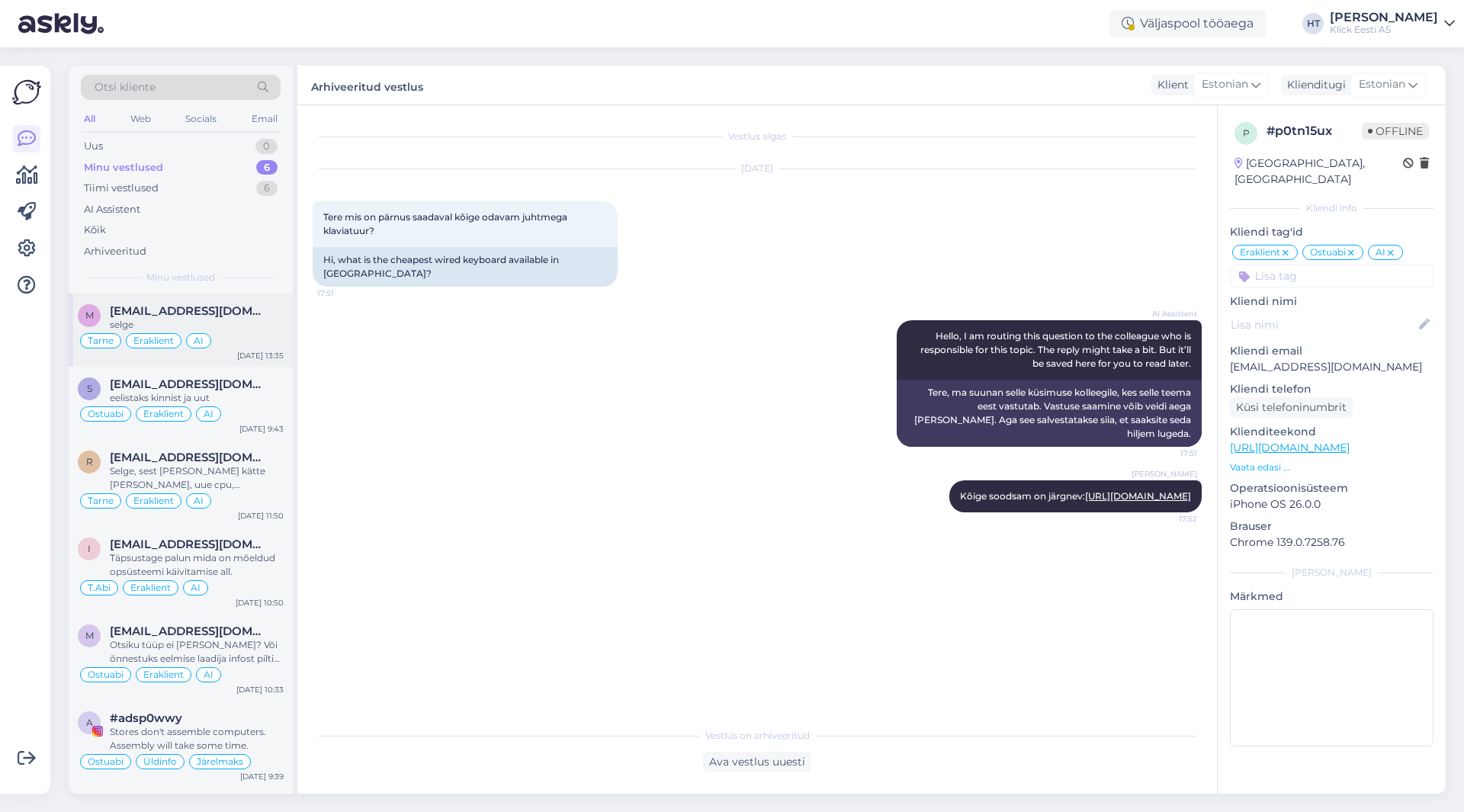
click at [268, 332] on div "Tarne Eraklient AI" at bounding box center [181, 340] width 206 height 19
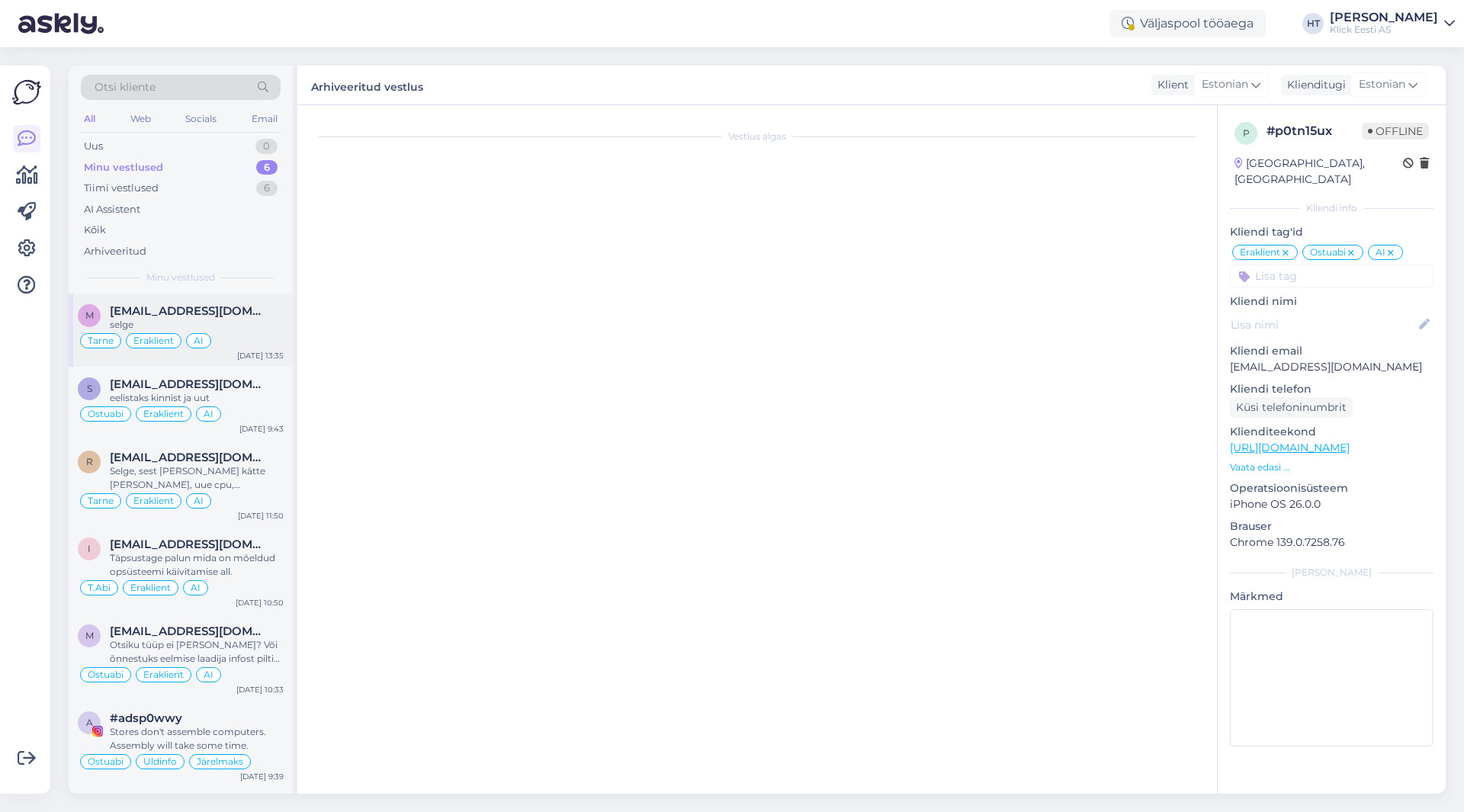
scroll to position [57, 0]
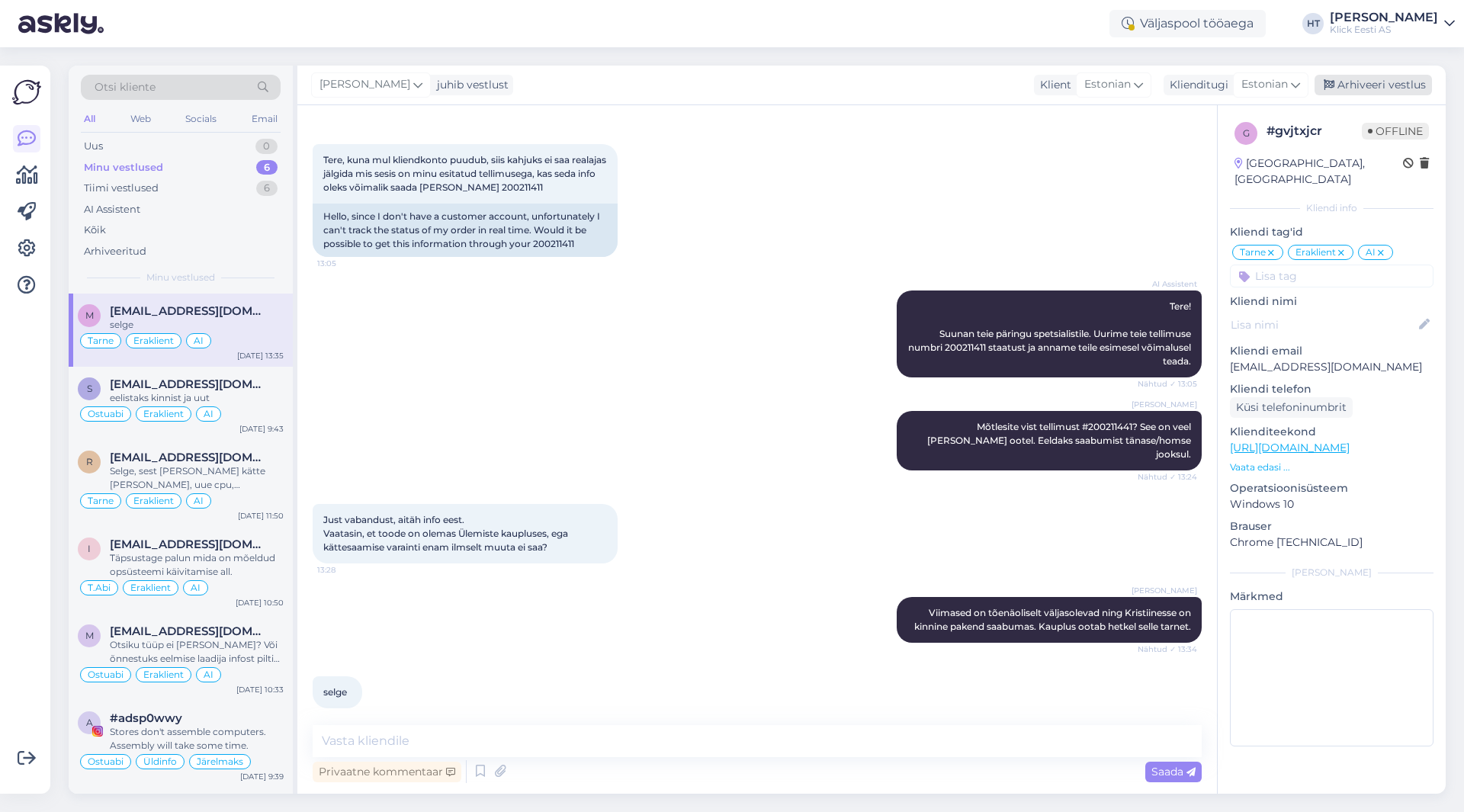
click at [1383, 83] on div "Arhiveeri vestlus" at bounding box center [1374, 84] width 117 height 20
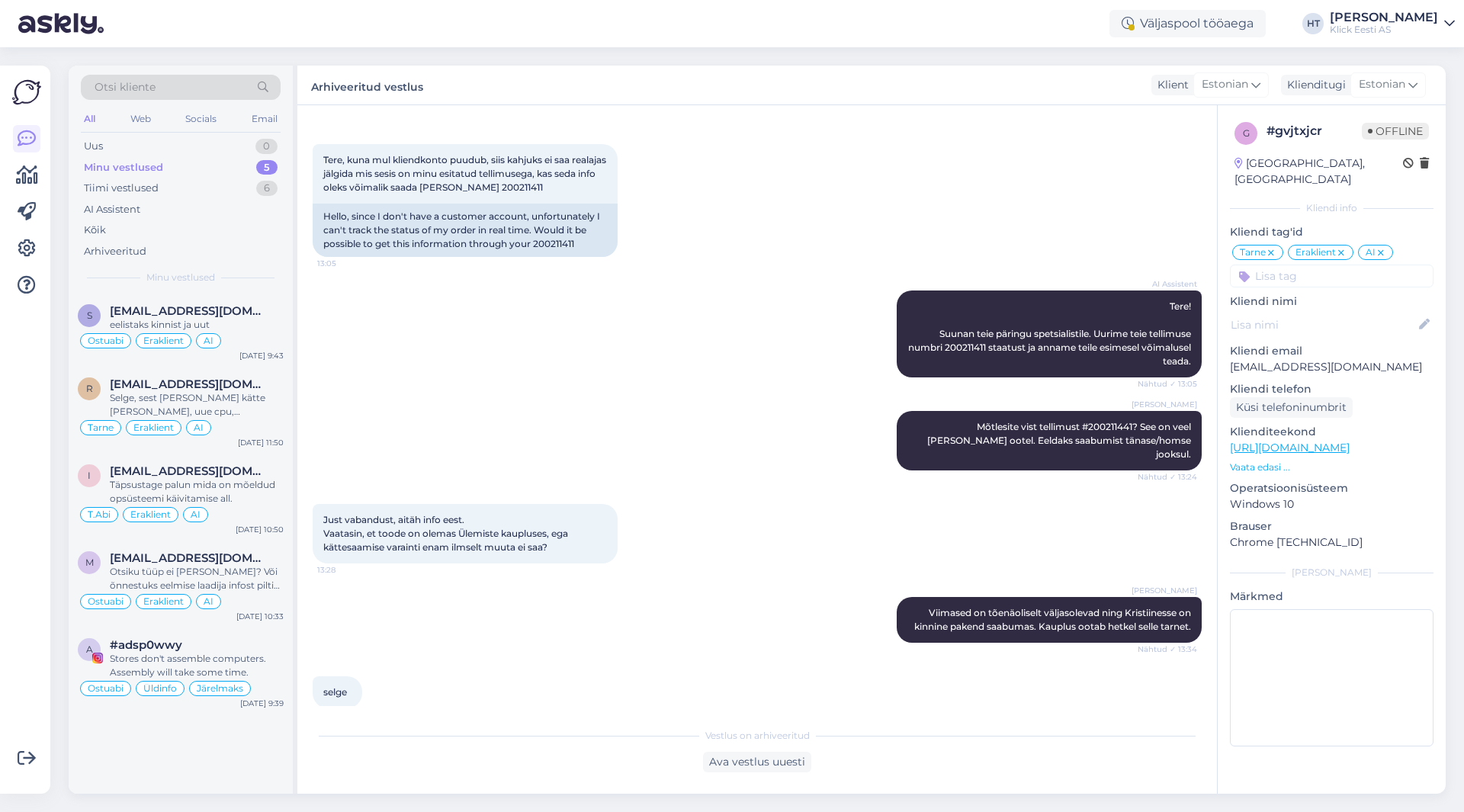
click at [246, 164] on div "Minu vestlused 5" at bounding box center [180, 168] width 200 height 21
click at [1421, 33] on div "Klick Eesti AS" at bounding box center [1384, 30] width 108 height 12
click at [1364, 140] on div "Logi välja" at bounding box center [1319, 130] width 271 height 27
